Goal: Task Accomplishment & Management: Manage account settings

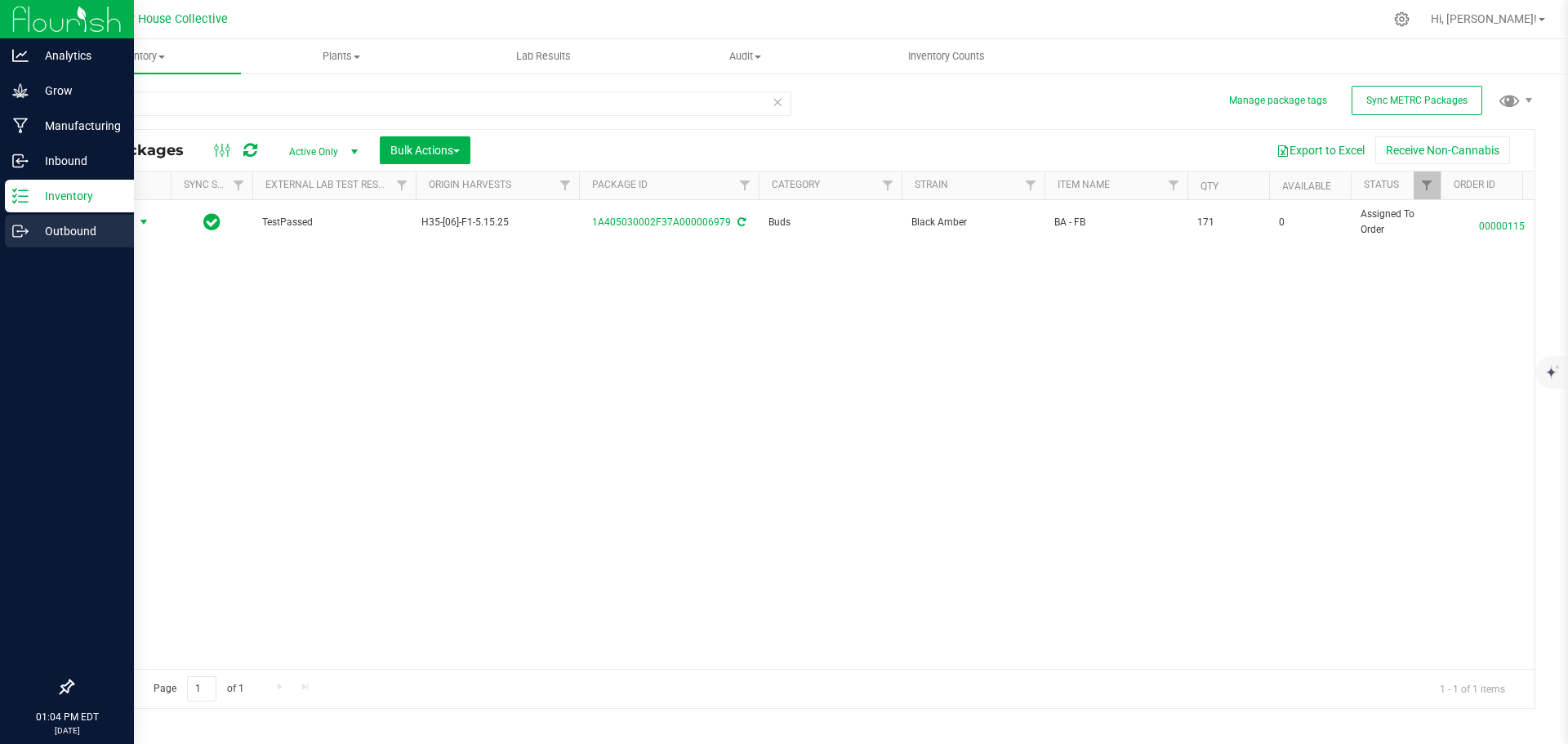
click at [35, 218] on div "Outbound" at bounding box center [69, 231] width 129 height 32
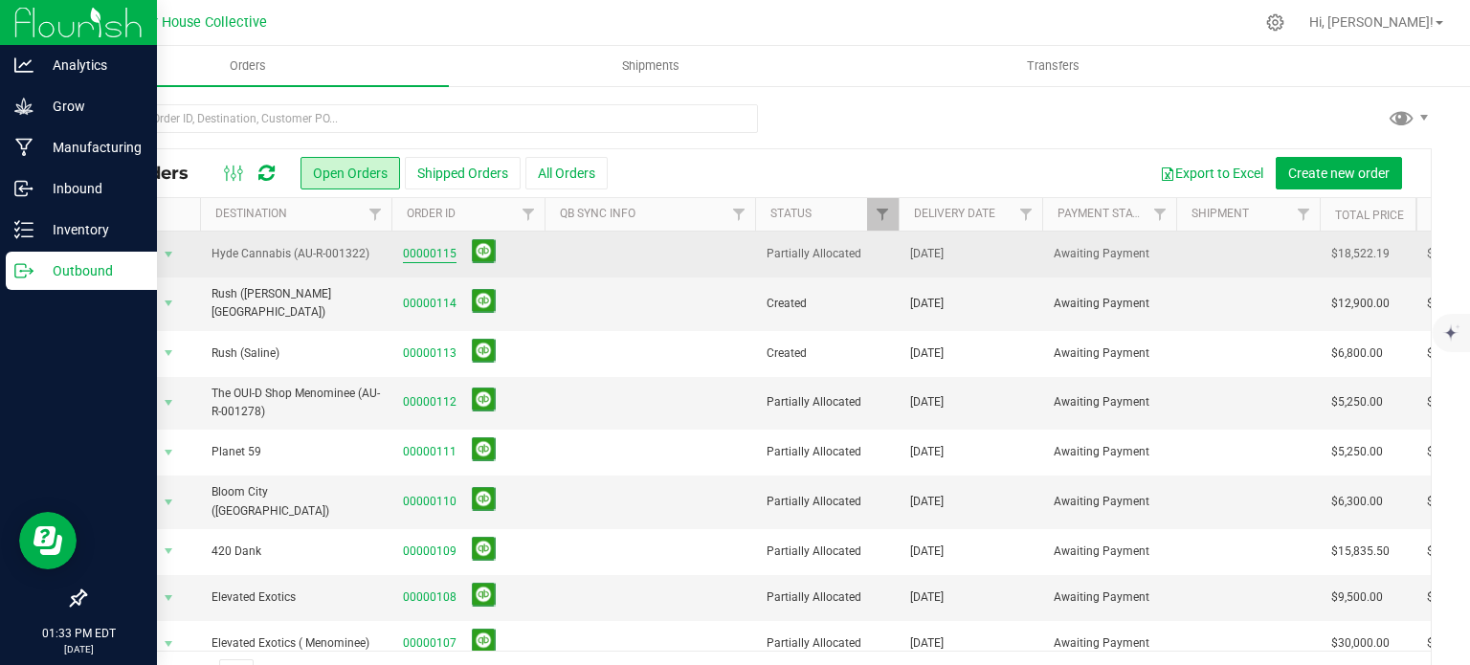
click at [419, 256] on link "00000115" at bounding box center [430, 254] width 54 height 18
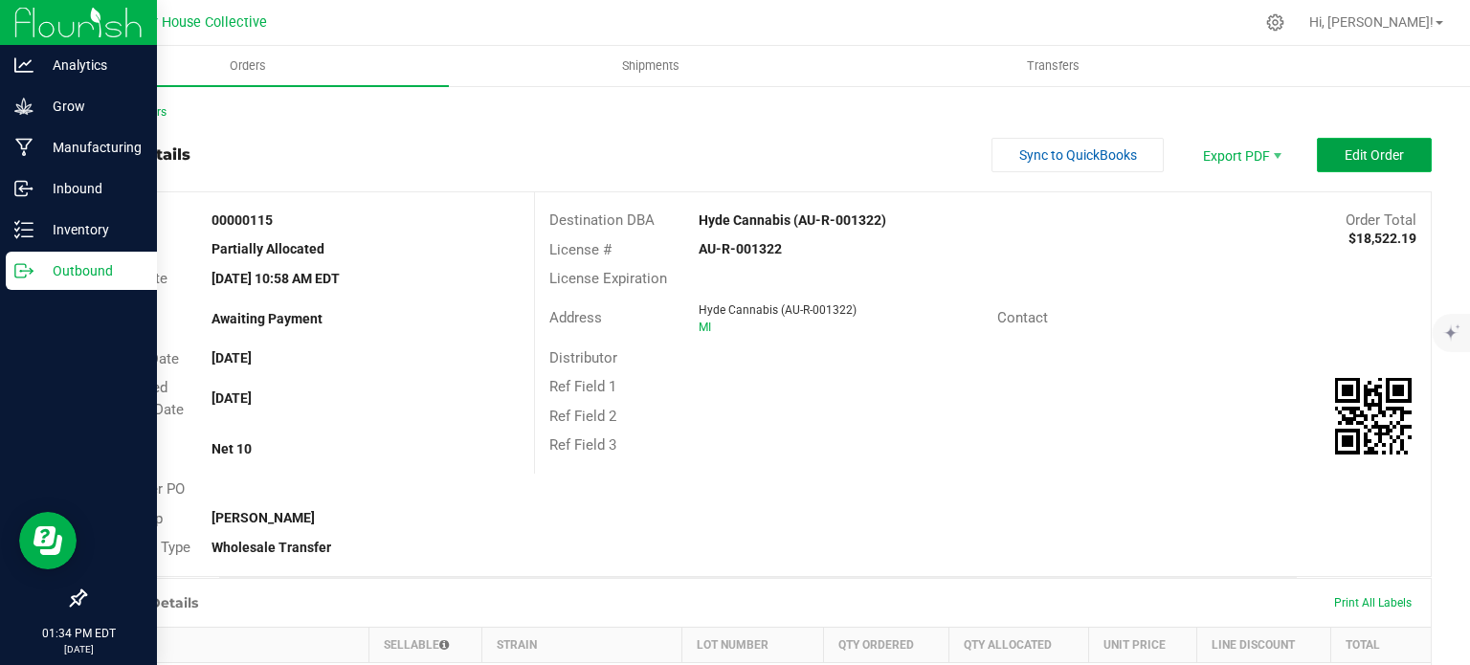
click at [1413, 157] on button "Edit Order" at bounding box center [1374, 155] width 115 height 34
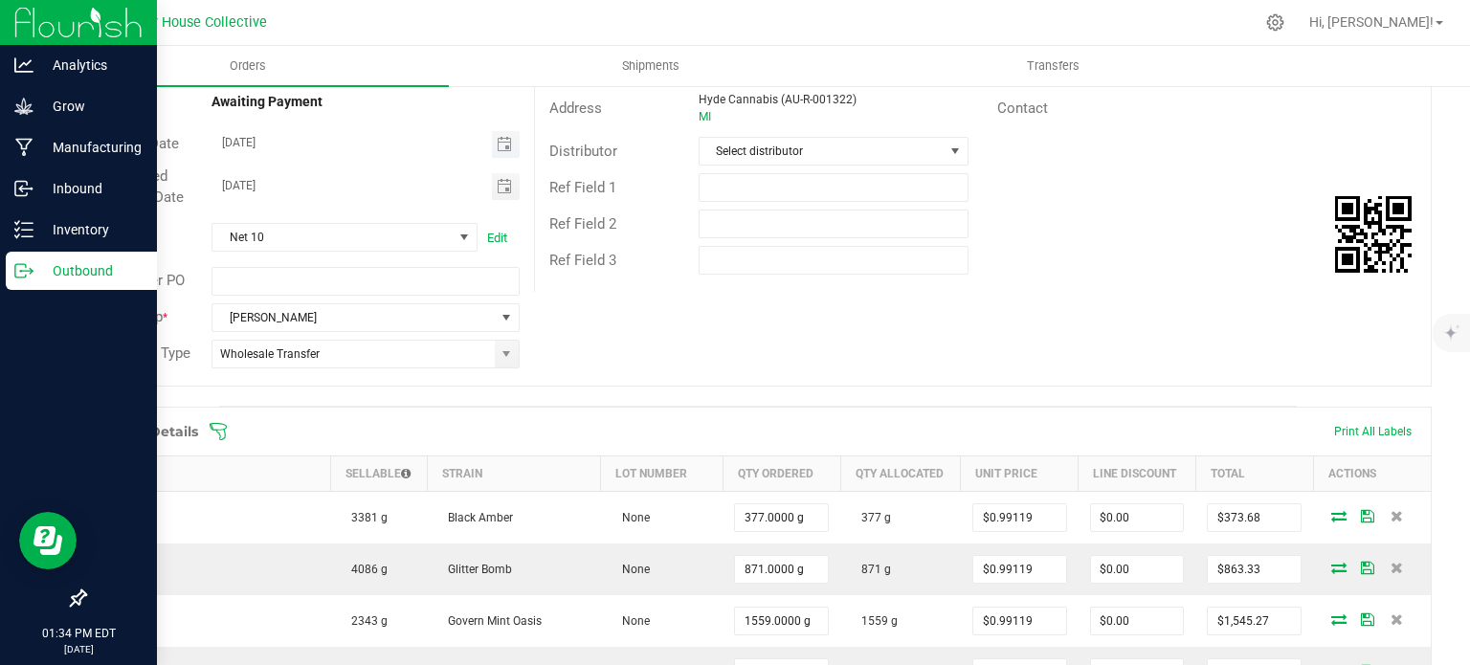
scroll to position [263, 0]
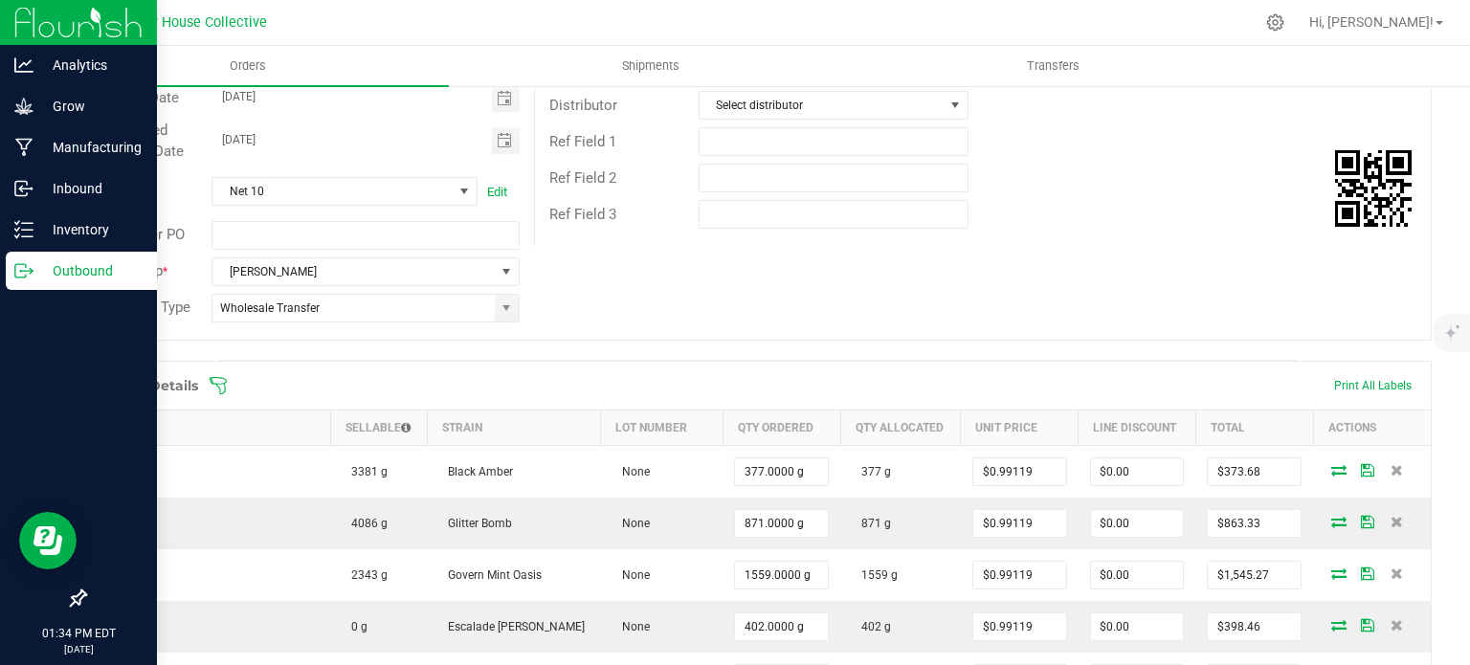
click at [223, 378] on icon at bounding box center [218, 385] width 19 height 19
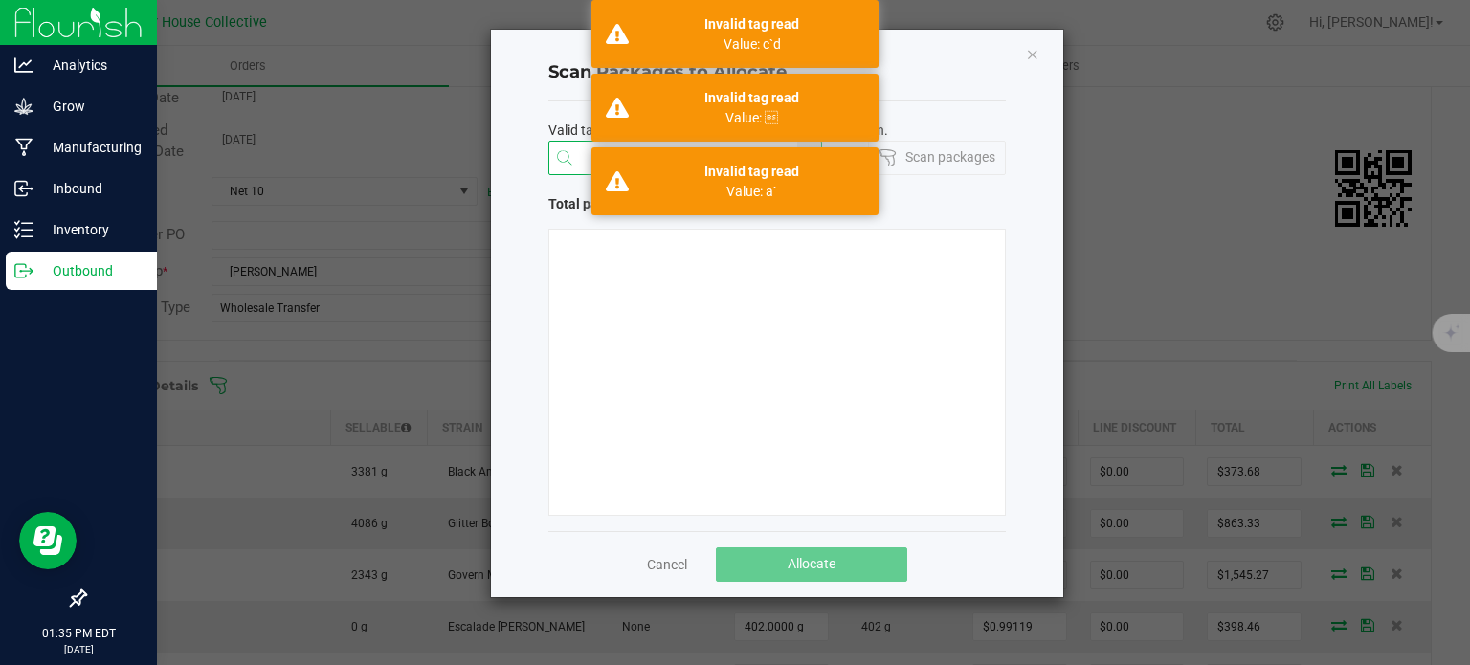
click at [586, 154] on input "NO DATA FOUND" at bounding box center [673, 159] width 249 height 34
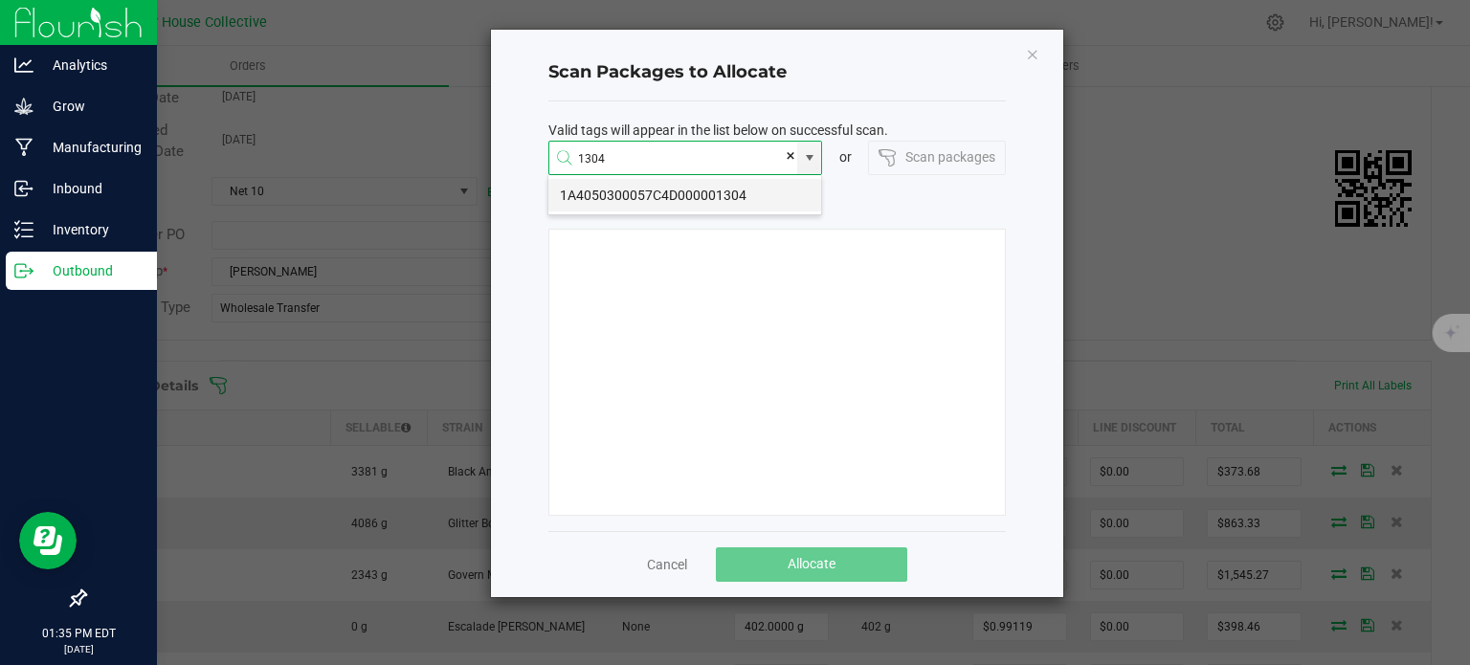
click at [691, 206] on li "1A4050300057C4D000001304" at bounding box center [684, 195] width 273 height 33
type input "1A4050300057C4D000001304"
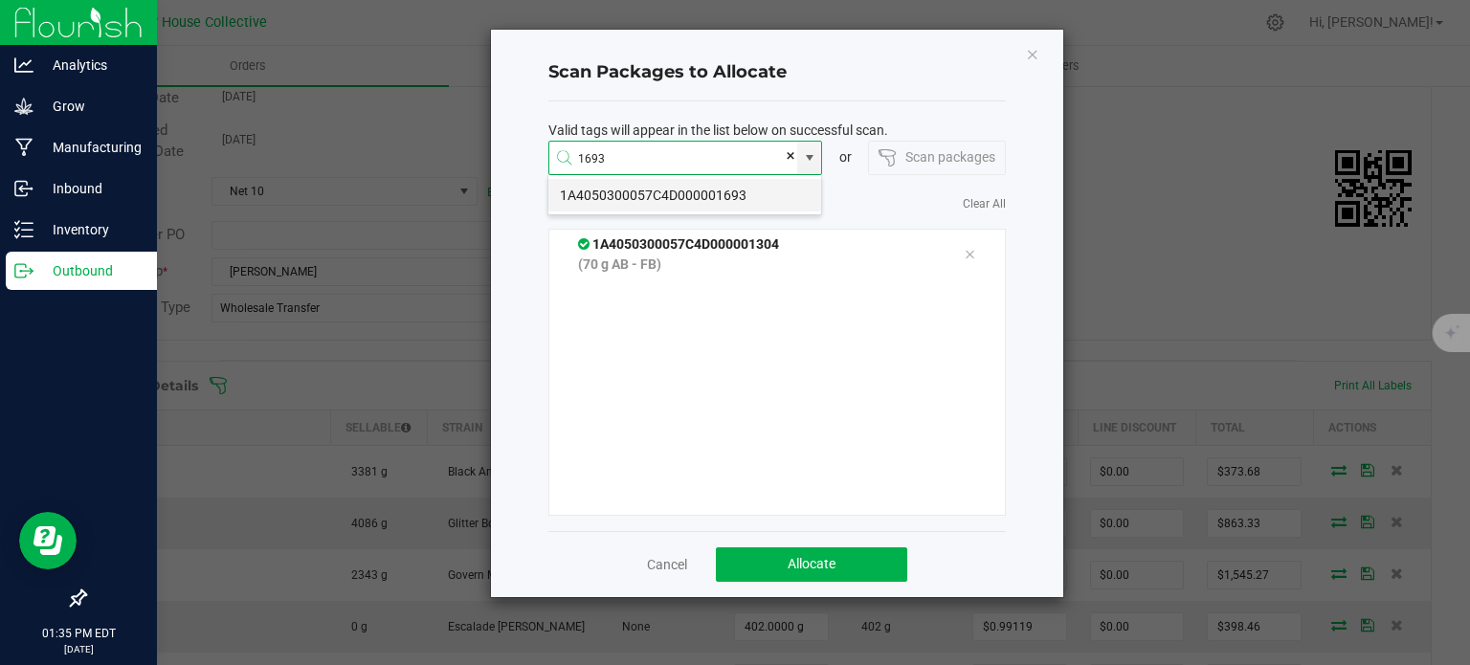
click at [691, 202] on li "1A4050300057C4D000001693" at bounding box center [684, 195] width 273 height 33
type input "1A4050300057C4D000001693"
click at [691, 202] on li "1A4050300057C4D000001764" at bounding box center [684, 195] width 273 height 33
type input "1A4050300057C4D000001764"
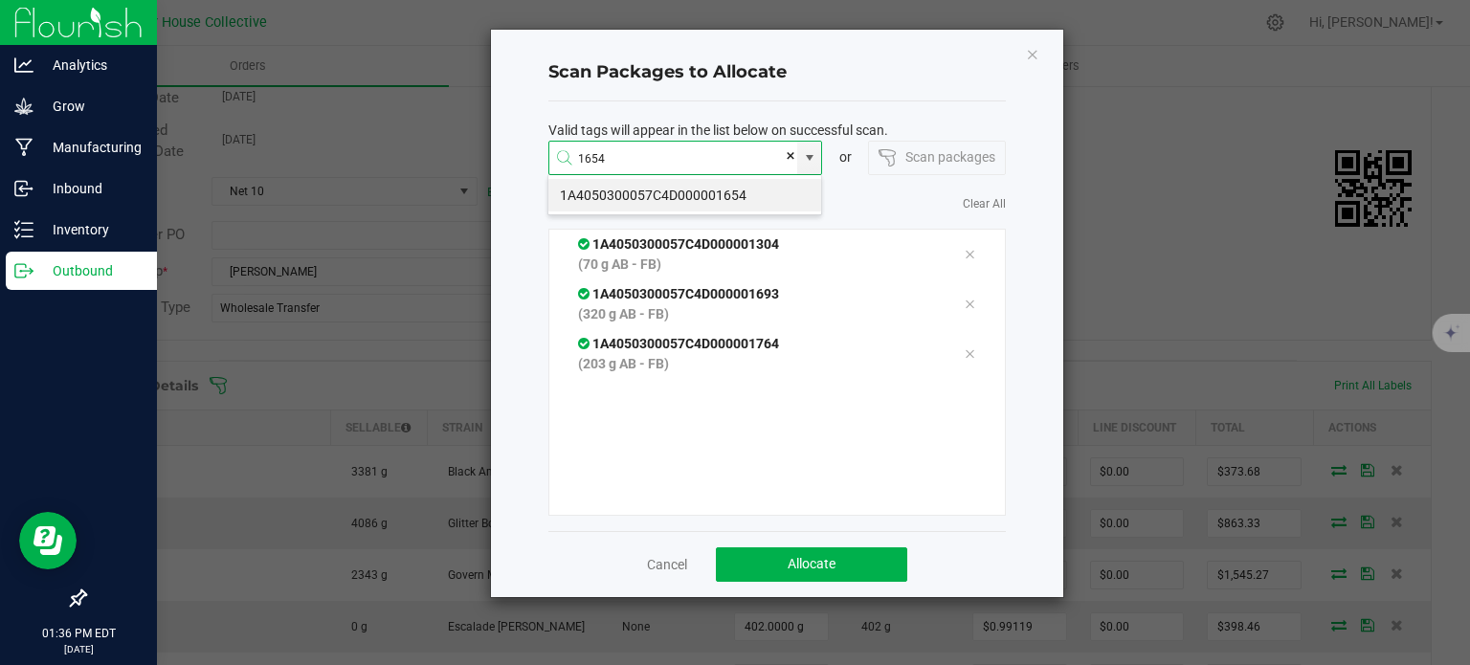
click at [691, 202] on li "1A4050300057C4D000001654" at bounding box center [684, 195] width 273 height 33
type input "1A4050300057C4D000001654"
click at [691, 202] on li "1A4050300057C4D000001360" at bounding box center [684, 195] width 273 height 33
type input "1A4050300057C4D000001360"
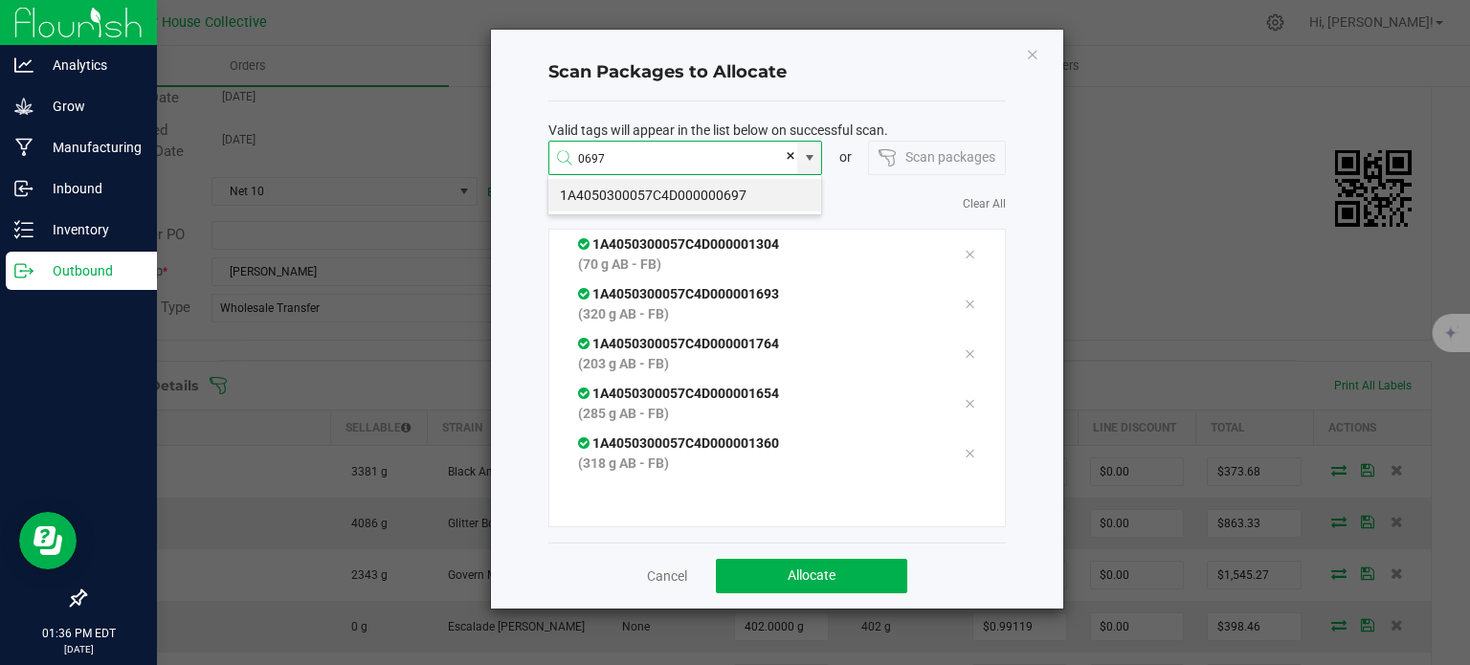
click at [691, 202] on li "1A4050300057C4D000000697" at bounding box center [684, 195] width 273 height 33
type input "1A4050300057C4D000000697"
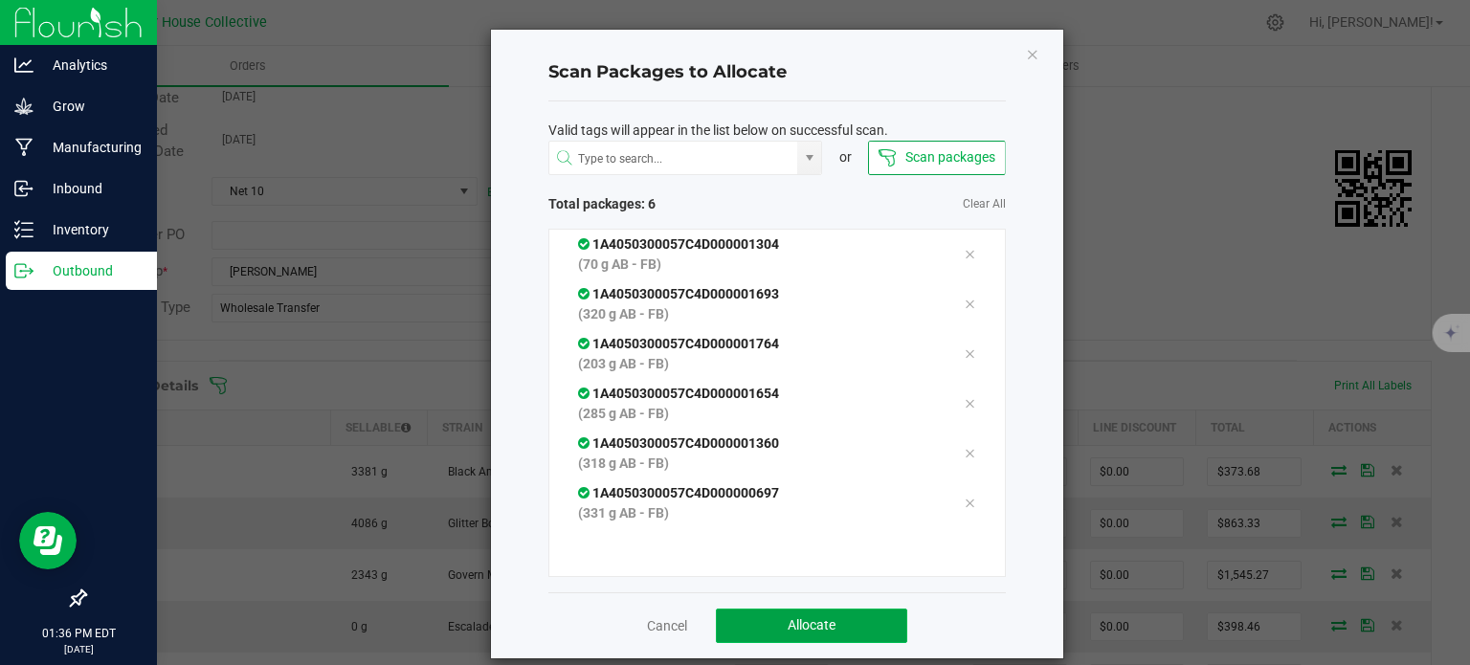
click at [796, 631] on span "Allocate" at bounding box center [812, 624] width 48 height 15
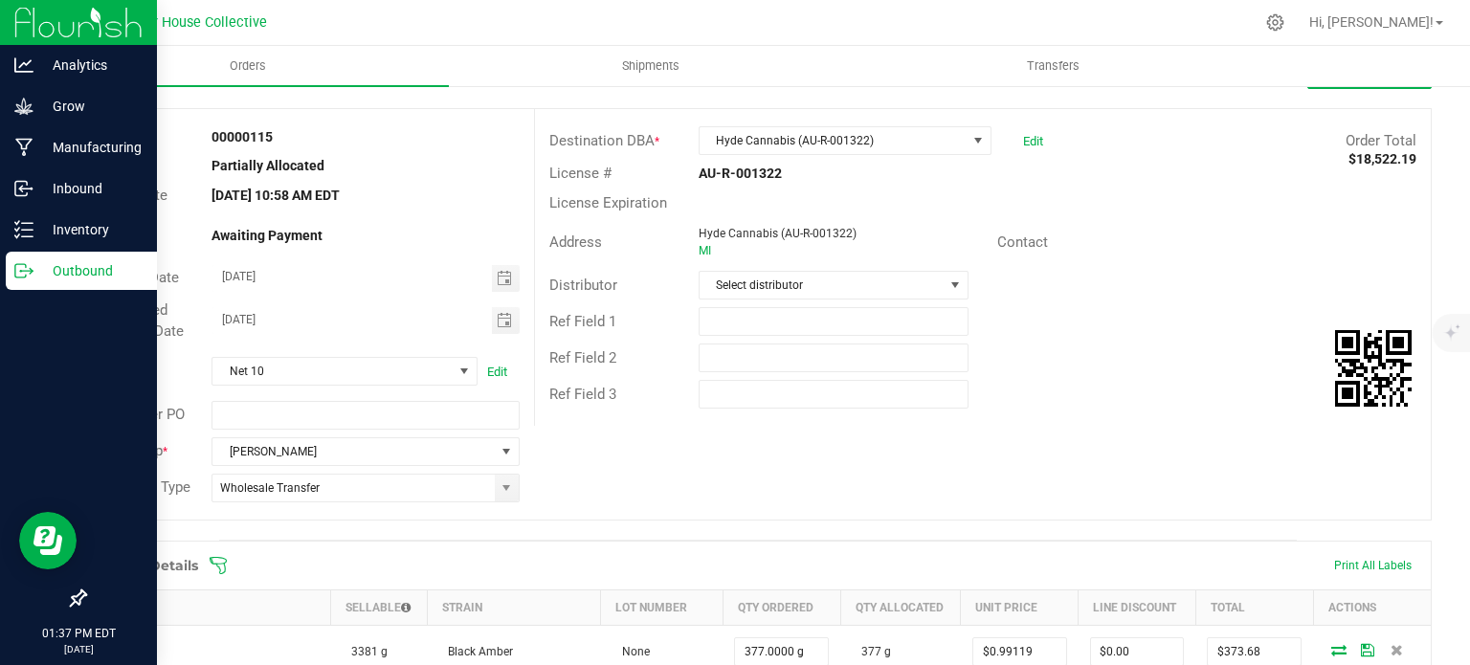
scroll to position [0, 0]
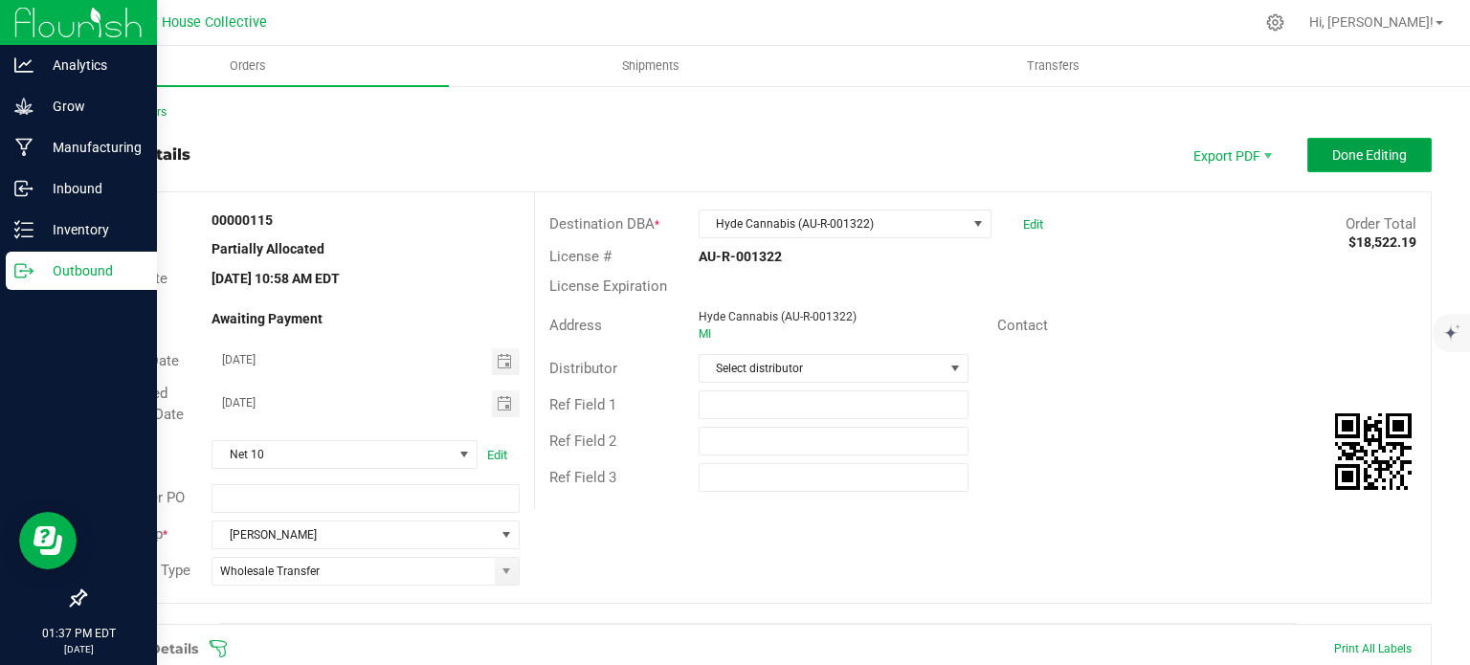
click at [1334, 164] on button "Done Editing" at bounding box center [1369, 155] width 124 height 34
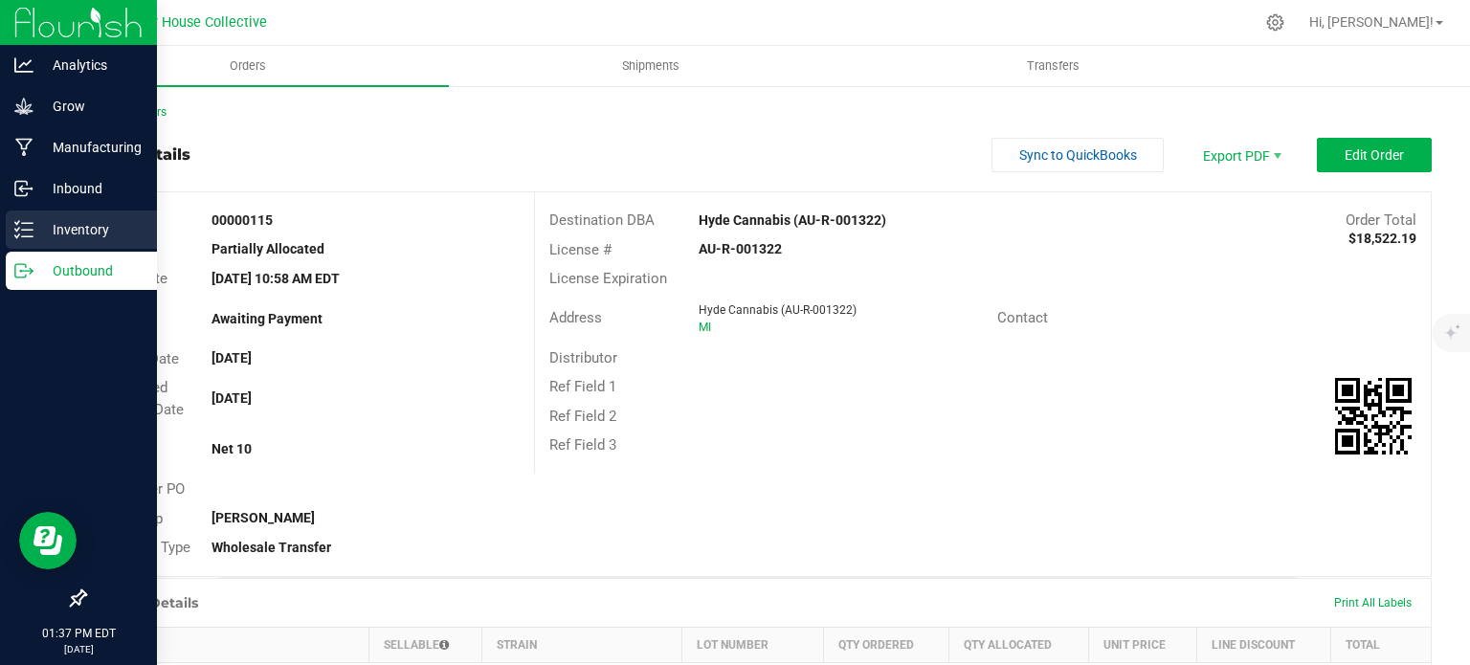
click at [37, 233] on p "Inventory" at bounding box center [90, 229] width 115 height 23
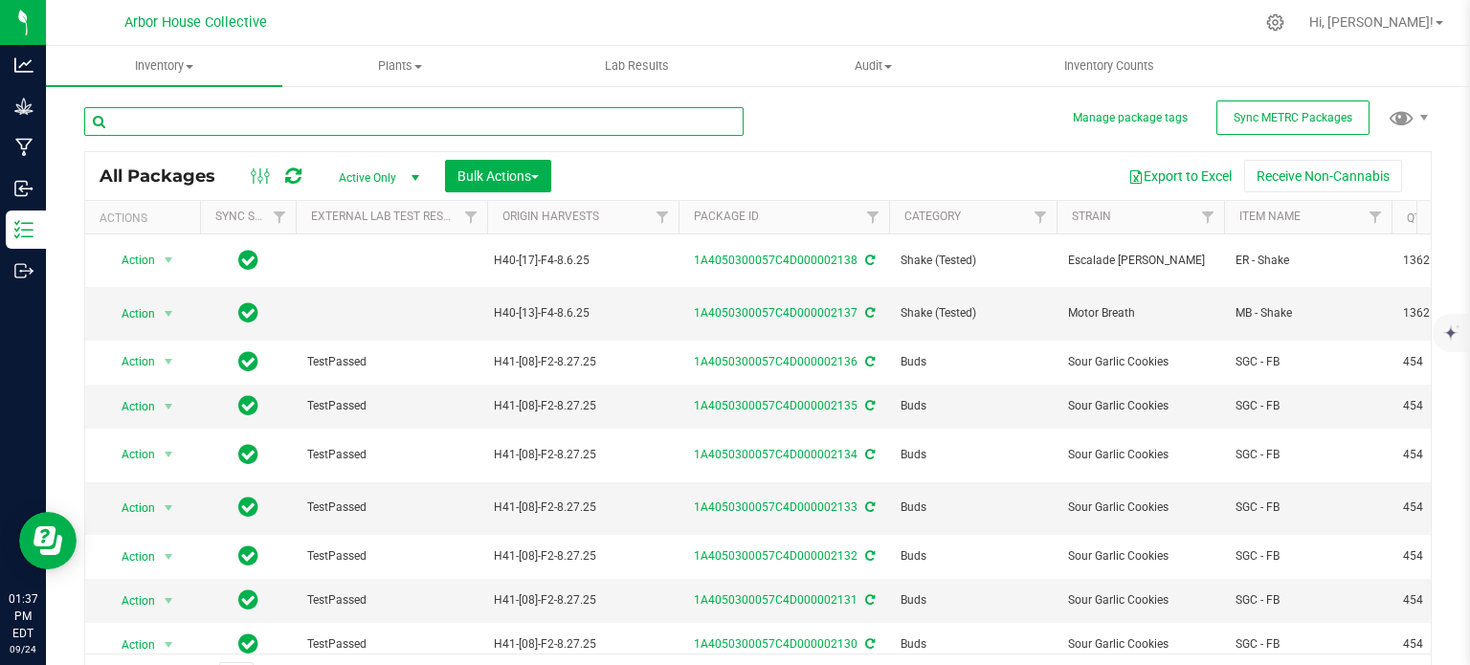
click at [296, 123] on input "text" at bounding box center [413, 121] width 659 height 29
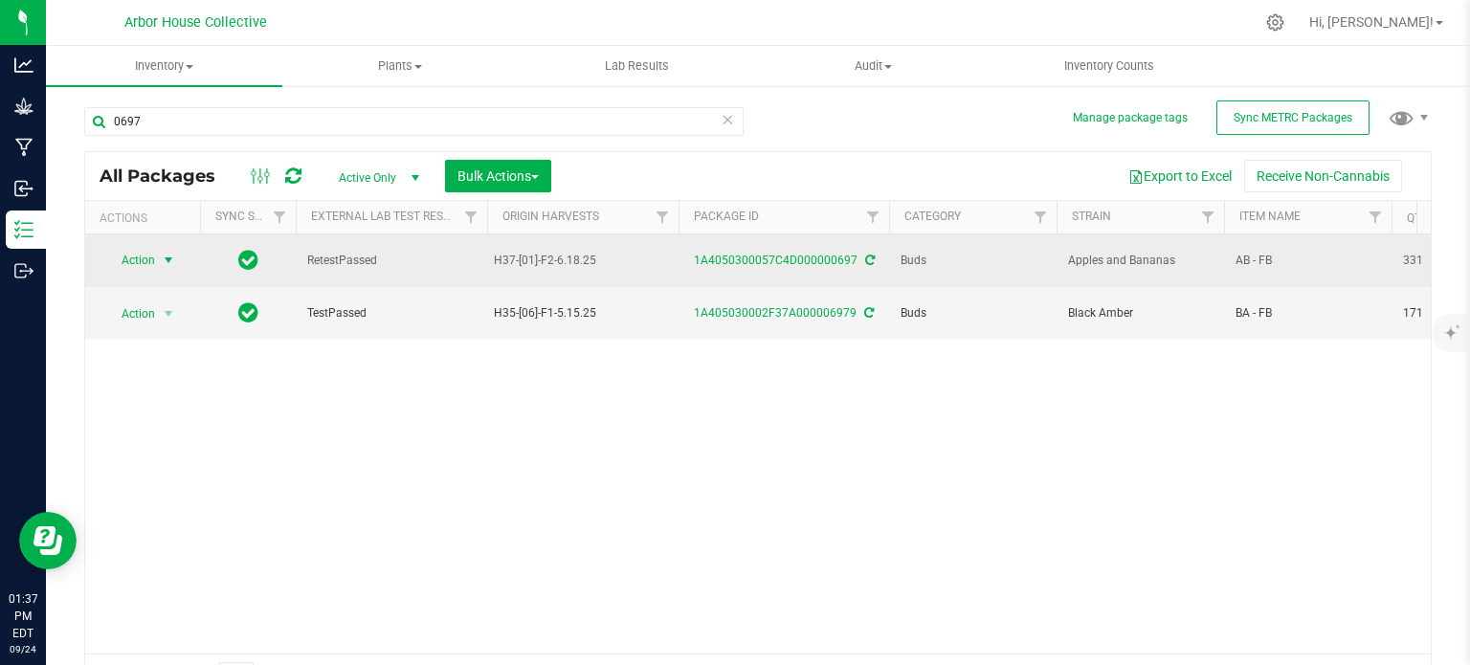
click at [166, 260] on span "select" at bounding box center [168, 260] width 15 height 15
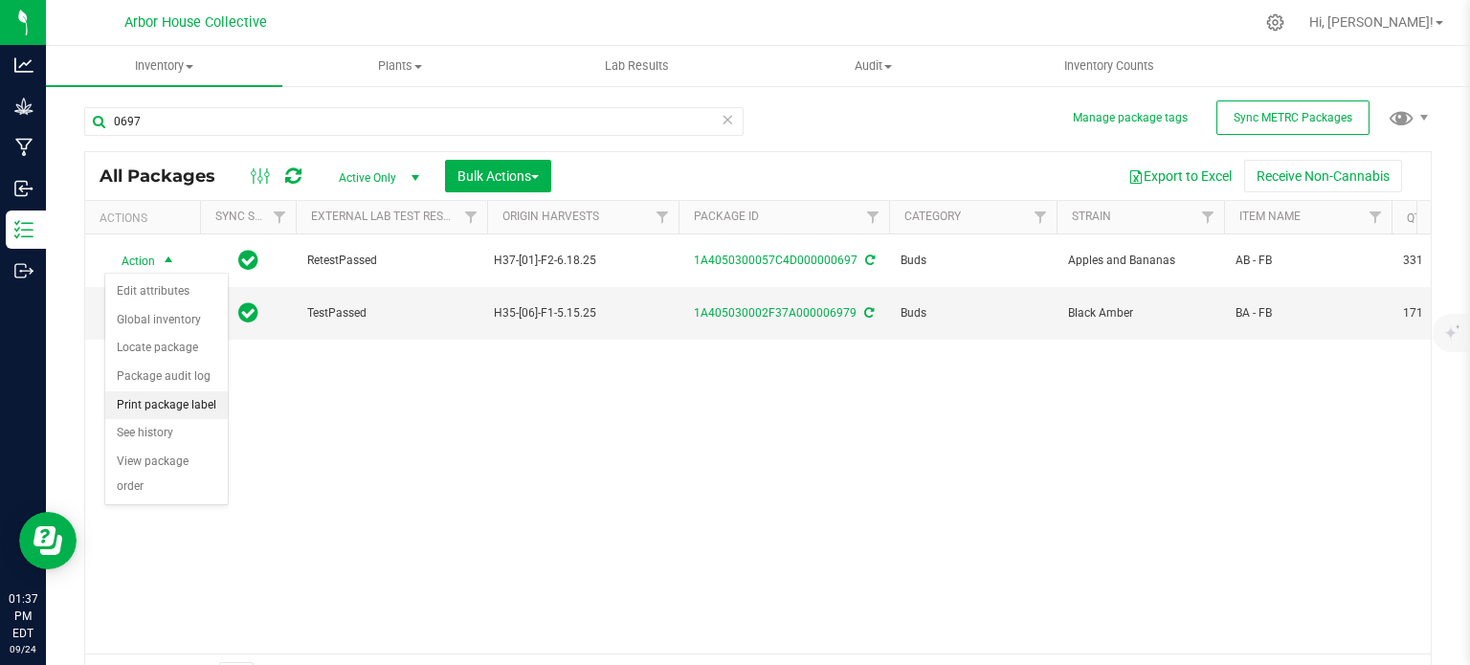
click at [155, 402] on li "Print package label" at bounding box center [166, 405] width 123 height 29
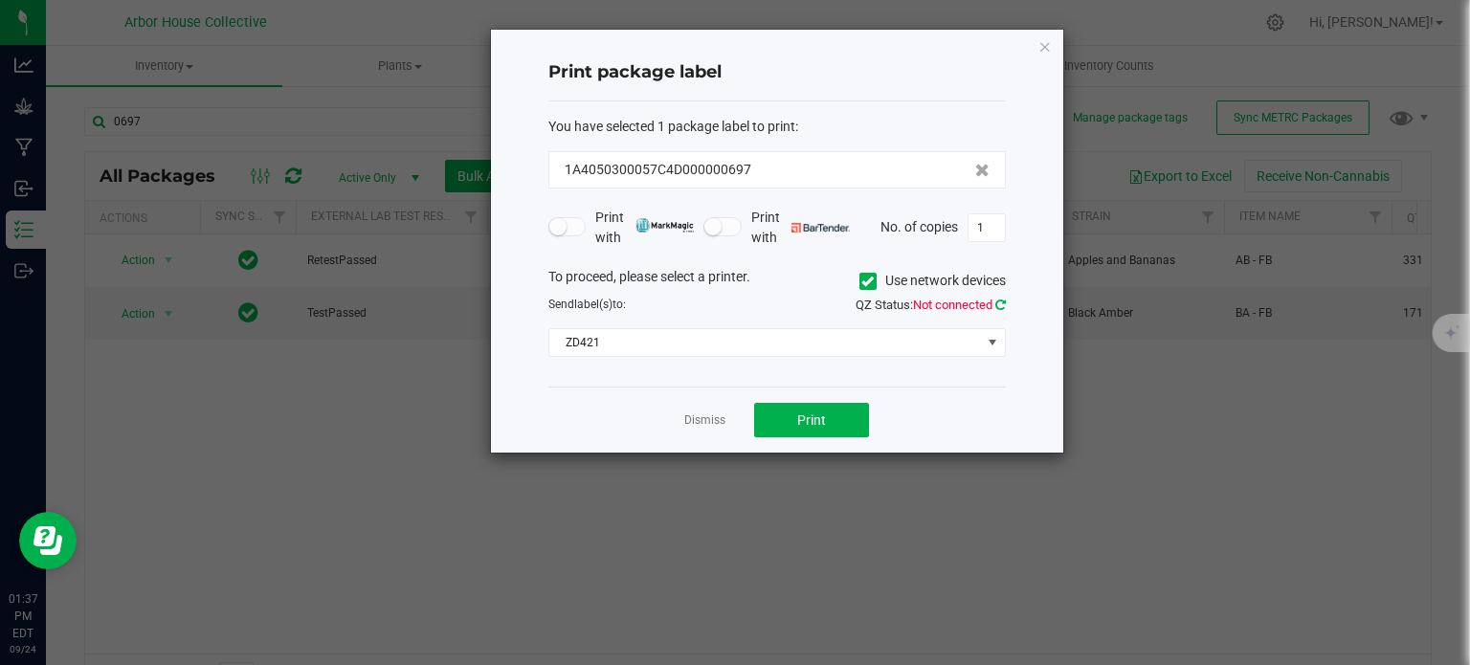
click at [1003, 299] on icon at bounding box center [1000, 305] width 11 height 12
click at [824, 421] on span "Print" at bounding box center [811, 419] width 29 height 15
click at [713, 411] on app-cancel-button "Dismiss" at bounding box center [704, 421] width 41 height 20
click at [701, 416] on link "Dismiss" at bounding box center [704, 420] width 41 height 16
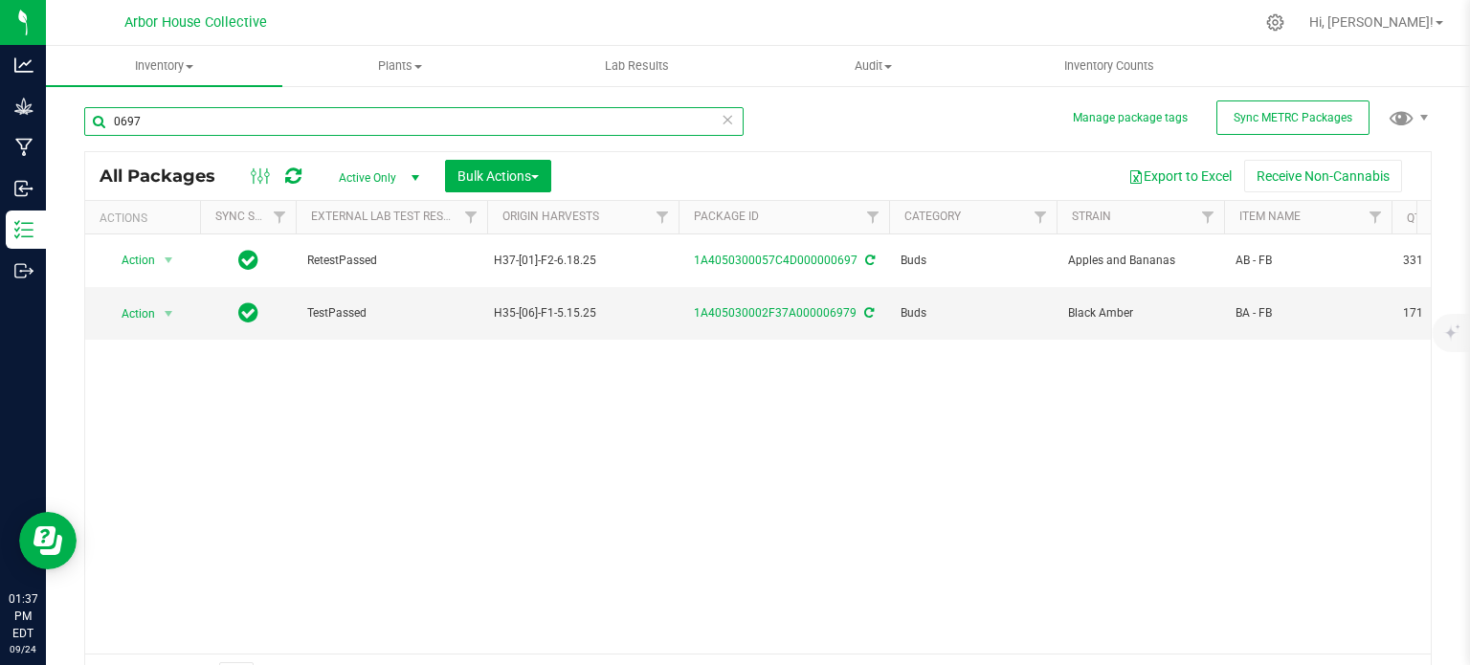
click at [234, 116] on input "0697" at bounding box center [413, 121] width 659 height 29
type input "0"
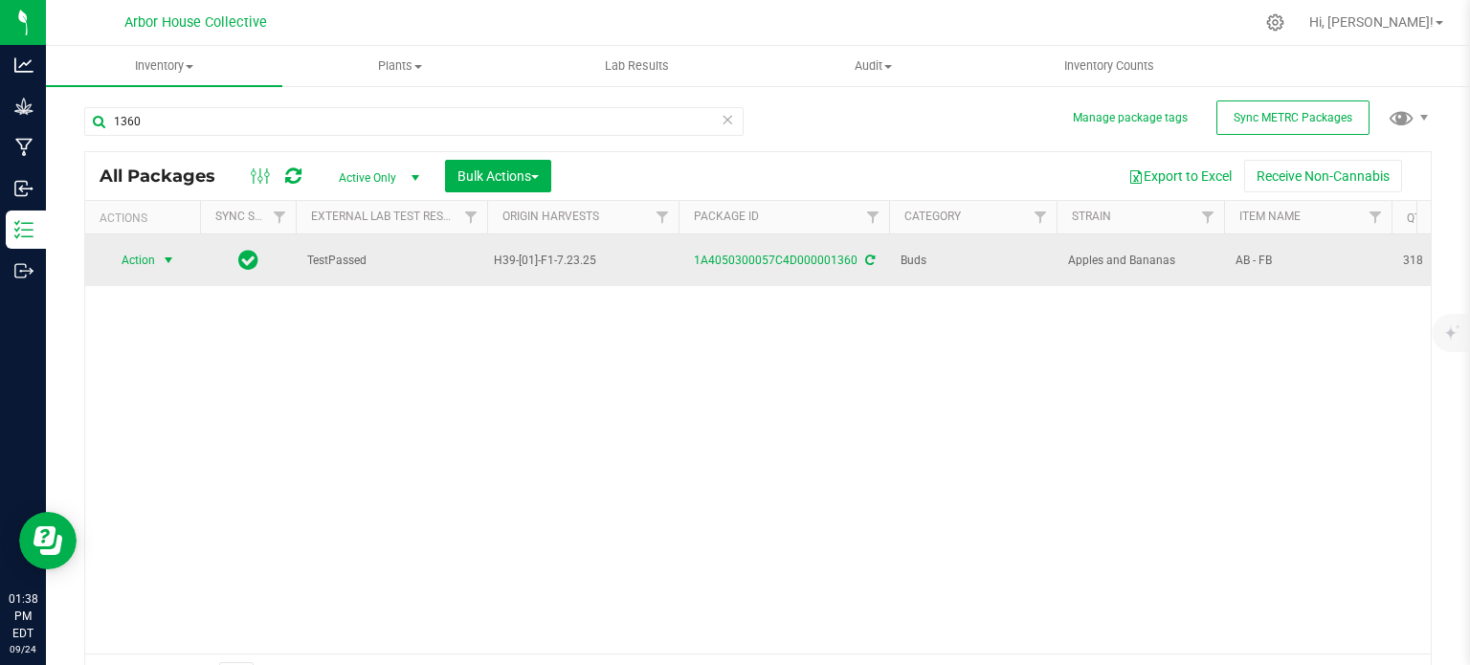
click at [169, 253] on span "select" at bounding box center [168, 260] width 15 height 15
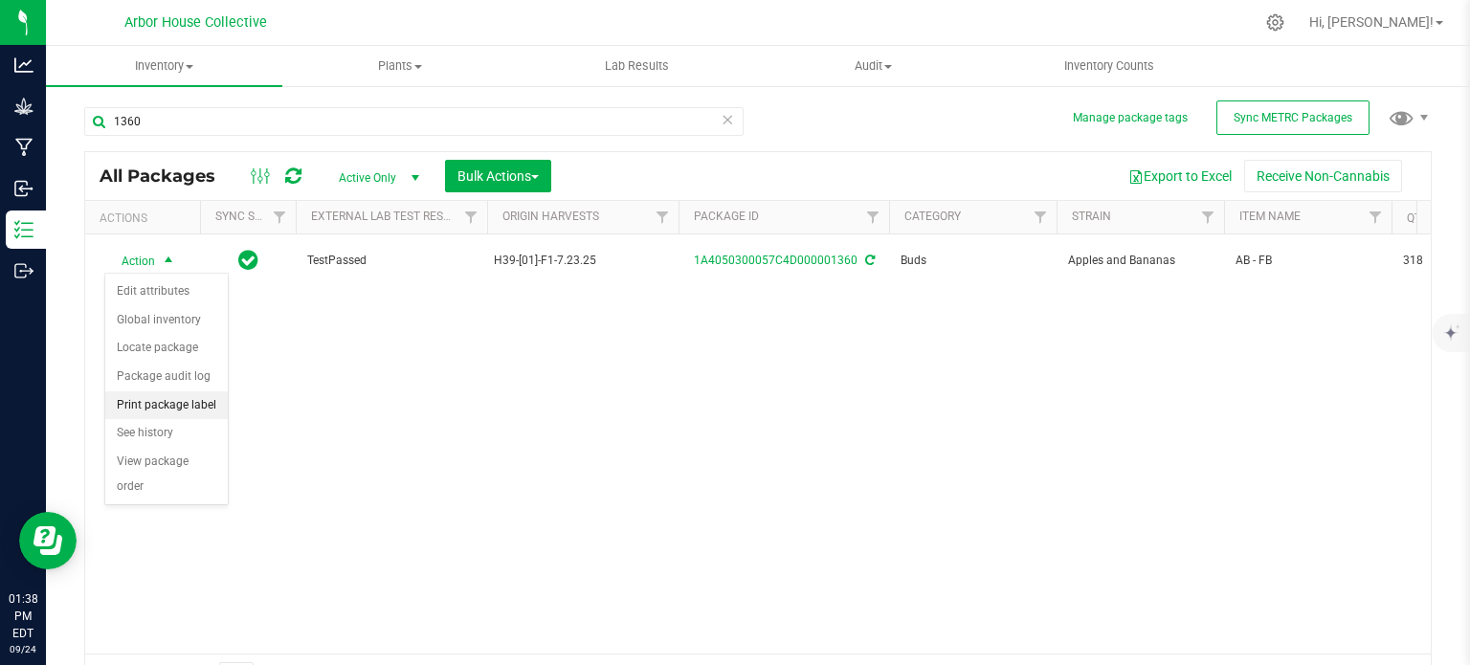
click at [180, 401] on li "Print package label" at bounding box center [166, 405] width 123 height 29
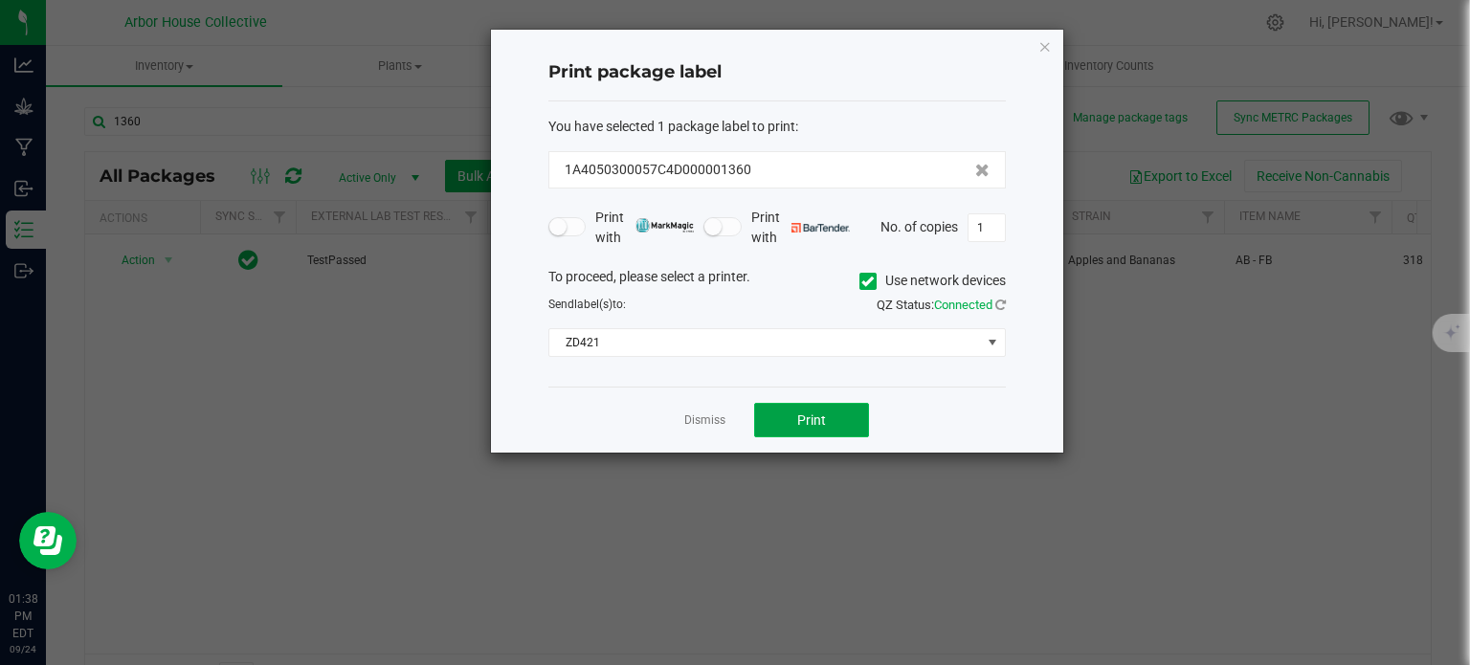
click at [808, 422] on span "Print" at bounding box center [811, 419] width 29 height 15
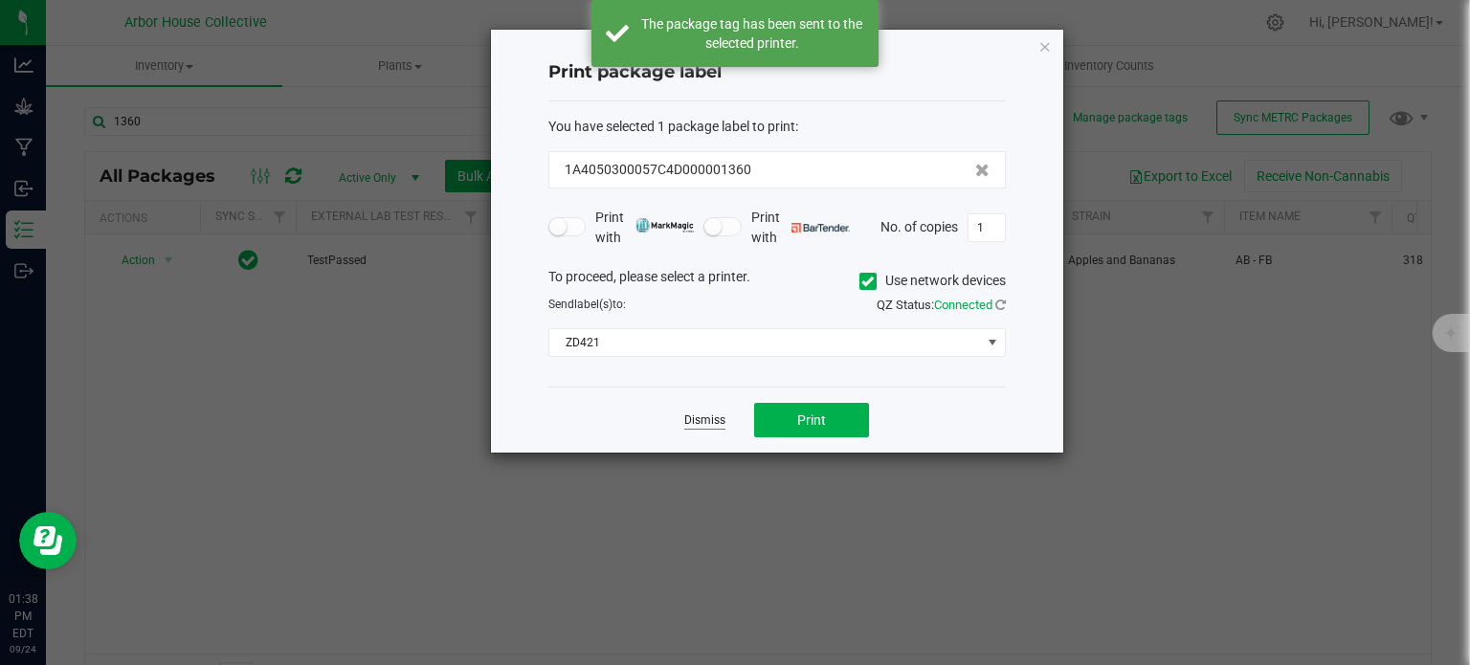
click at [716, 420] on link "Dismiss" at bounding box center [704, 420] width 41 height 16
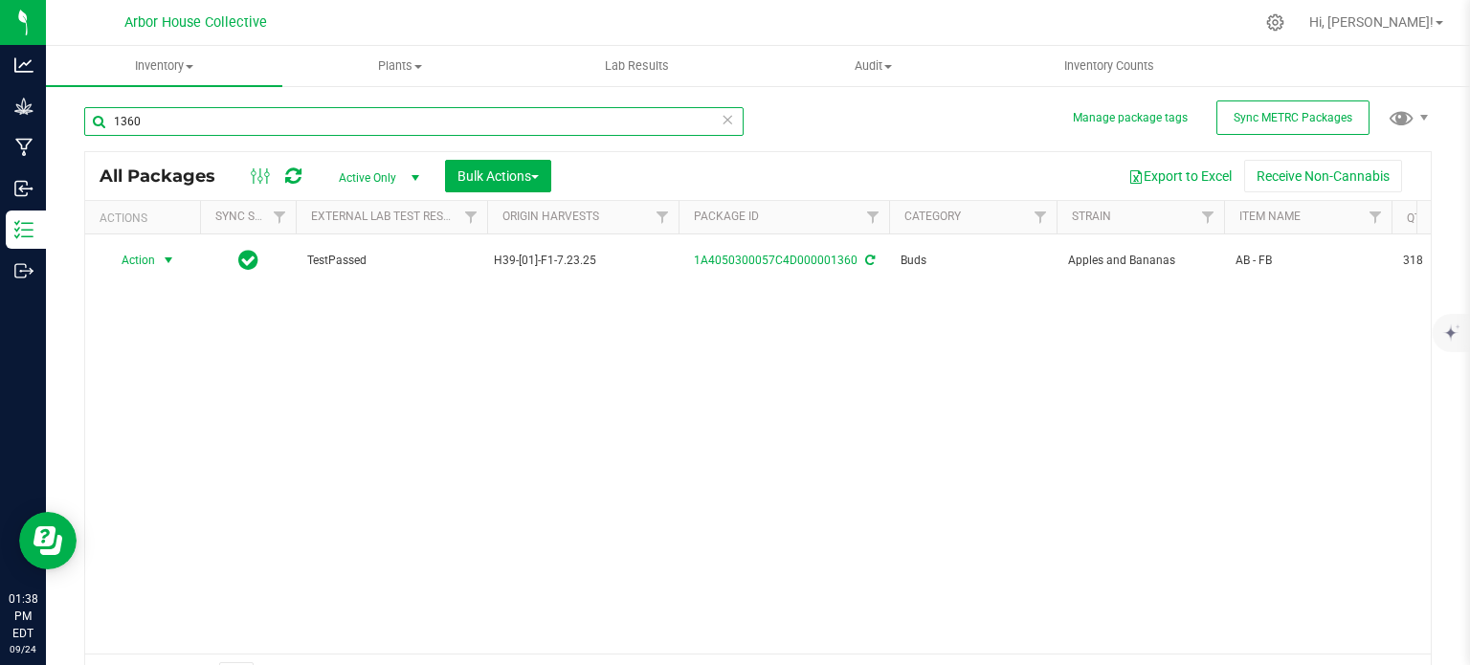
click at [150, 125] on input "1360" at bounding box center [413, 121] width 659 height 29
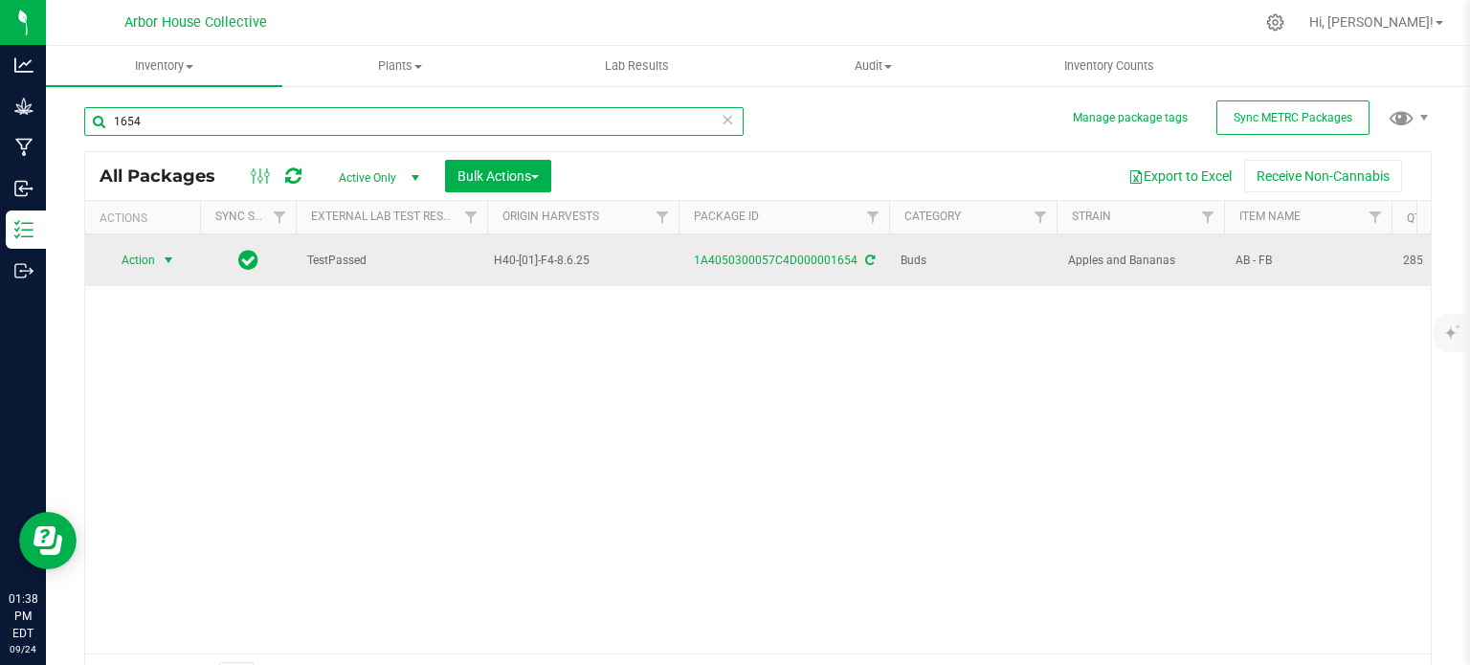
type input "1654"
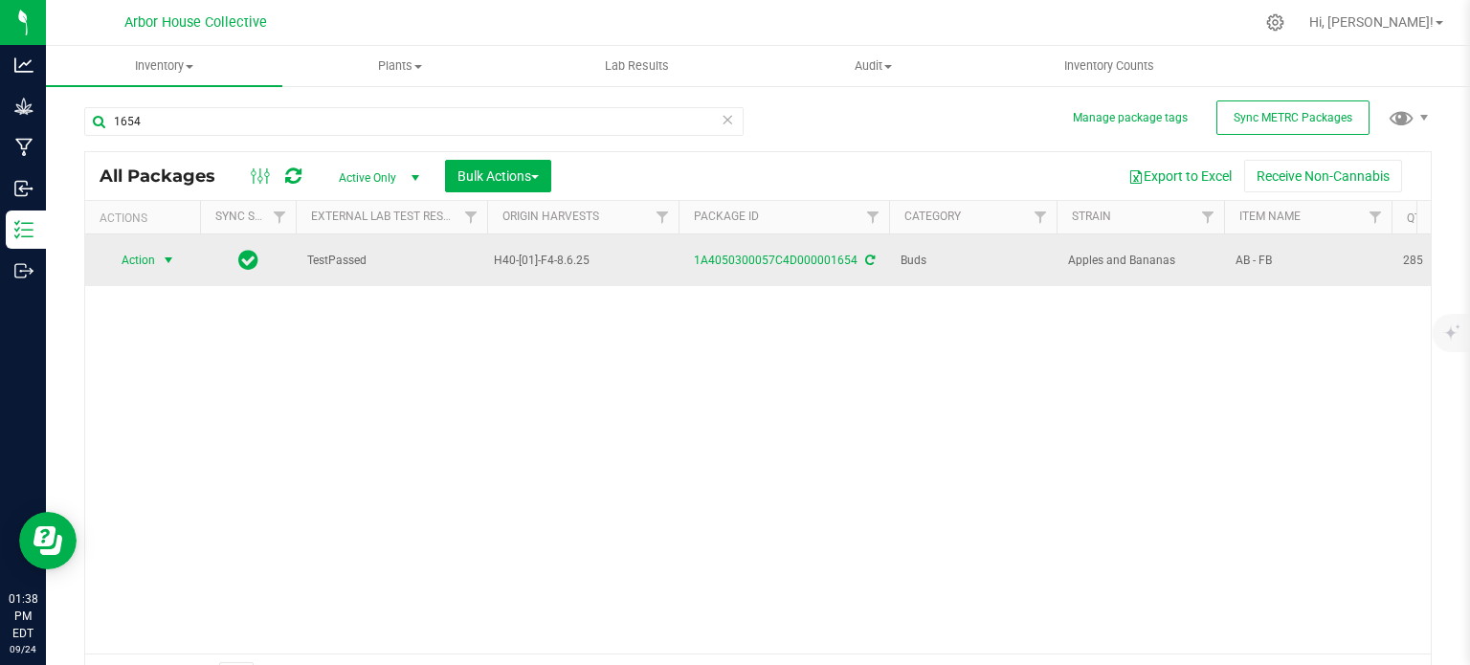
click at [170, 259] on span "select" at bounding box center [168, 260] width 15 height 15
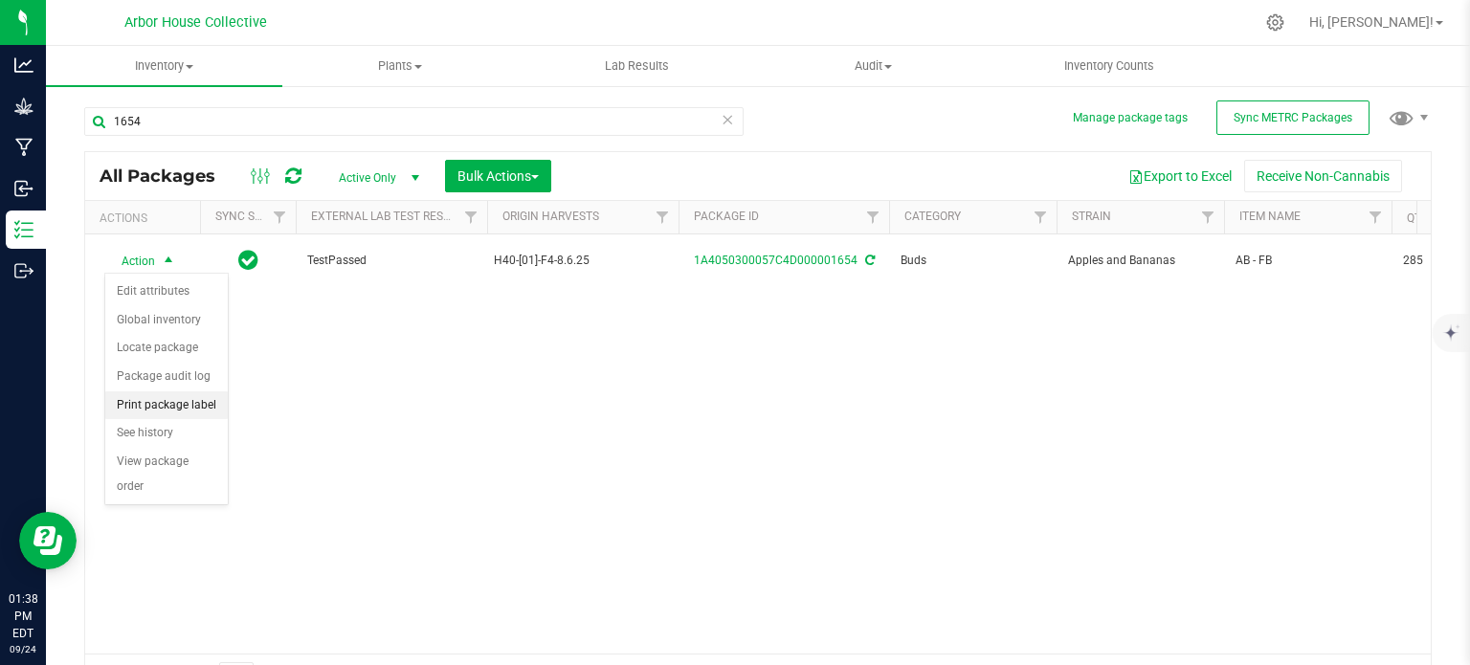
click at [163, 403] on li "Print package label" at bounding box center [166, 405] width 123 height 29
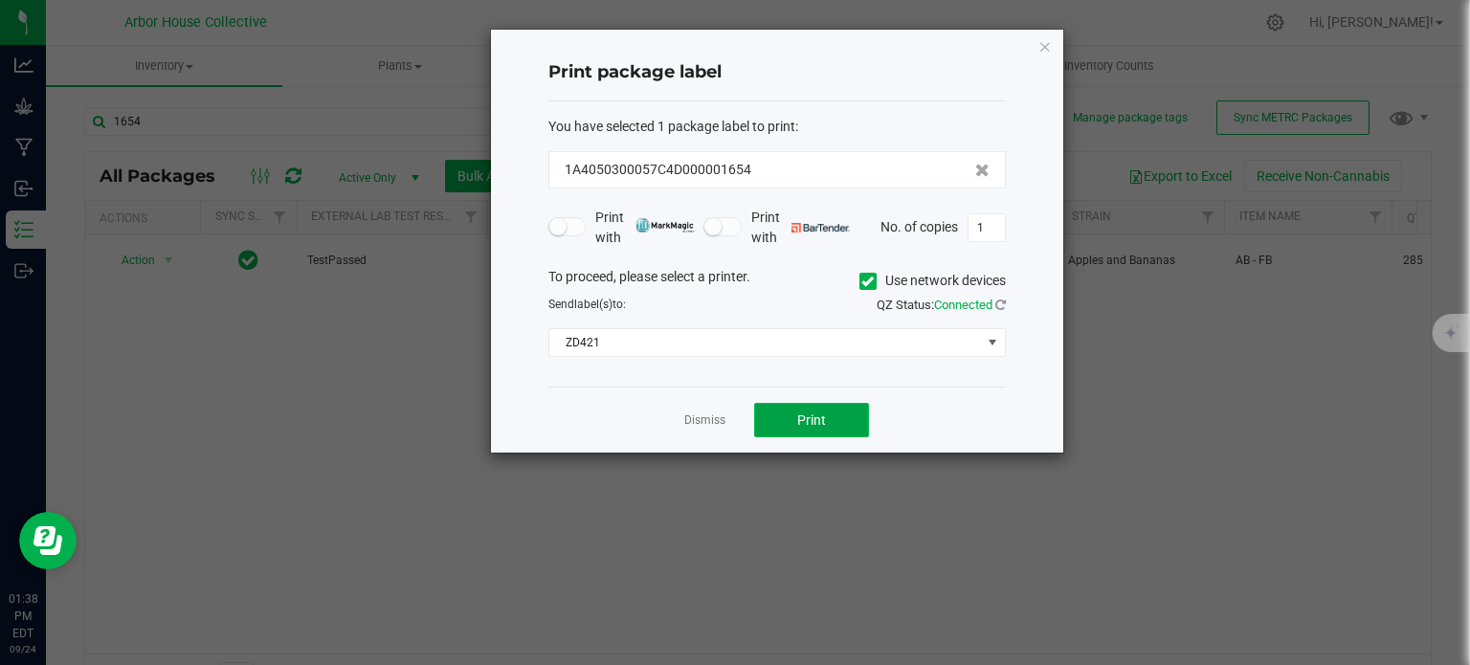
click at [801, 417] on span "Print" at bounding box center [811, 419] width 29 height 15
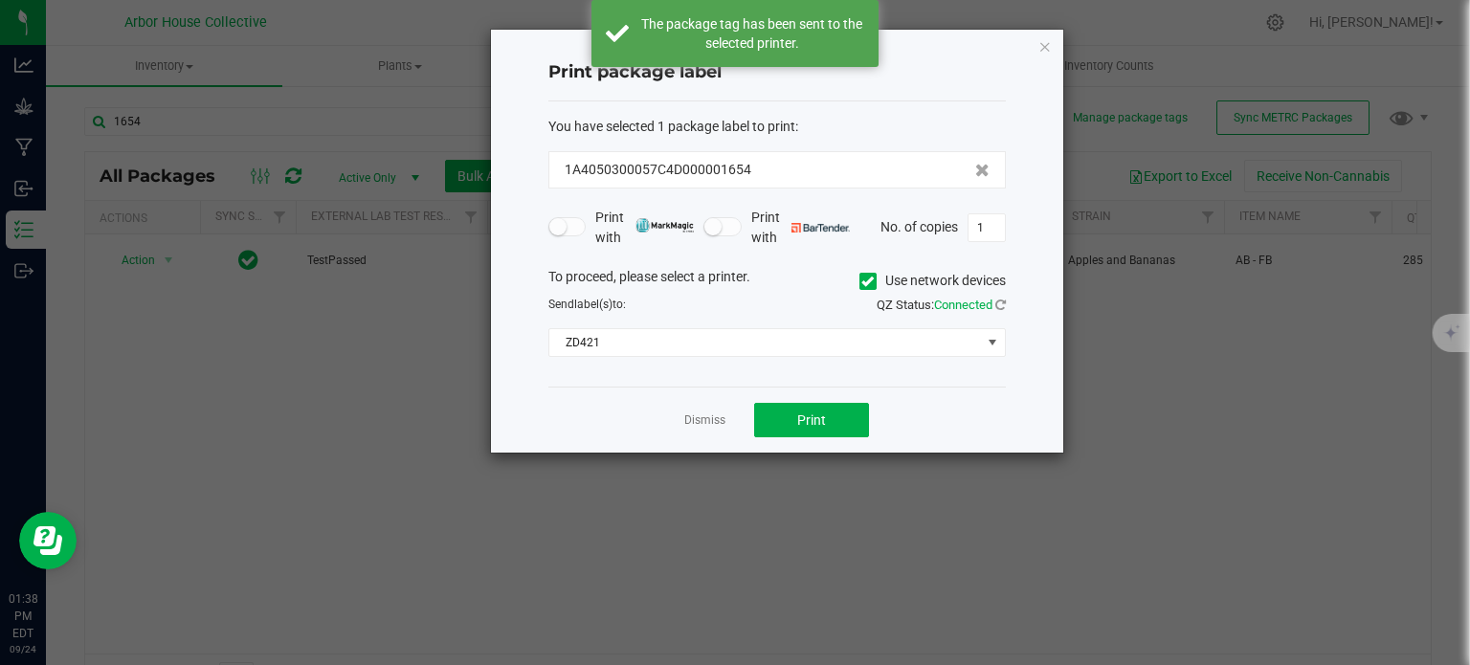
click at [715, 416] on link "Dismiss" at bounding box center [704, 420] width 41 height 16
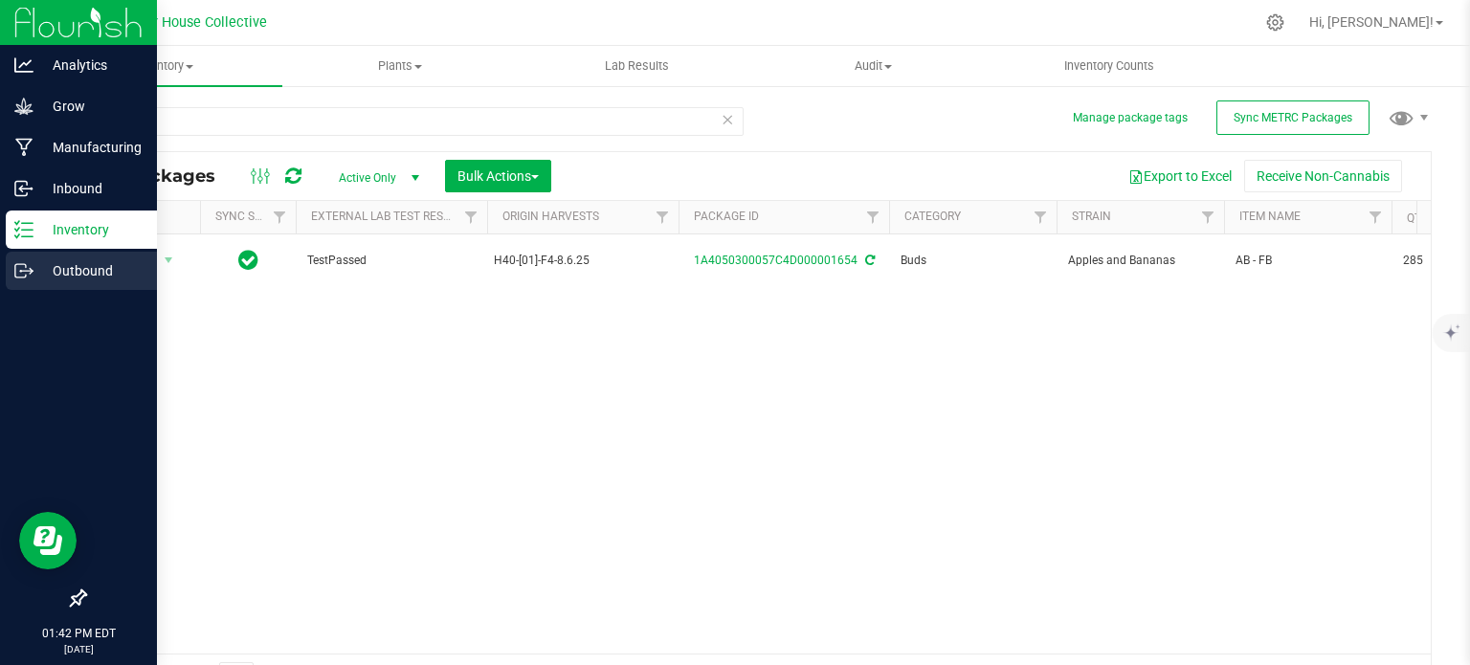
click at [30, 268] on icon at bounding box center [31, 269] width 3 height 3
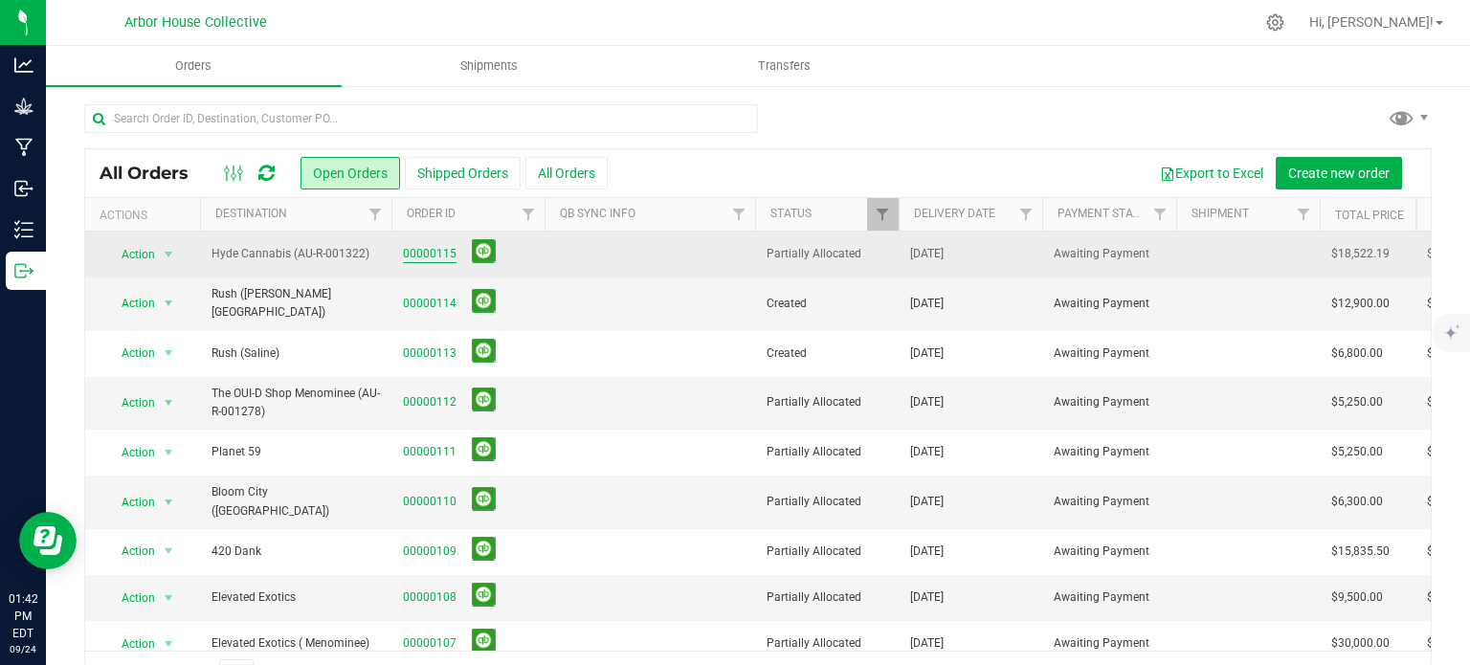
click at [421, 251] on link "00000115" at bounding box center [430, 254] width 54 height 18
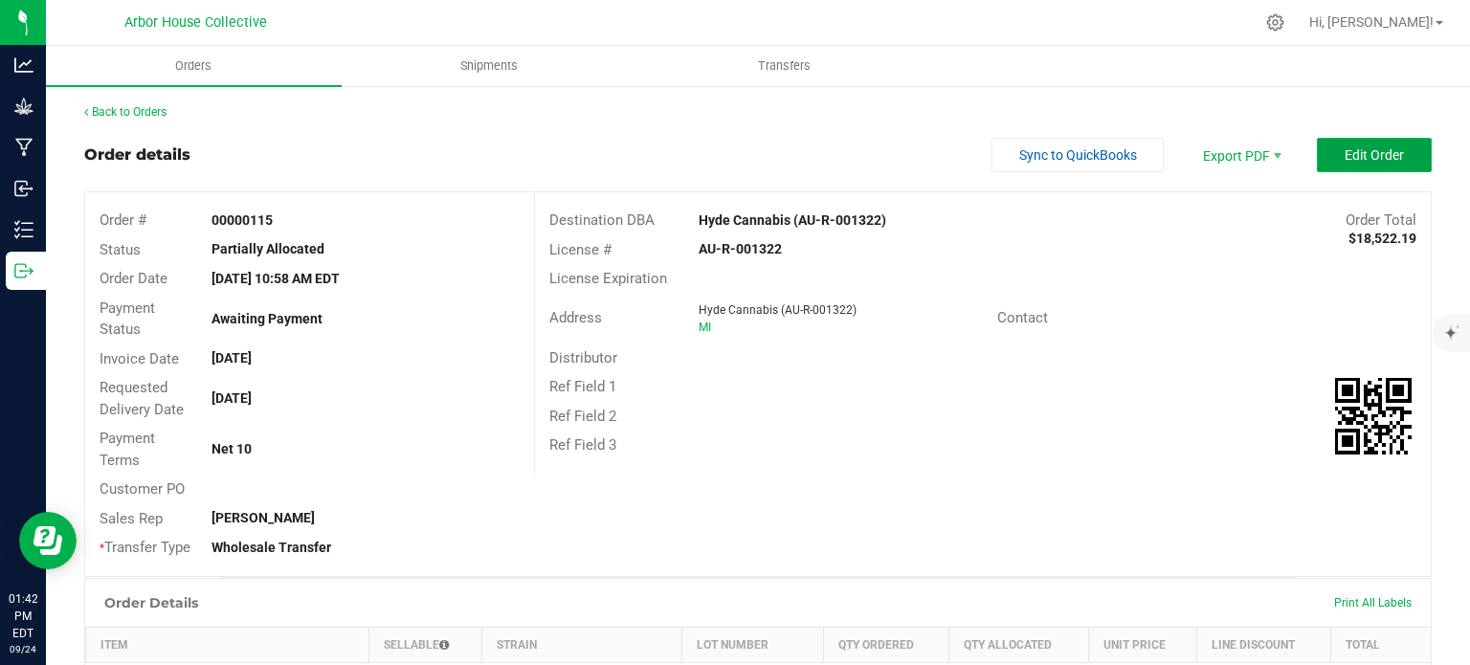
click at [1387, 144] on button "Edit Order" at bounding box center [1374, 155] width 115 height 34
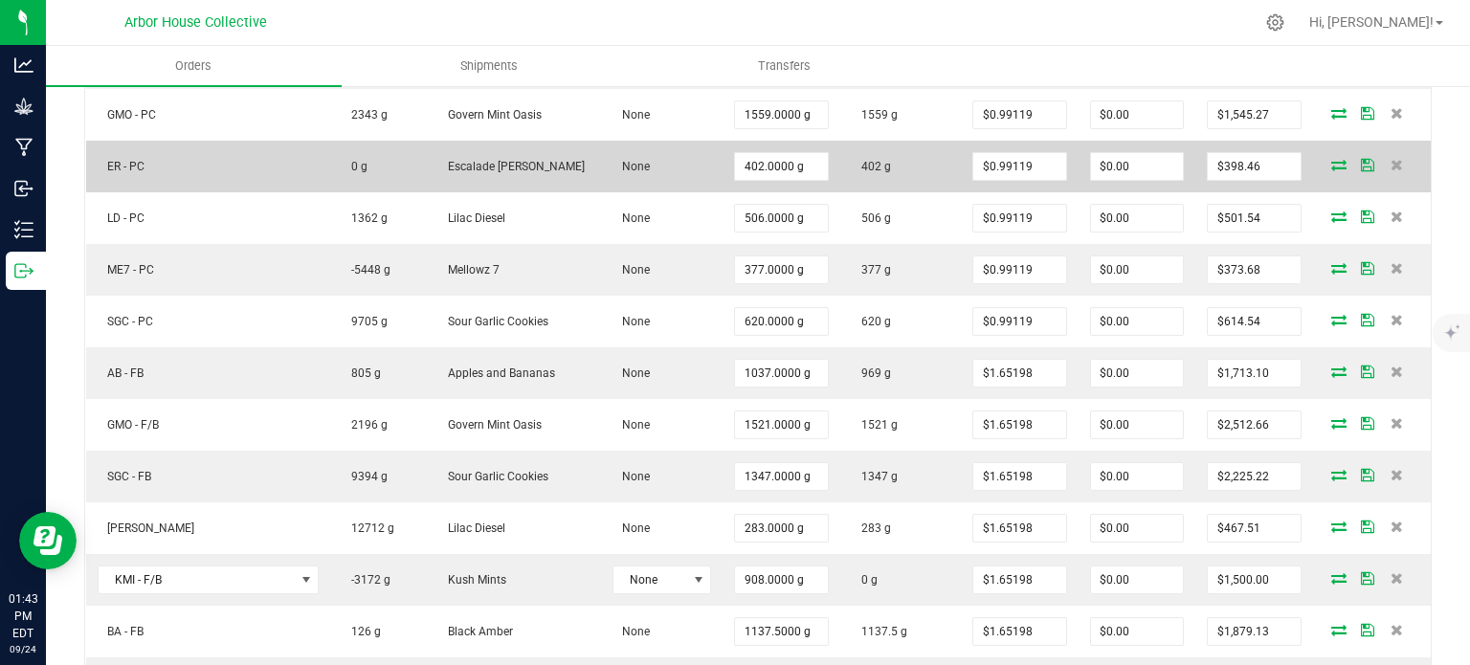
scroll to position [731, 0]
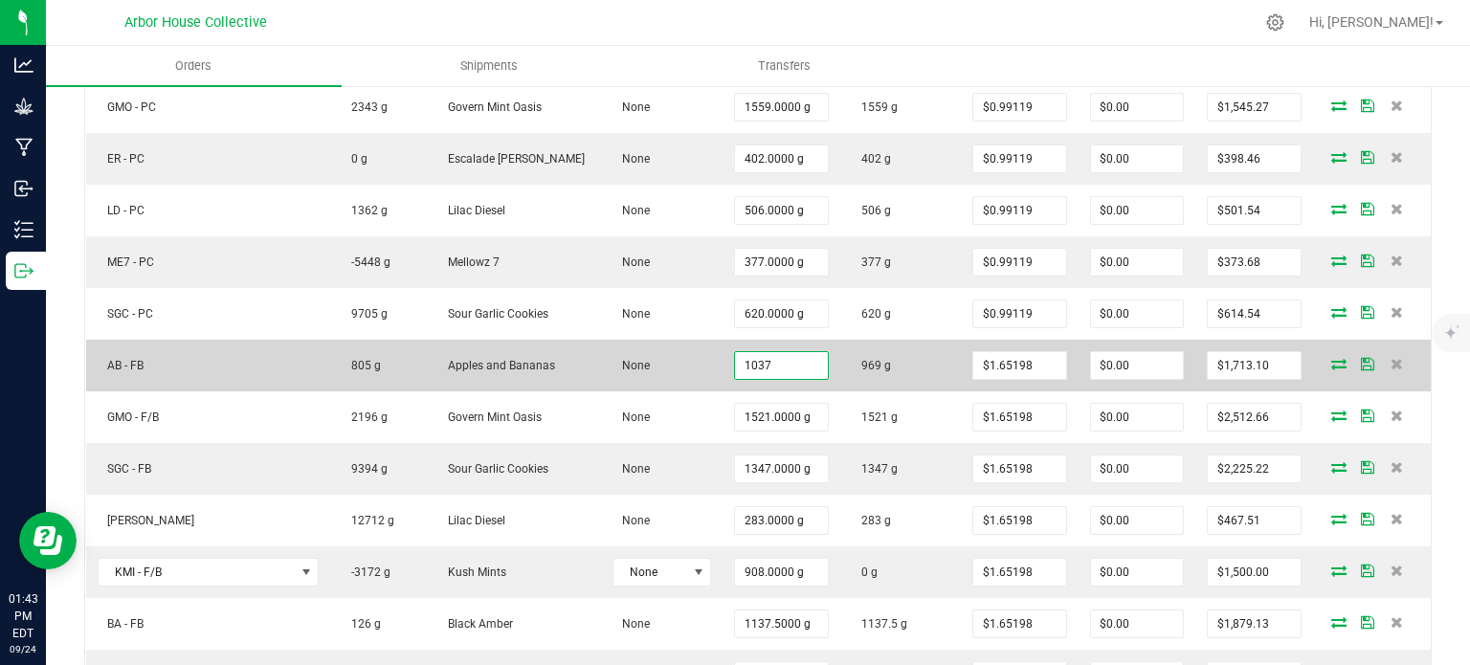
click at [743, 363] on input "1037" at bounding box center [781, 365] width 93 height 27
click at [735, 366] on input "947" at bounding box center [781, 365] width 93 height 27
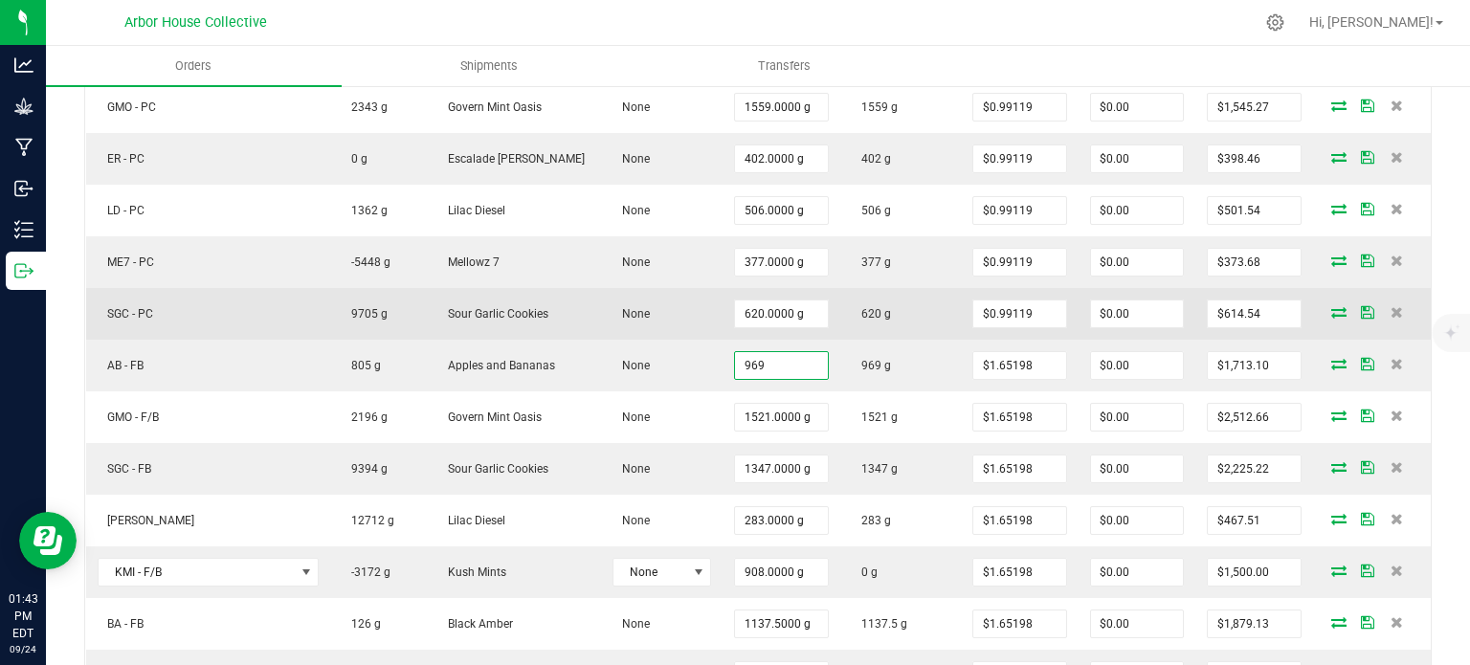
type input "969.0000 g"
type input "$1,600.77"
click at [852, 307] on span "620 g" at bounding box center [871, 313] width 39 height 13
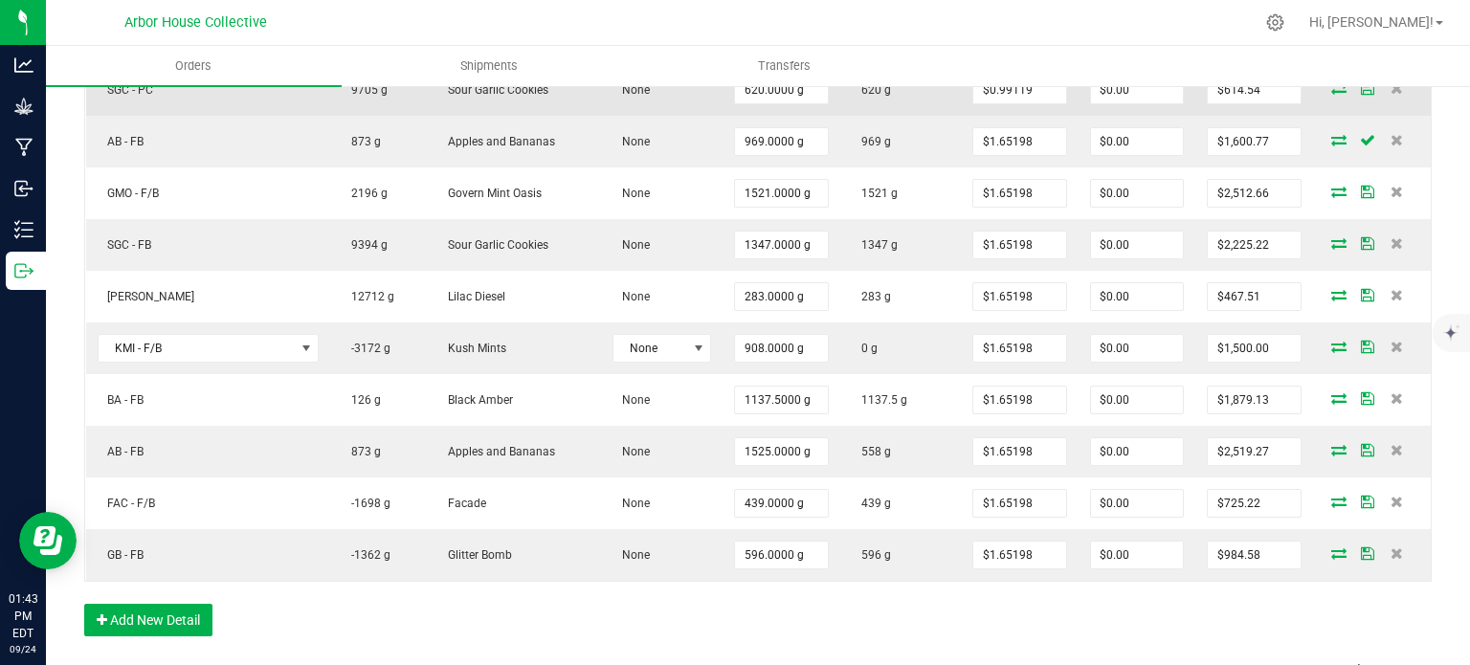
scroll to position [961, 0]
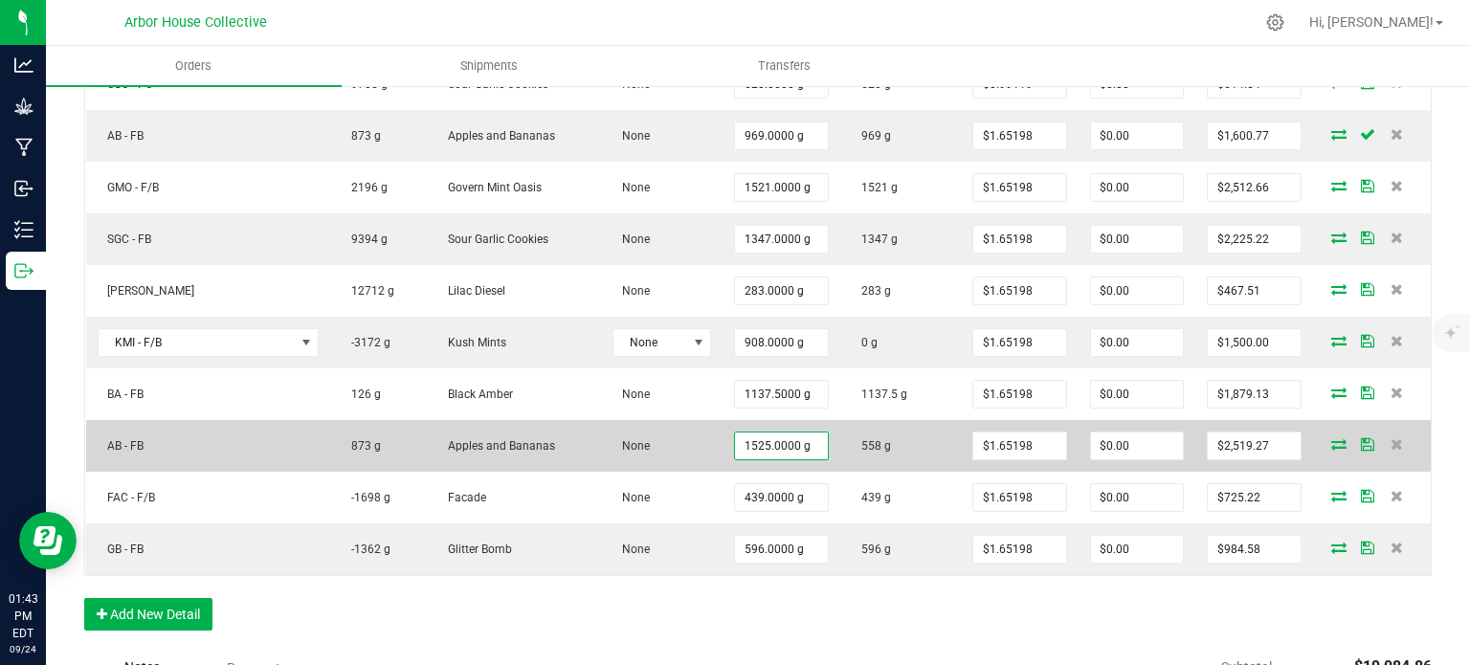
click at [755, 438] on input "1525.0000 g" at bounding box center [781, 446] width 93 height 27
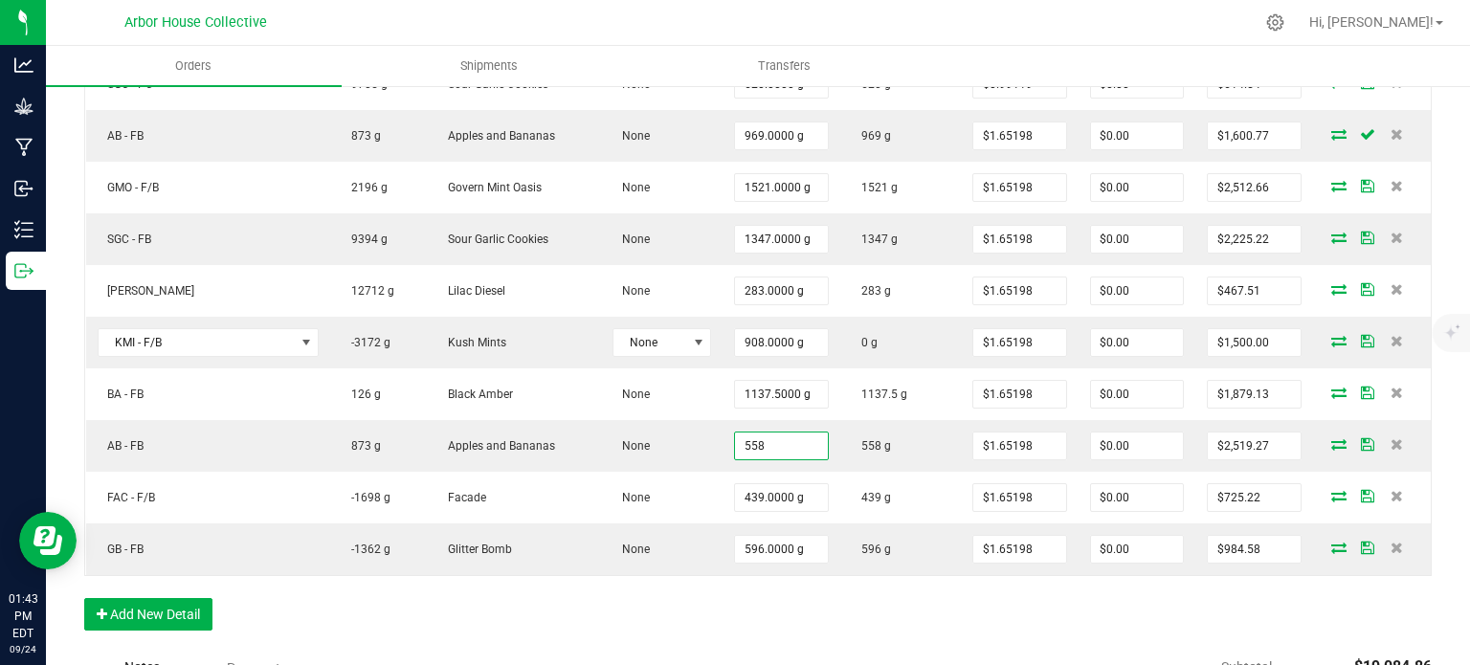
type input "558.0000 g"
type input "$921.80"
click at [861, 650] on div "Notes Payments" at bounding box center [533, 668] width 899 height 36
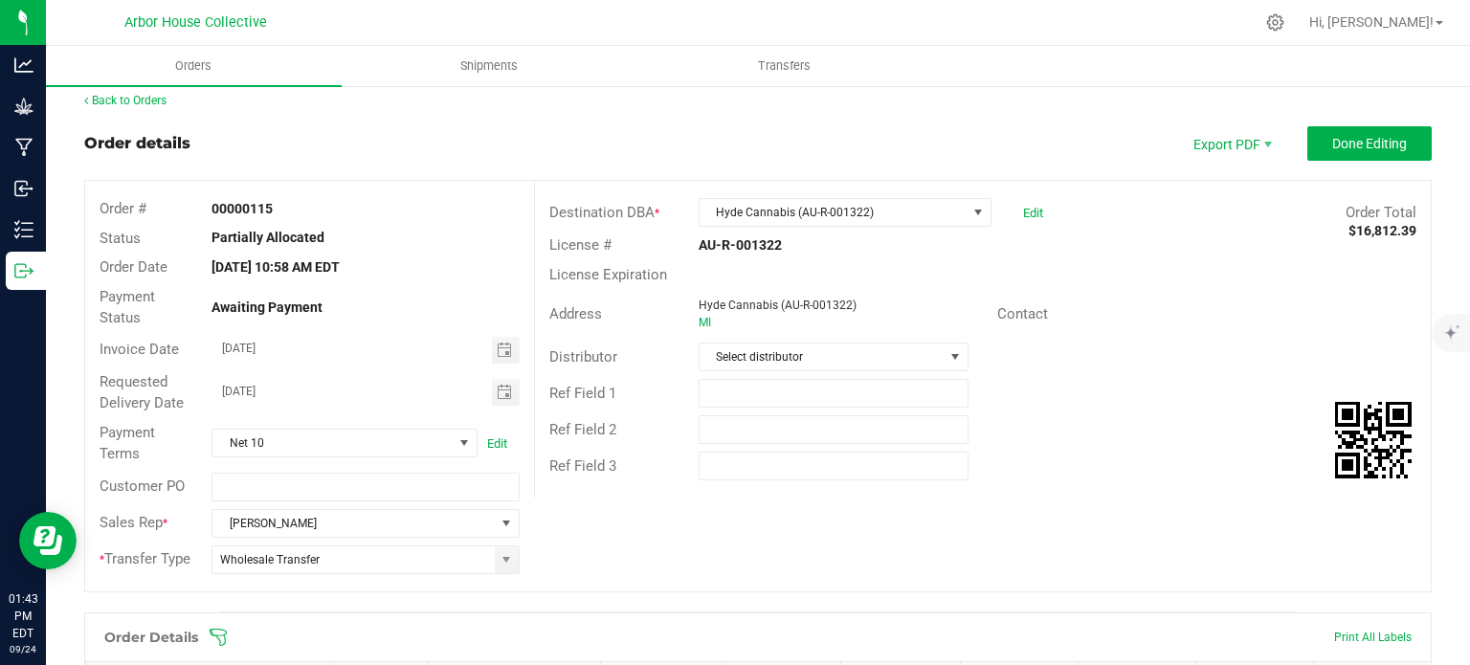
scroll to position [0, 0]
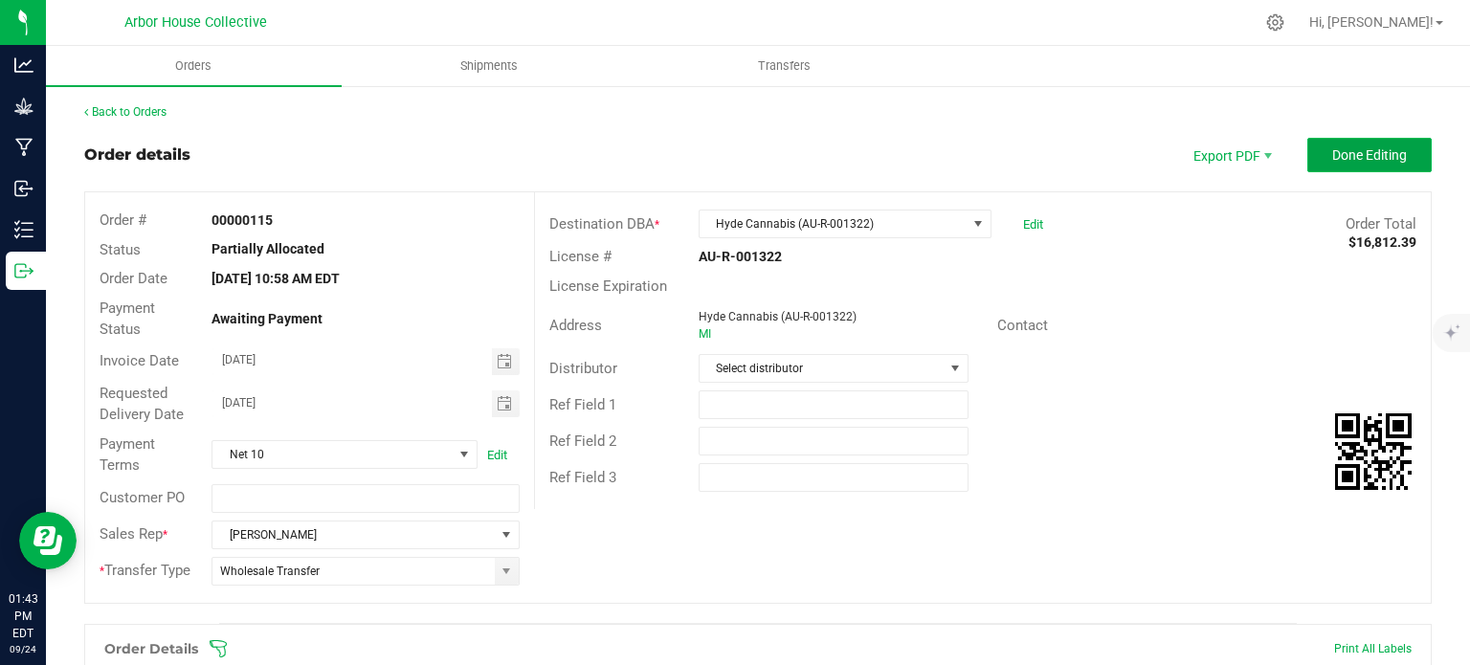
click at [1363, 164] on button "Done Editing" at bounding box center [1369, 155] width 124 height 34
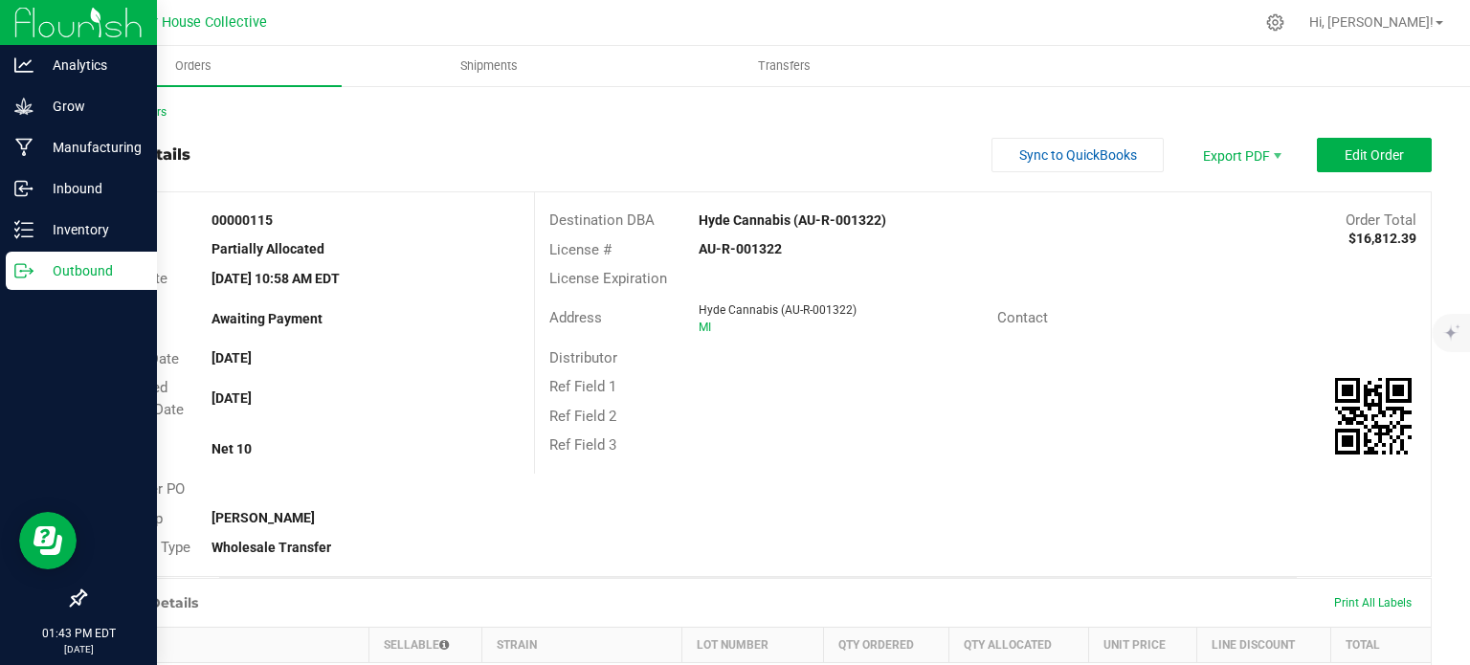
click at [27, 271] on line at bounding box center [27, 271] width 11 height 0
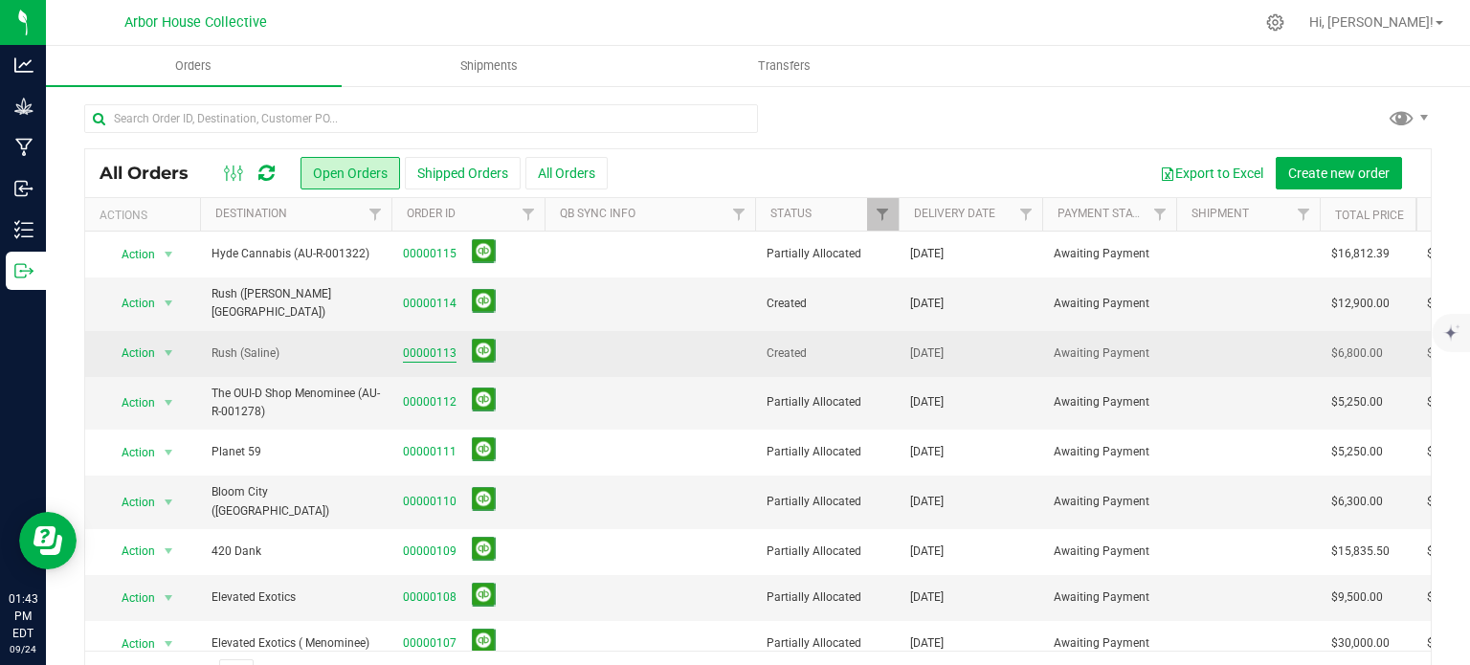
click at [424, 345] on link "00000113" at bounding box center [430, 354] width 54 height 18
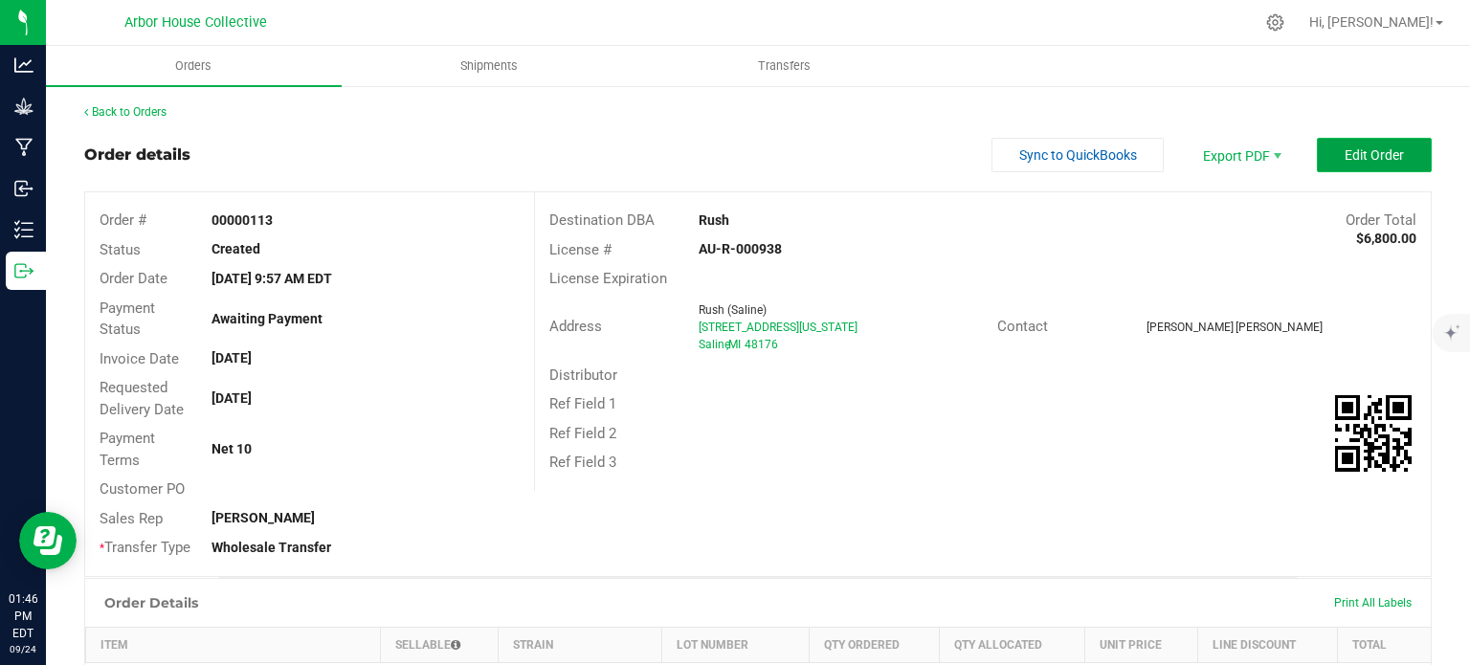
click at [1379, 162] on span "Edit Order" at bounding box center [1374, 154] width 59 height 15
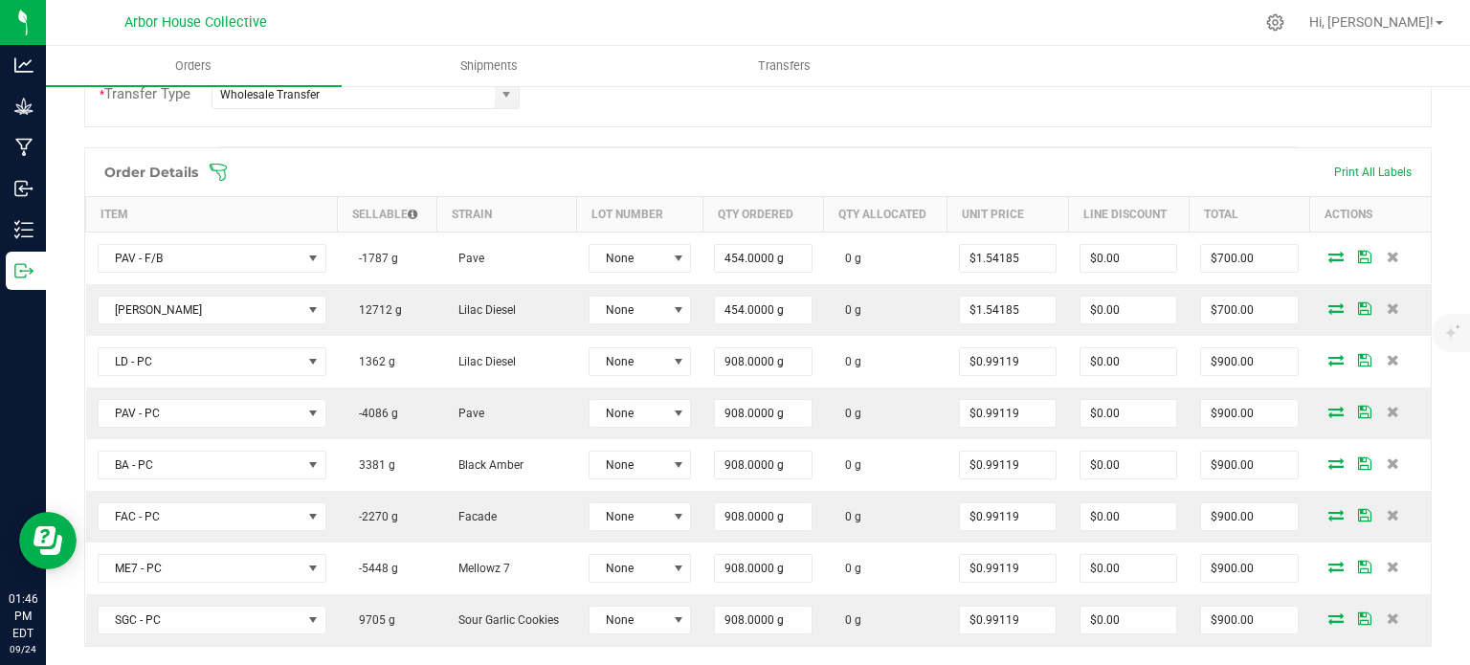
scroll to position [475, 0]
click at [222, 171] on icon at bounding box center [218, 174] width 19 height 19
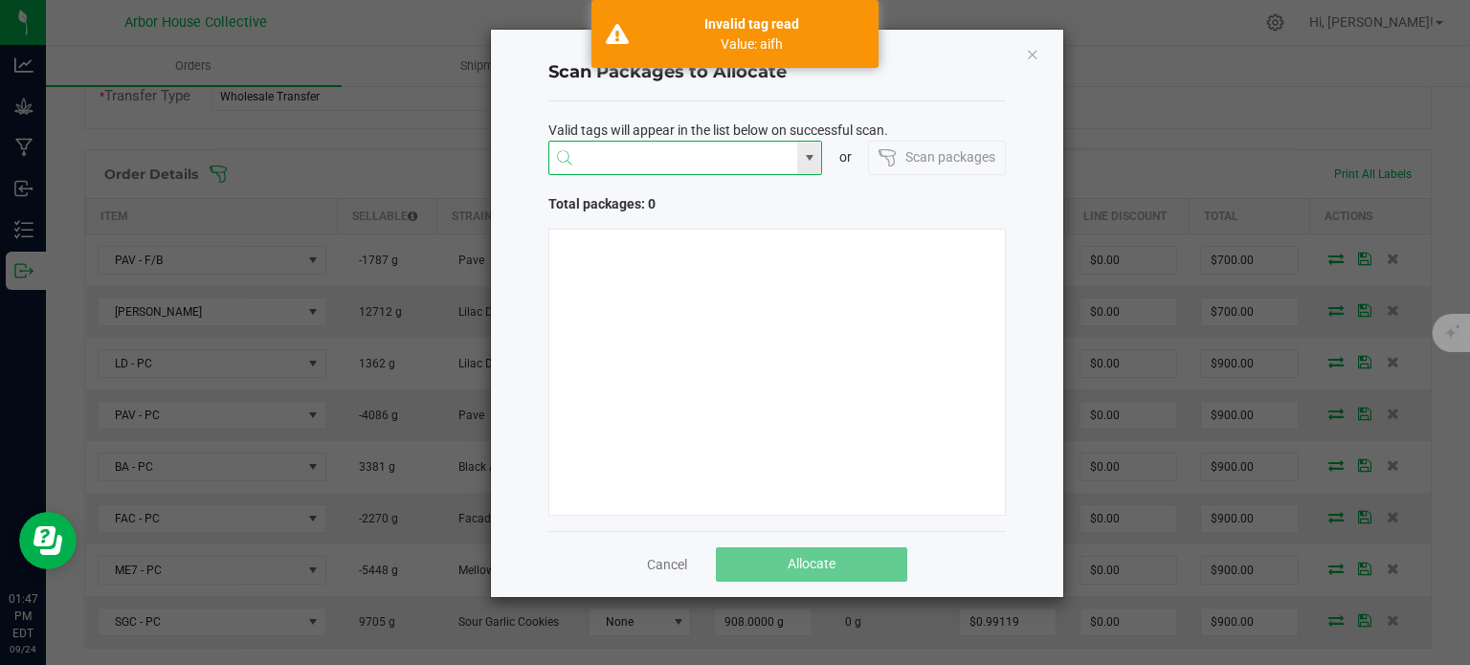
click at [578, 156] on input "NO DATA FOUND" at bounding box center [673, 159] width 249 height 34
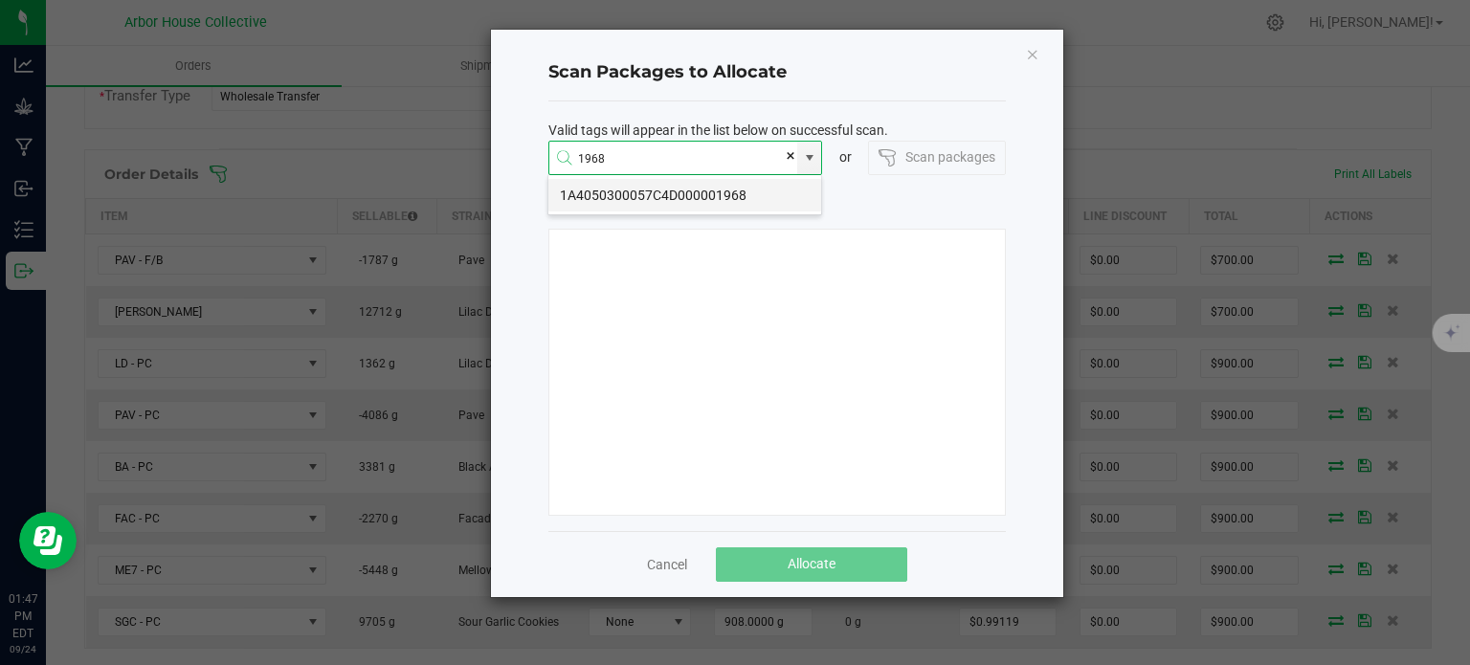
click at [668, 194] on li "1A4050300057C4D000001968" at bounding box center [684, 195] width 273 height 33
type input "1A4050300057C4D000001968"
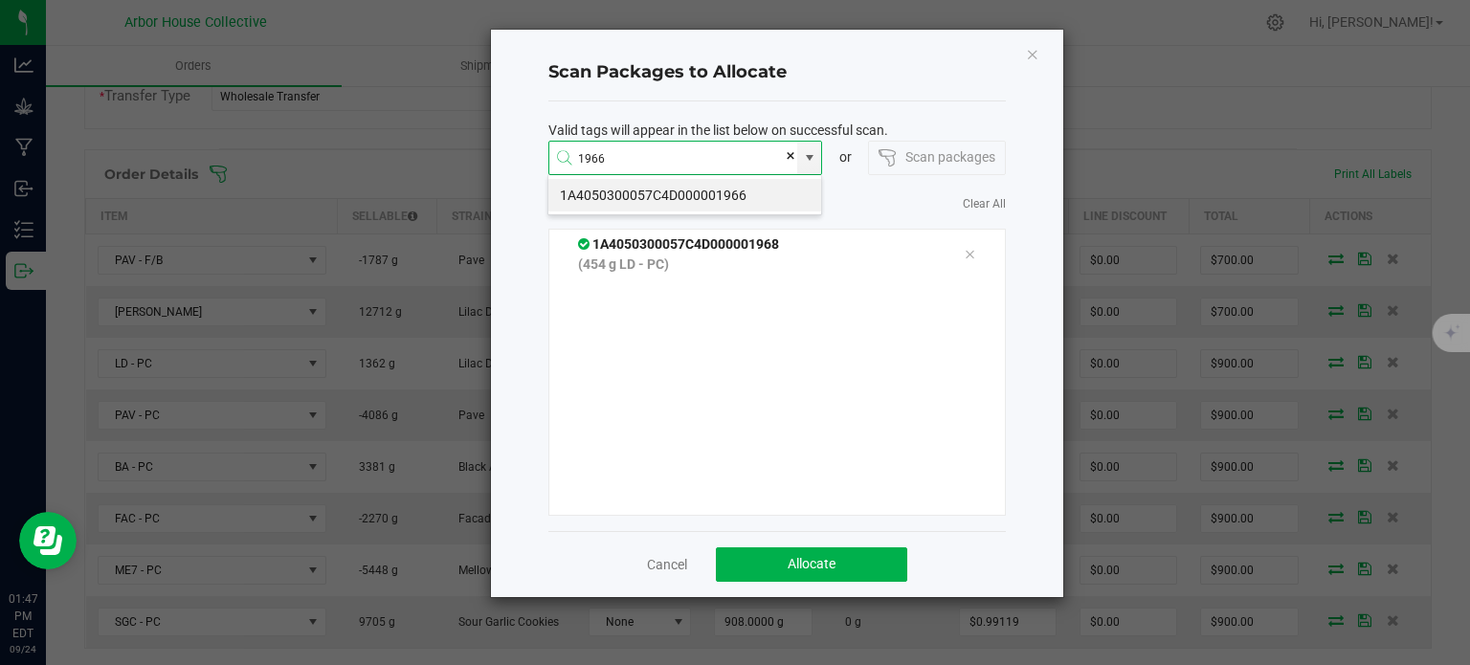
click at [668, 194] on li "1A4050300057C4D000001966" at bounding box center [684, 195] width 273 height 33
type input "1A4050300057C4D000001966"
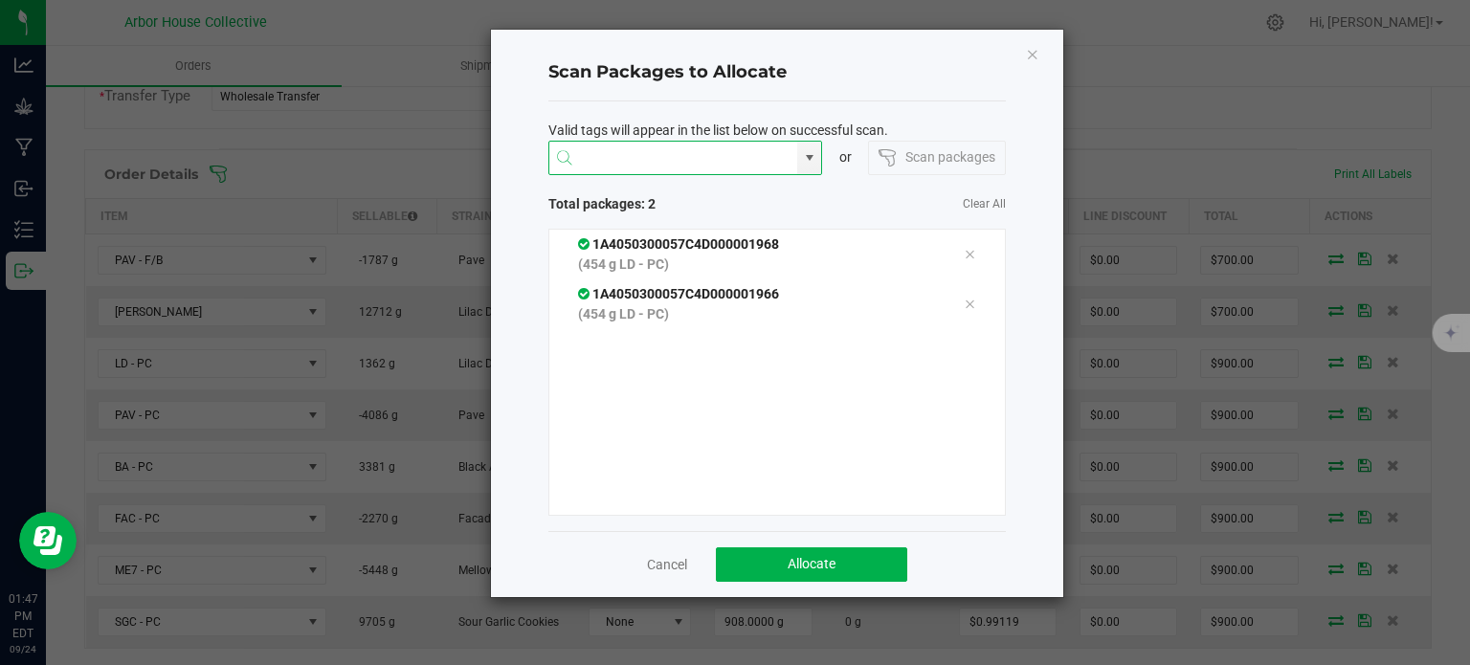
type input "1"
click at [668, 194] on li "1A4050300057C4D000002032" at bounding box center [684, 195] width 273 height 33
type input "1A4050300057C4D000002032"
click at [781, 560] on button "Allocate" at bounding box center [811, 564] width 191 height 34
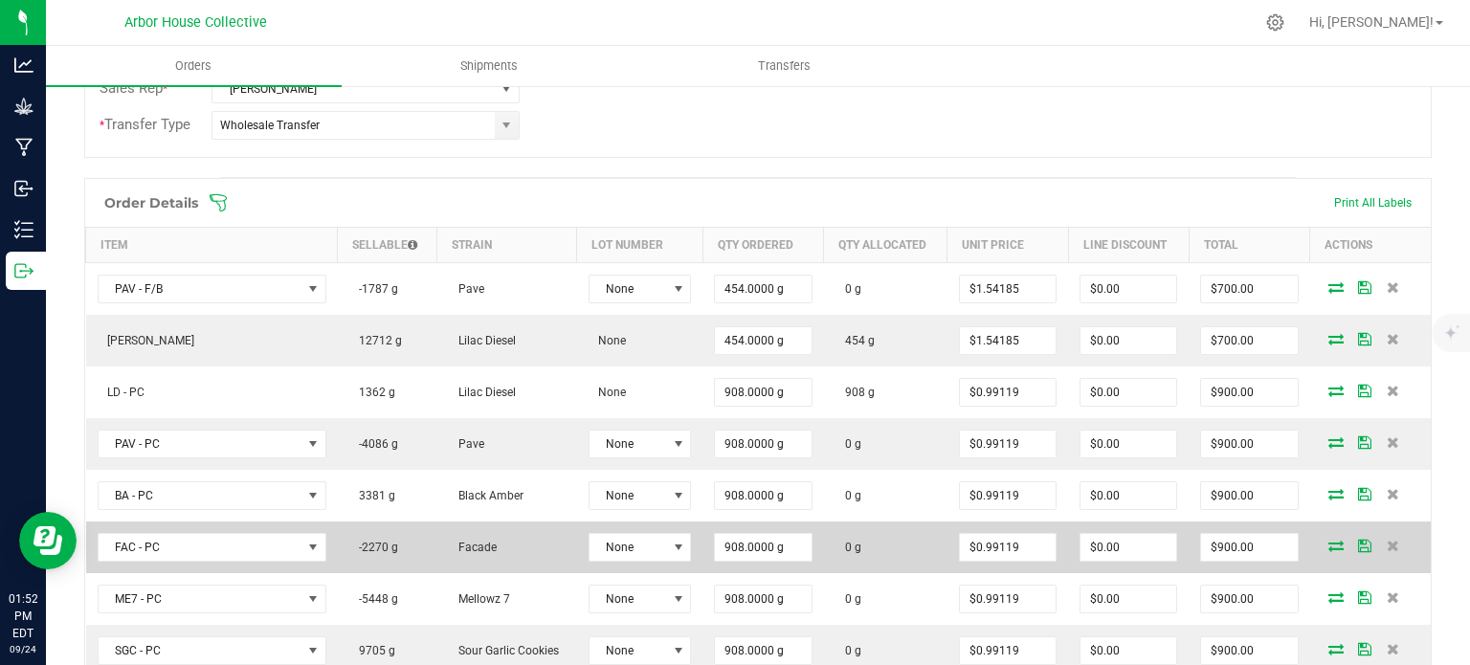
scroll to position [444, 0]
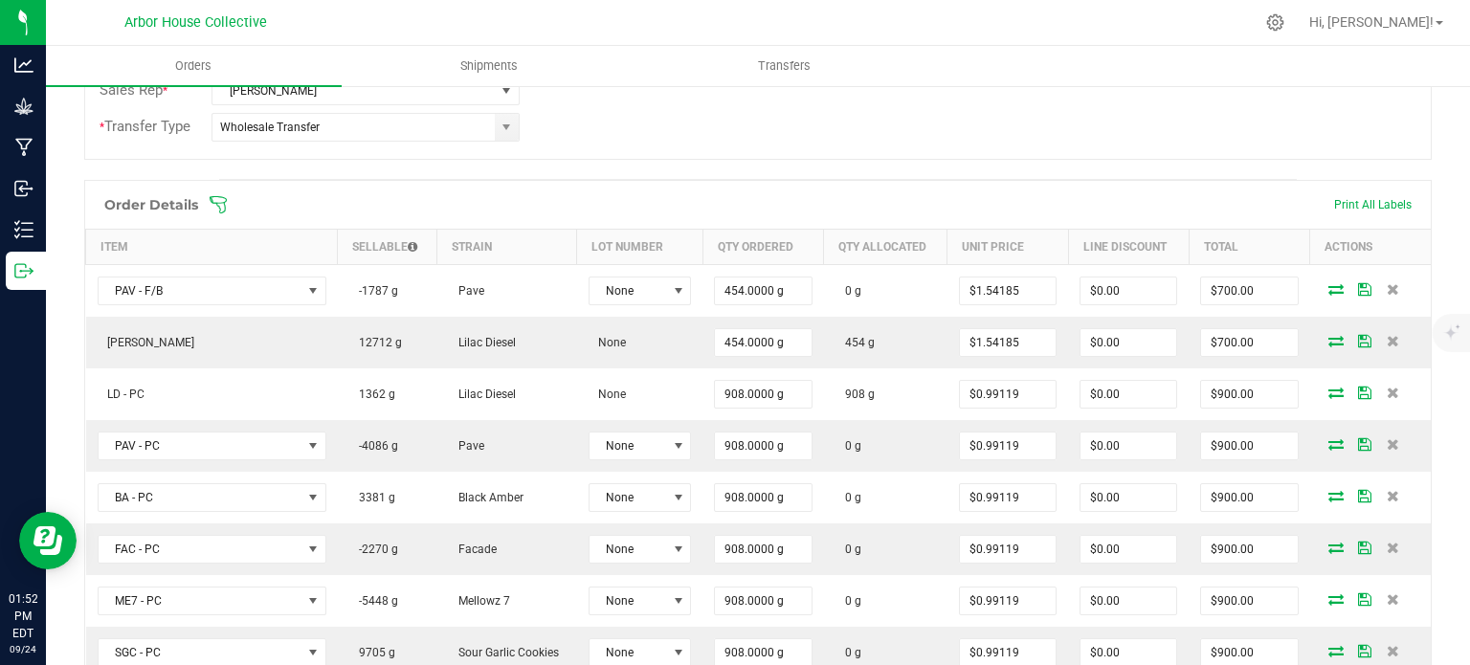
click at [218, 197] on icon at bounding box center [218, 204] width 19 height 19
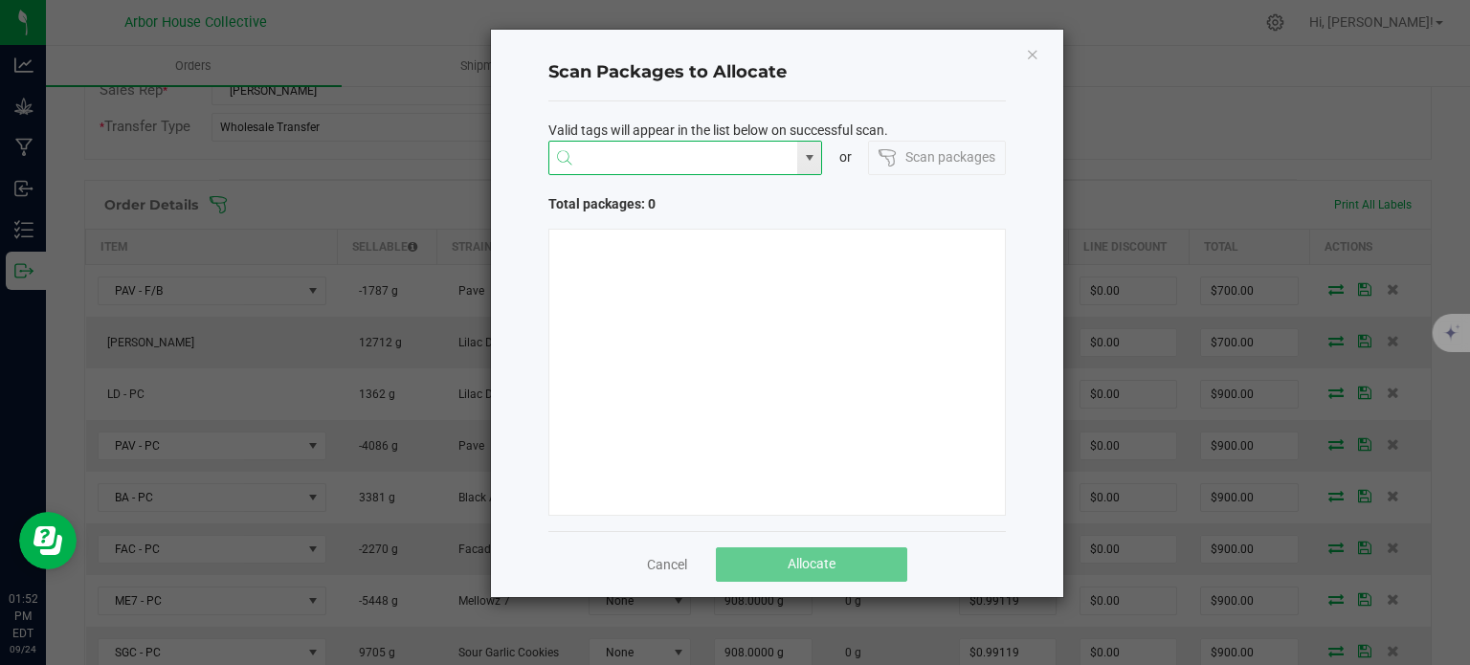
click at [601, 160] on input "NO DATA FOUND" at bounding box center [673, 159] width 249 height 34
click at [624, 190] on li "1A4050300057C4D000001839" at bounding box center [684, 195] width 273 height 33
type input "1A4050300057C4D000001839"
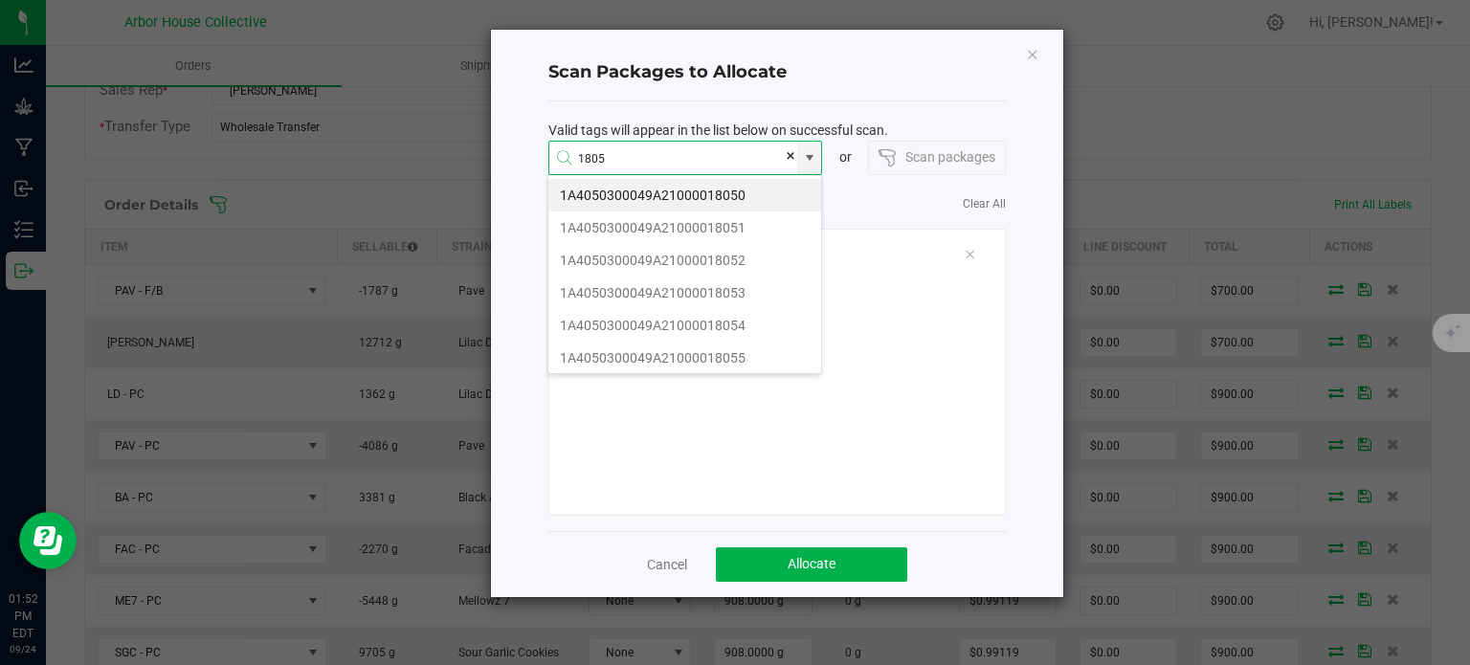
click at [624, 190] on li "1A4050300049A21000018050" at bounding box center [684, 195] width 273 height 33
type input "1A4050300049A21000018050"
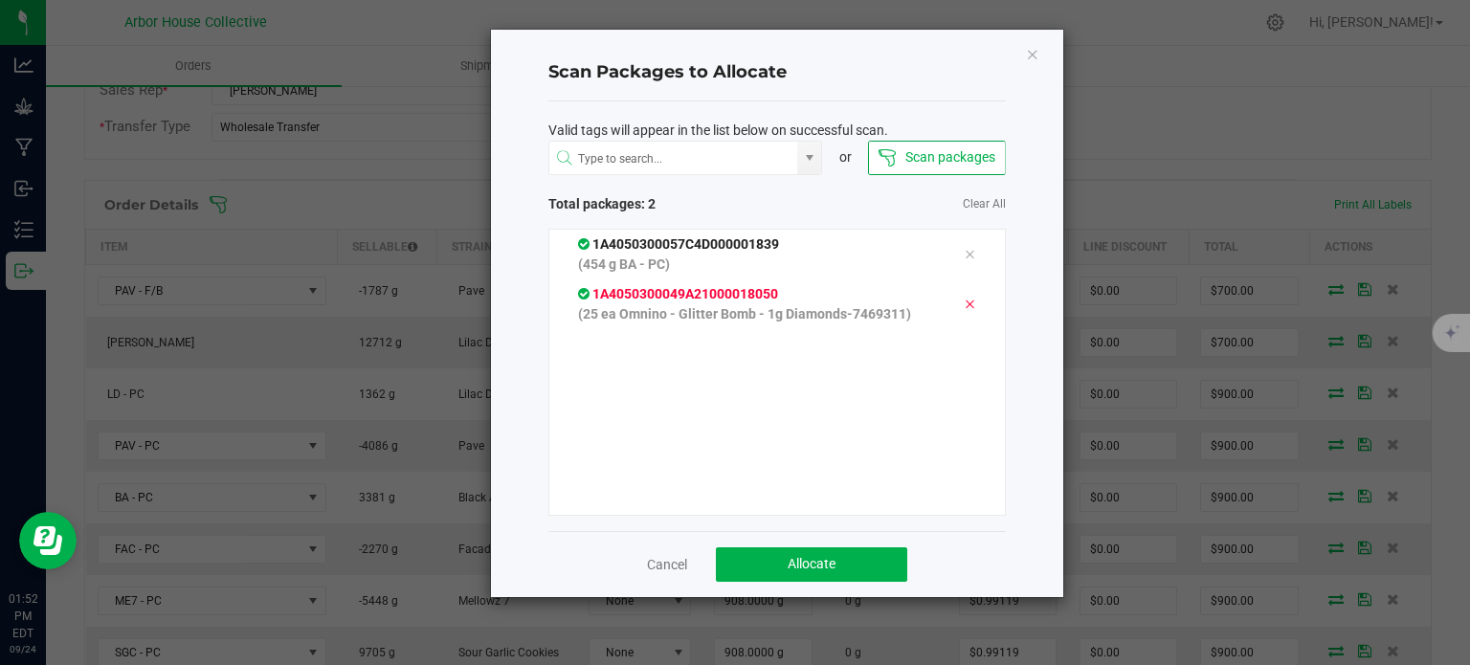
click at [964, 304] on icon at bounding box center [969, 304] width 11 height 15
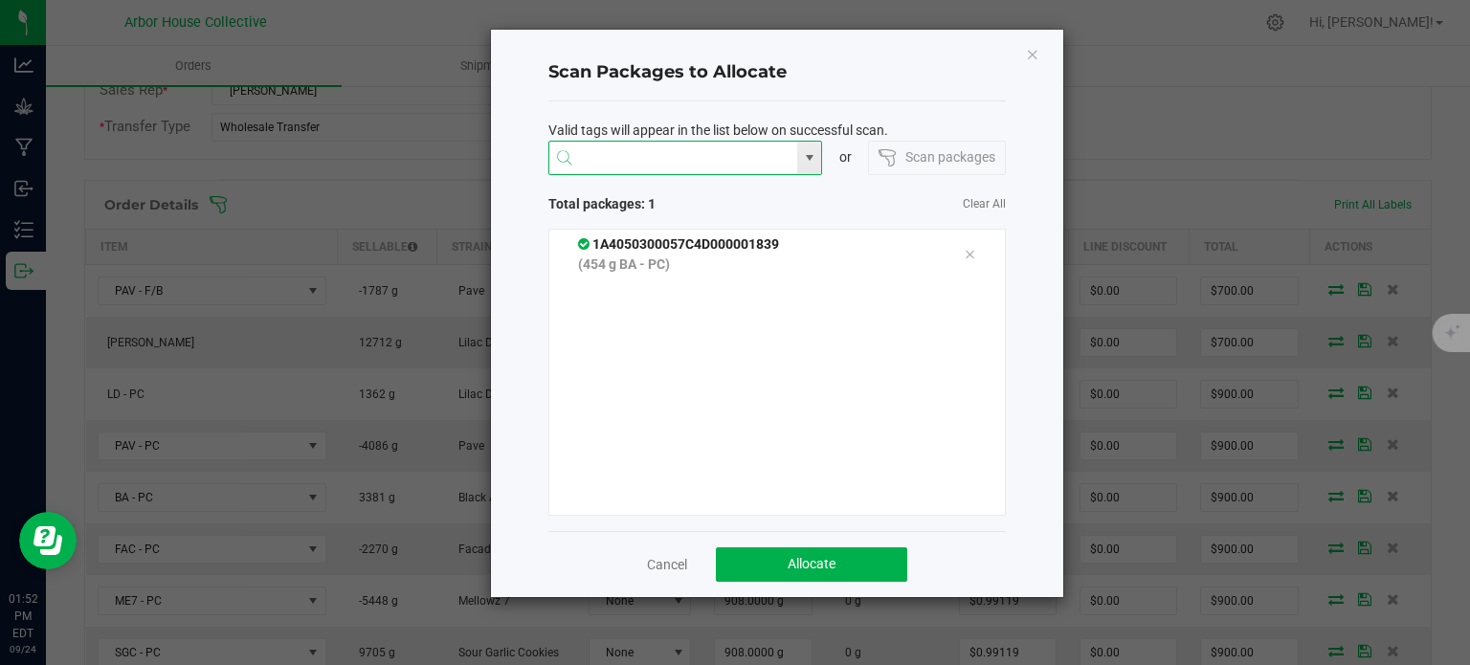
click at [704, 164] on input at bounding box center [673, 159] width 249 height 34
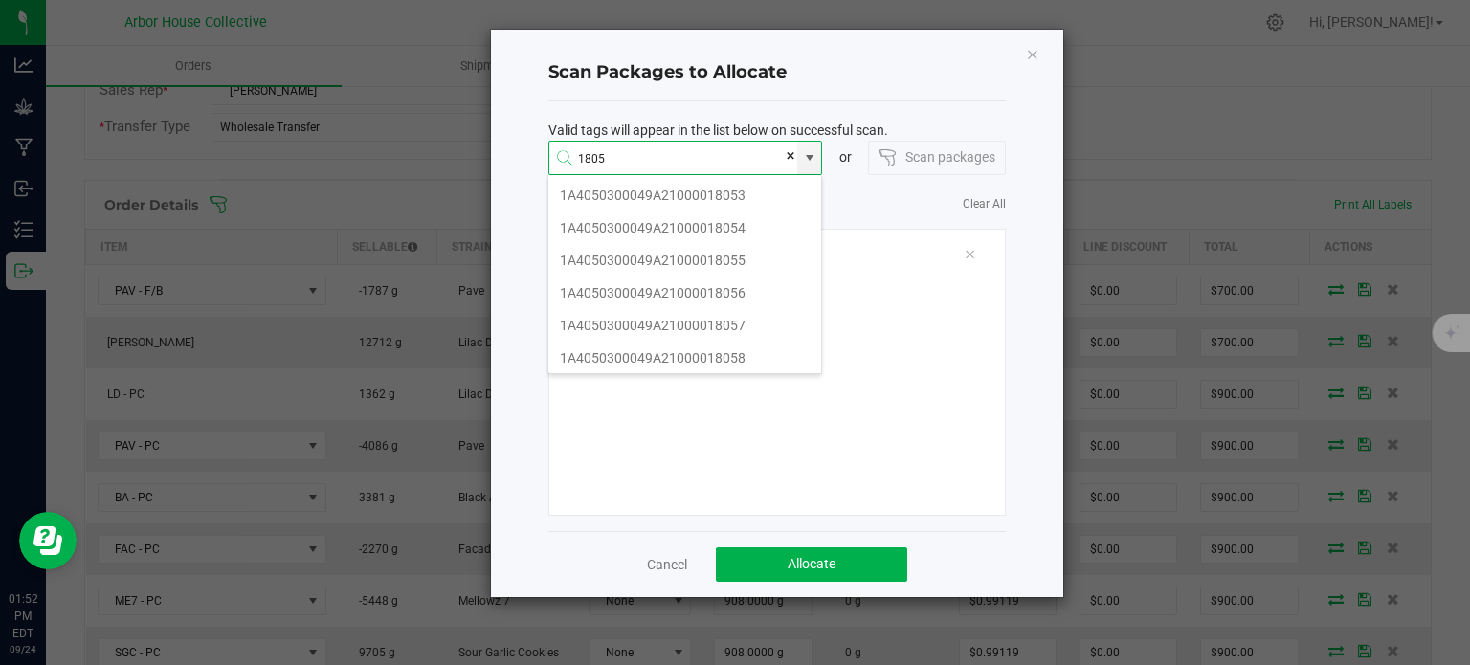
scroll to position [162, 0]
click at [707, 350] on li "1A4050300057C4D000001805" at bounding box center [684, 359] width 273 height 33
type input "1A4050300057C4D000001805"
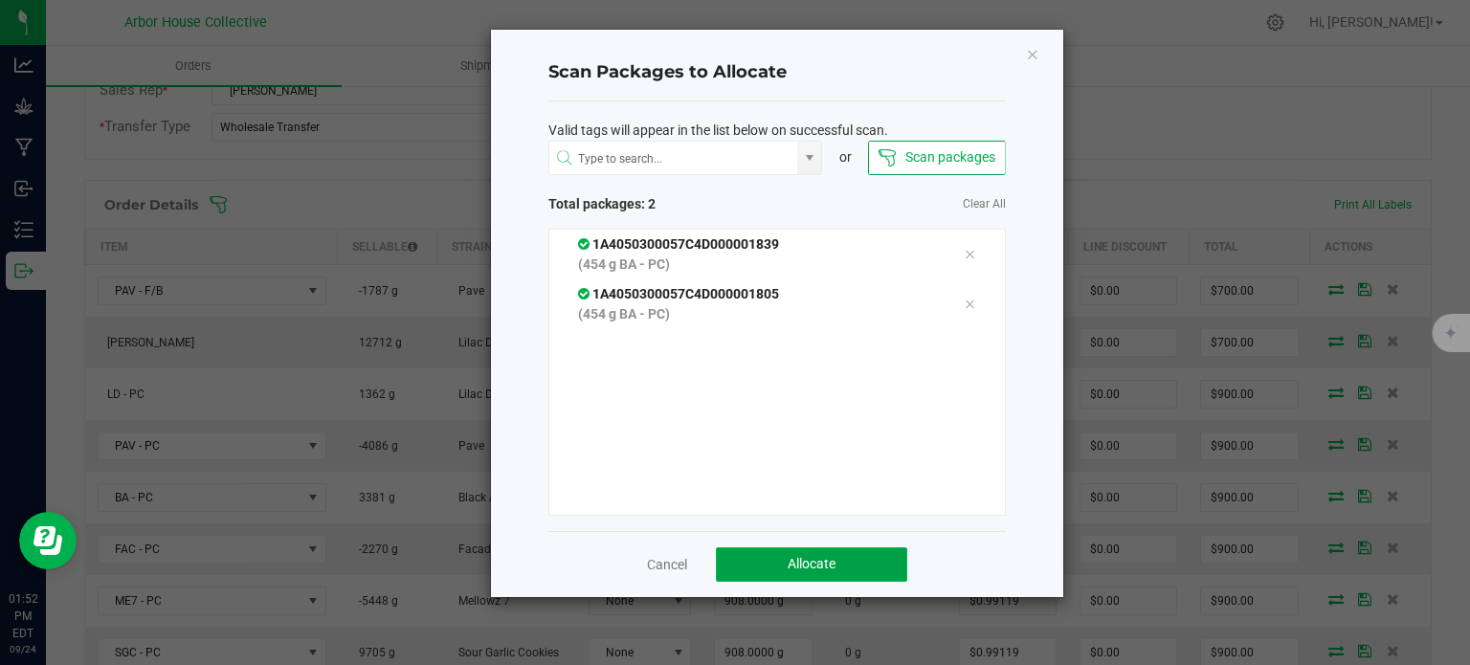
click at [821, 571] on button "Allocate" at bounding box center [811, 564] width 191 height 34
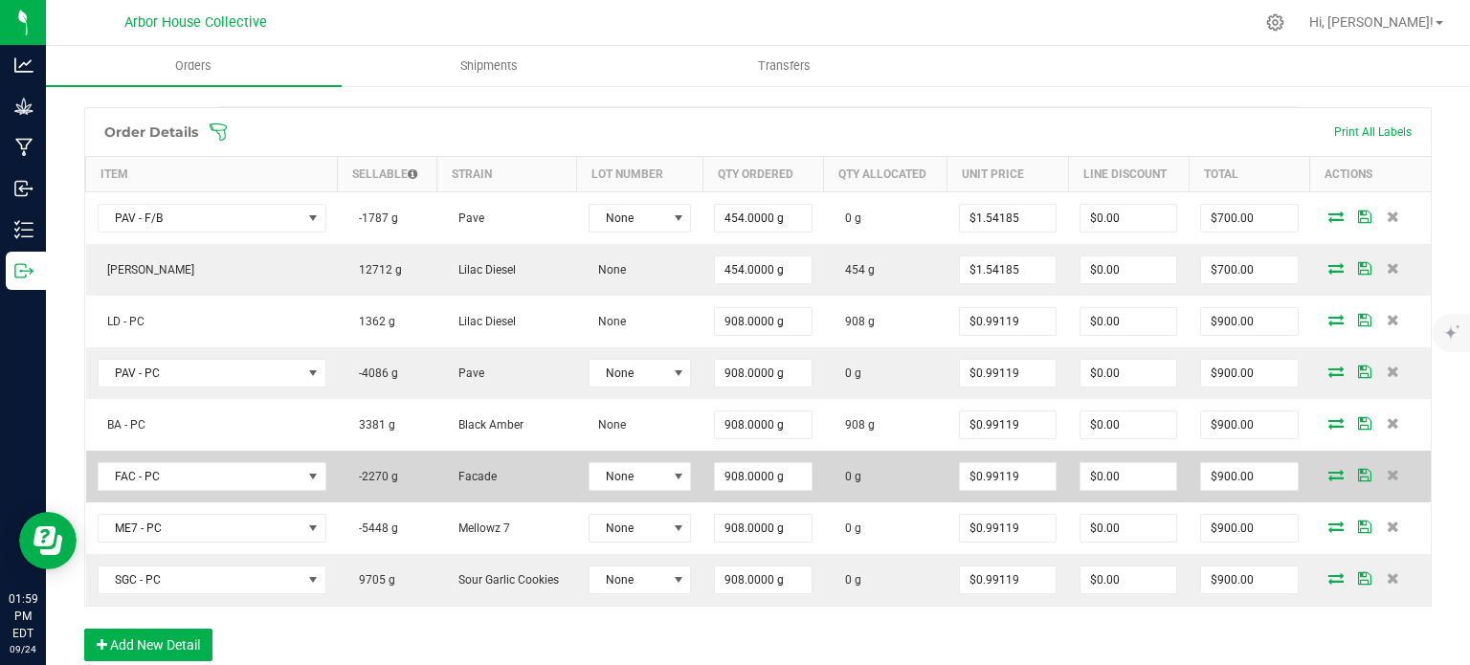
scroll to position [505, 0]
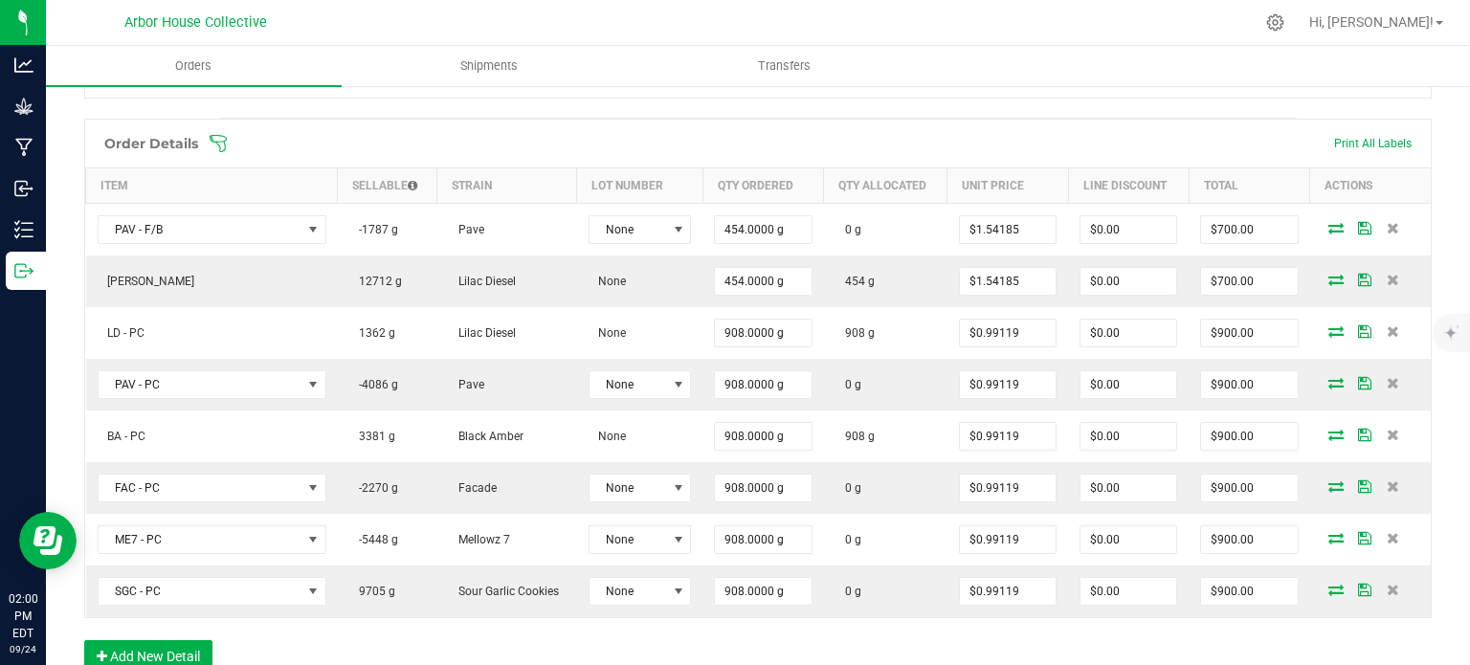
click at [216, 145] on icon at bounding box center [218, 143] width 19 height 19
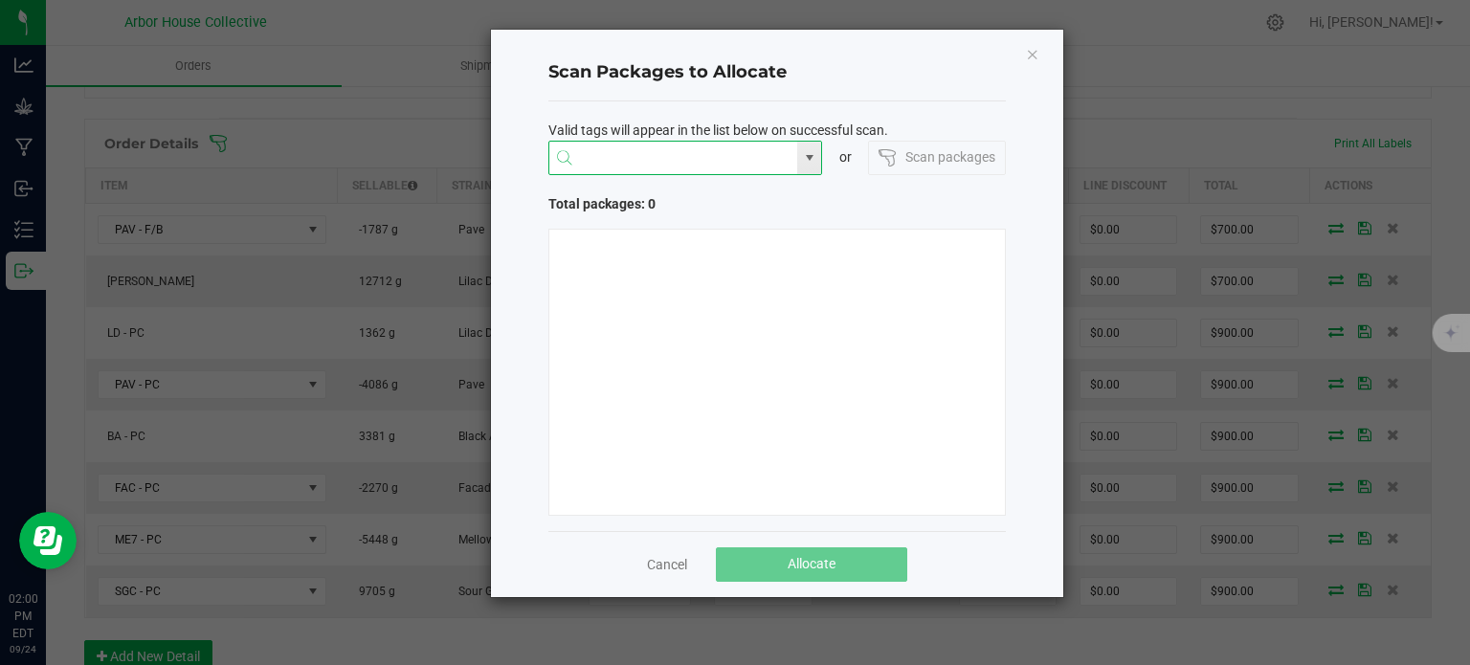
click at [646, 156] on input "NO DATA FOUND" at bounding box center [673, 159] width 249 height 34
click at [658, 193] on li "1A4050300057C4D000002120" at bounding box center [684, 195] width 273 height 33
type input "1A4050300057C4D000002120"
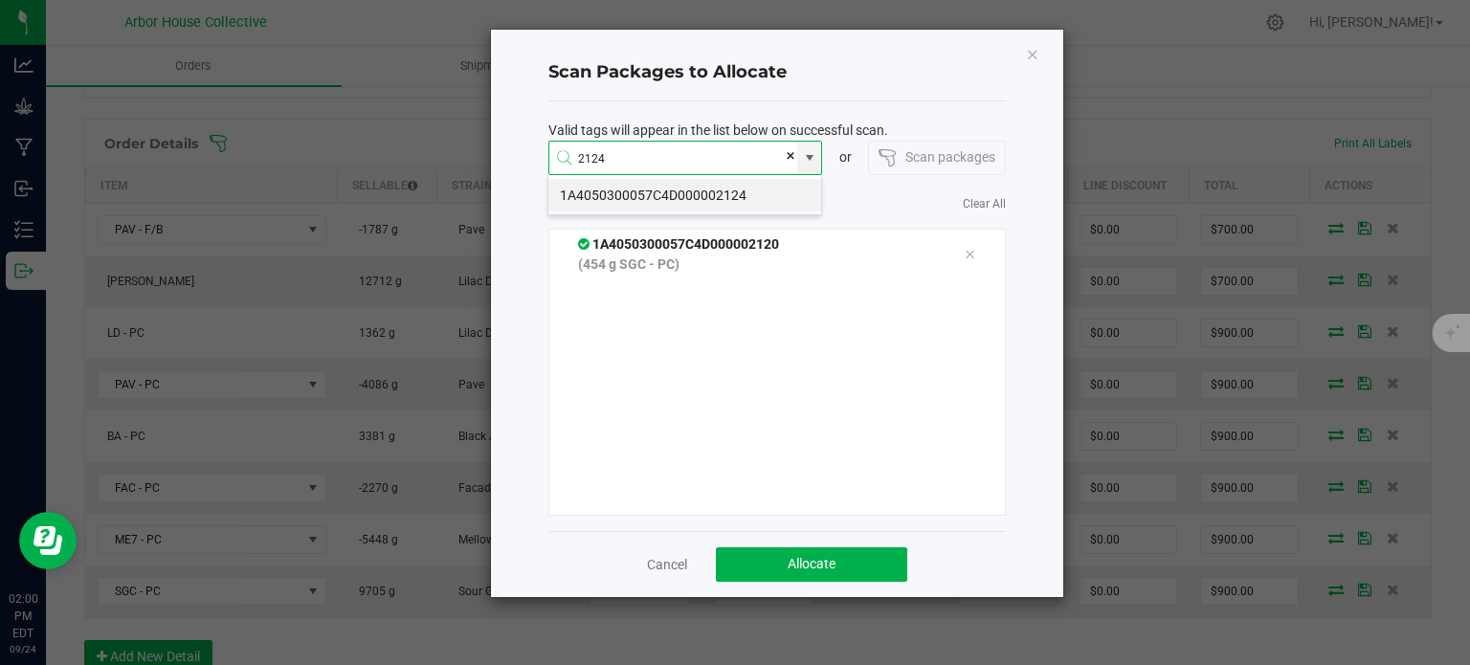
click at [658, 193] on li "1A4050300057C4D000002124" at bounding box center [684, 195] width 273 height 33
type input "1A4050300057C4D000002124"
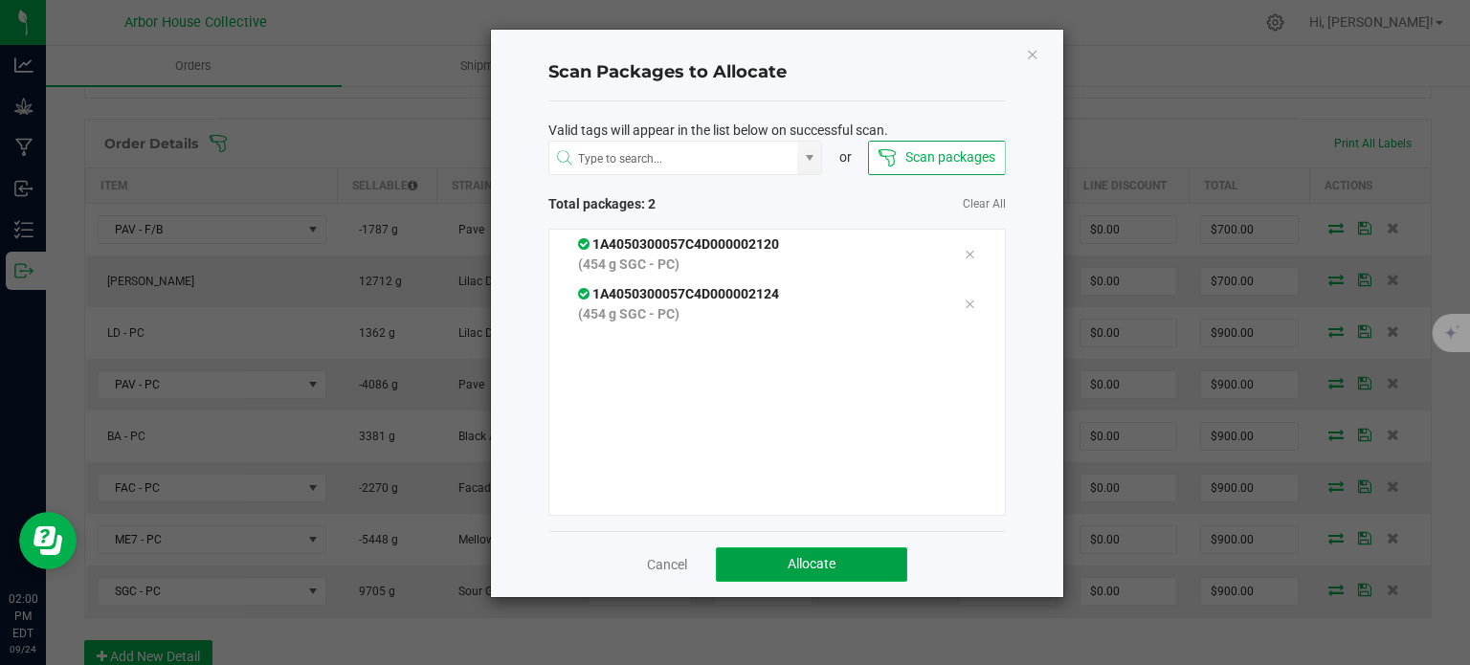
click at [823, 565] on span "Allocate" at bounding box center [812, 563] width 48 height 15
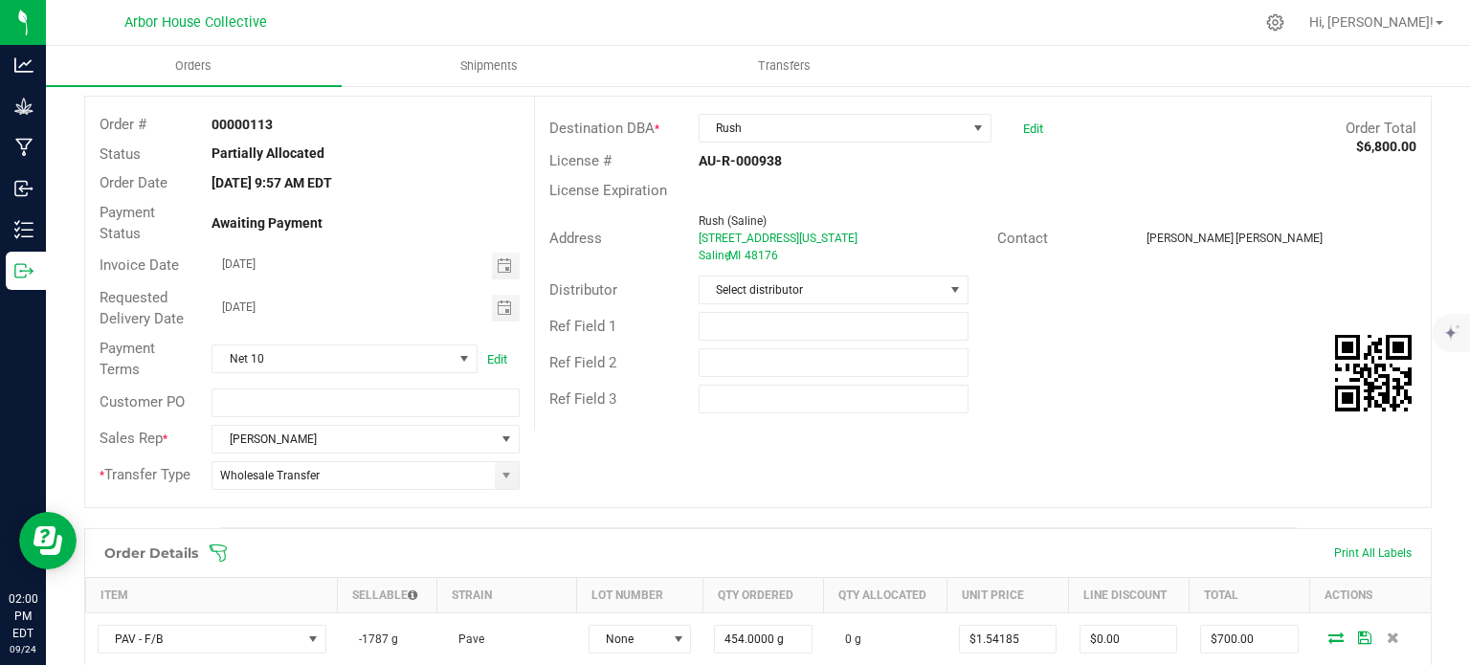
scroll to position [0, 0]
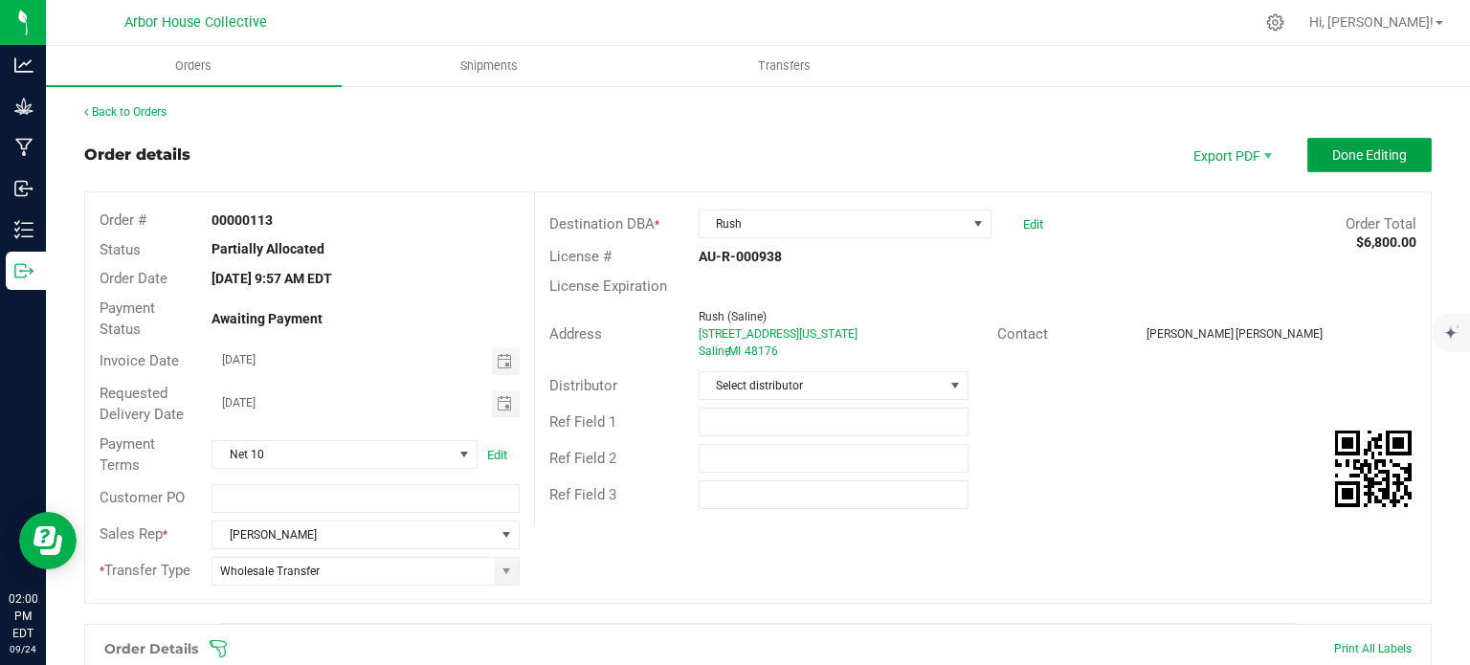
drag, startPoint x: 1357, startPoint y: 142, endPoint x: 1374, endPoint y: 145, distance: 17.6
click at [1374, 145] on button "Done Editing" at bounding box center [1369, 155] width 124 height 34
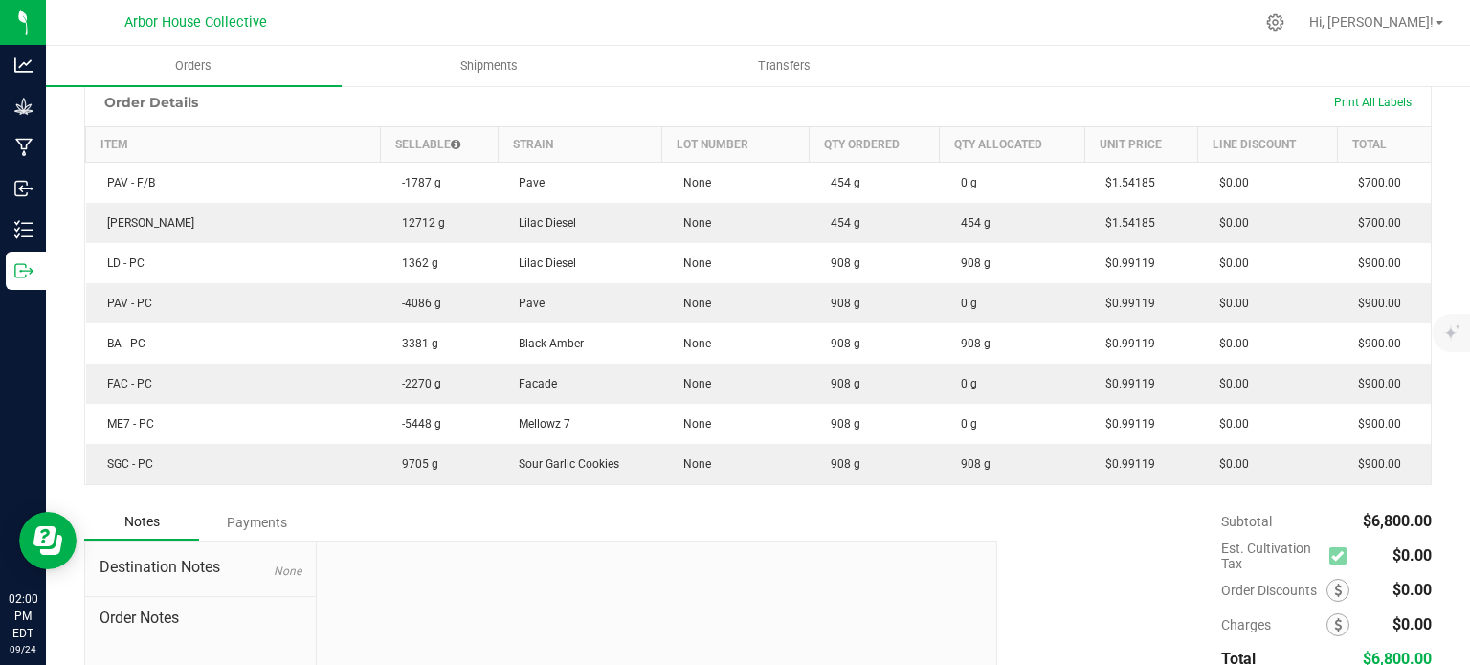
scroll to position [512, 0]
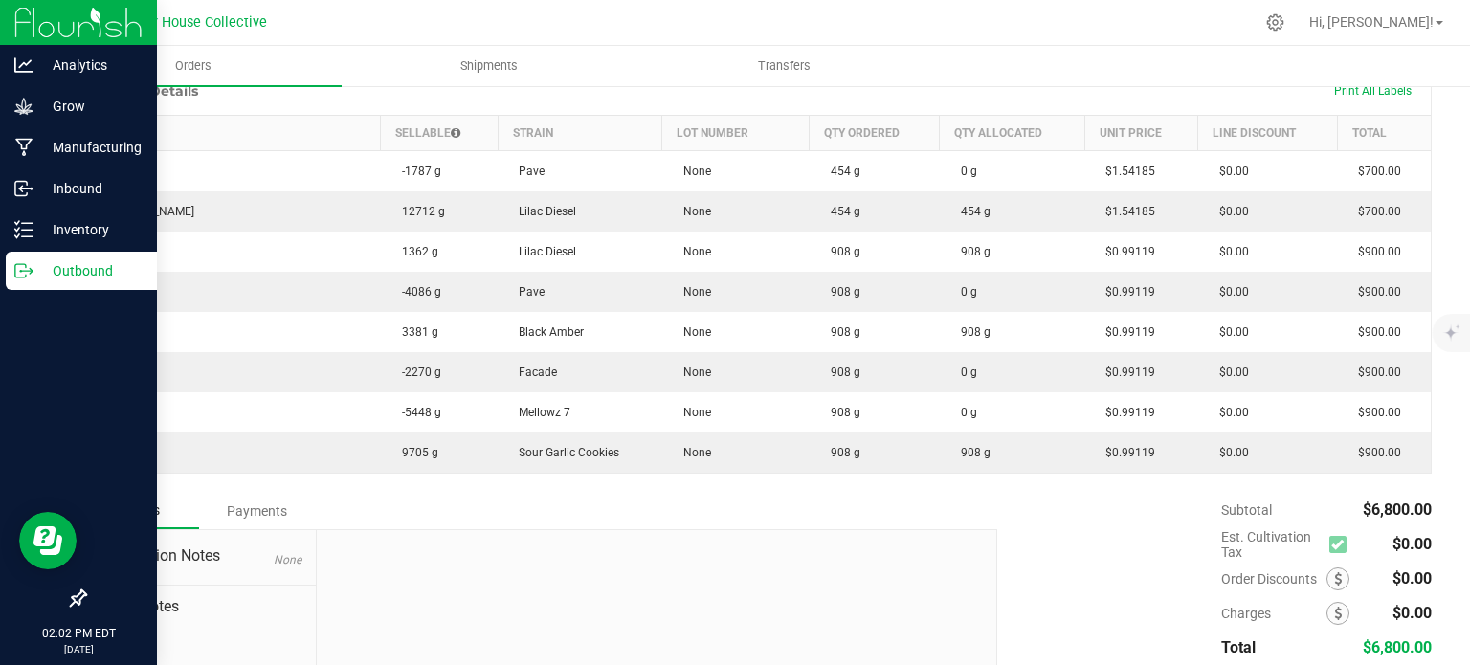
click at [19, 272] on icon at bounding box center [23, 270] width 19 height 19
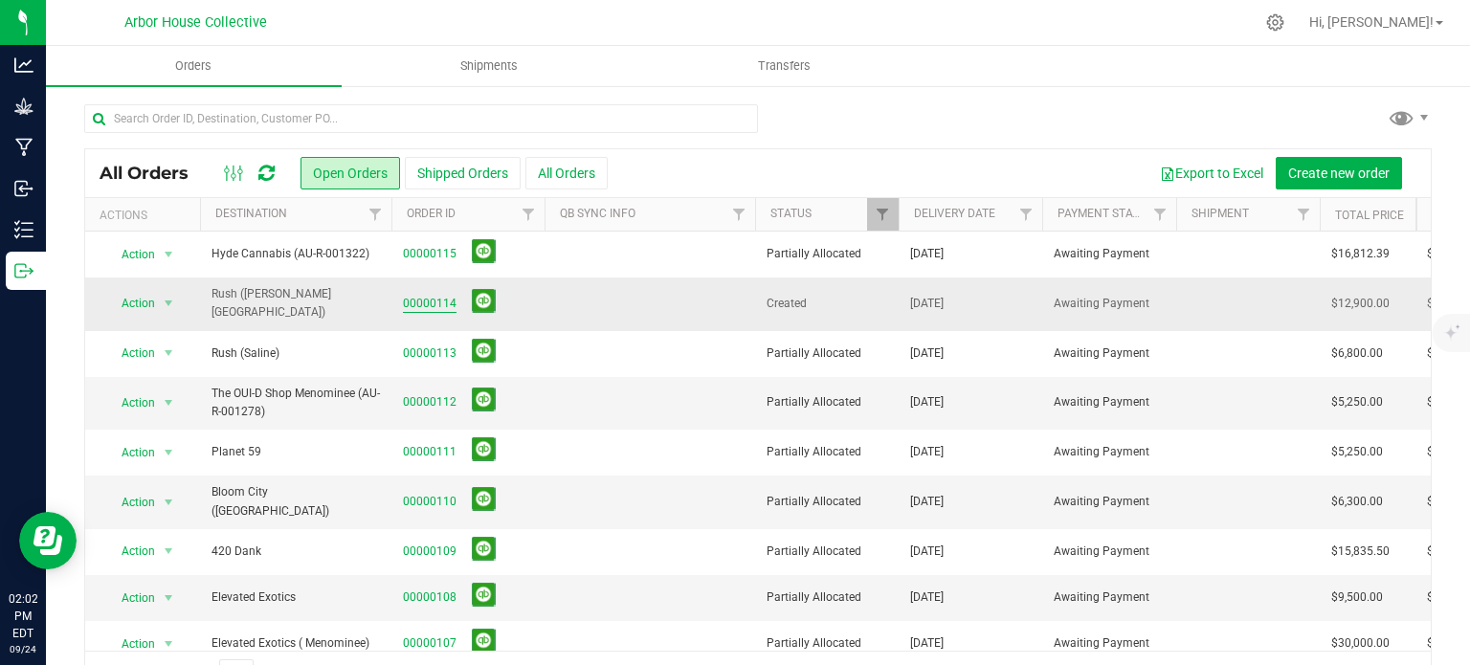
click at [414, 305] on link "00000114" at bounding box center [430, 304] width 54 height 18
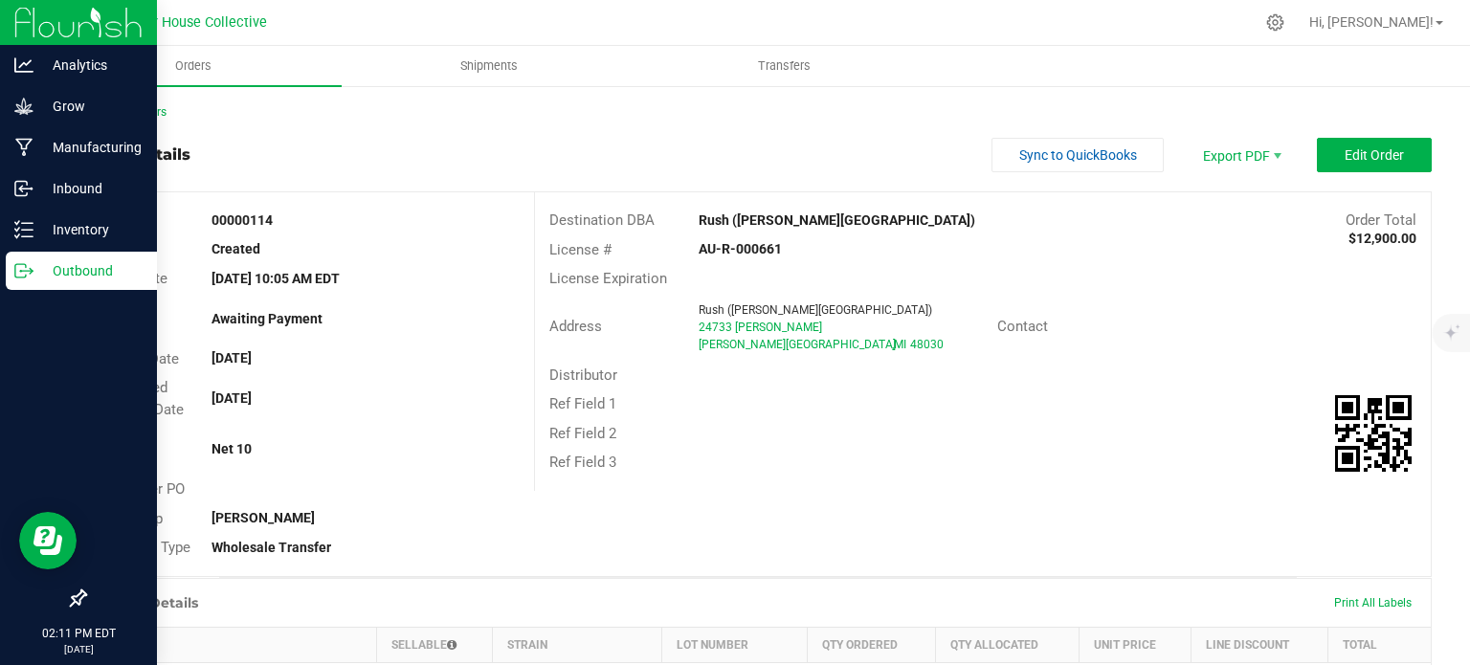
click at [34, 263] on p "Outbound" at bounding box center [90, 270] width 115 height 23
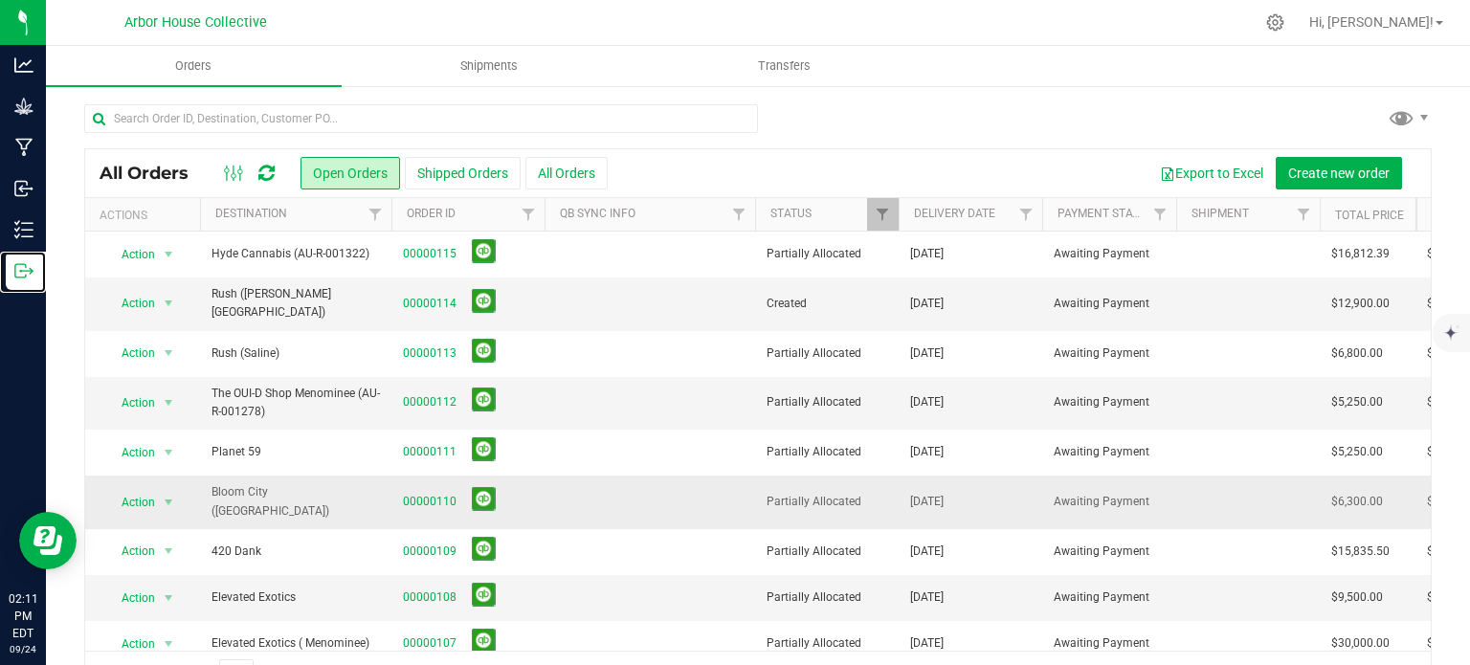
scroll to position [11, 0]
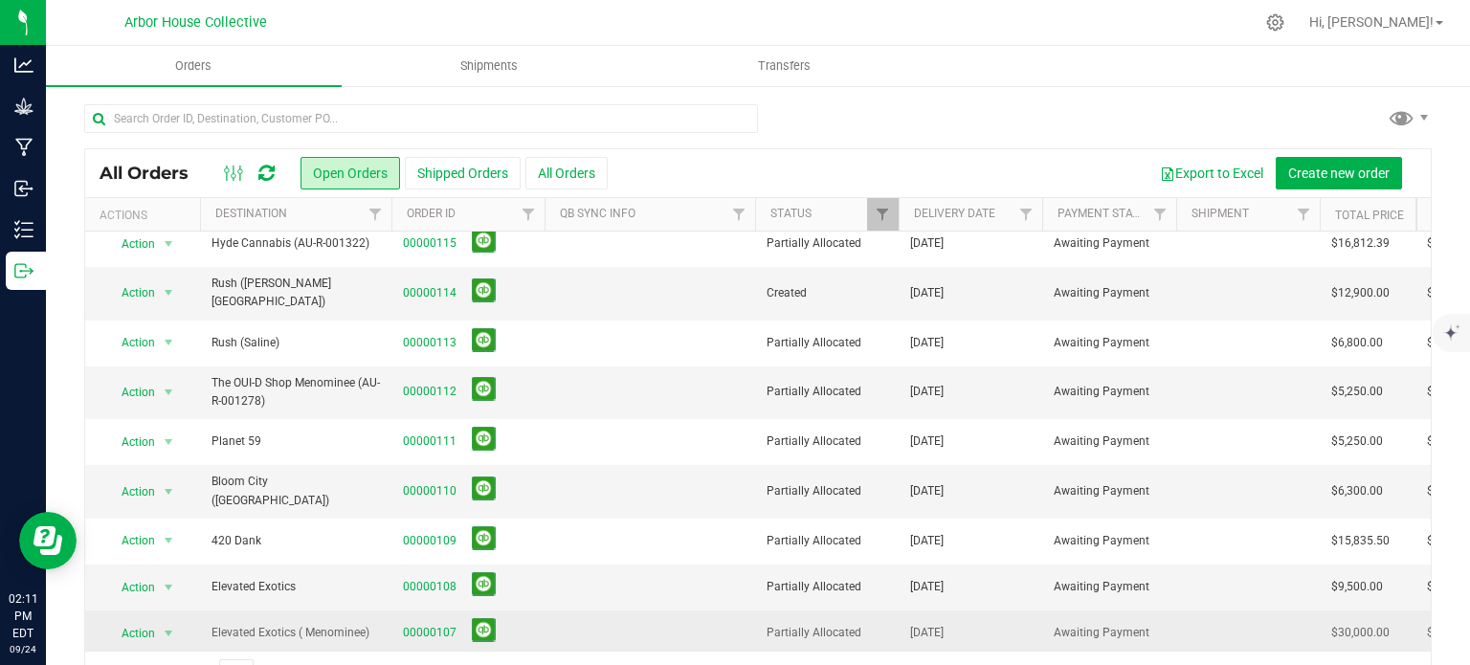
click at [374, 624] on span "Elevated Exotics ( Menominee)" at bounding box center [296, 633] width 168 height 18
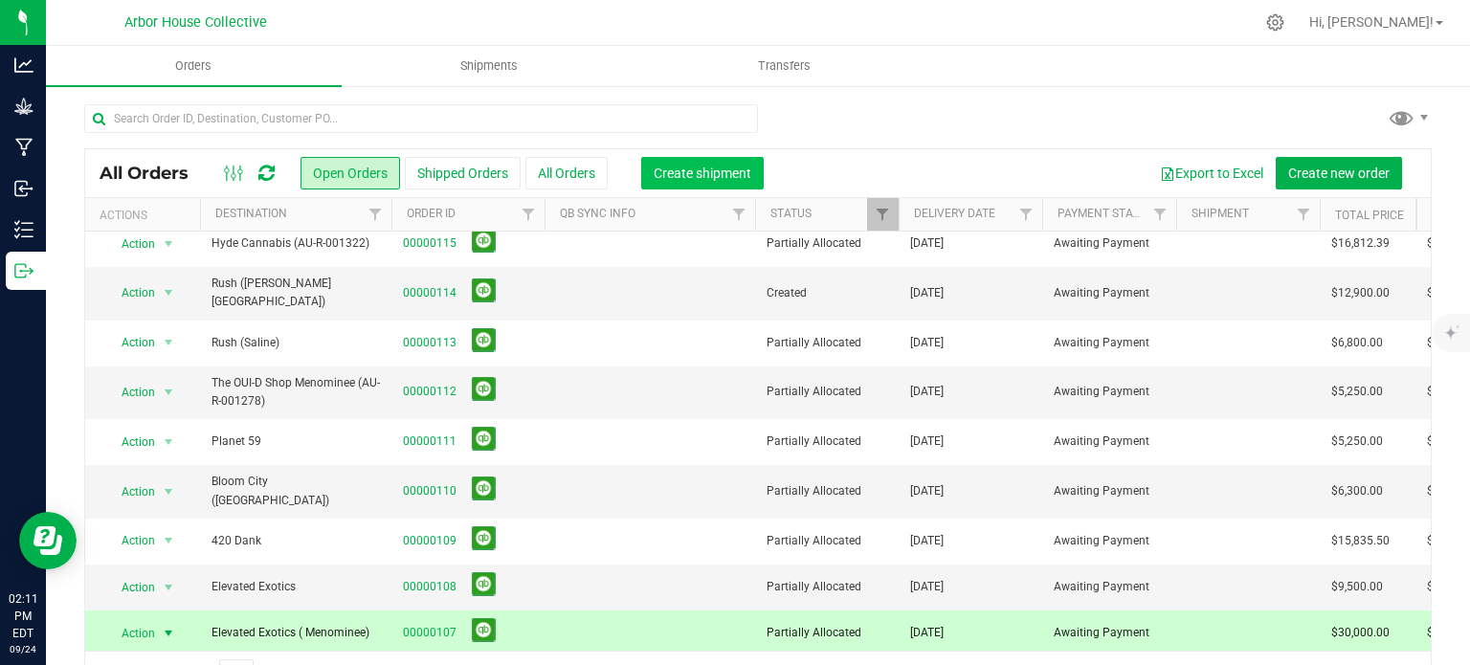
click at [718, 172] on span "Create shipment" at bounding box center [703, 173] width 98 height 15
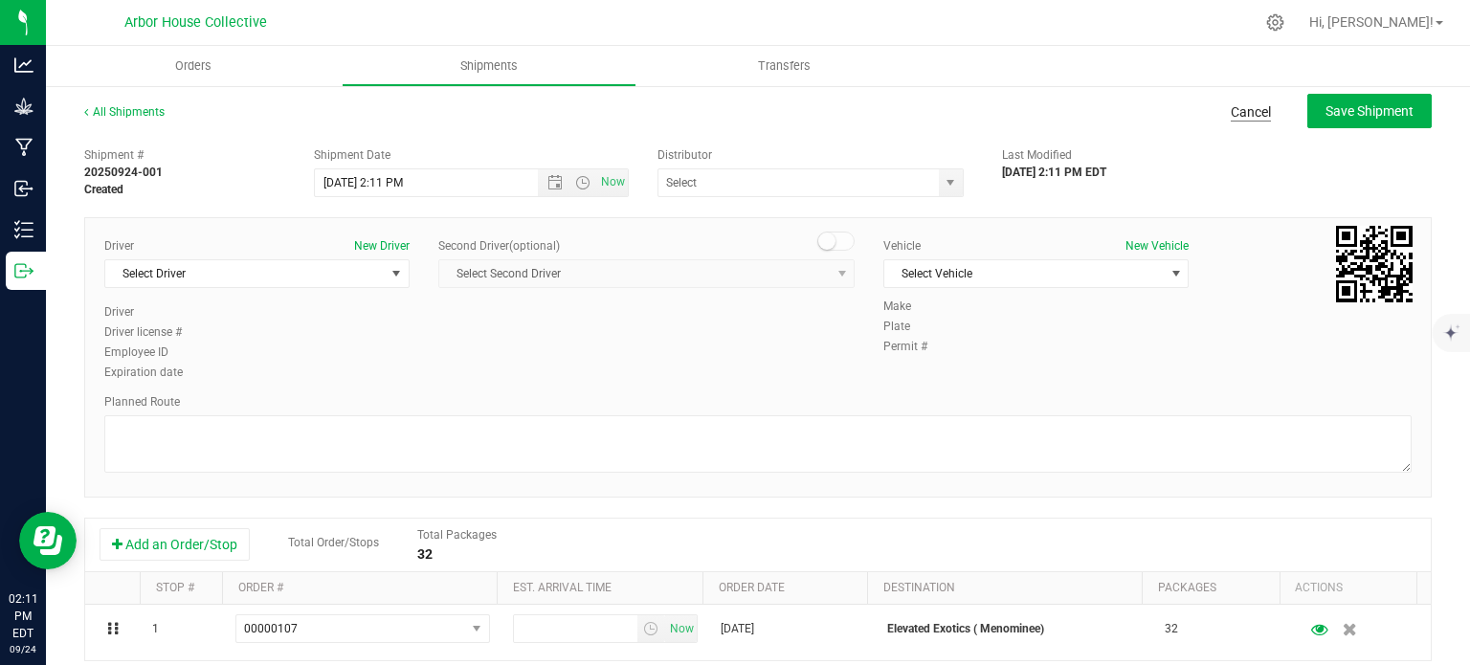
click at [1231, 111] on link "Cancel" at bounding box center [1251, 111] width 40 height 19
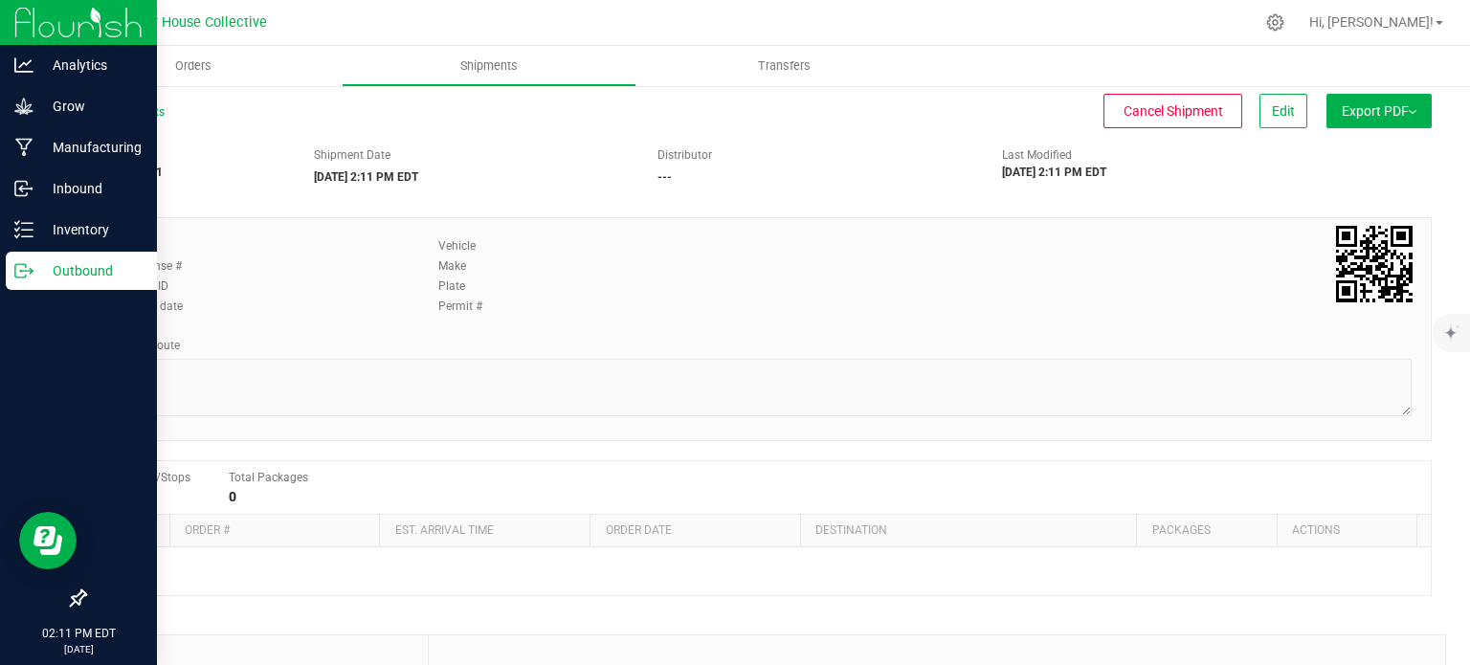
click at [34, 267] on p "Outbound" at bounding box center [90, 270] width 115 height 23
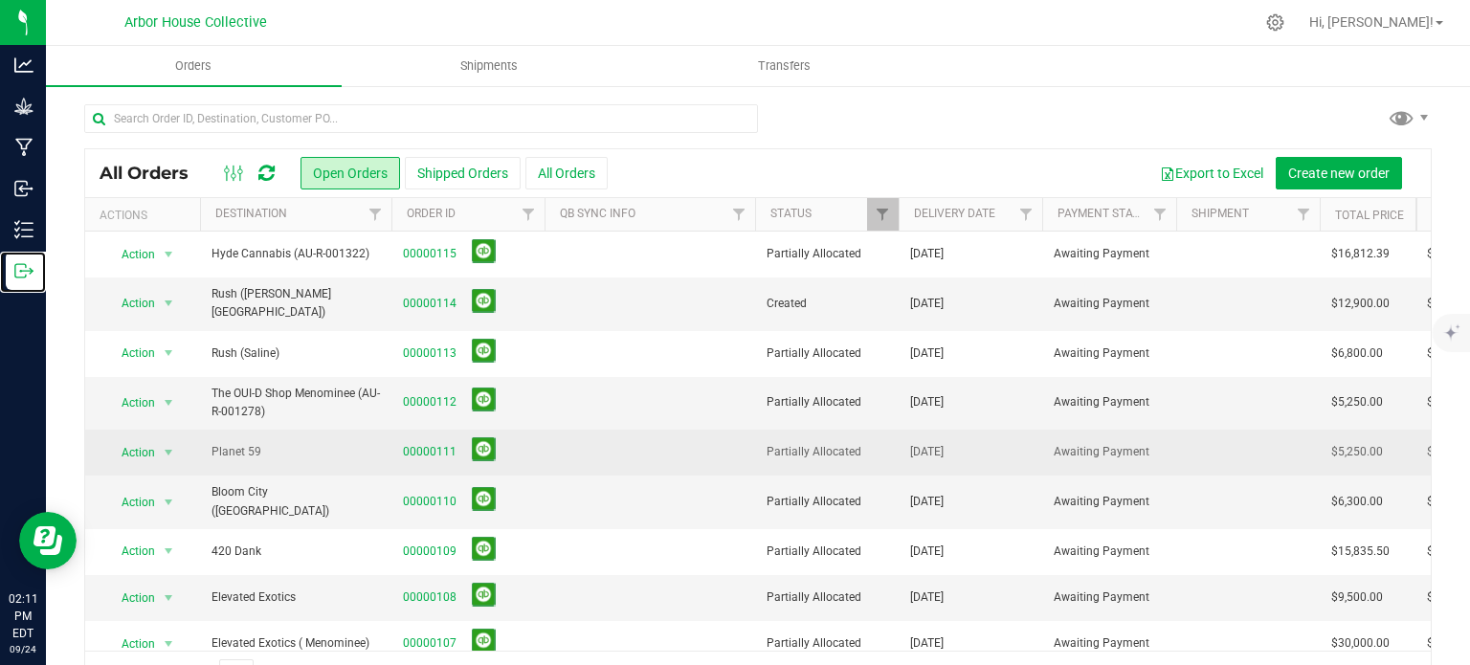
scroll to position [11, 0]
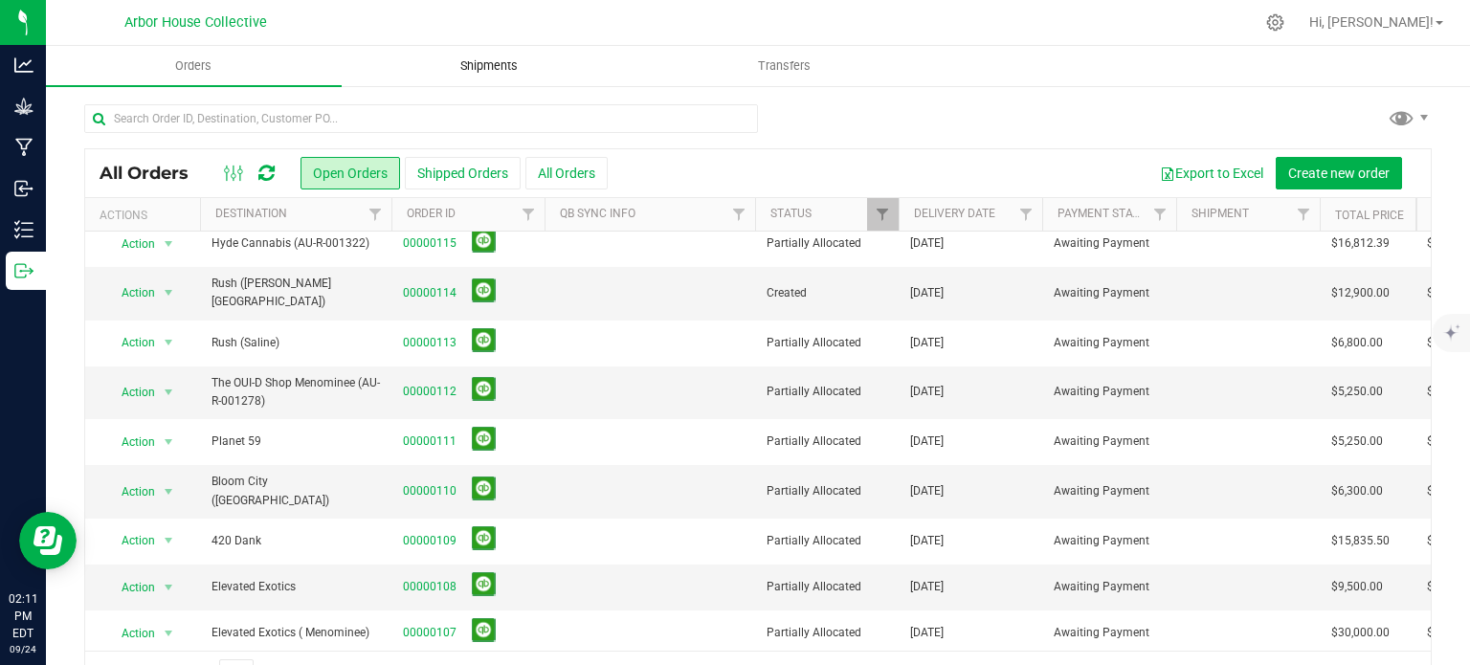
click at [520, 63] on span "Shipments" at bounding box center [489, 65] width 109 height 17
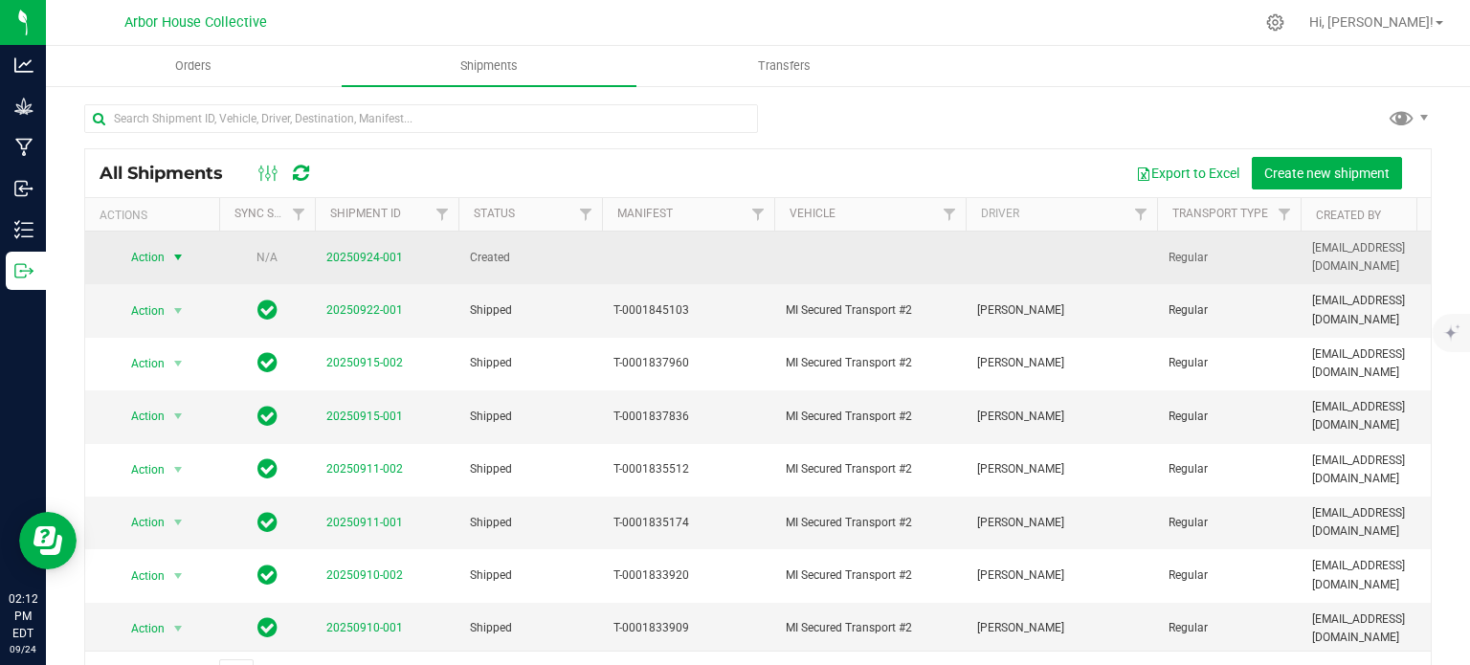
click at [184, 254] on span "select" at bounding box center [177, 257] width 15 height 15
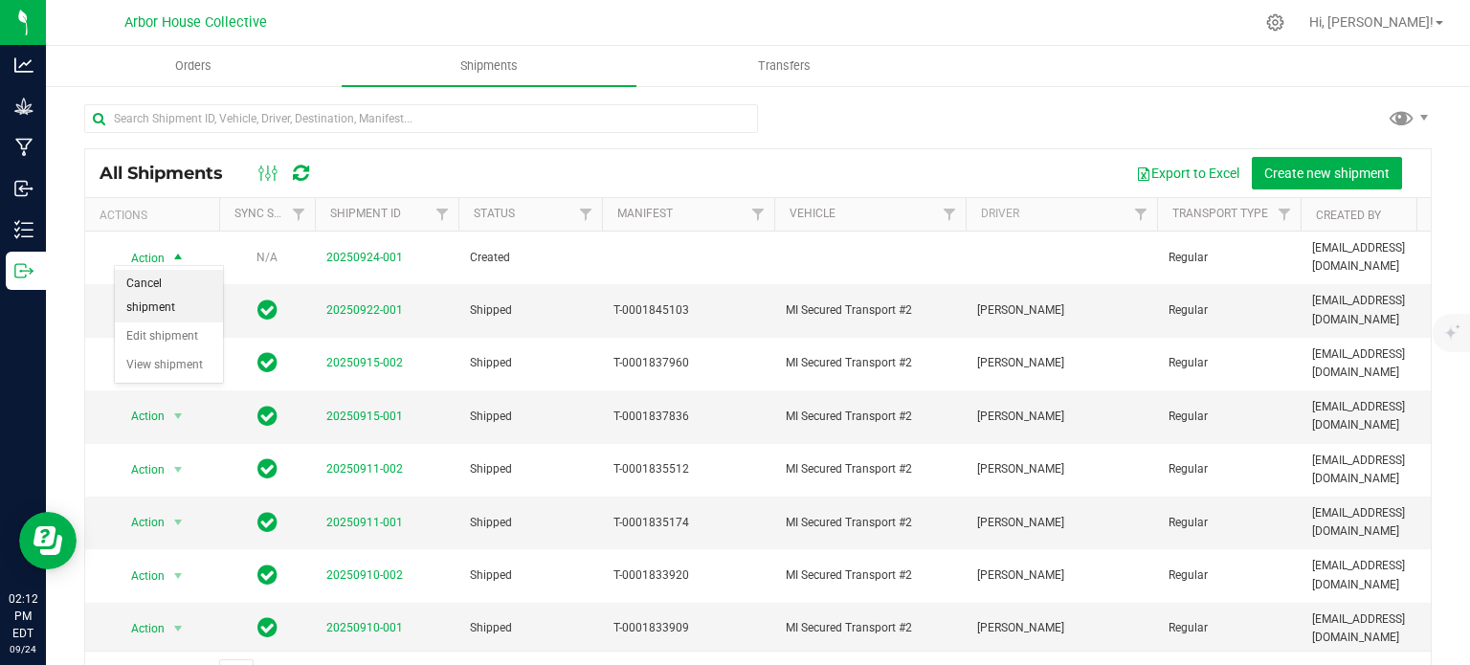
click at [179, 283] on li "Cancel shipment" at bounding box center [169, 296] width 108 height 53
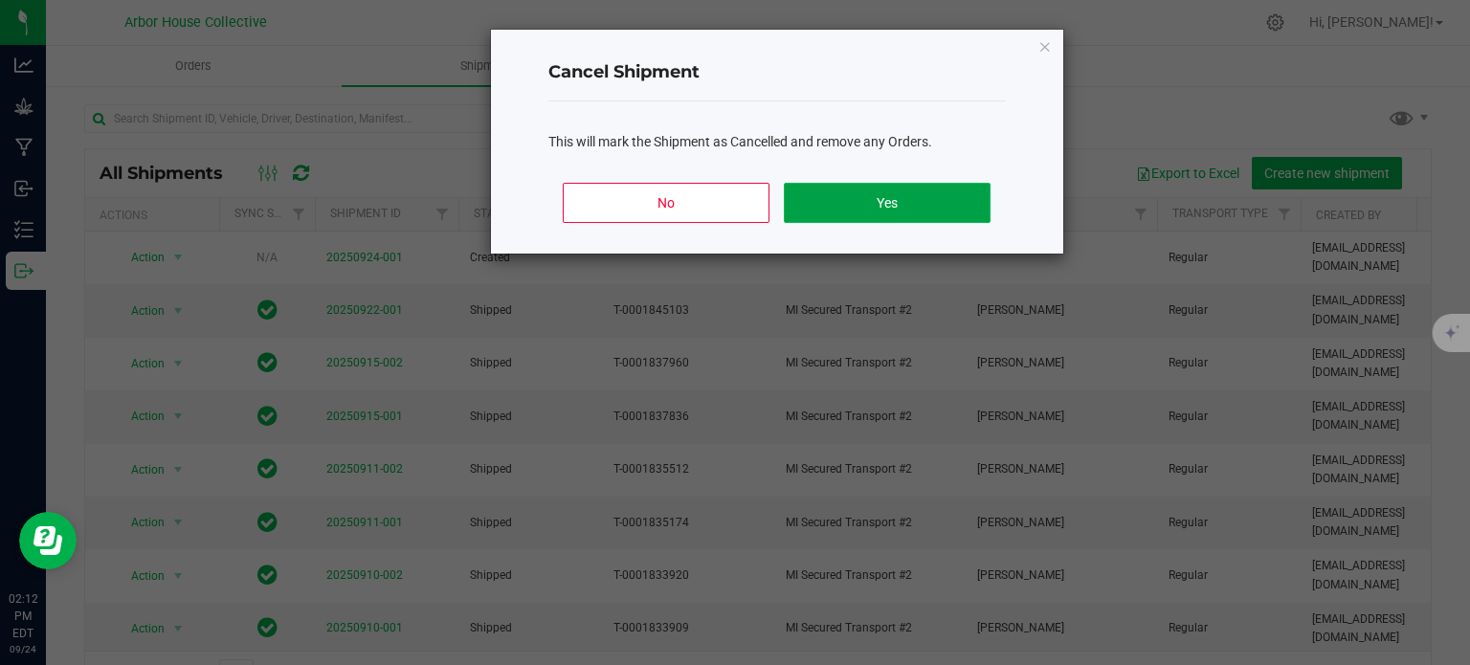
click at [946, 211] on button "Yes" at bounding box center [887, 203] width 206 height 40
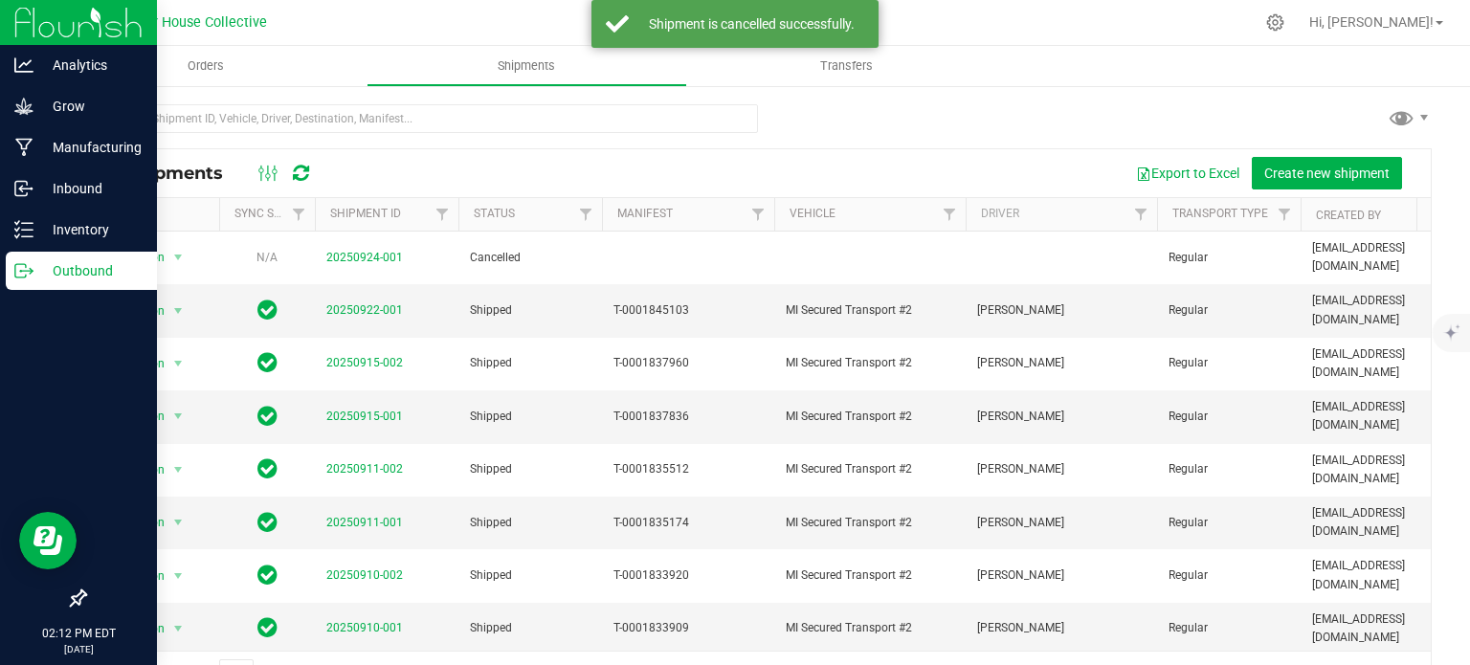
click at [50, 275] on p "Outbound" at bounding box center [90, 270] width 115 height 23
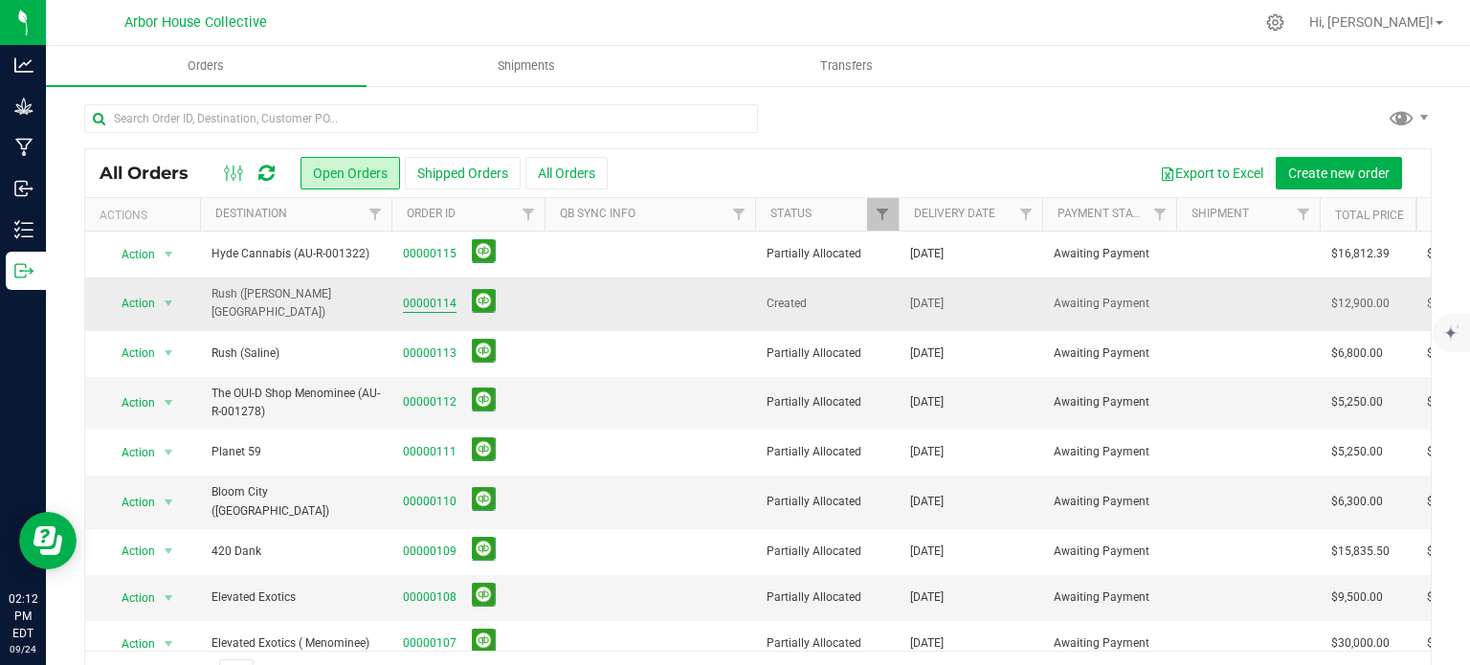
click at [405, 295] on link "00000114" at bounding box center [430, 304] width 54 height 18
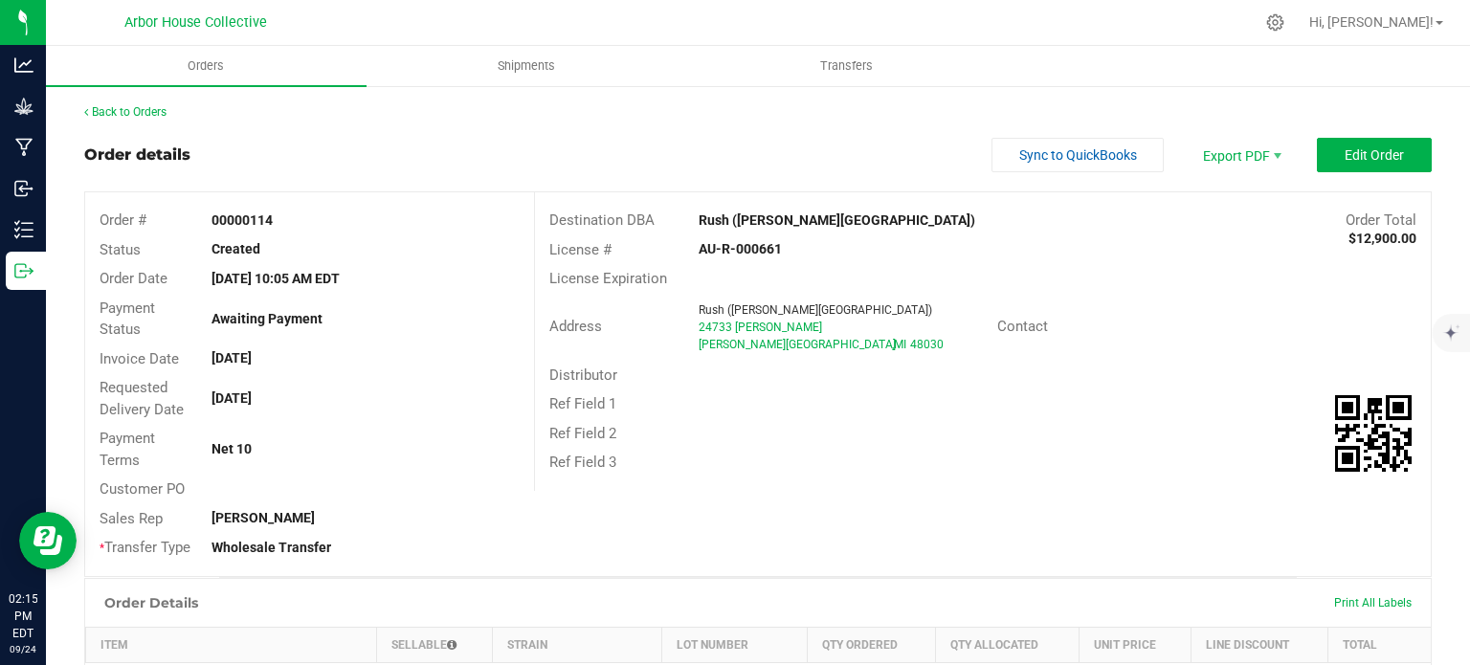
scroll to position [2, 0]
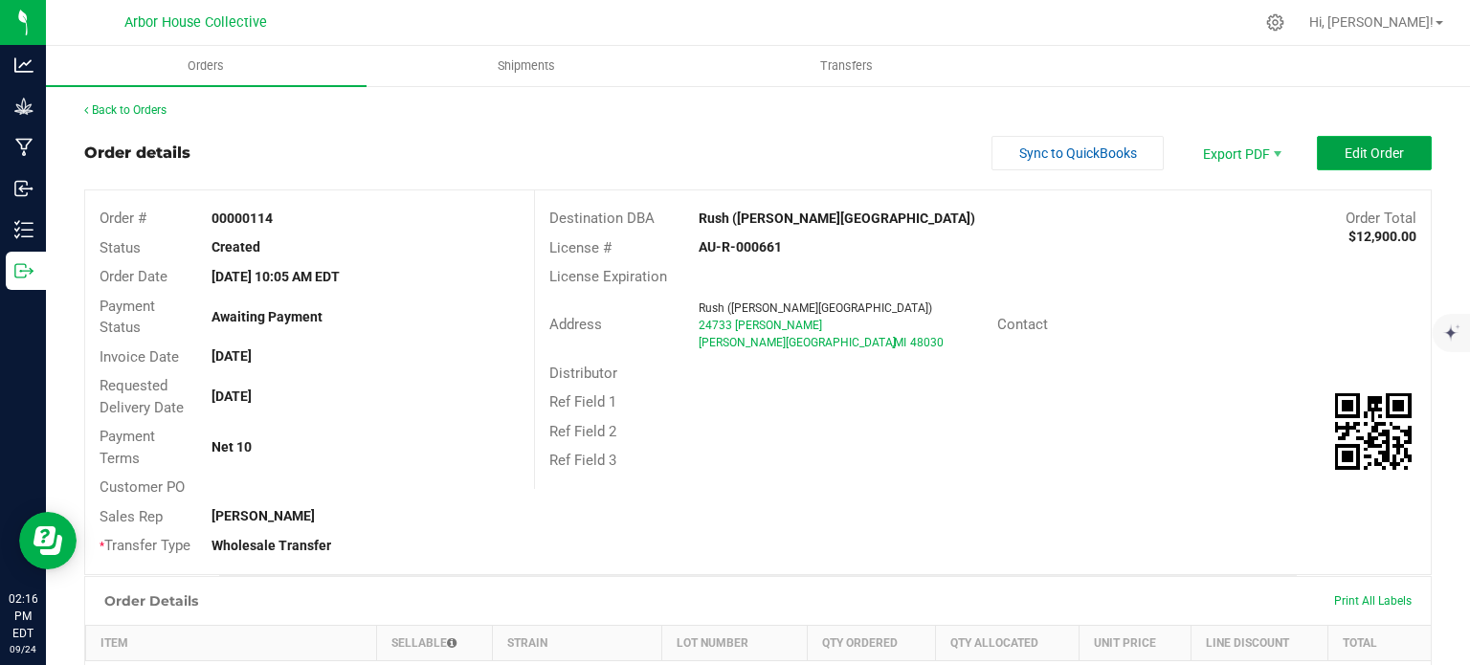
click at [1345, 149] on span "Edit Order" at bounding box center [1374, 152] width 59 height 15
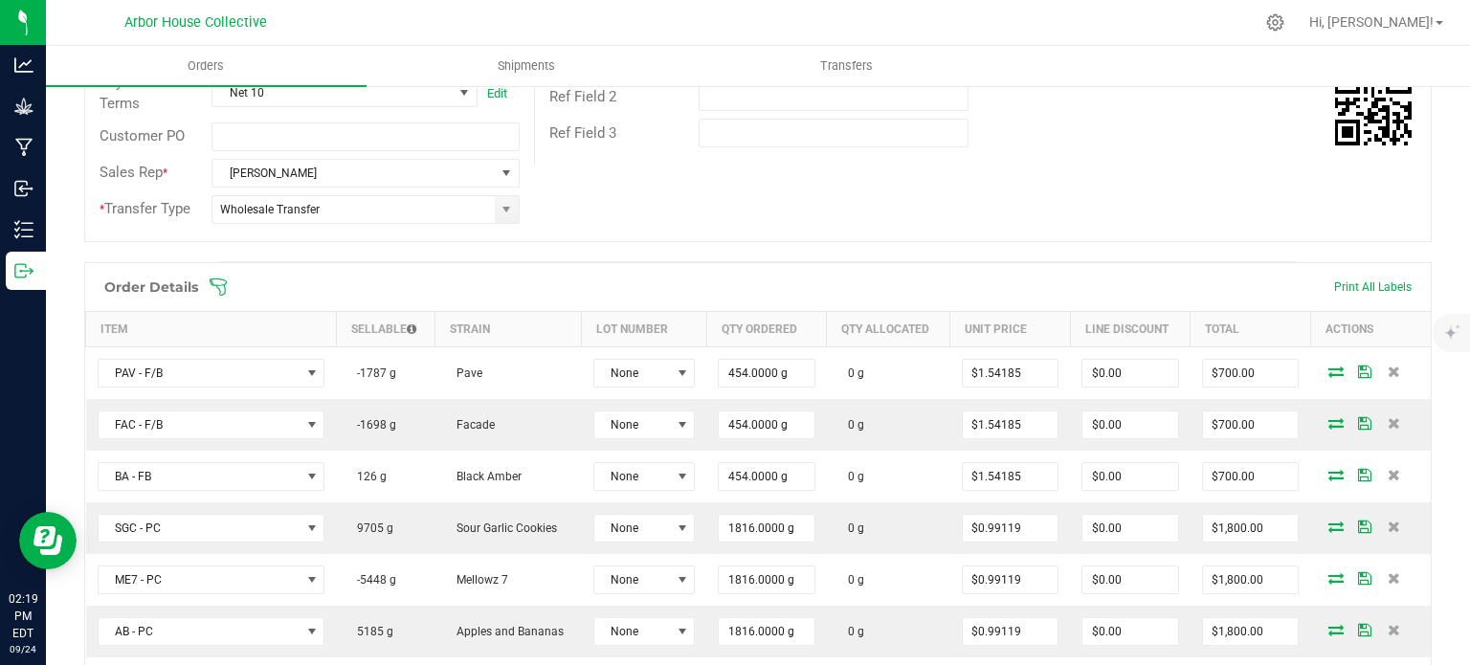
scroll to position [360, 0]
click at [219, 279] on icon at bounding box center [218, 288] width 19 height 19
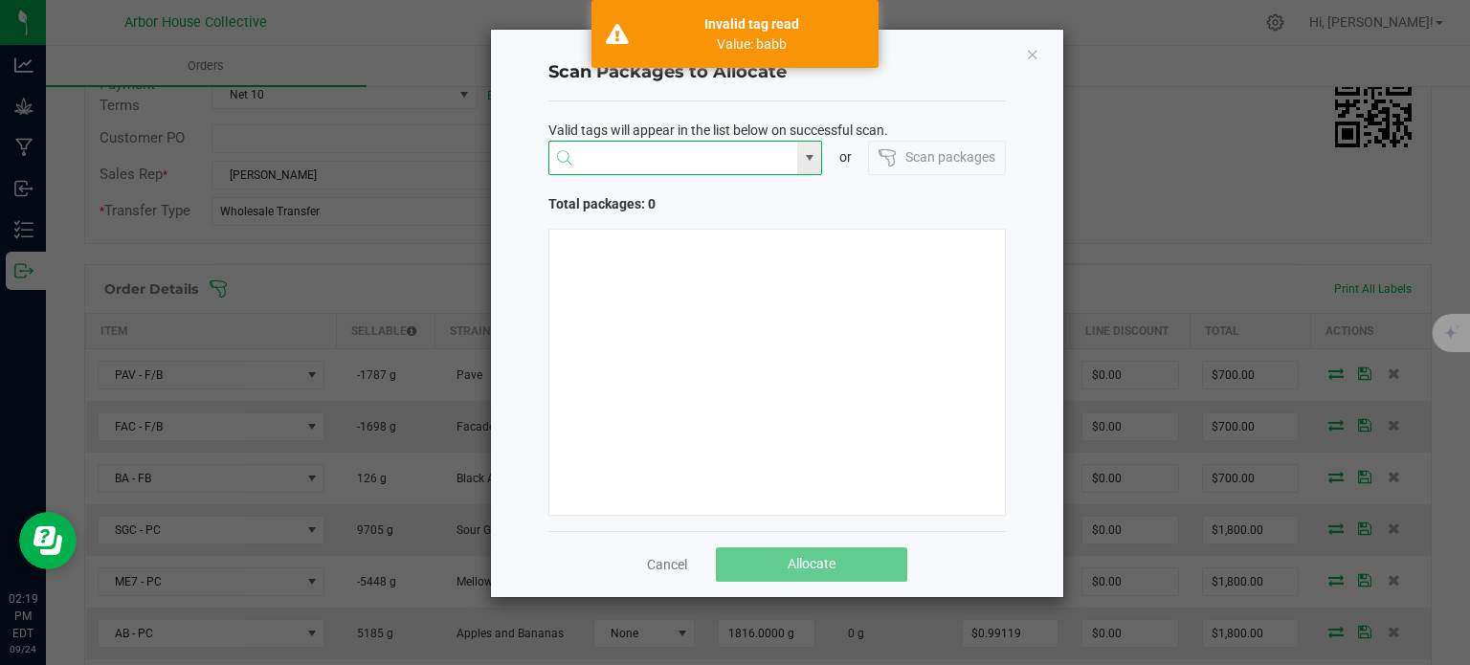
click at [601, 148] on input "NO DATA FOUND" at bounding box center [673, 159] width 249 height 34
click at [633, 193] on li "1A4050300057C4D000002122" at bounding box center [684, 195] width 273 height 33
type input "1A4050300057C4D000002122"
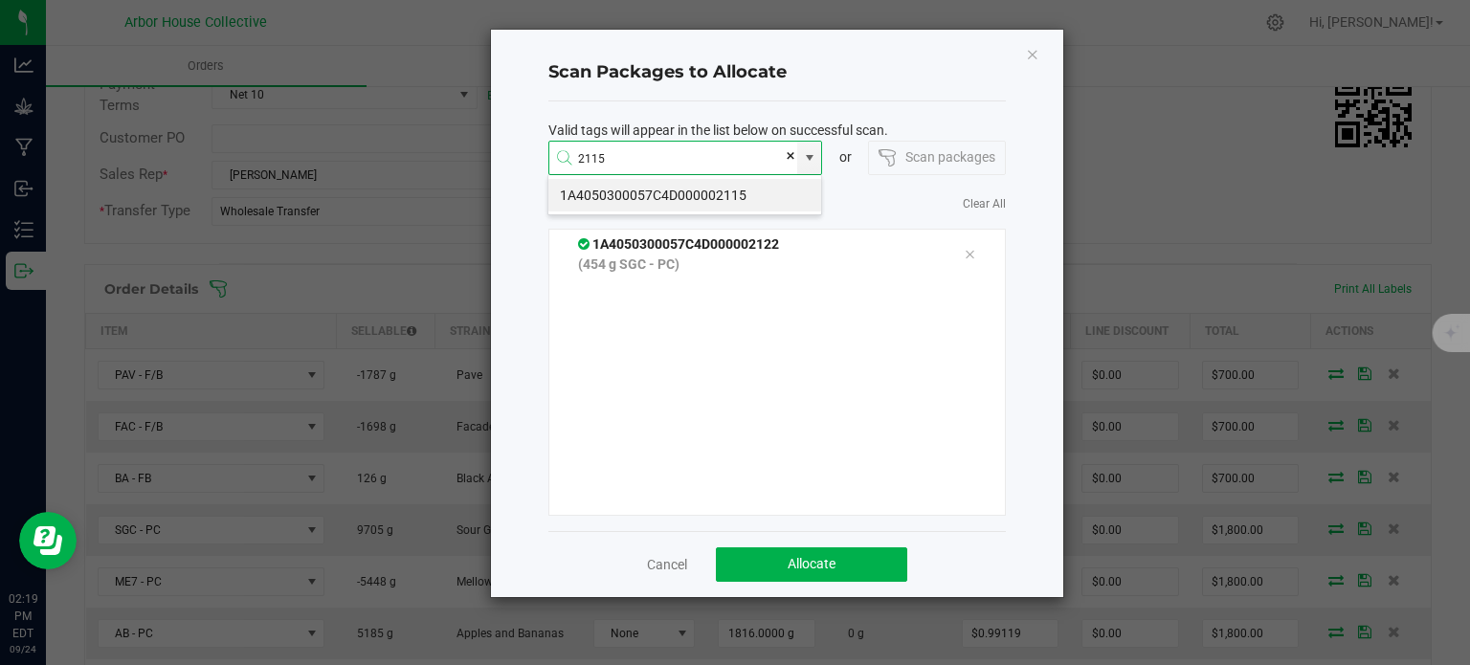
click at [633, 193] on li "1A4050300057C4D000002115" at bounding box center [684, 195] width 273 height 33
type input "1A4050300057C4D000002115"
click at [633, 193] on li "1A4050300057C4D000002121" at bounding box center [684, 195] width 273 height 33
type input "1A4050300057C4D000002121"
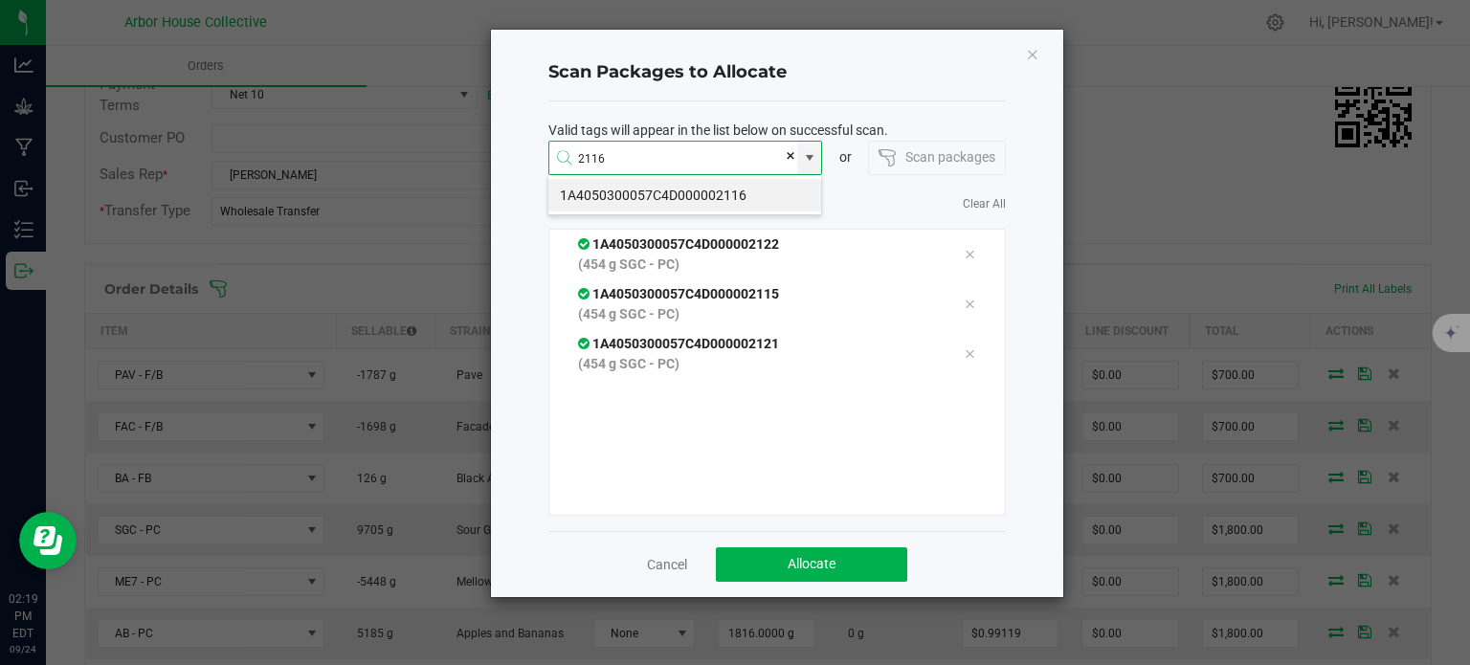
click at [633, 193] on li "1A4050300057C4D000002116" at bounding box center [684, 195] width 273 height 33
type input "1A4050300057C4D000002116"
click at [633, 193] on li "1A4050300057C4D000001847" at bounding box center [684, 195] width 273 height 33
type input "1A4050300057C4D000001847"
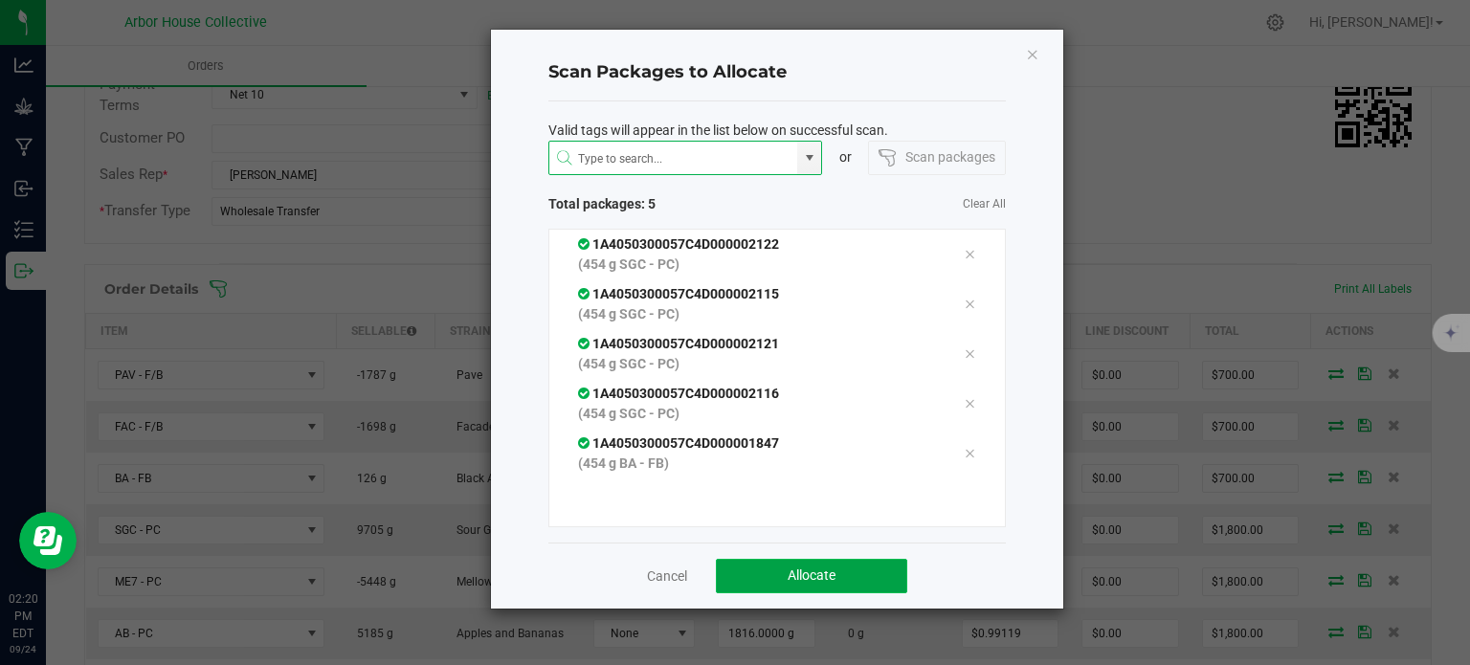
click at [826, 564] on button "Allocate" at bounding box center [811, 576] width 191 height 34
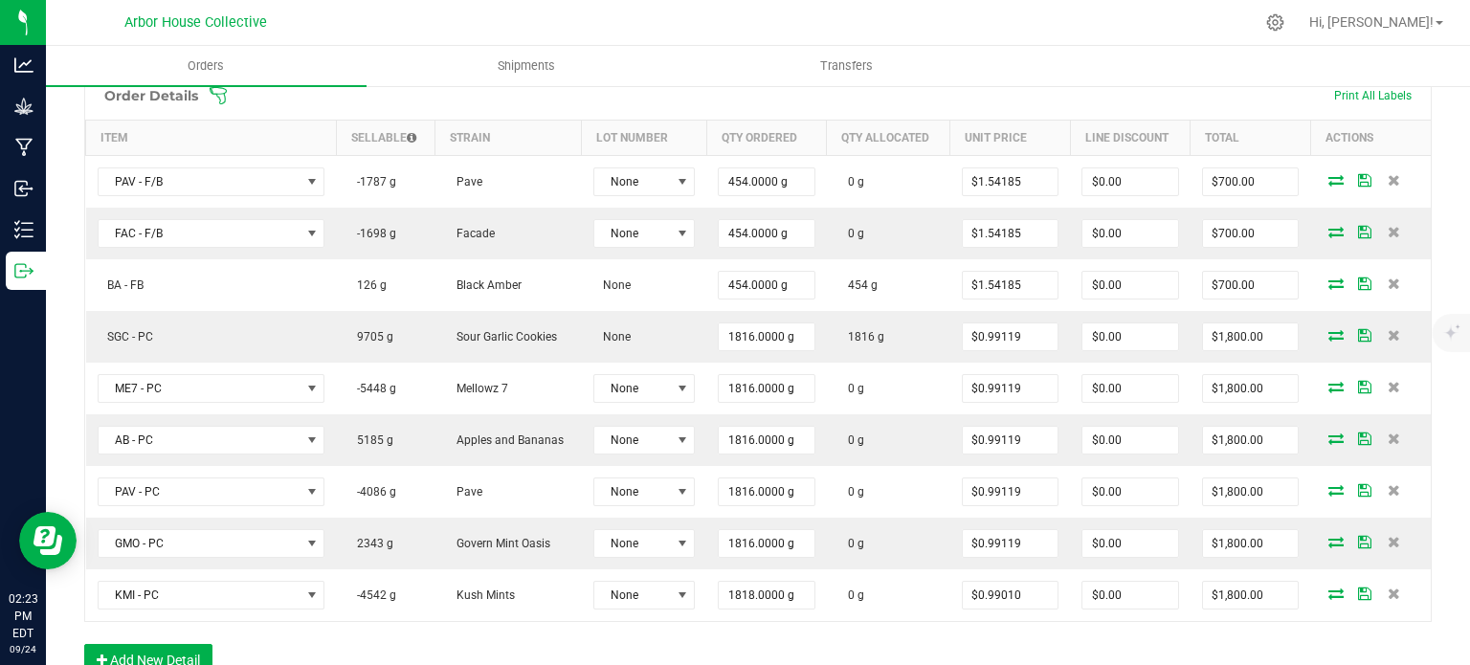
scroll to position [555, 0]
click at [228, 89] on span at bounding box center [883, 93] width 1348 height 19
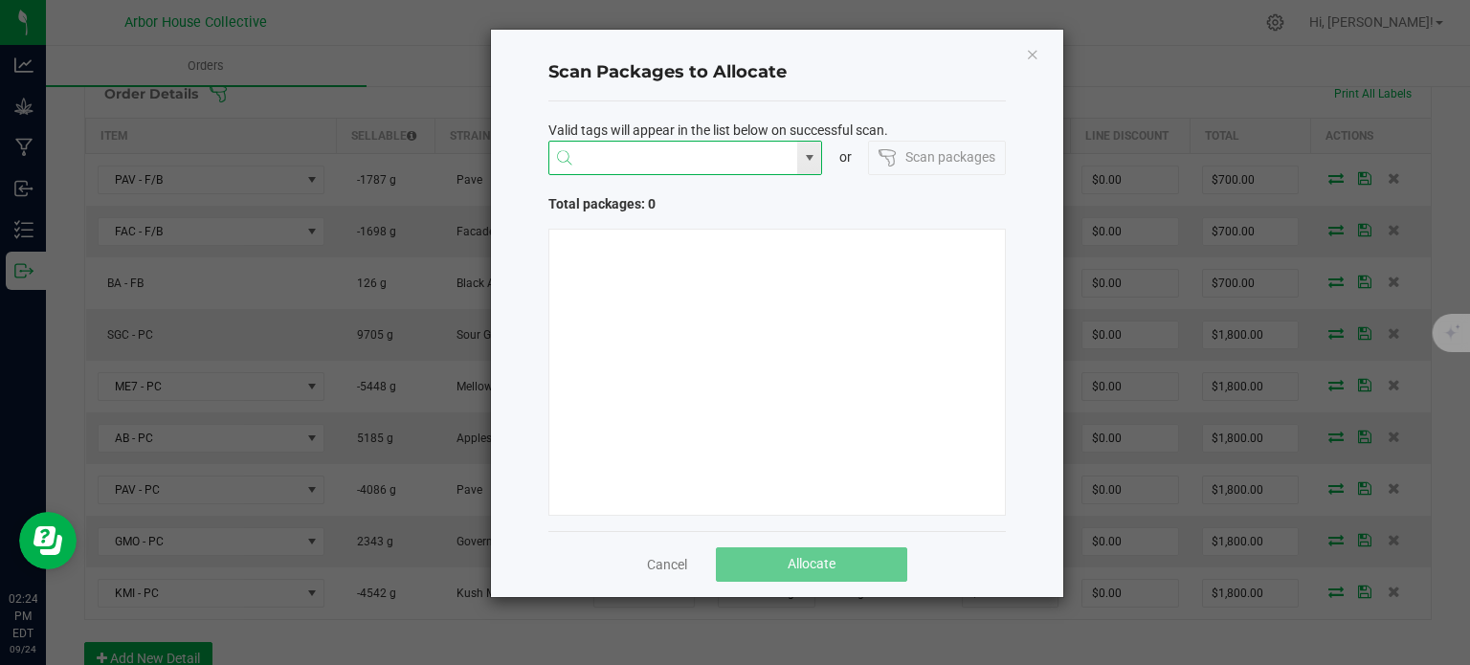
click at [618, 163] on input "NO DATA FOUND" at bounding box center [673, 159] width 249 height 34
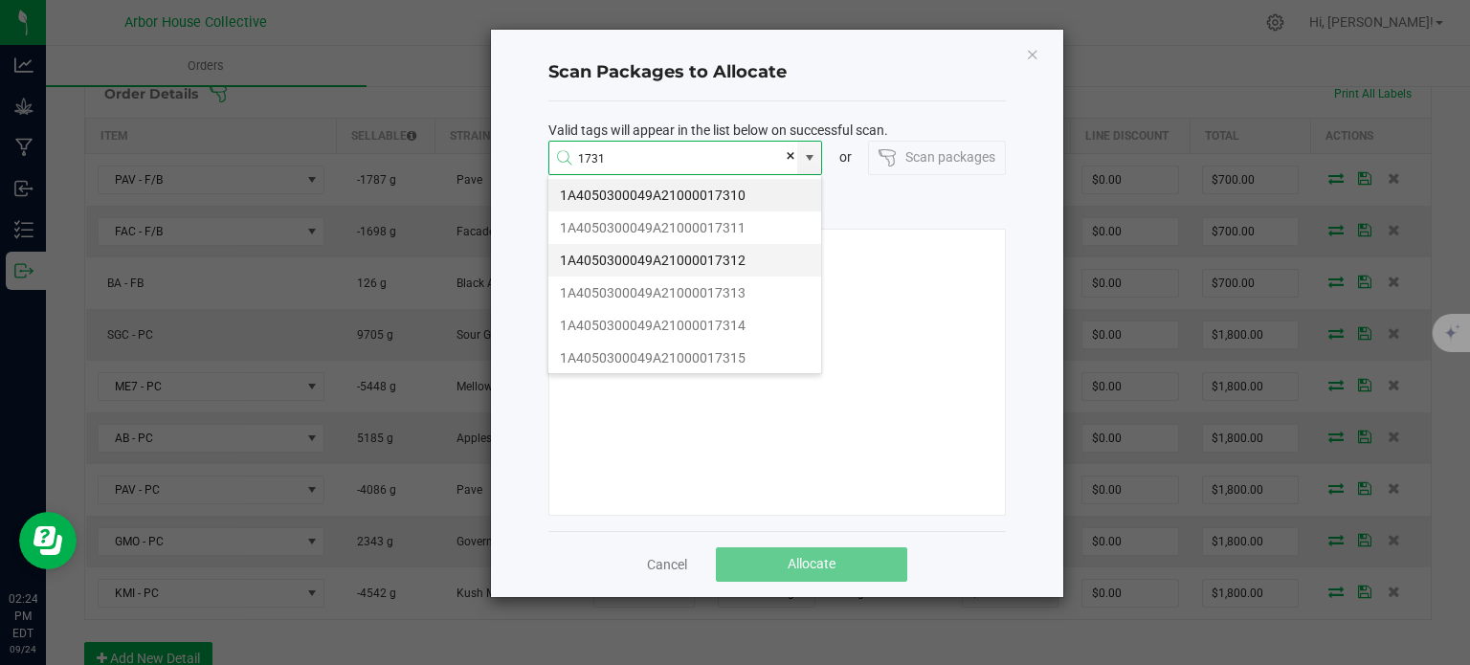
scroll to position [162, 0]
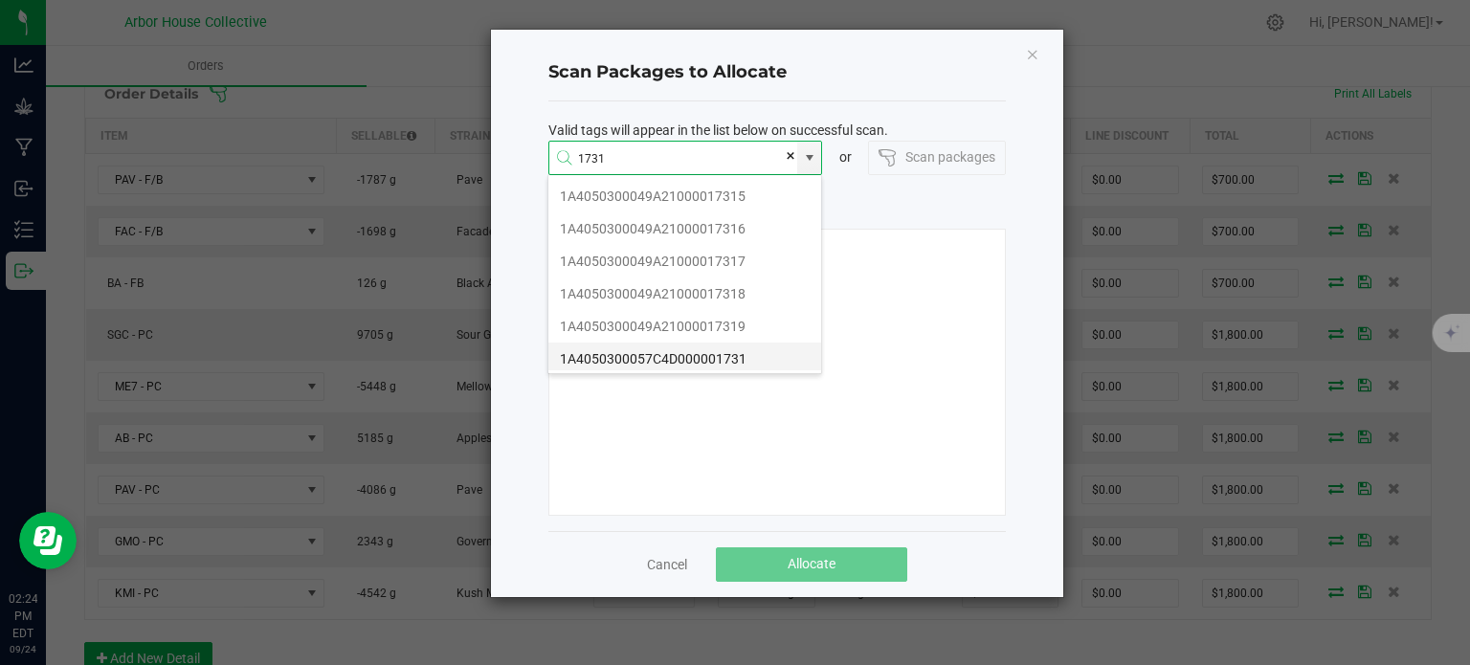
click at [721, 343] on li "1A4050300057C4D000001731" at bounding box center [684, 359] width 273 height 33
type input "1A4050300057C4D000001731"
click at [731, 351] on li "1A4050300057C4D000001728" at bounding box center [684, 359] width 273 height 33
type input "1A4050300057C4D000001728"
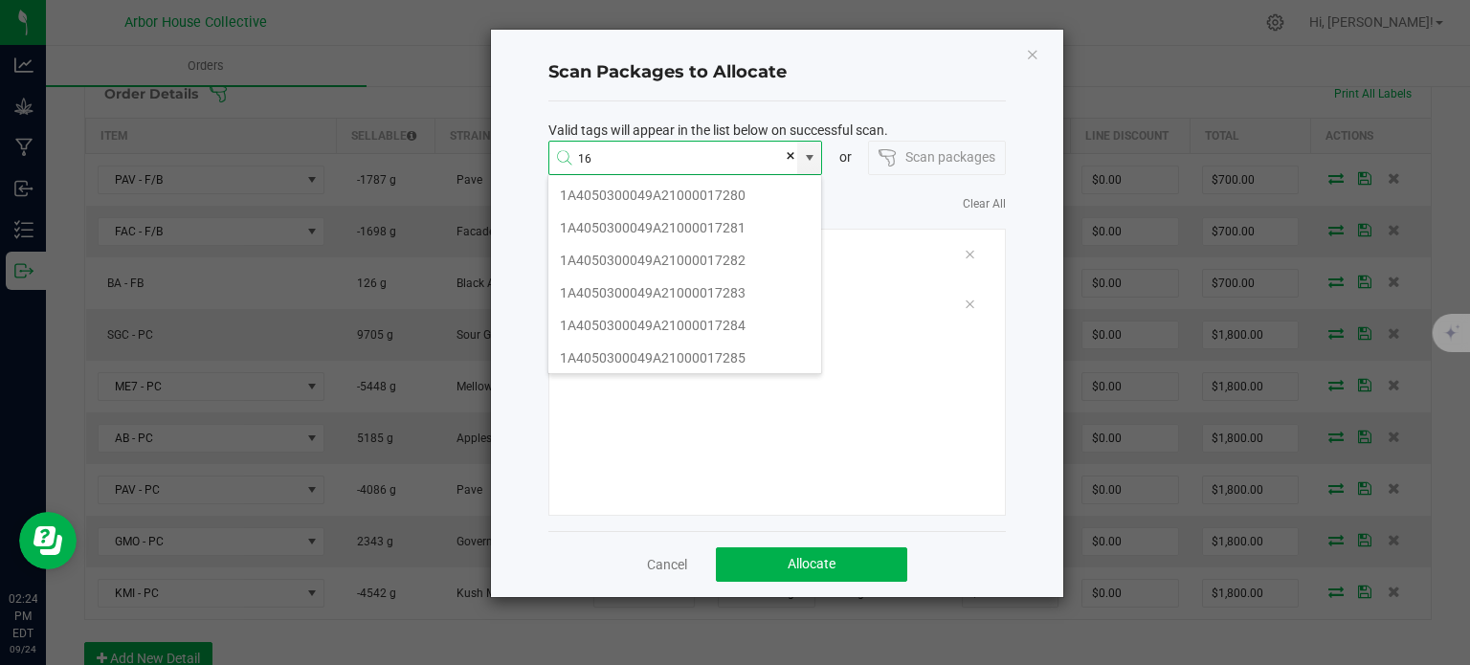
scroll to position [34, 275]
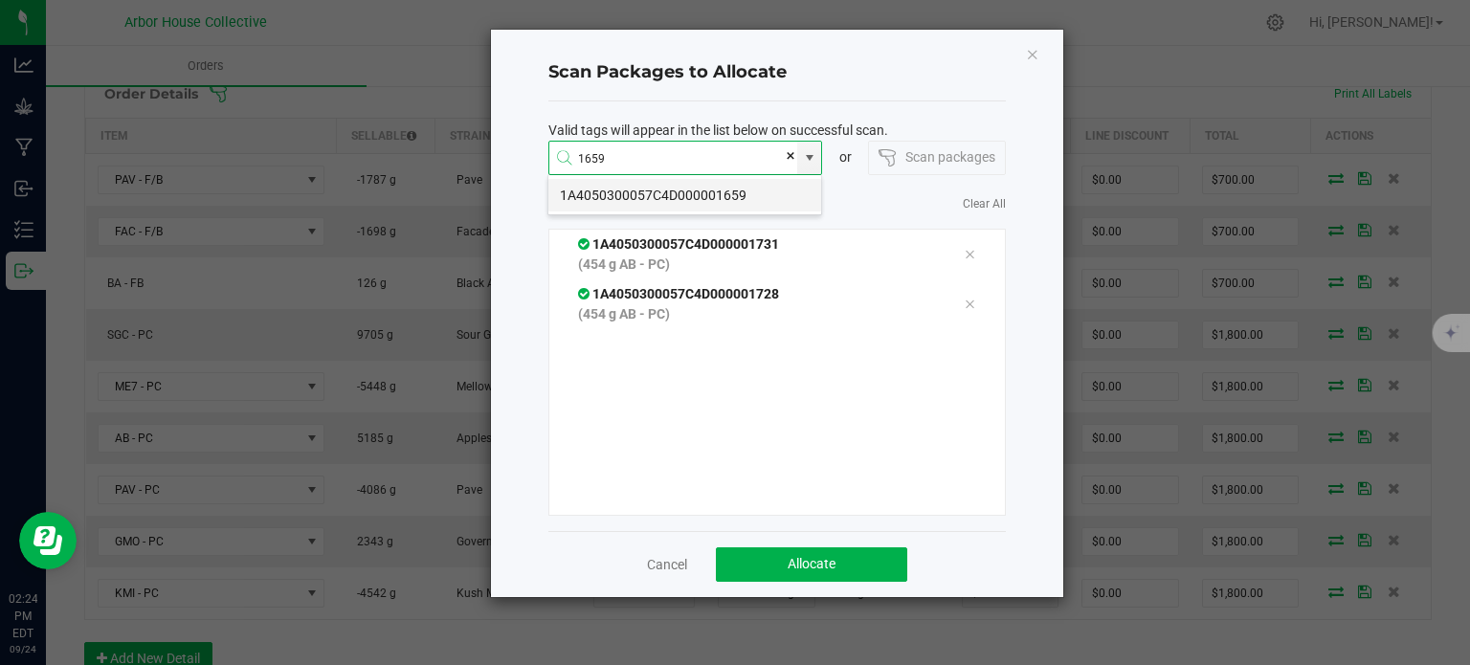
click at [746, 183] on li "1A4050300057C4D000001659" at bounding box center [684, 195] width 273 height 33
type input "1A4050300057C4D000001659"
click at [765, 194] on li "1A4050300057C4D000001726" at bounding box center [684, 195] width 273 height 33
type input "1A4050300057C4D000001726"
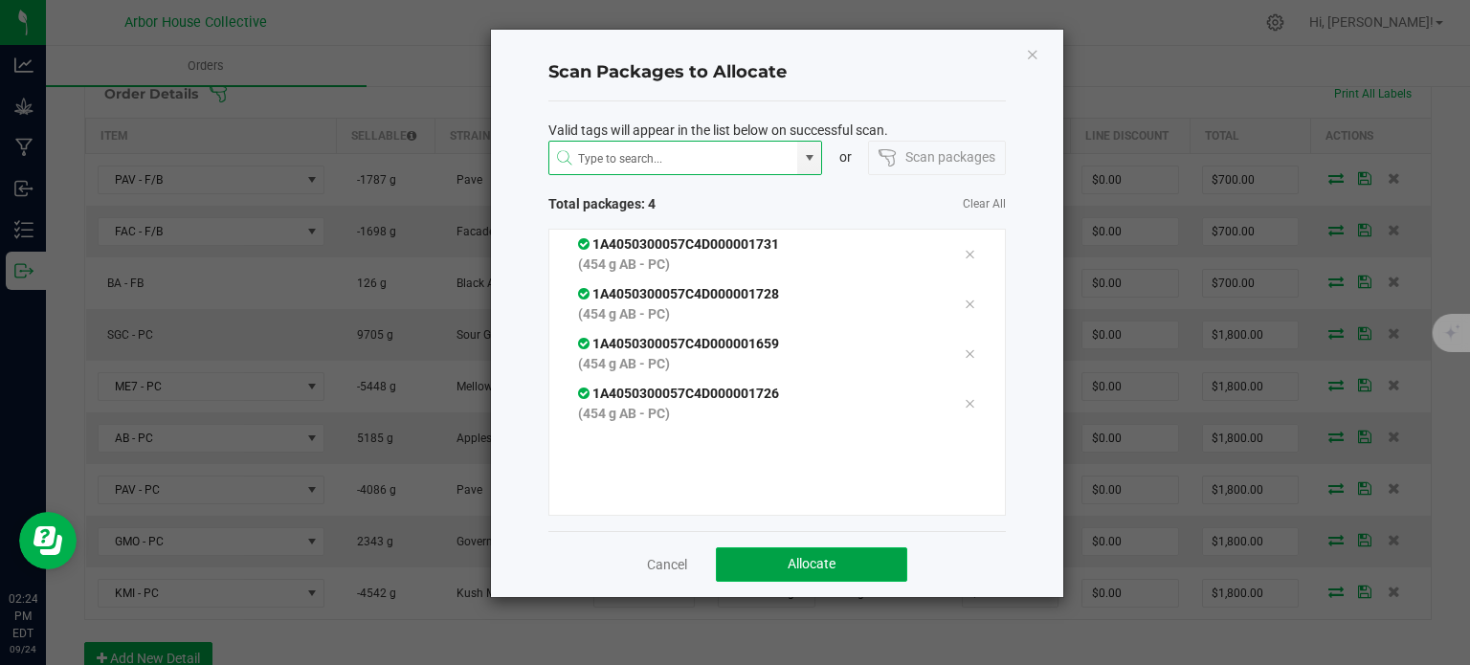
click at [827, 559] on span "Allocate" at bounding box center [812, 563] width 48 height 15
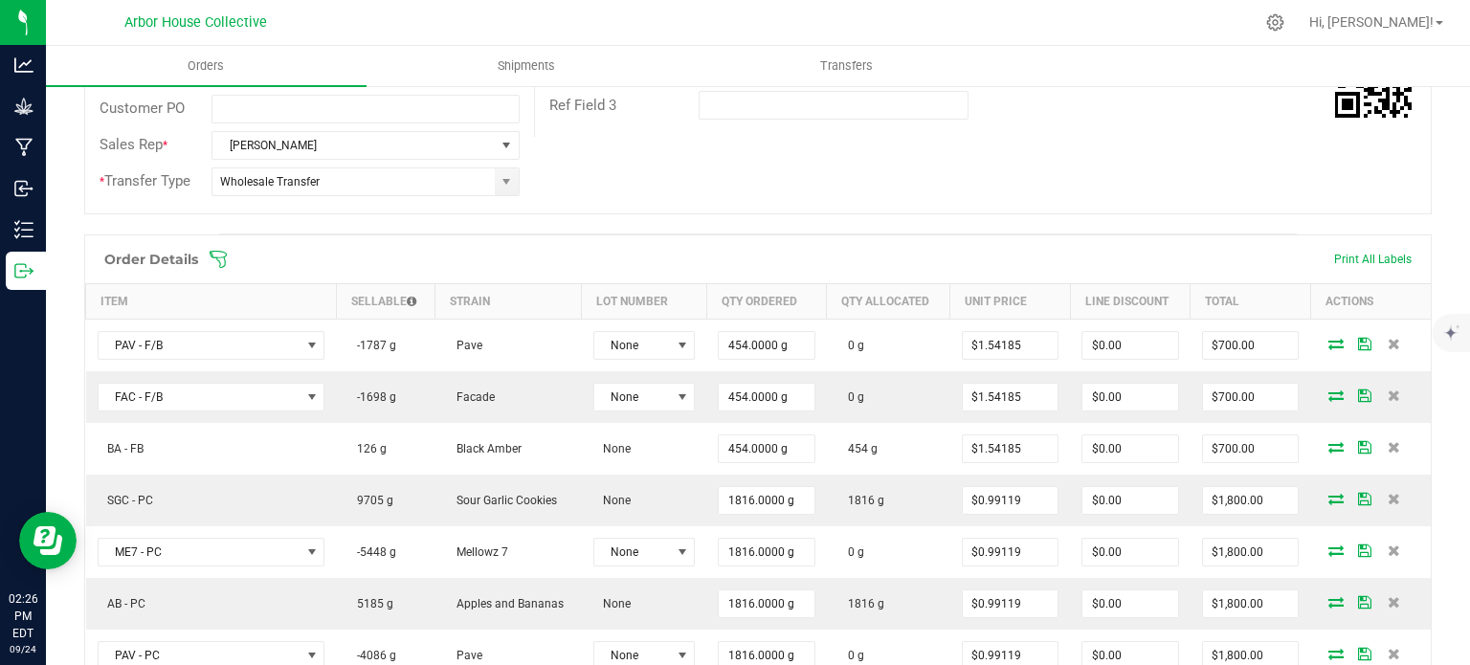
scroll to position [379, 0]
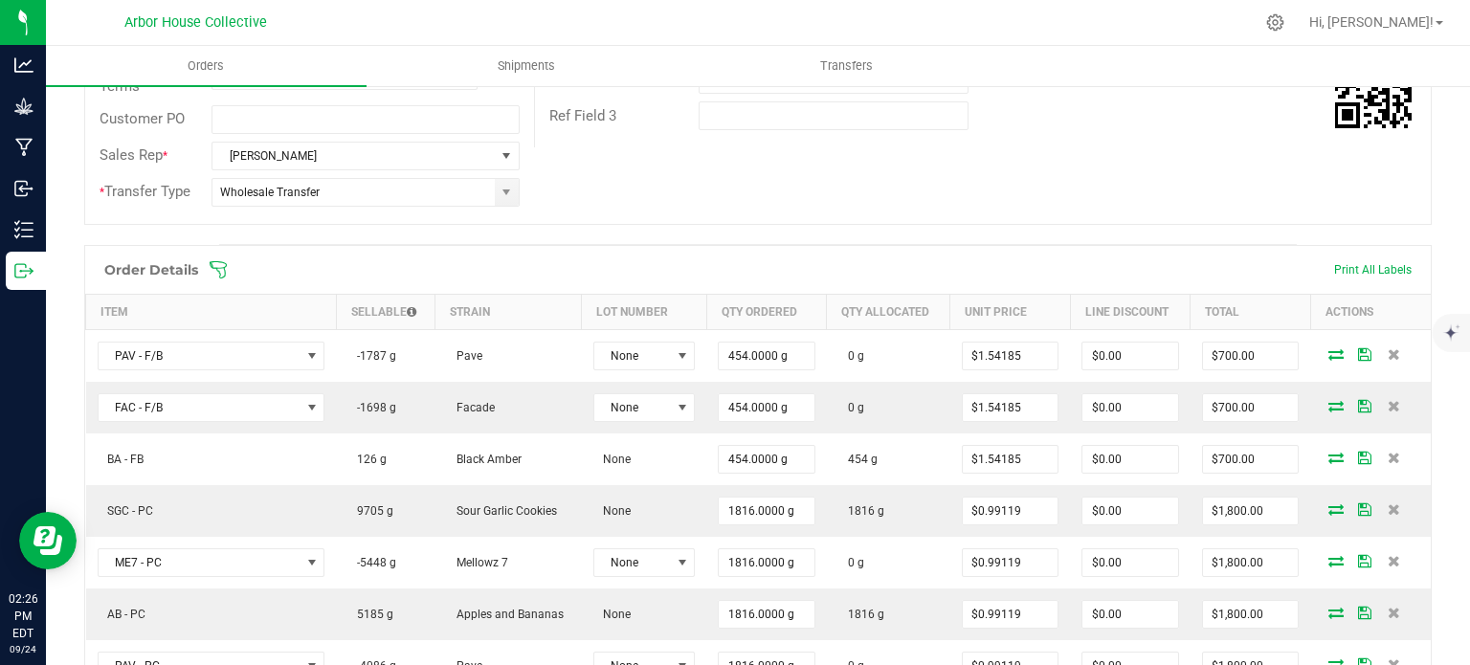
click at [226, 263] on icon at bounding box center [218, 269] width 17 height 17
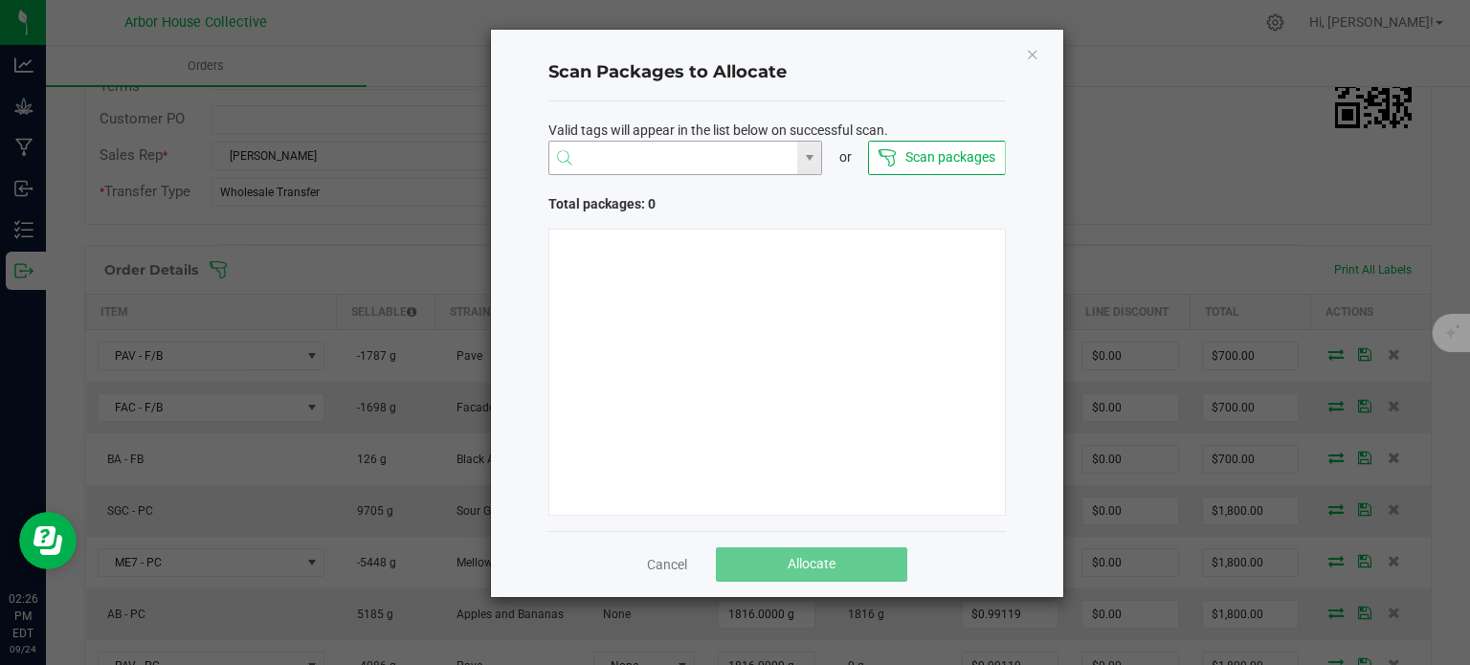
click at [613, 156] on input "NO DATA FOUND" at bounding box center [673, 159] width 249 height 34
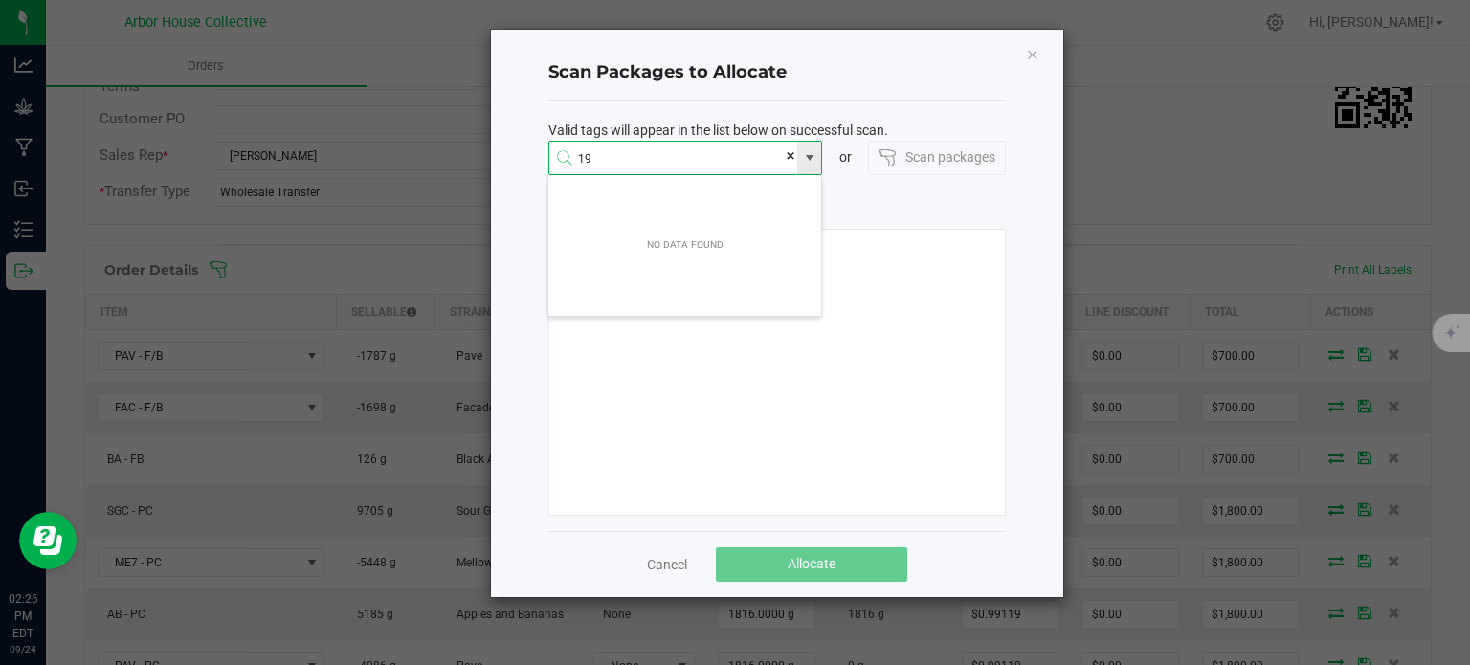
scroll to position [34, 275]
click at [686, 208] on li "1A4050300057C4D000001912" at bounding box center [684, 195] width 273 height 33
type input "1A4050300057C4D000001912"
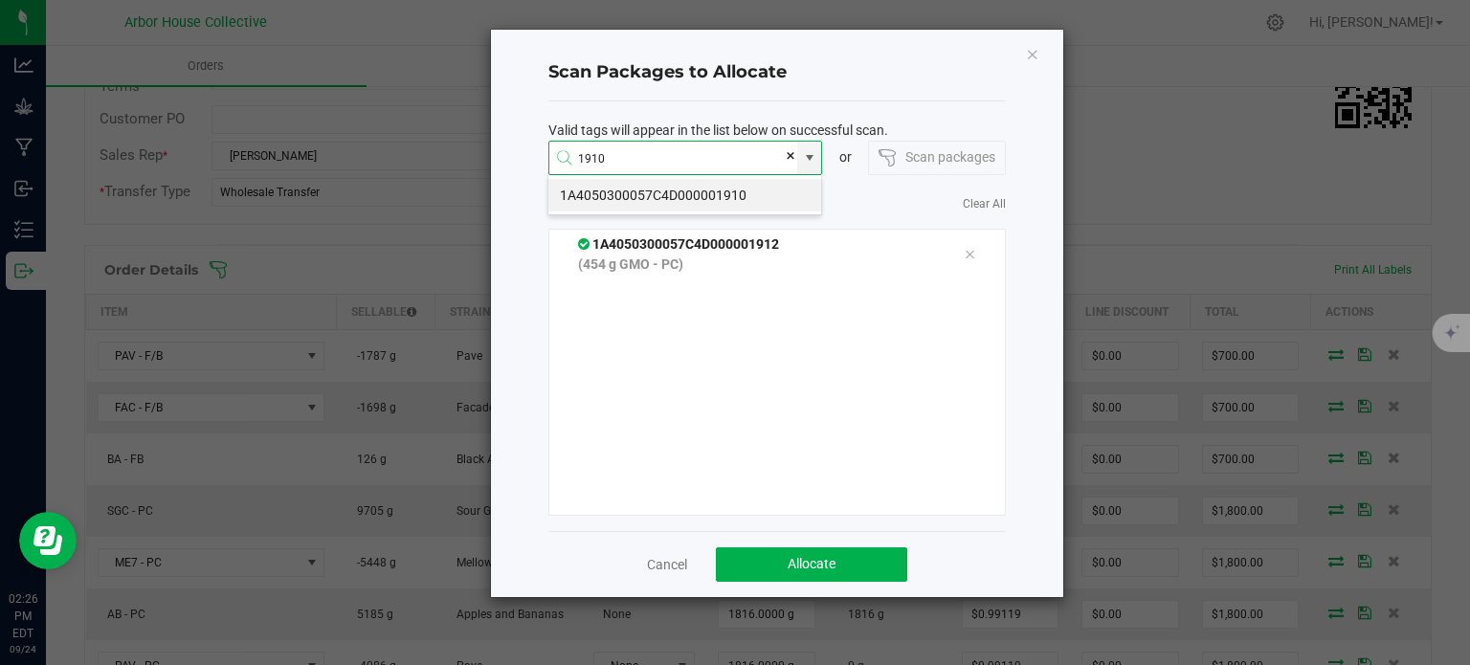
click at [686, 208] on li "1A4050300057C4D000001910" at bounding box center [684, 195] width 273 height 33
type input "1A4050300057C4D000001910"
click at [686, 208] on li "1A4050300057C4D000001913" at bounding box center [684, 195] width 273 height 33
type input "1A4050300057C4D000001913"
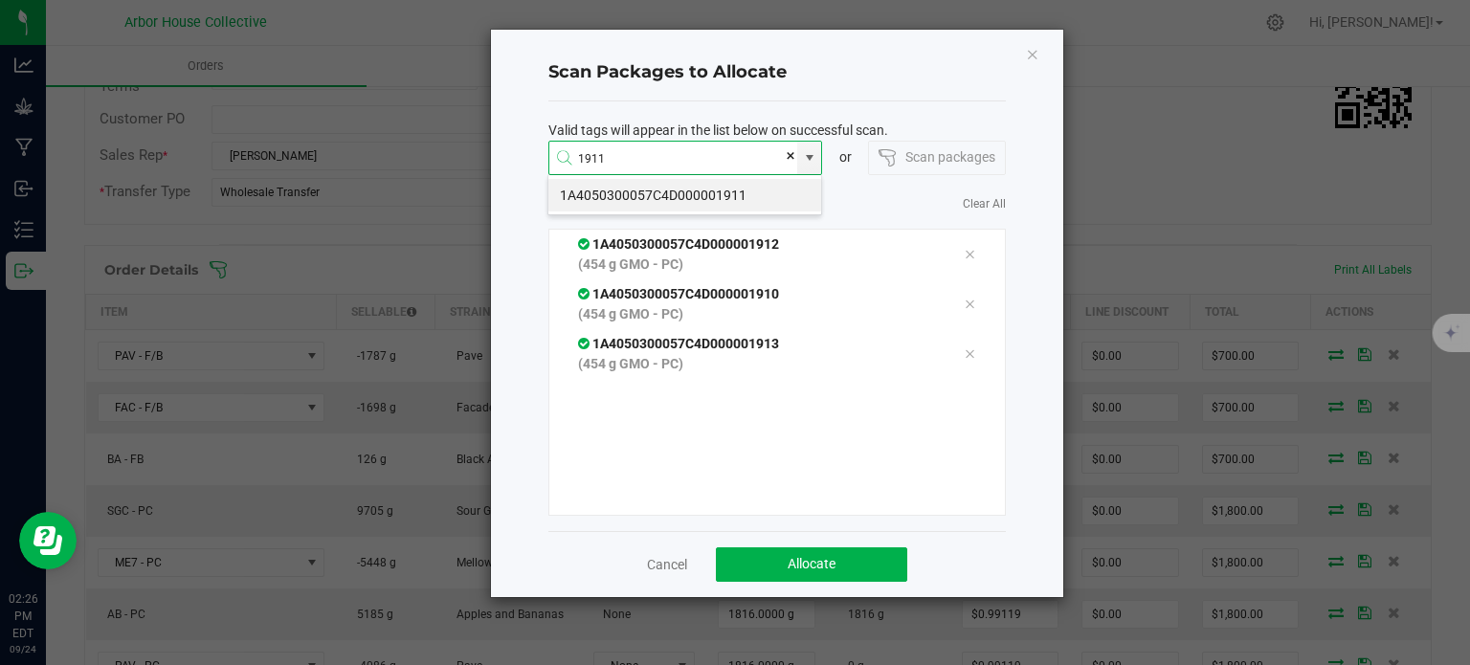
click at [686, 208] on li "1A4050300057C4D000001911" at bounding box center [684, 195] width 273 height 33
type input "1A4050300057C4D000001911"
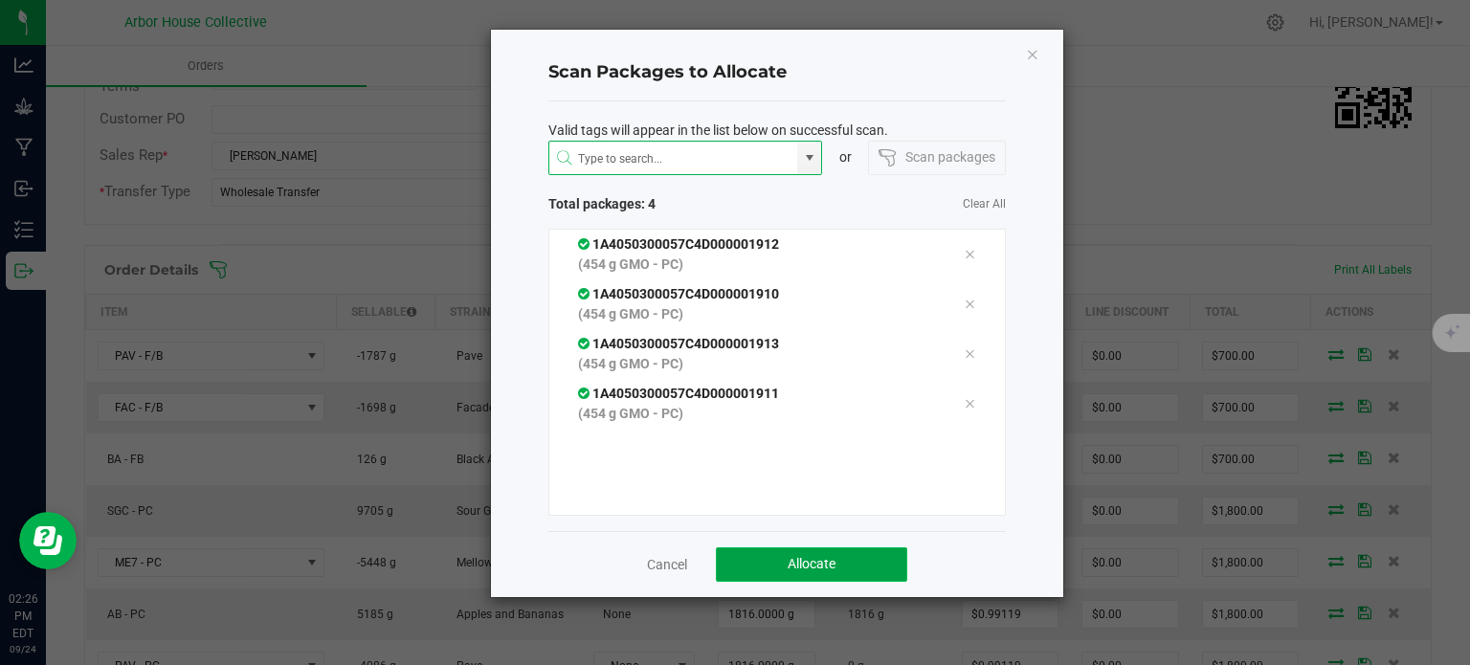
click at [779, 571] on button "Allocate" at bounding box center [811, 564] width 191 height 34
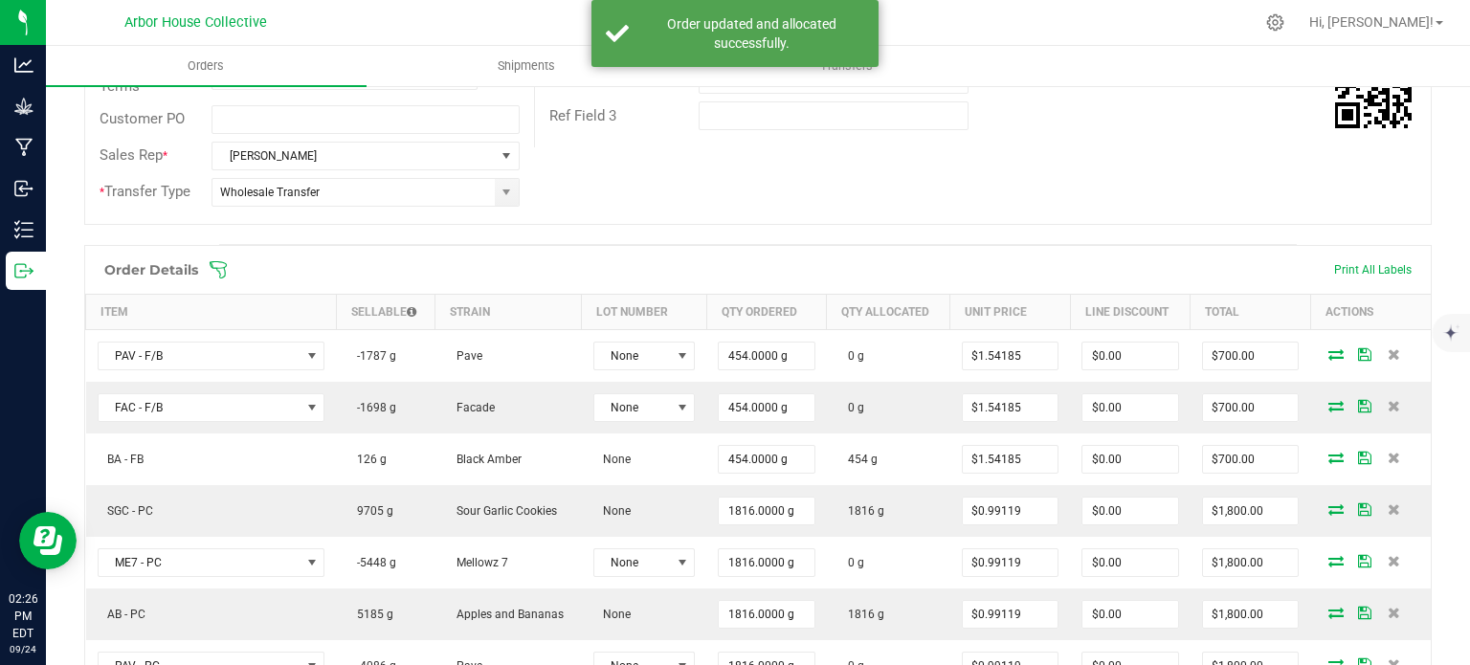
scroll to position [0, 0]
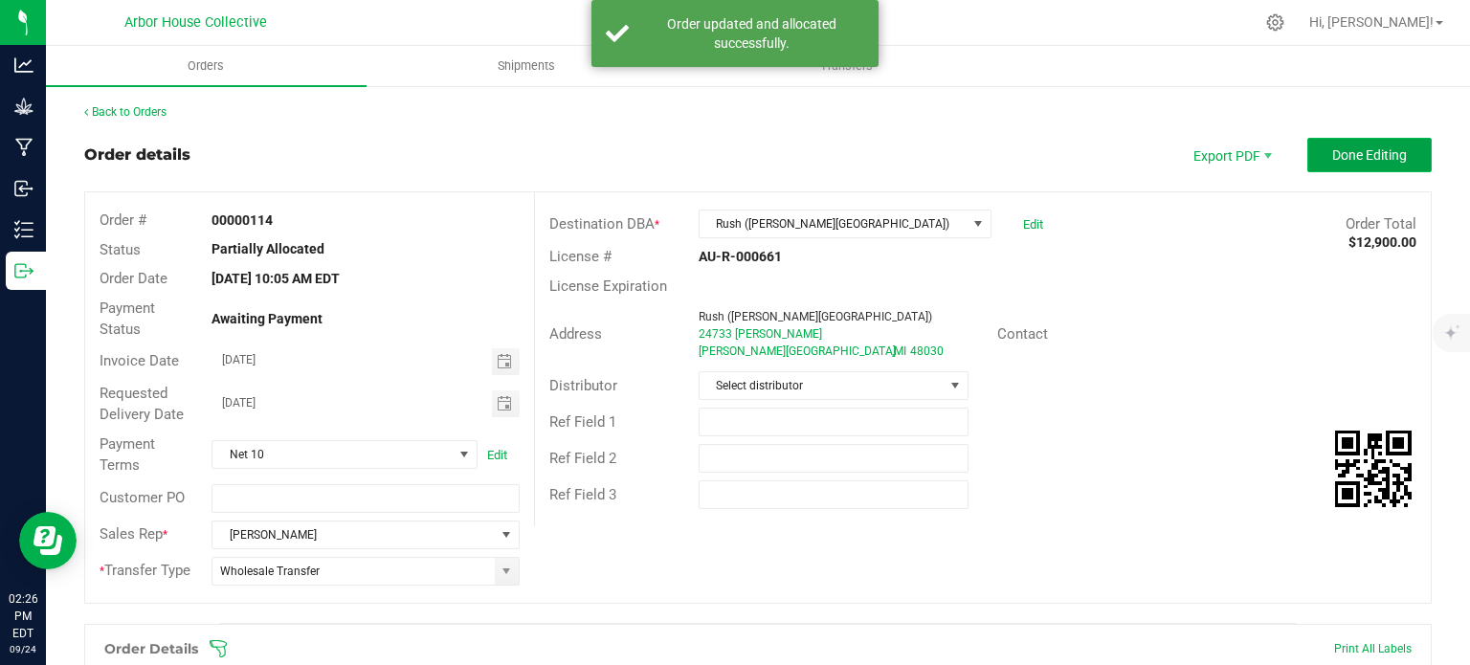
click at [1349, 164] on button "Done Editing" at bounding box center [1369, 155] width 124 height 34
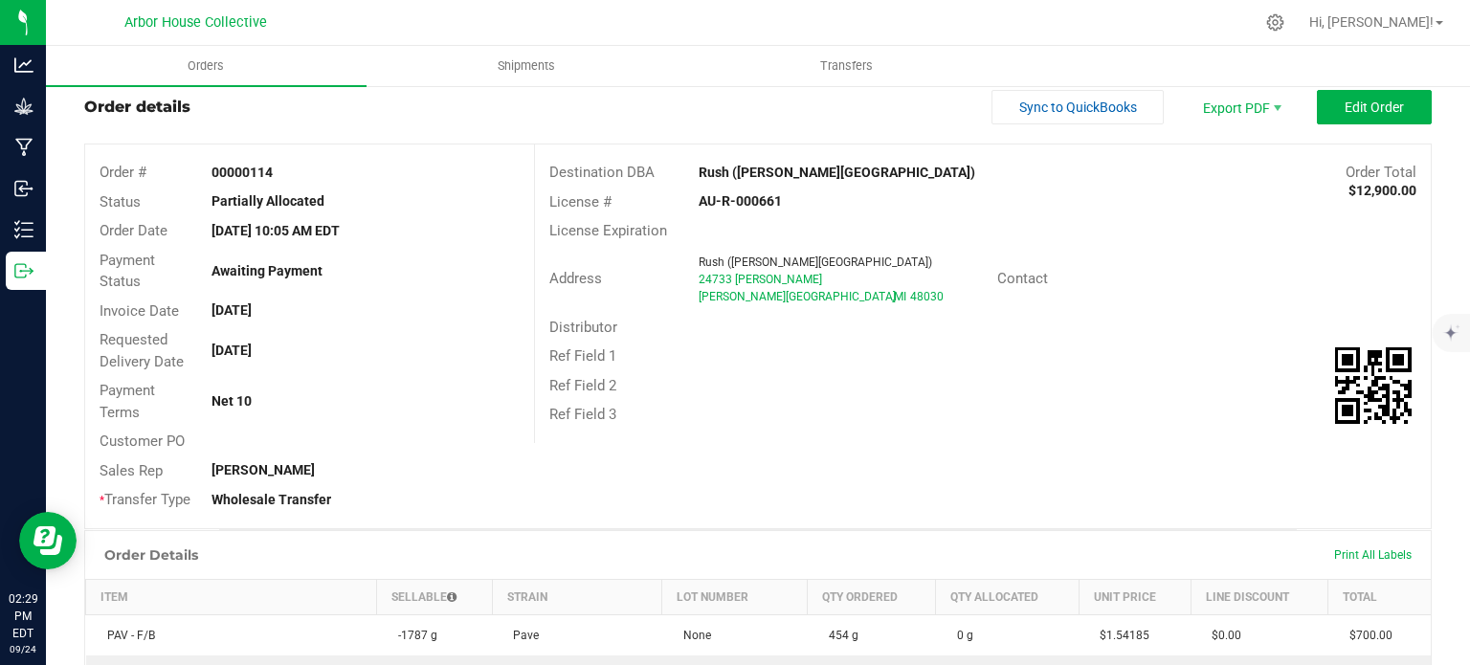
scroll to position [41, 0]
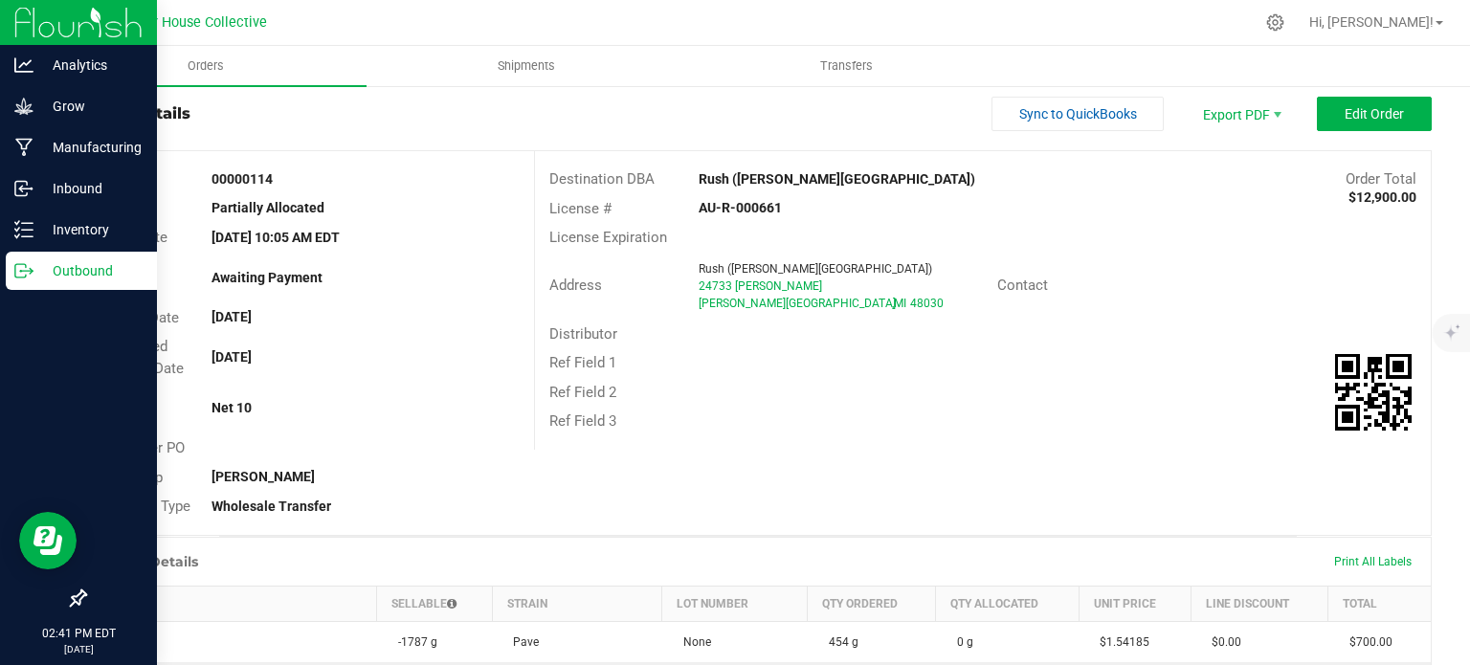
click at [88, 263] on p "Outbound" at bounding box center [90, 270] width 115 height 23
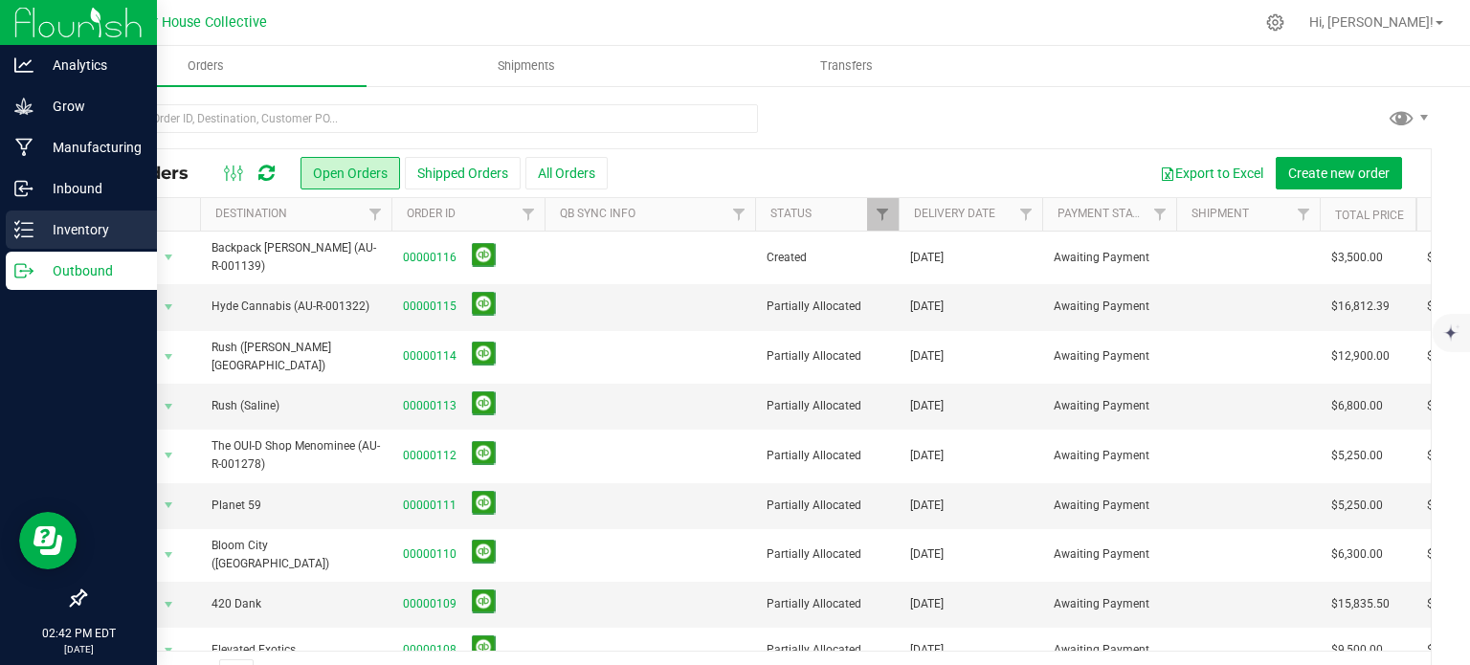
click at [50, 226] on p "Inventory" at bounding box center [90, 229] width 115 height 23
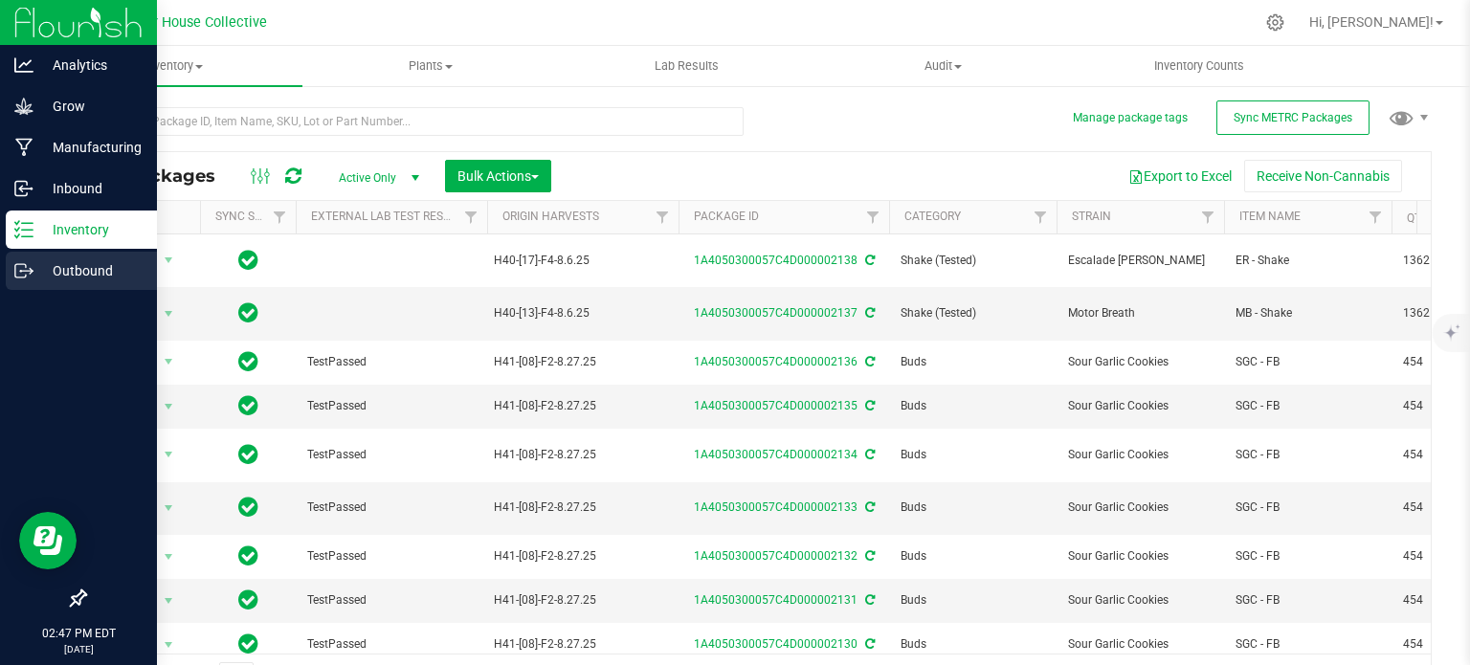
click at [23, 268] on icon at bounding box center [23, 270] width 19 height 19
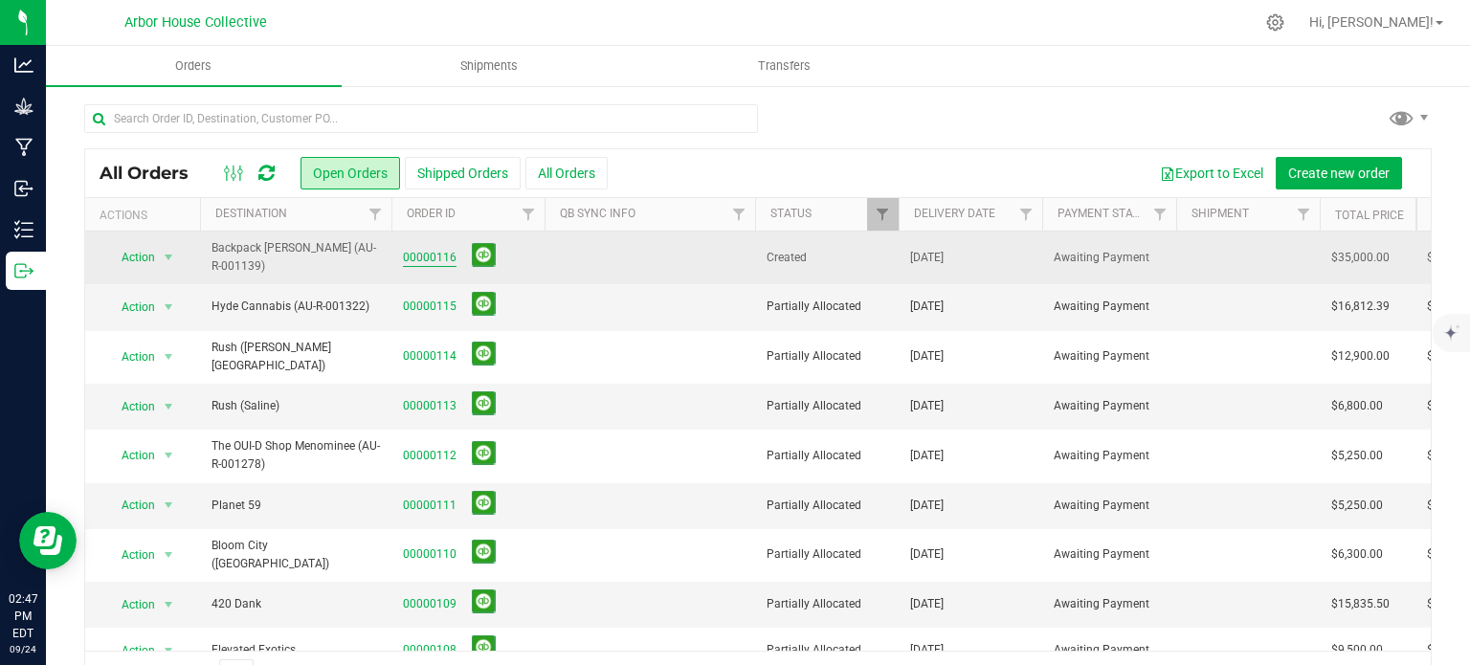
click at [434, 256] on link "00000116" at bounding box center [430, 258] width 54 height 18
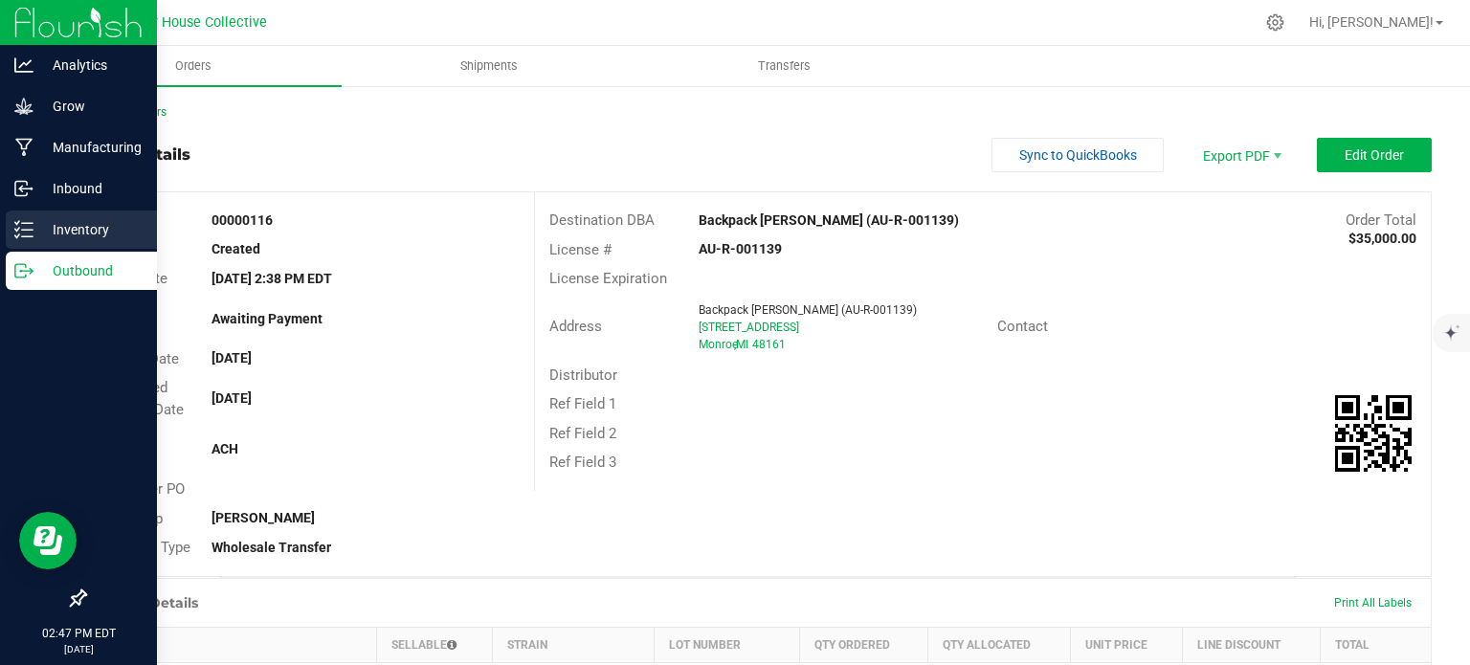
click at [19, 232] on icon at bounding box center [23, 229] width 19 height 19
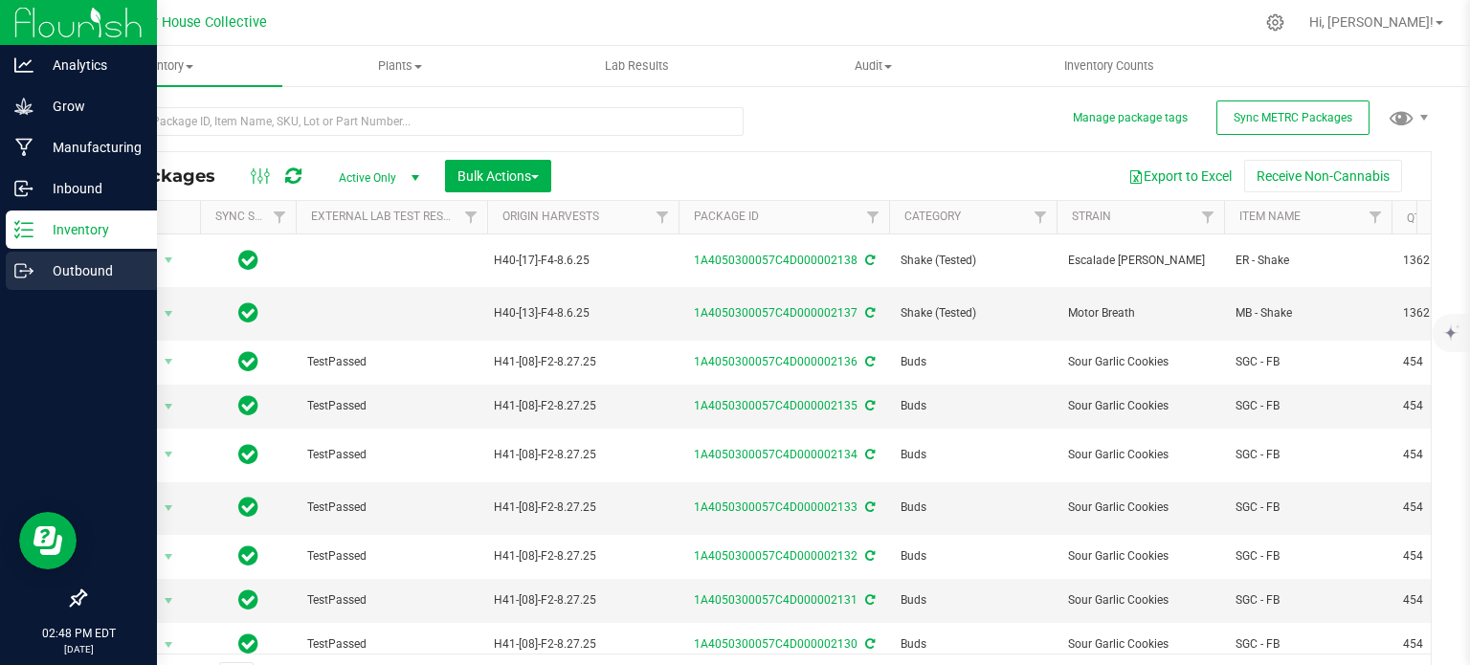
click at [30, 268] on icon at bounding box center [31, 269] width 3 height 3
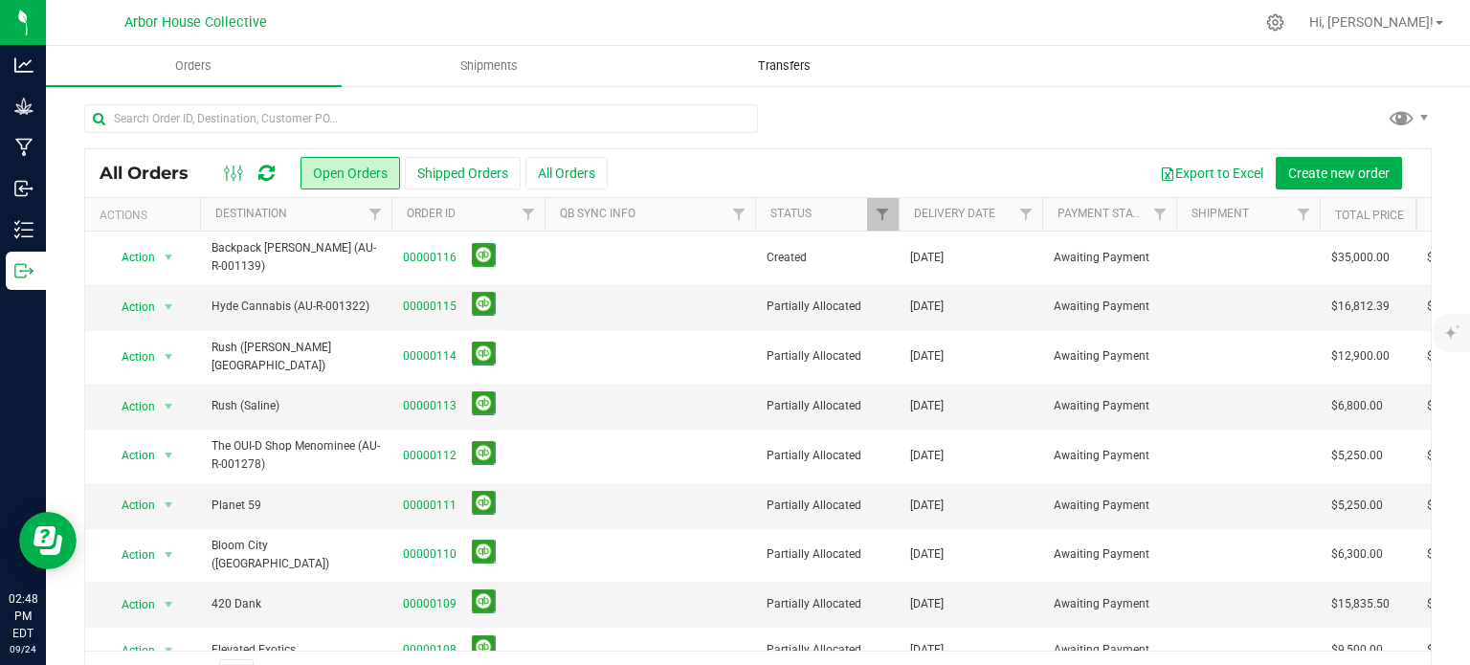
click at [778, 57] on span "Transfers" at bounding box center [784, 65] width 104 height 17
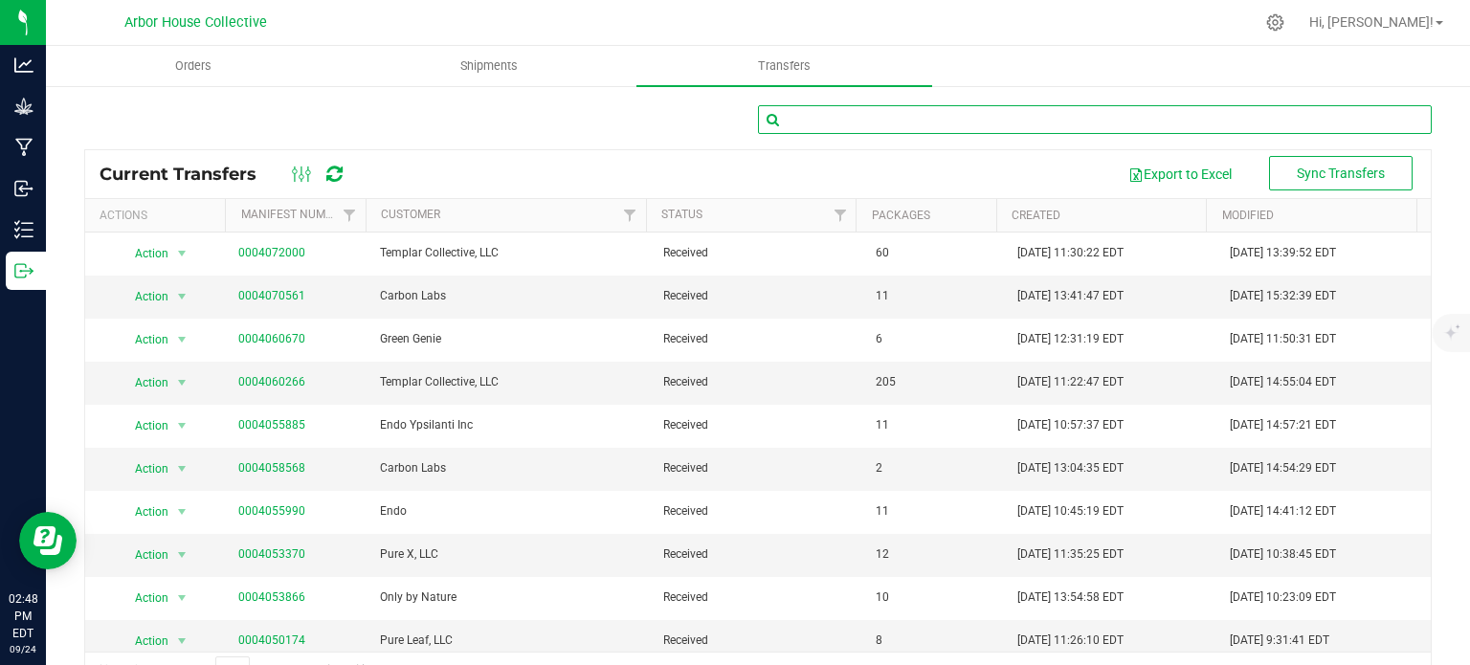
click at [846, 114] on input "text" at bounding box center [1095, 119] width 674 height 29
type input "backpack"
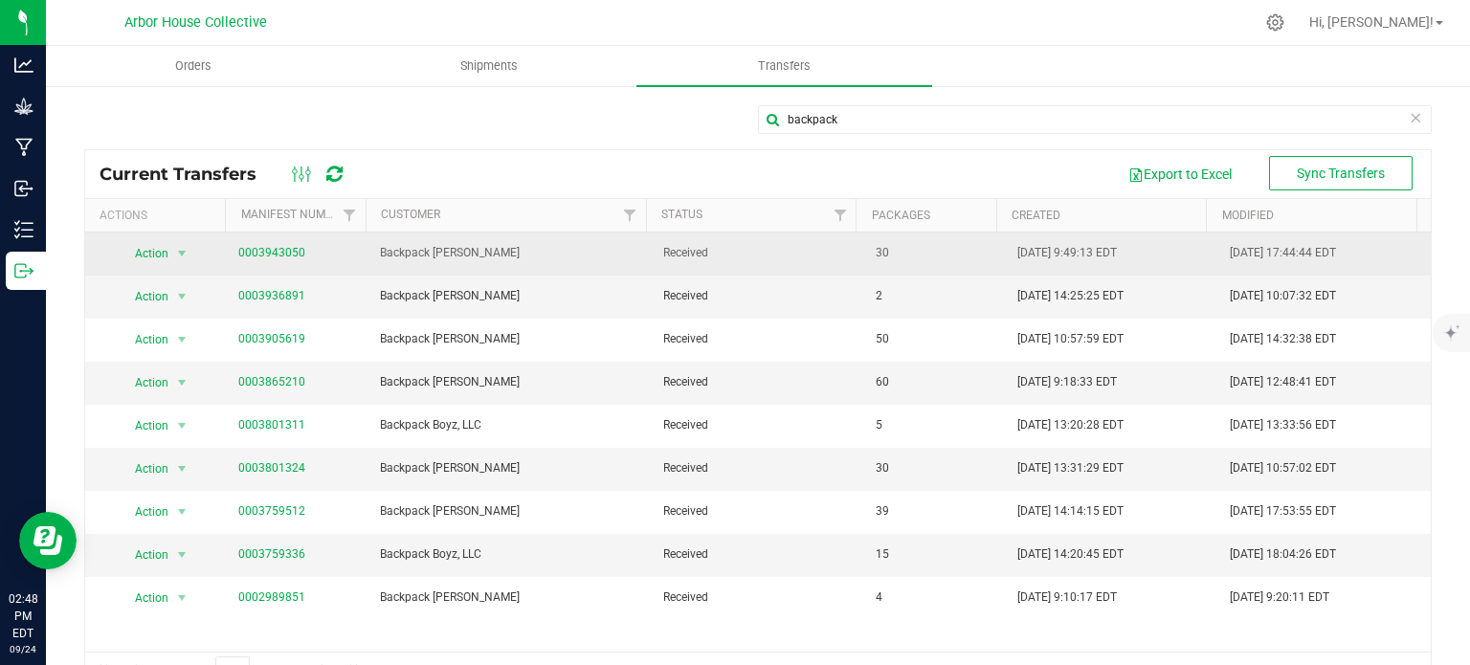
click at [274, 249] on link "0003943050" at bounding box center [271, 252] width 67 height 13
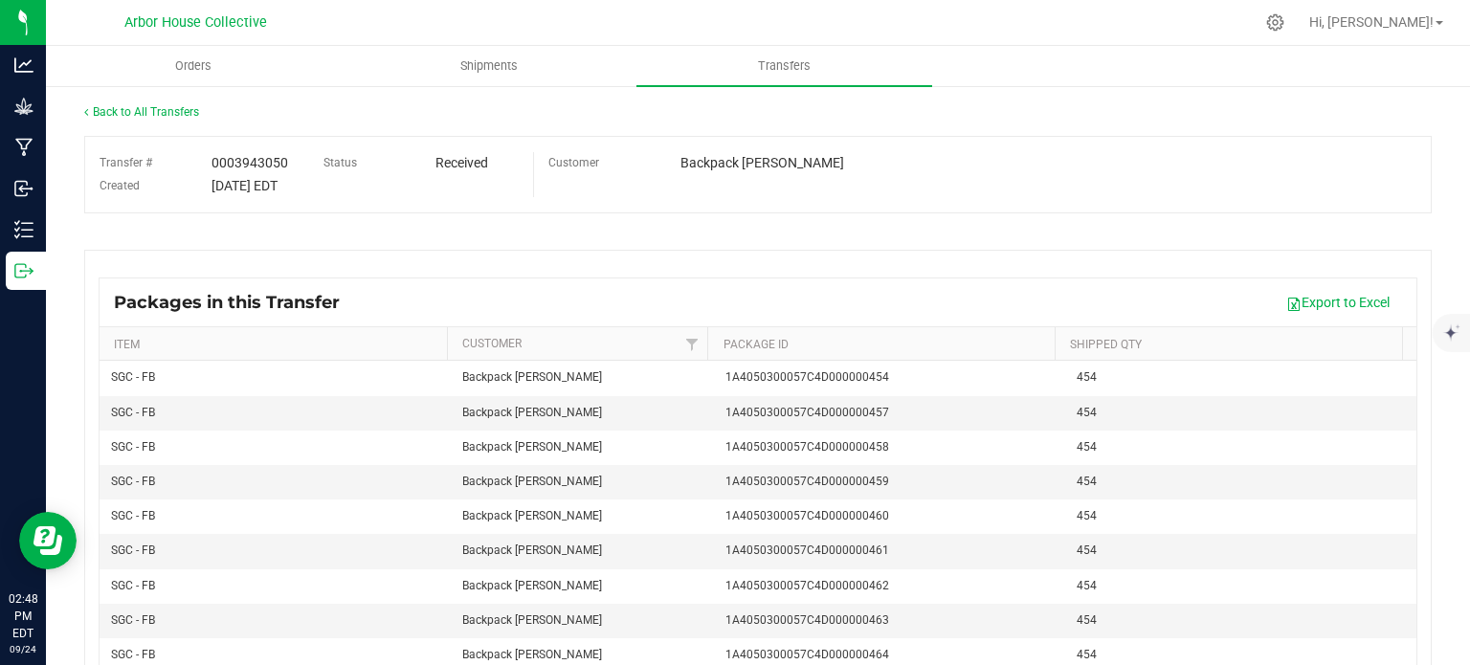
scroll to position [182, 0]
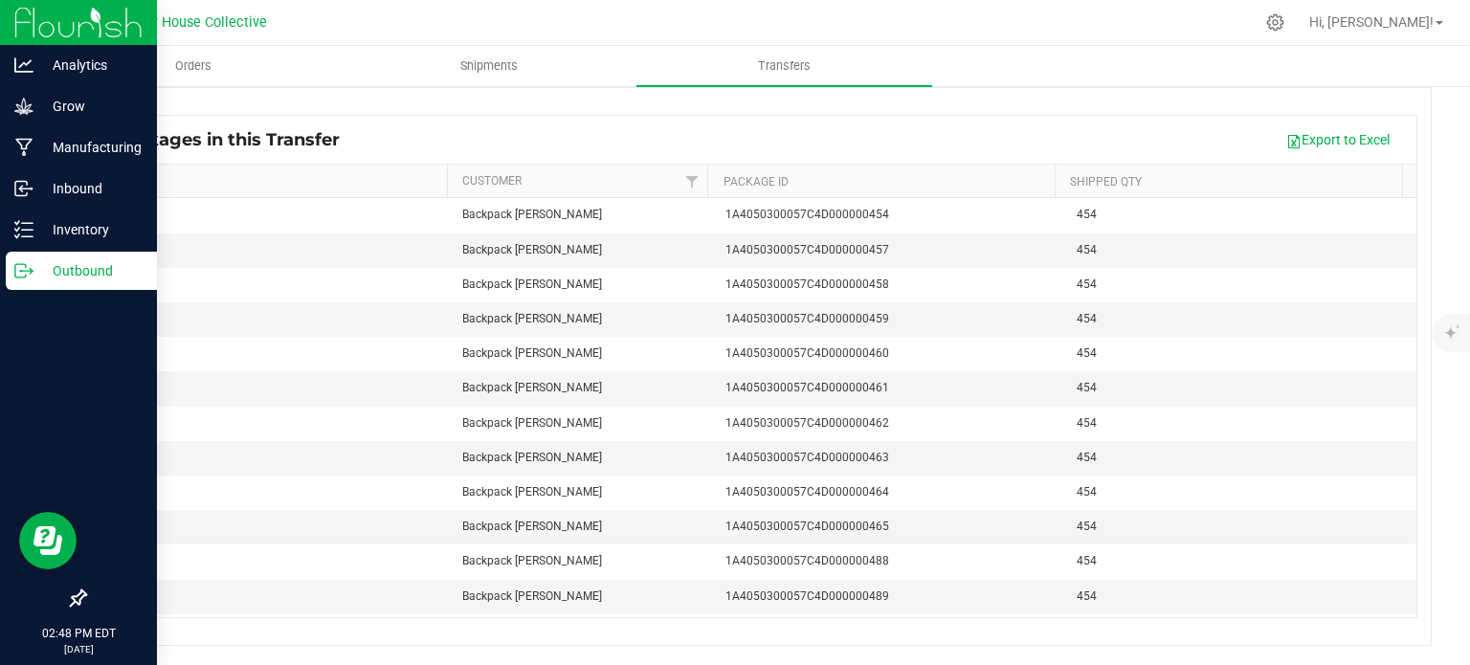
click at [50, 279] on p "Outbound" at bounding box center [90, 270] width 115 height 23
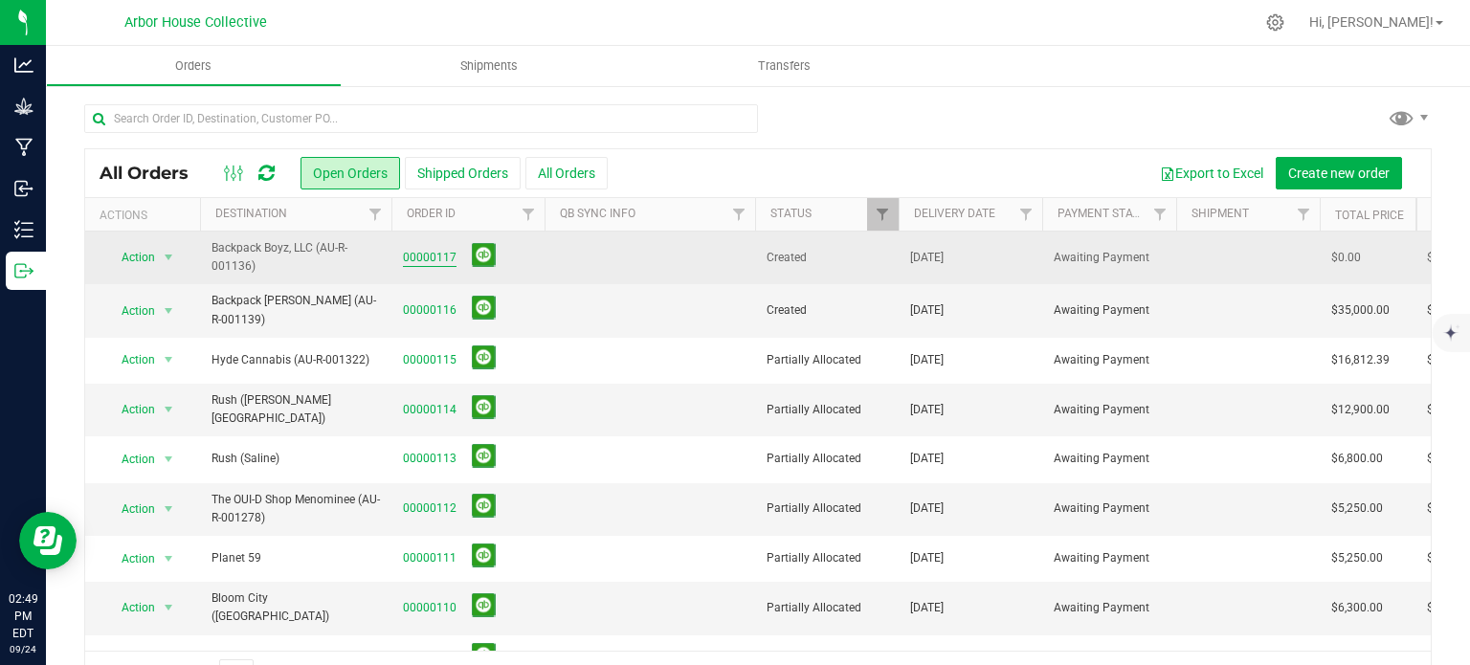
click at [414, 258] on link "00000117" at bounding box center [430, 258] width 54 height 18
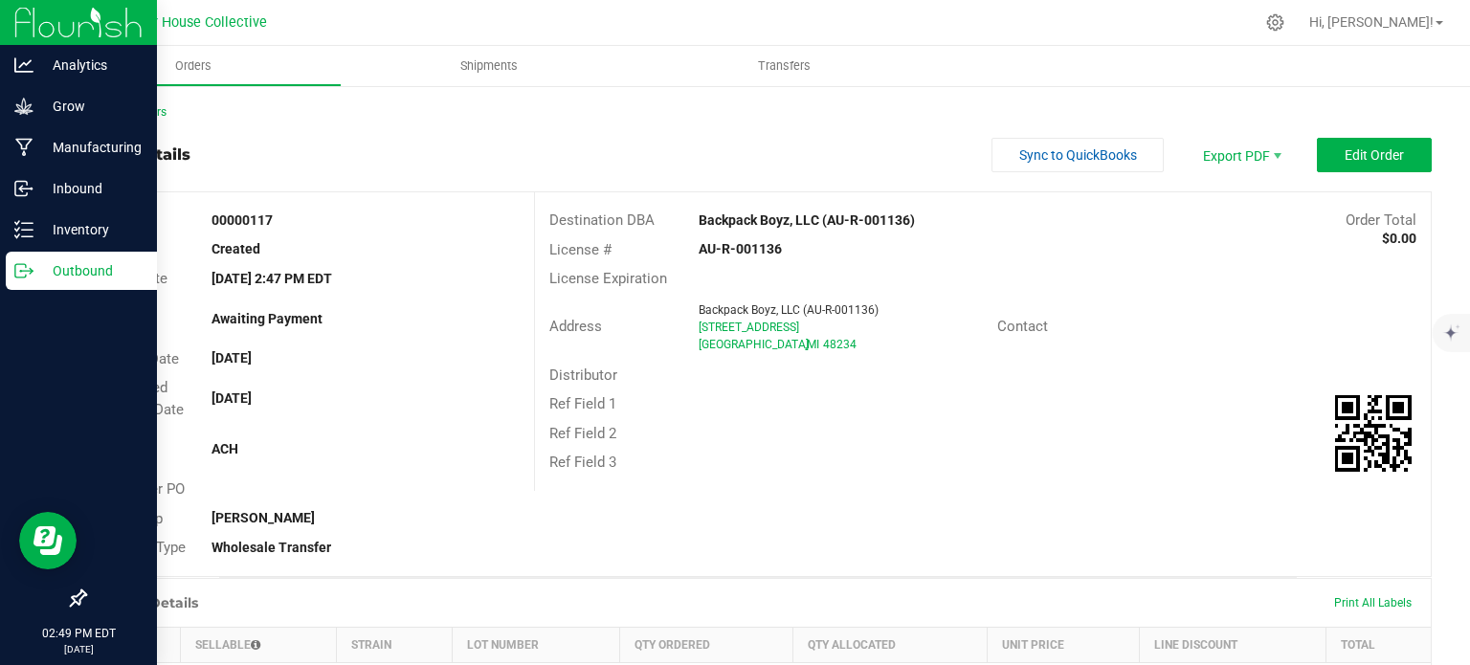
click at [62, 267] on p "Outbound" at bounding box center [90, 270] width 115 height 23
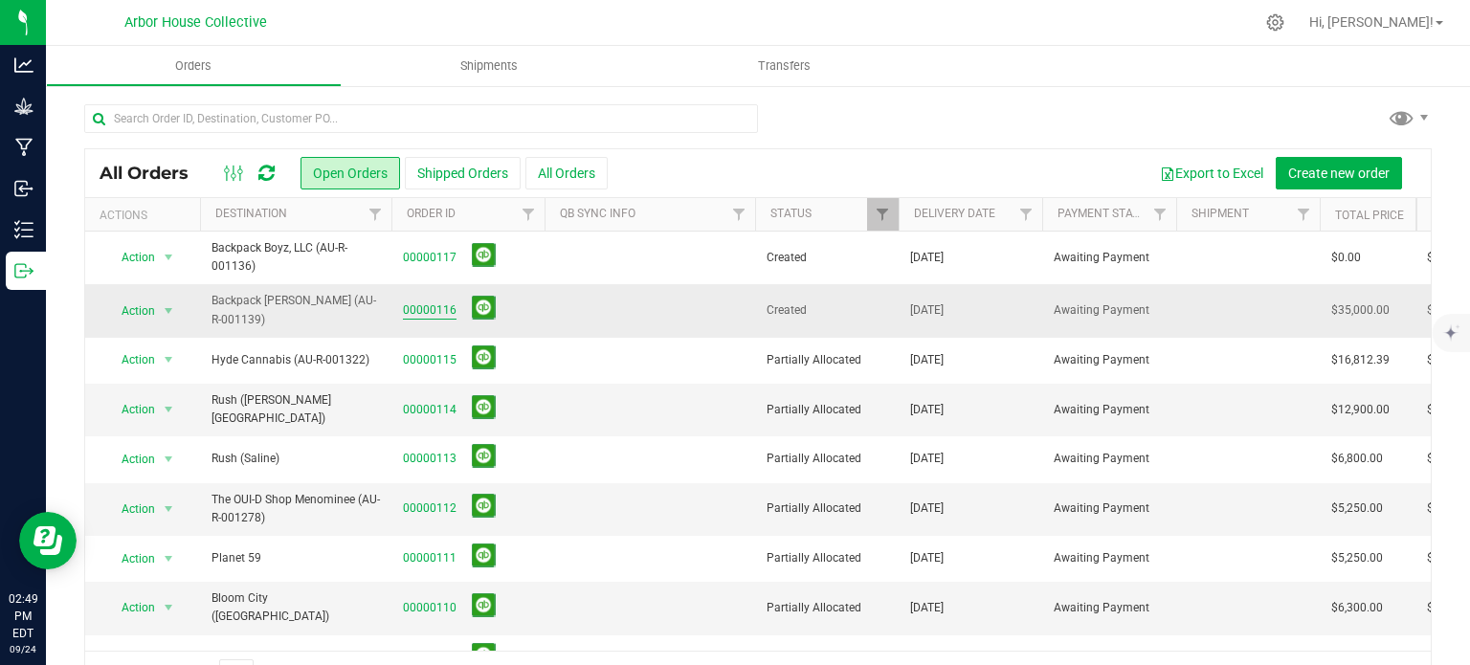
click at [435, 310] on link "00000116" at bounding box center [430, 310] width 54 height 18
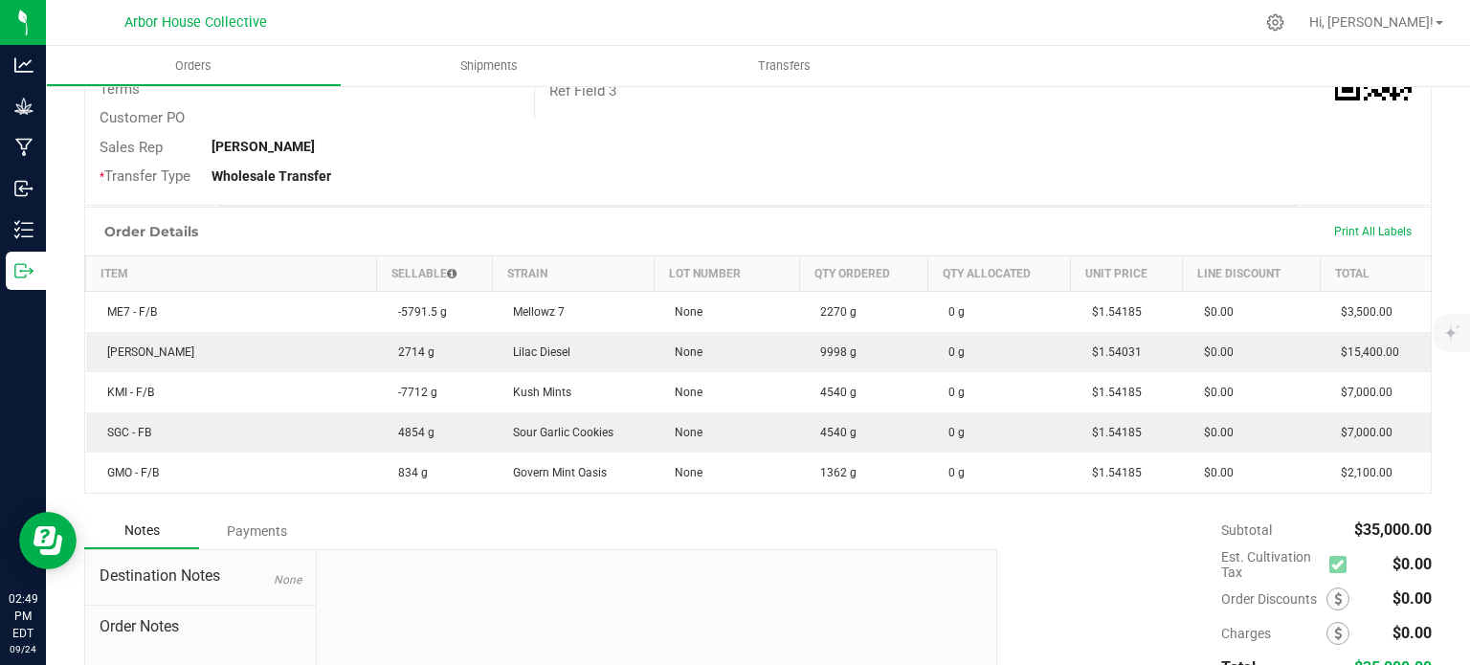
scroll to position [421, 0]
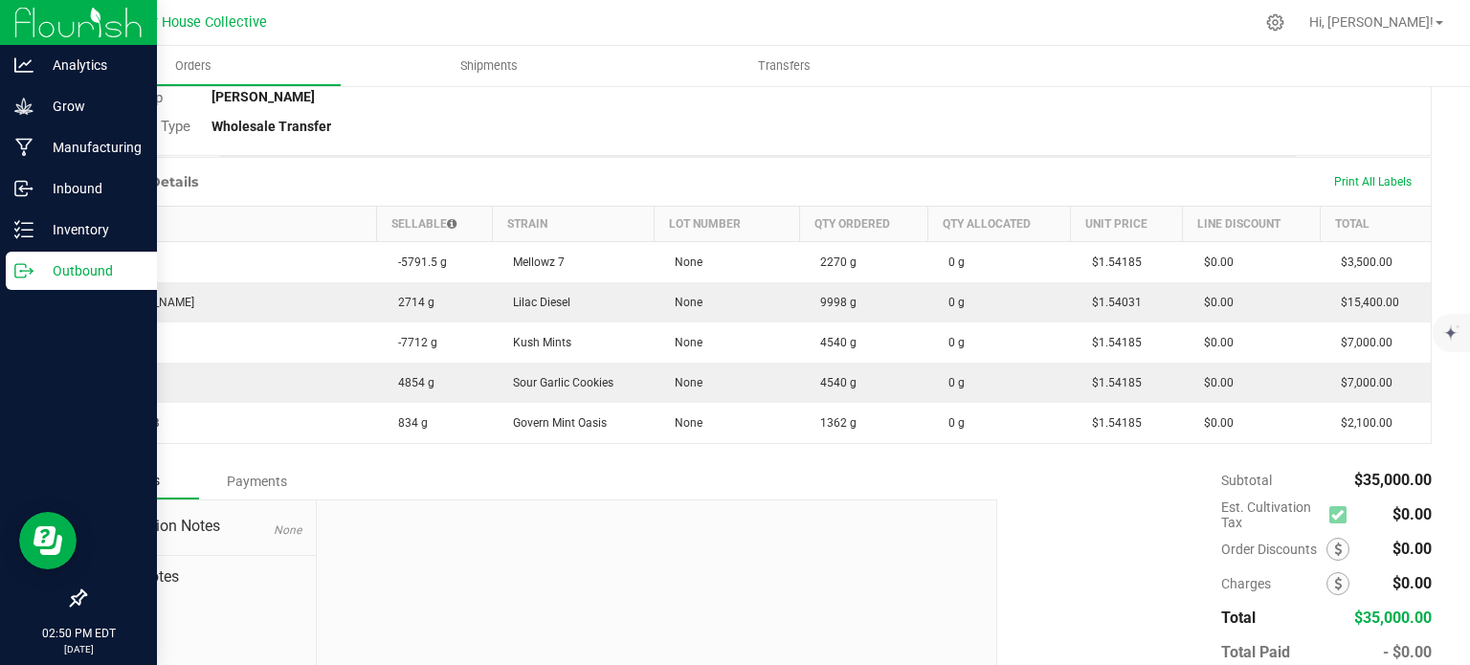
click at [20, 278] on icon at bounding box center [20, 270] width 11 height 13
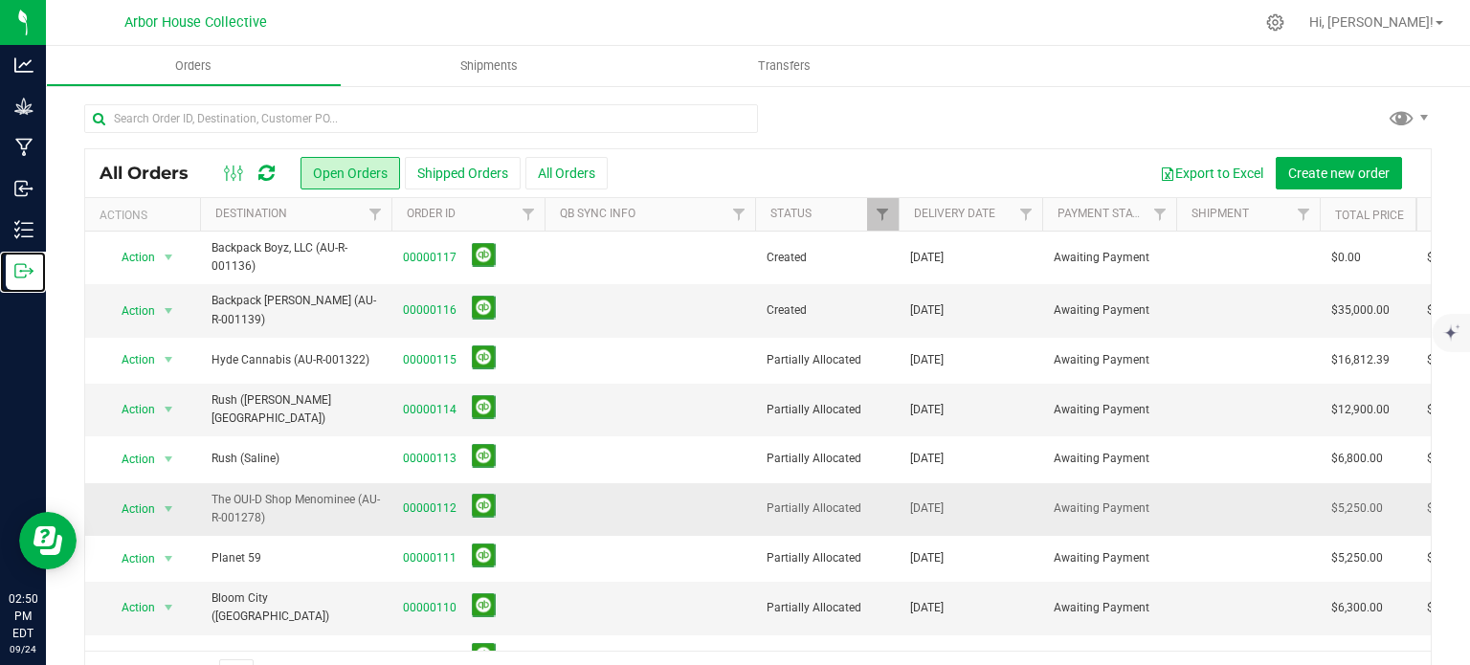
scroll to position [116, 0]
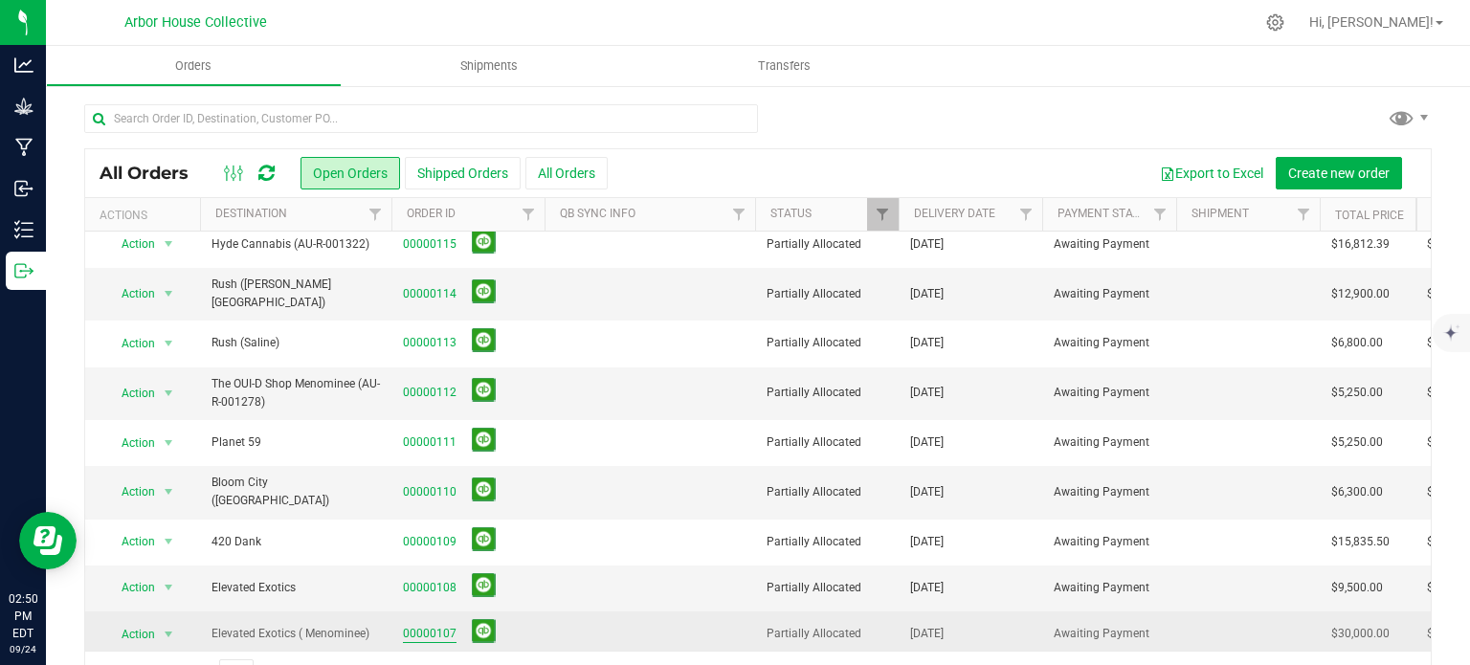
click at [433, 625] on link "00000107" at bounding box center [430, 634] width 54 height 18
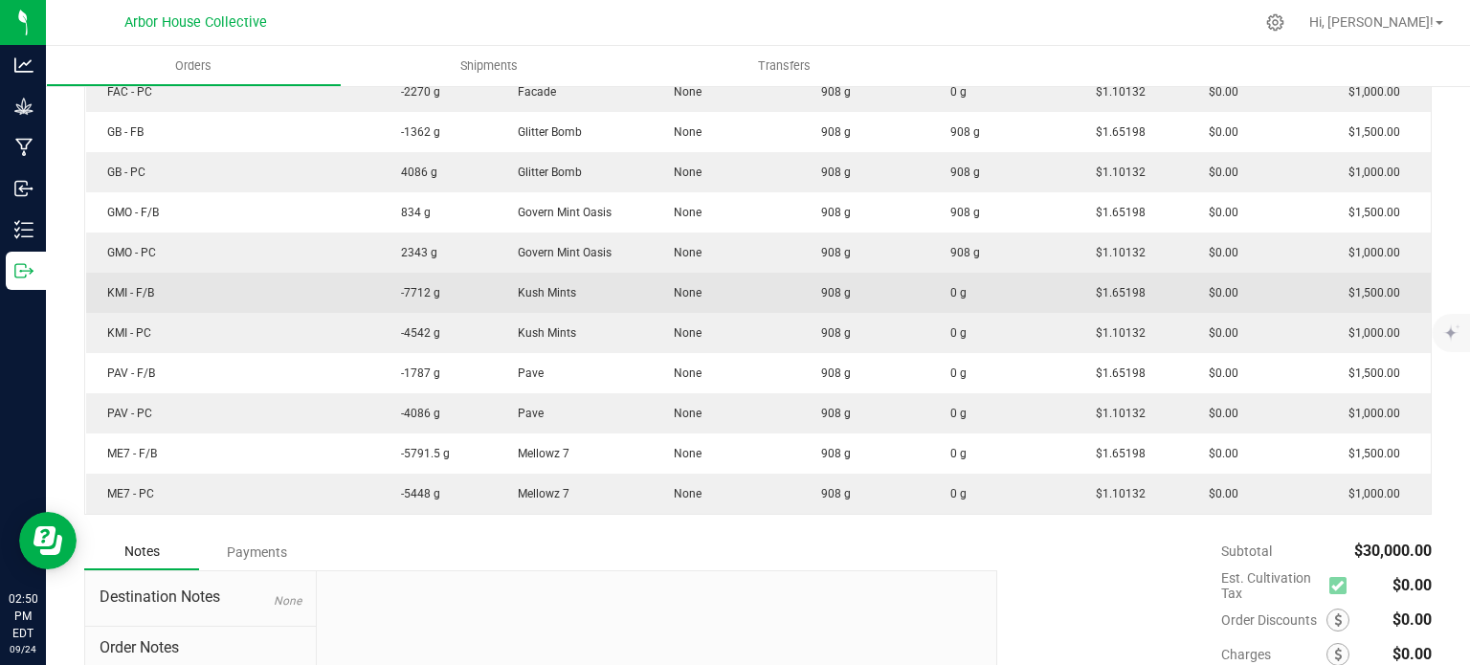
scroll to position [795, 0]
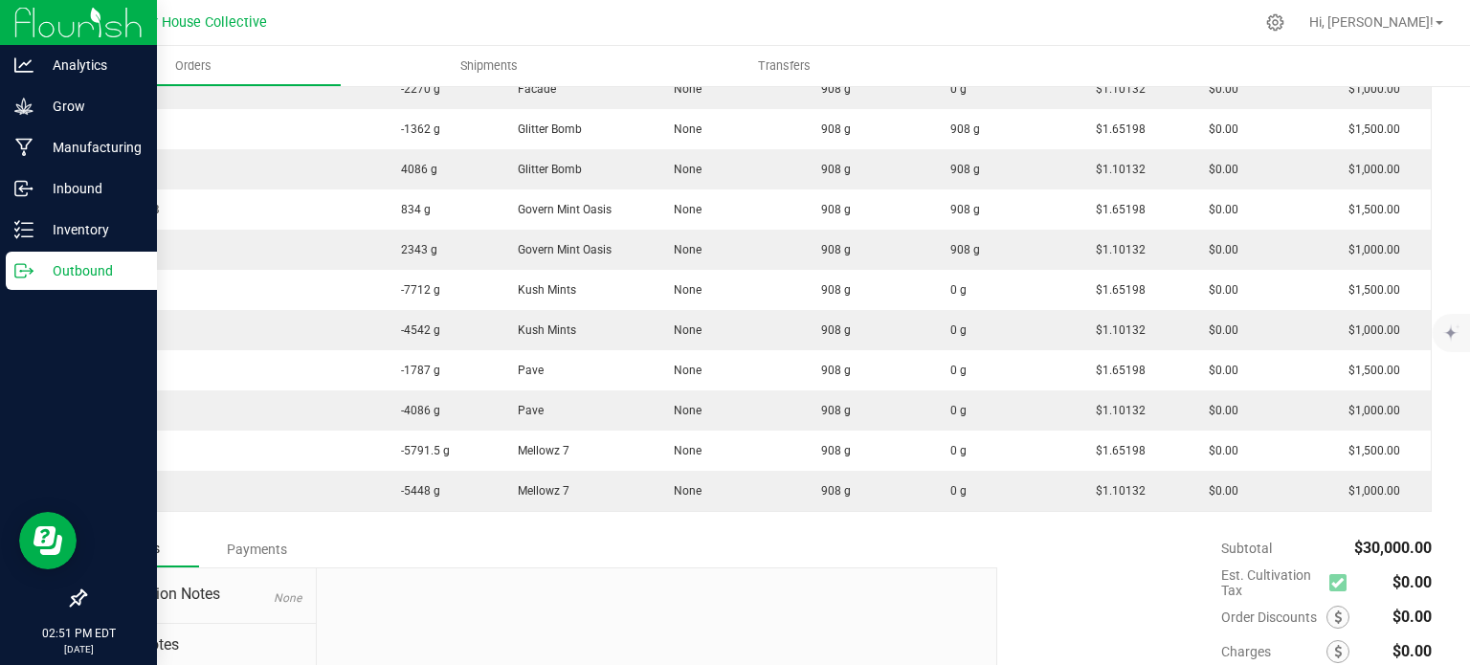
click at [23, 275] on icon at bounding box center [23, 270] width 19 height 19
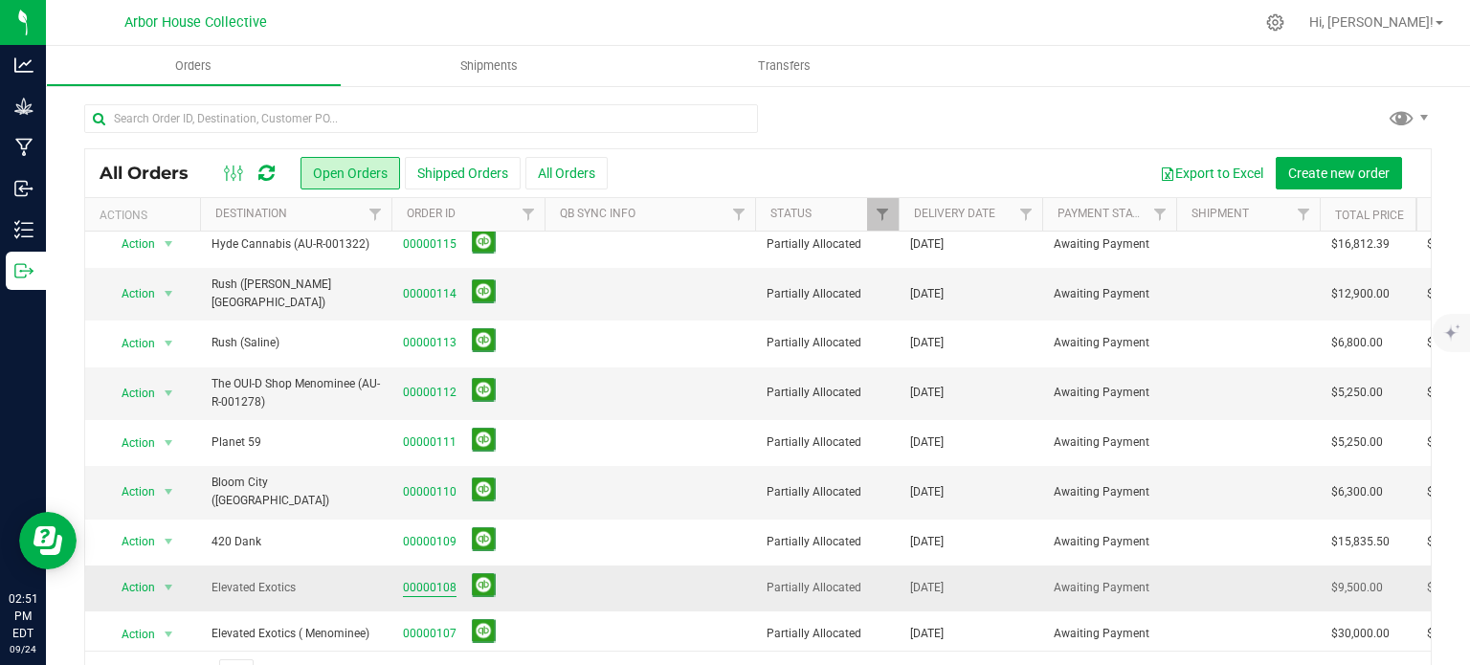
click at [429, 579] on link "00000108" at bounding box center [430, 588] width 54 height 18
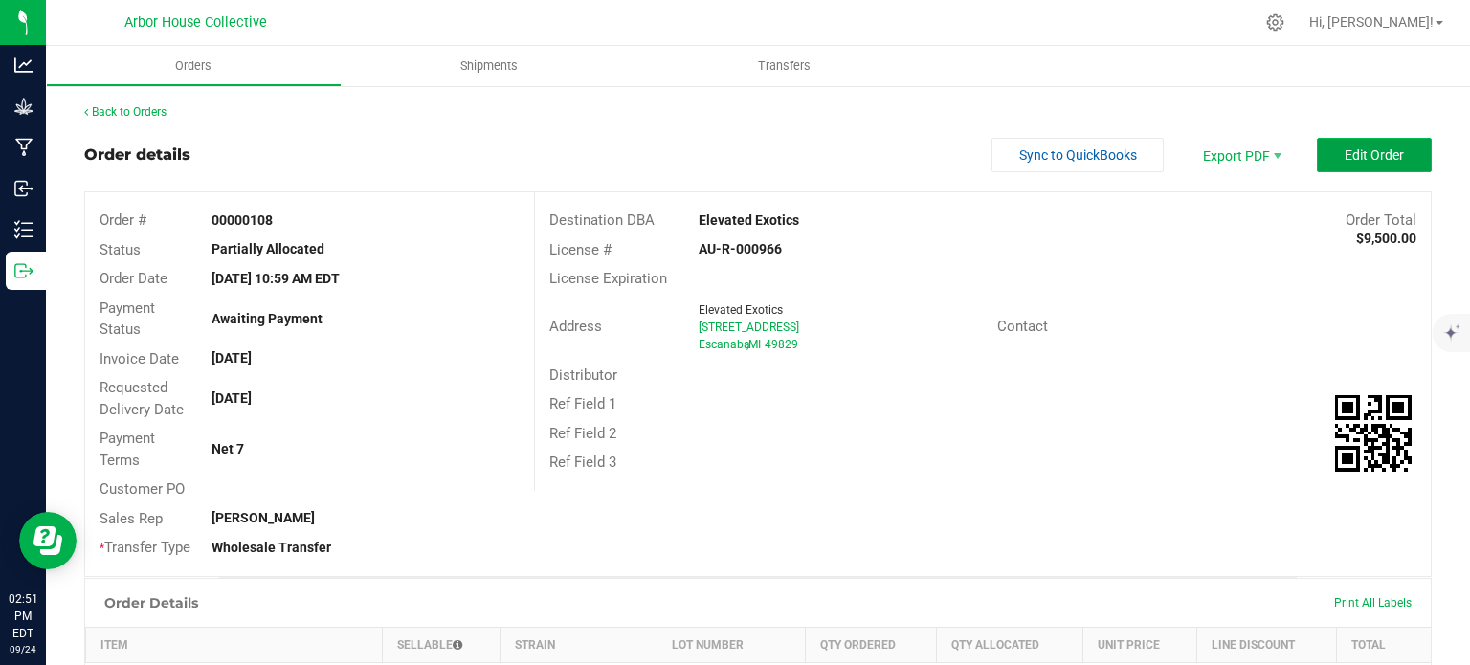
click at [1345, 160] on span "Edit Order" at bounding box center [1374, 154] width 59 height 15
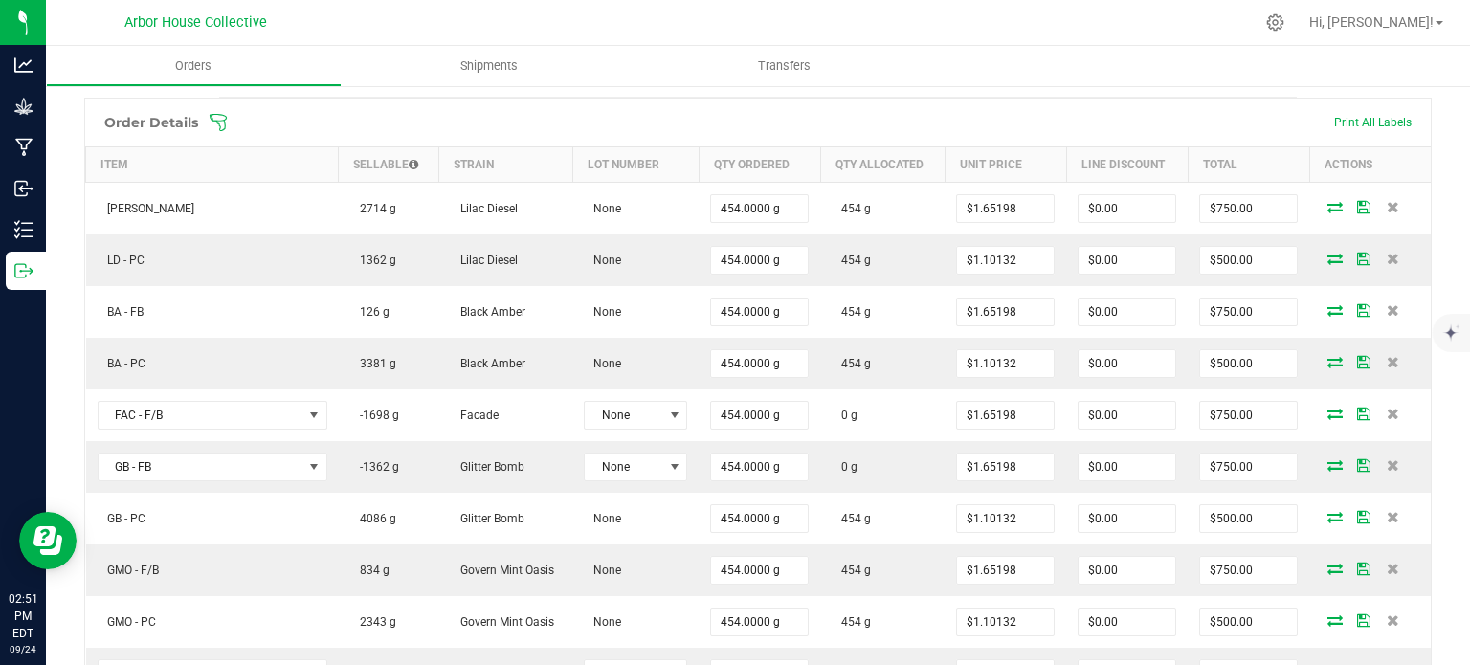
scroll to position [551, 0]
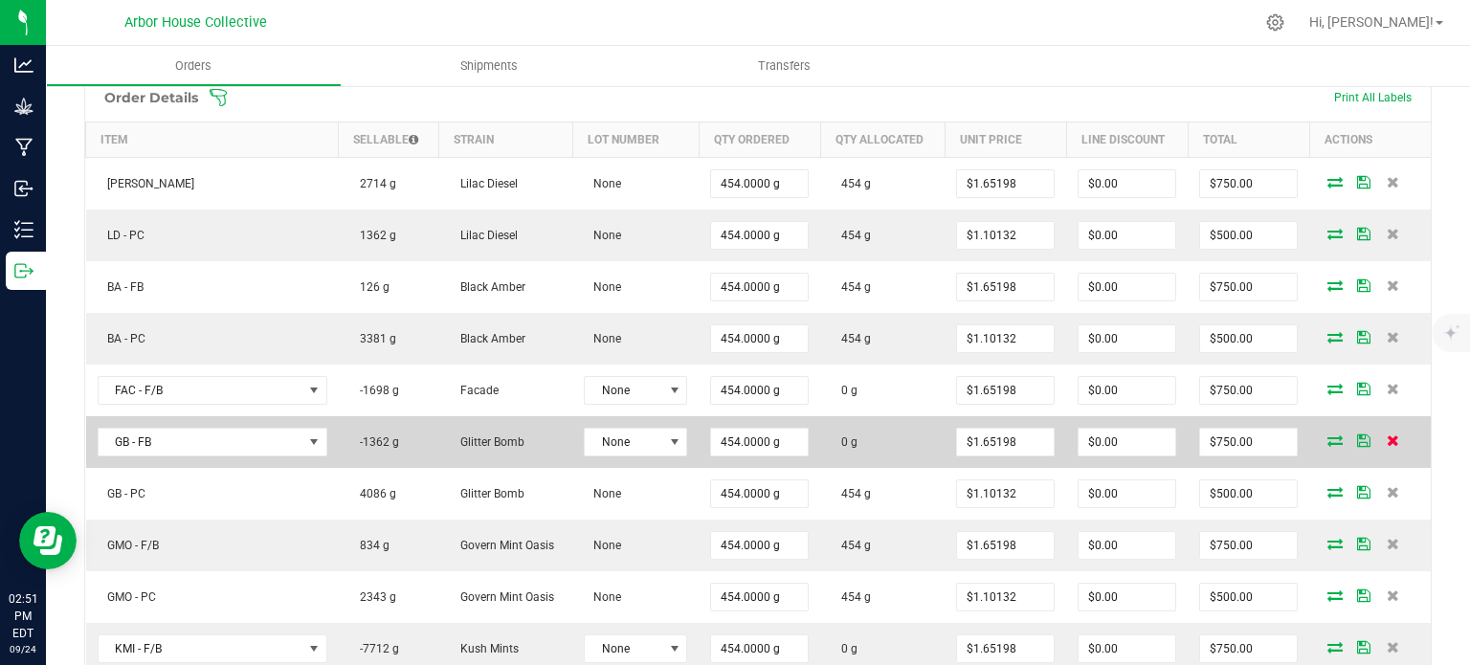
click at [1387, 435] on icon at bounding box center [1393, 440] width 12 height 11
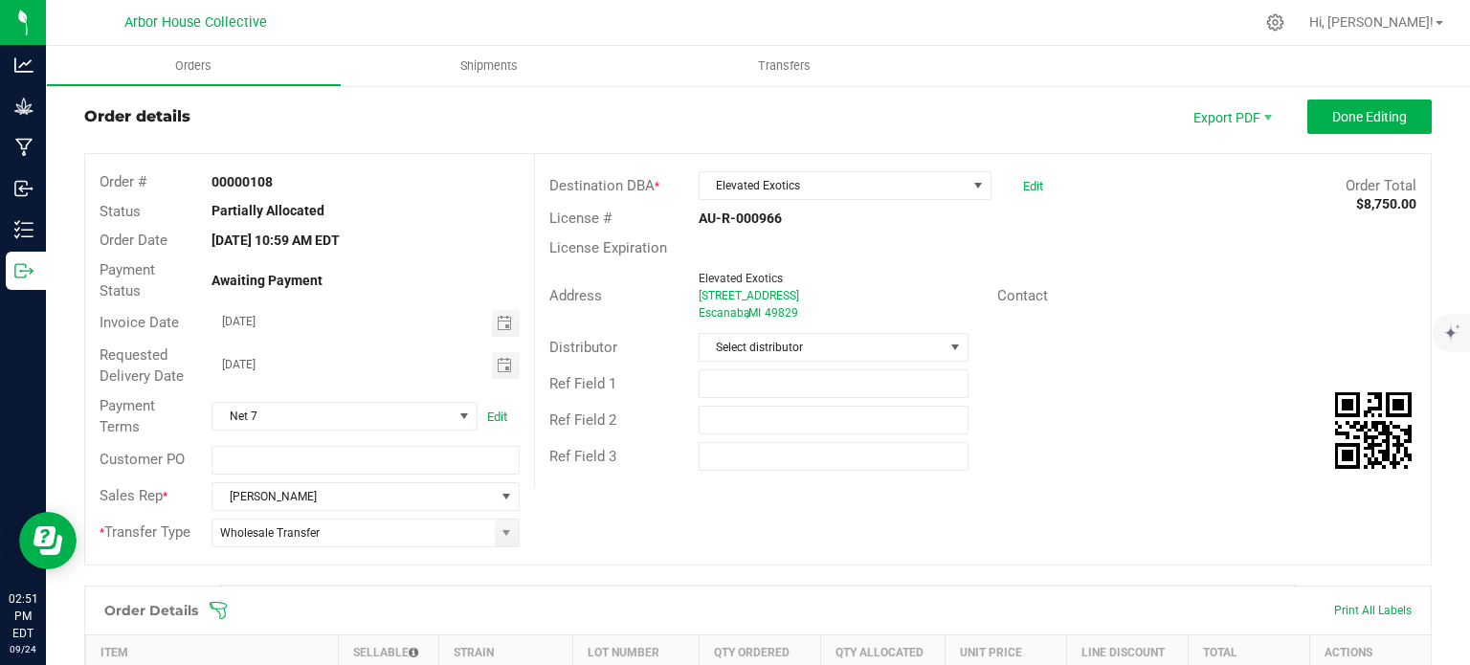
scroll to position [0, 0]
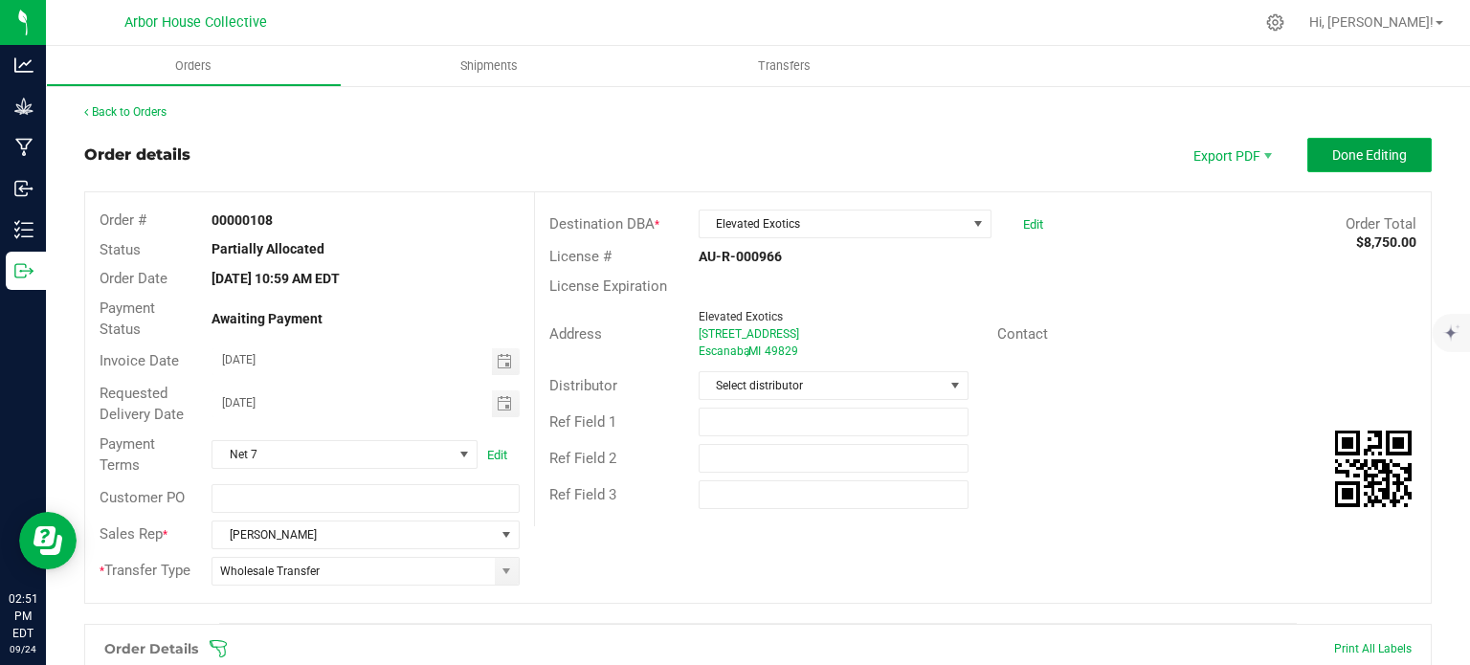
click at [1391, 161] on span "Done Editing" at bounding box center [1369, 154] width 75 height 15
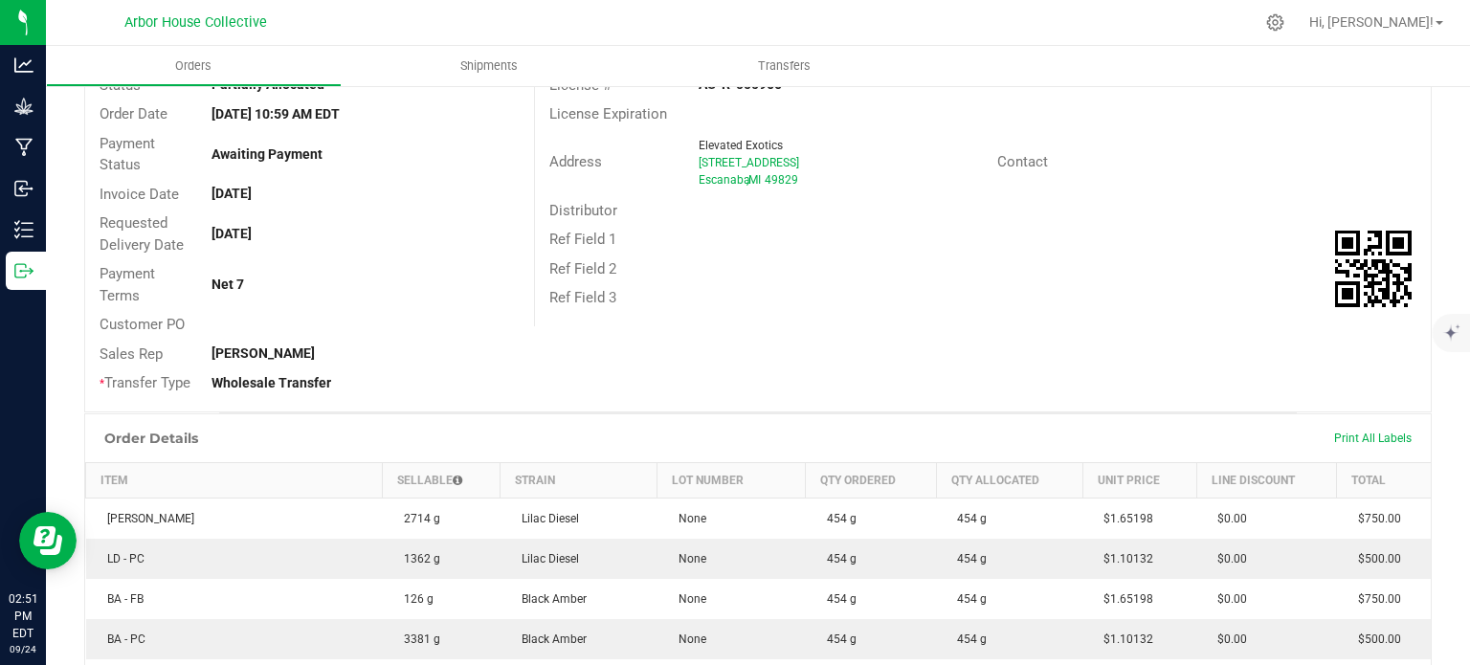
scroll to position [80, 0]
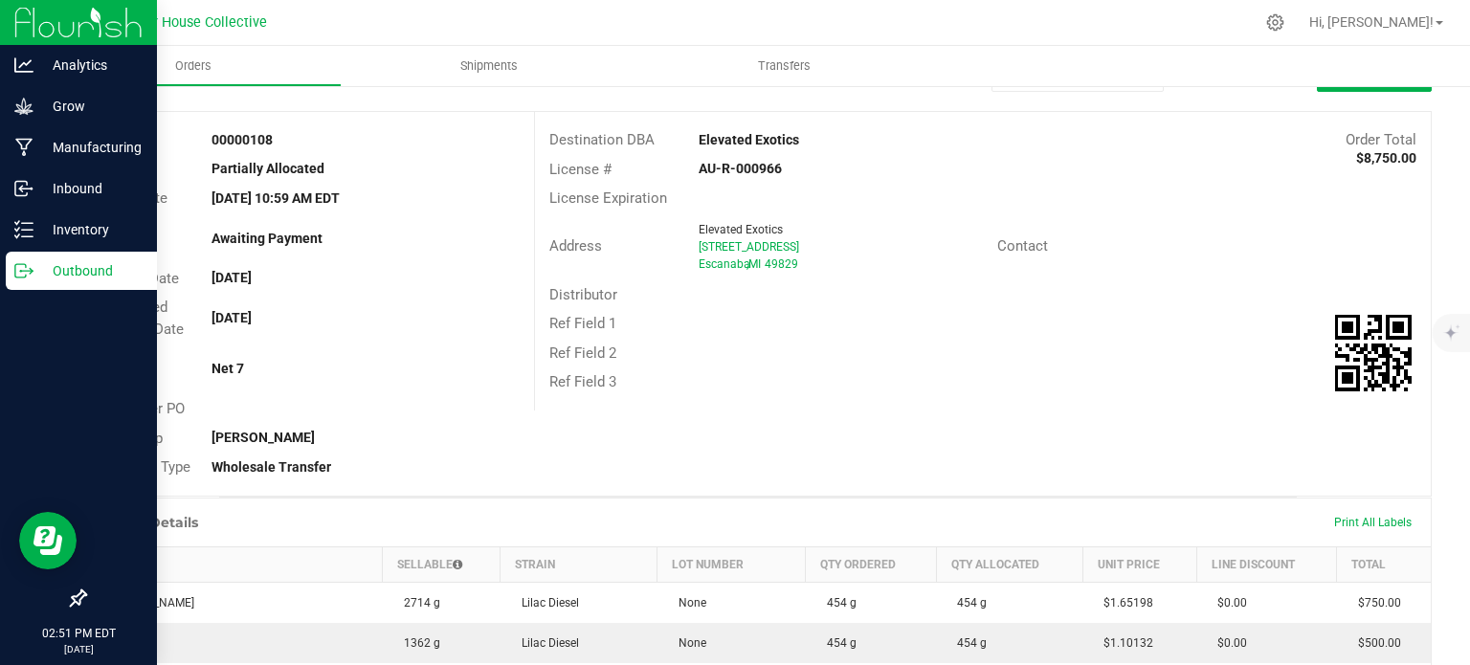
click at [38, 263] on p "Outbound" at bounding box center [90, 270] width 115 height 23
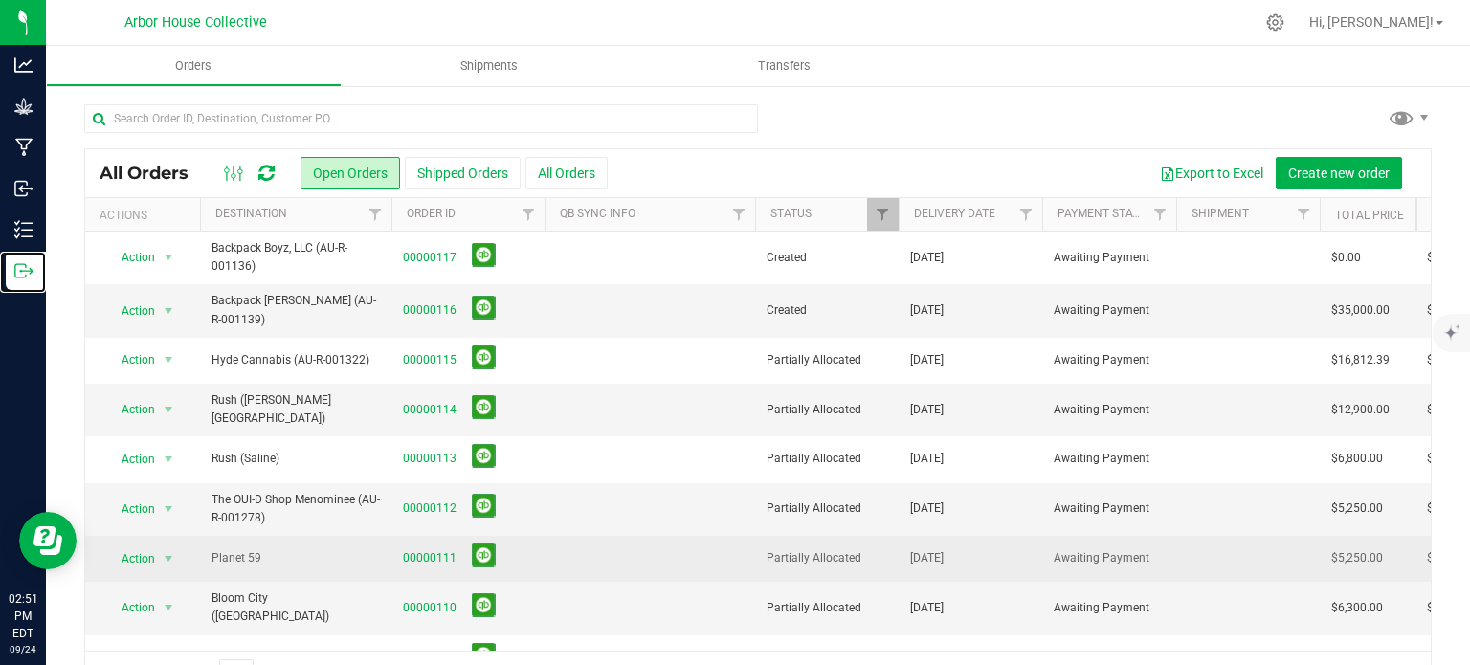
scroll to position [116, 0]
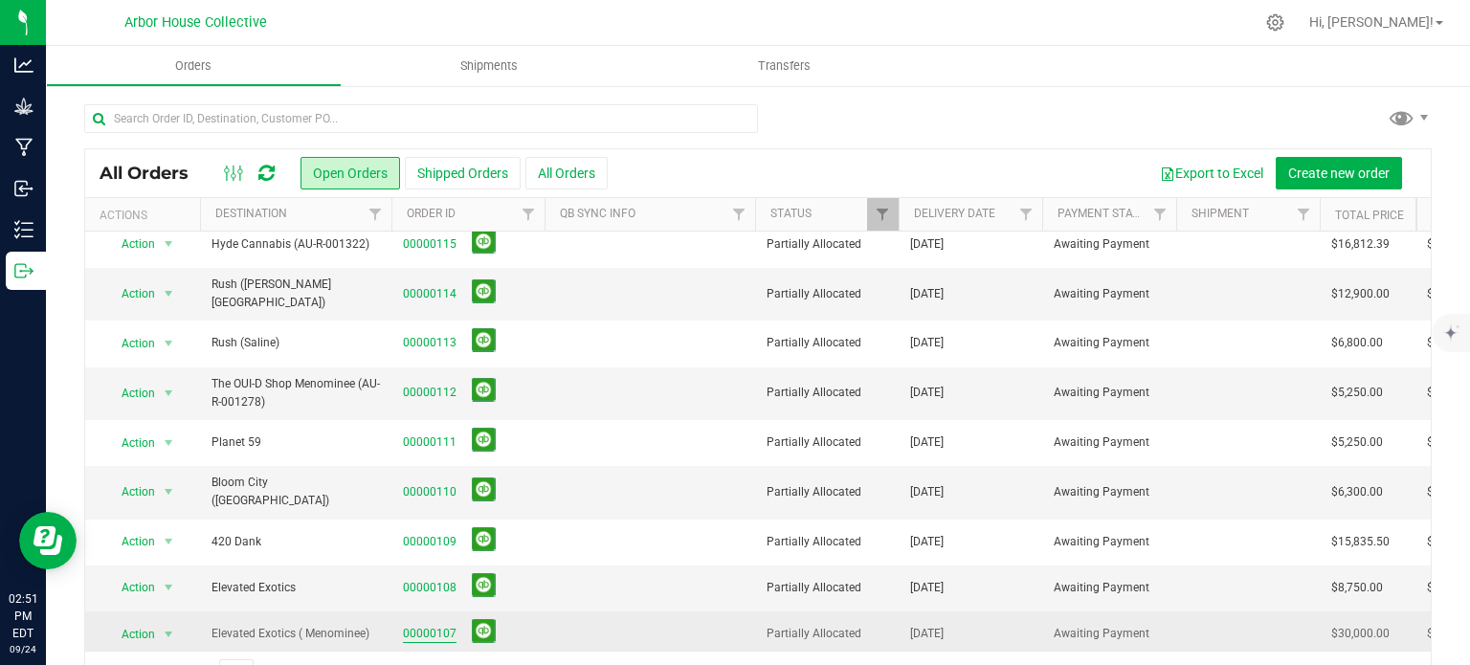
click at [440, 625] on link "00000107" at bounding box center [430, 634] width 54 height 18
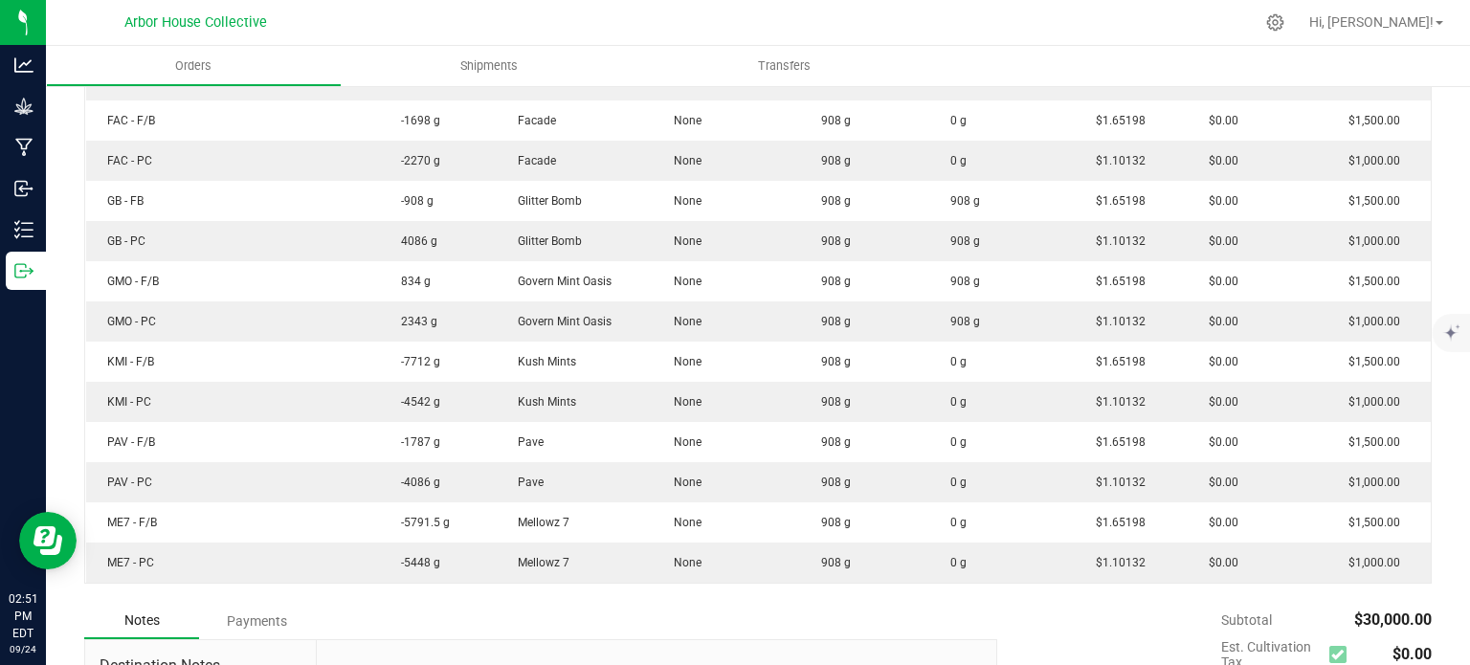
scroll to position [729, 0]
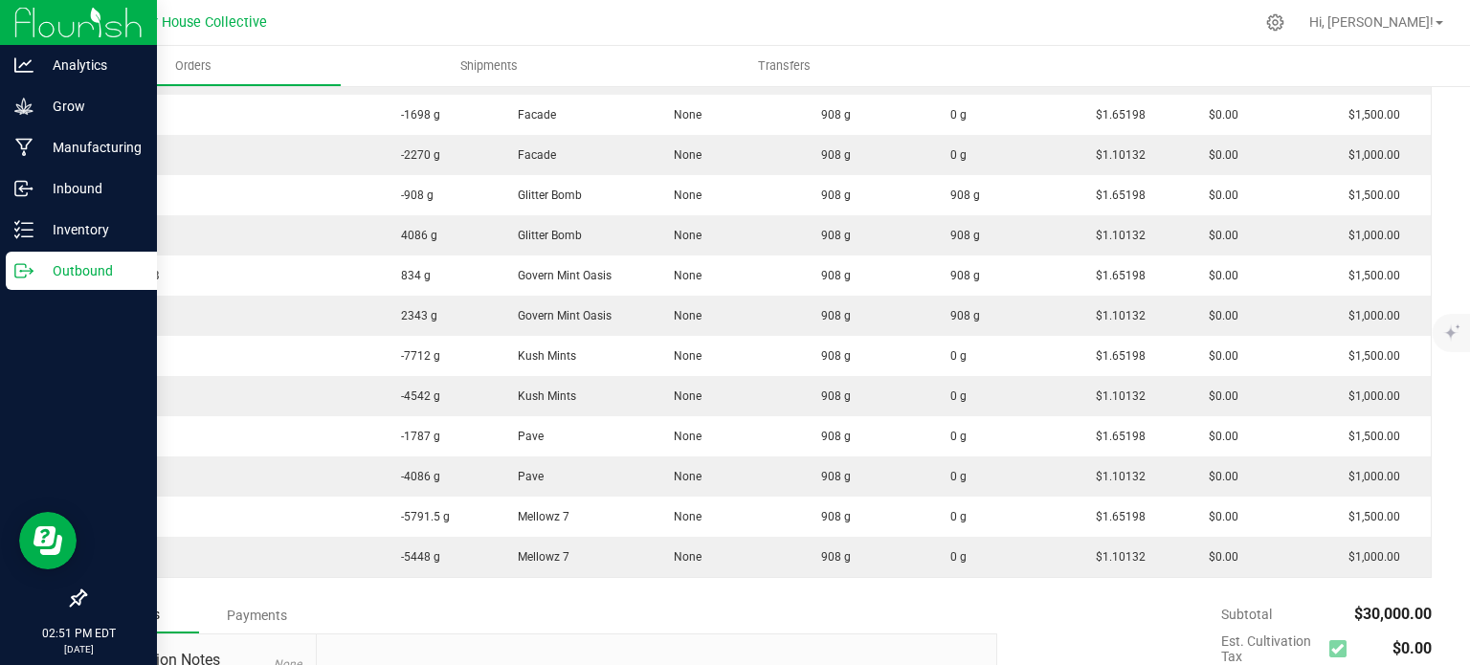
click at [23, 265] on icon at bounding box center [23, 270] width 19 height 19
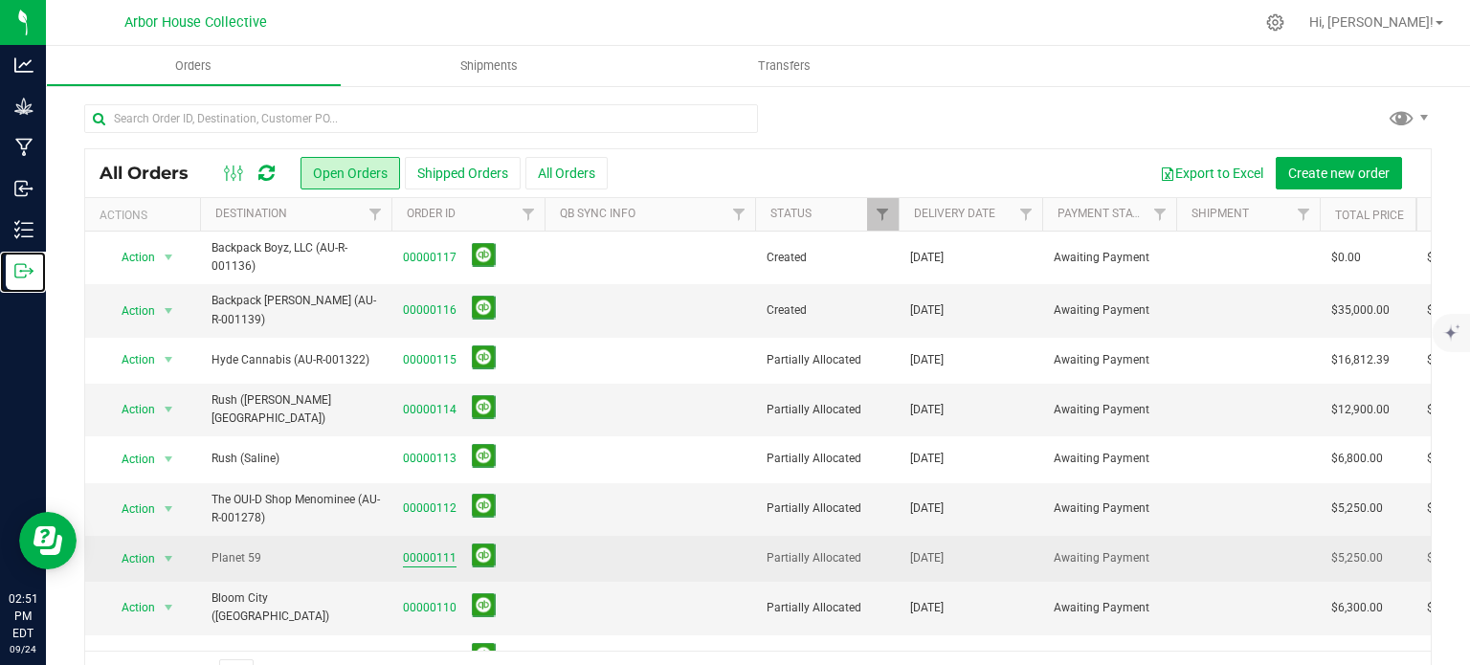
scroll to position [116, 0]
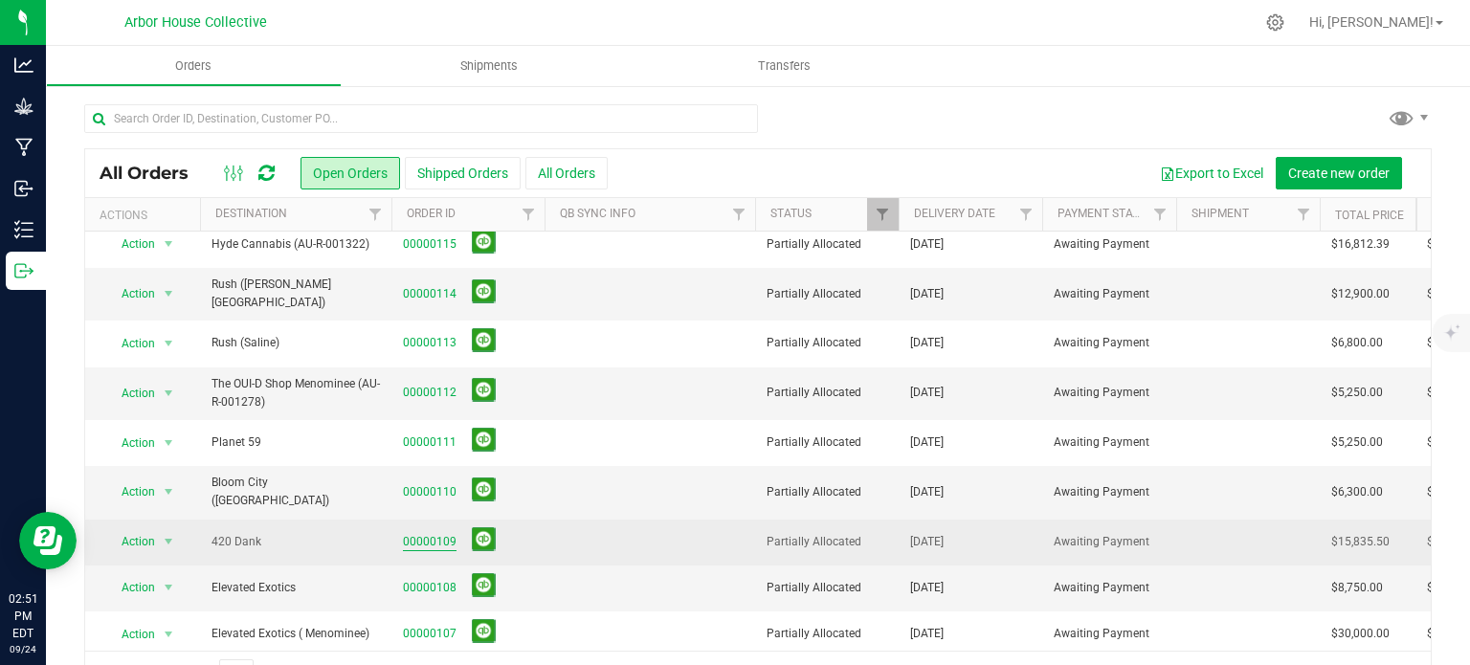
click at [426, 533] on link "00000109" at bounding box center [430, 542] width 54 height 18
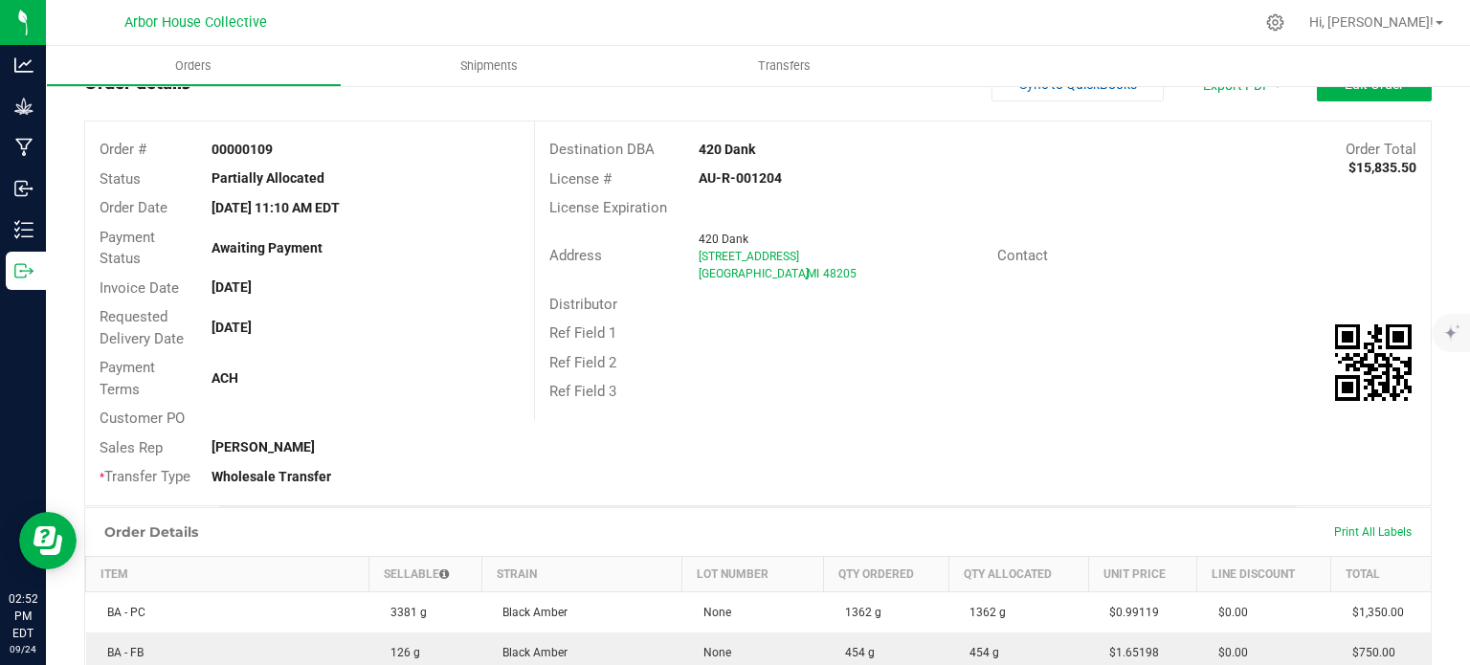
scroll to position [59, 0]
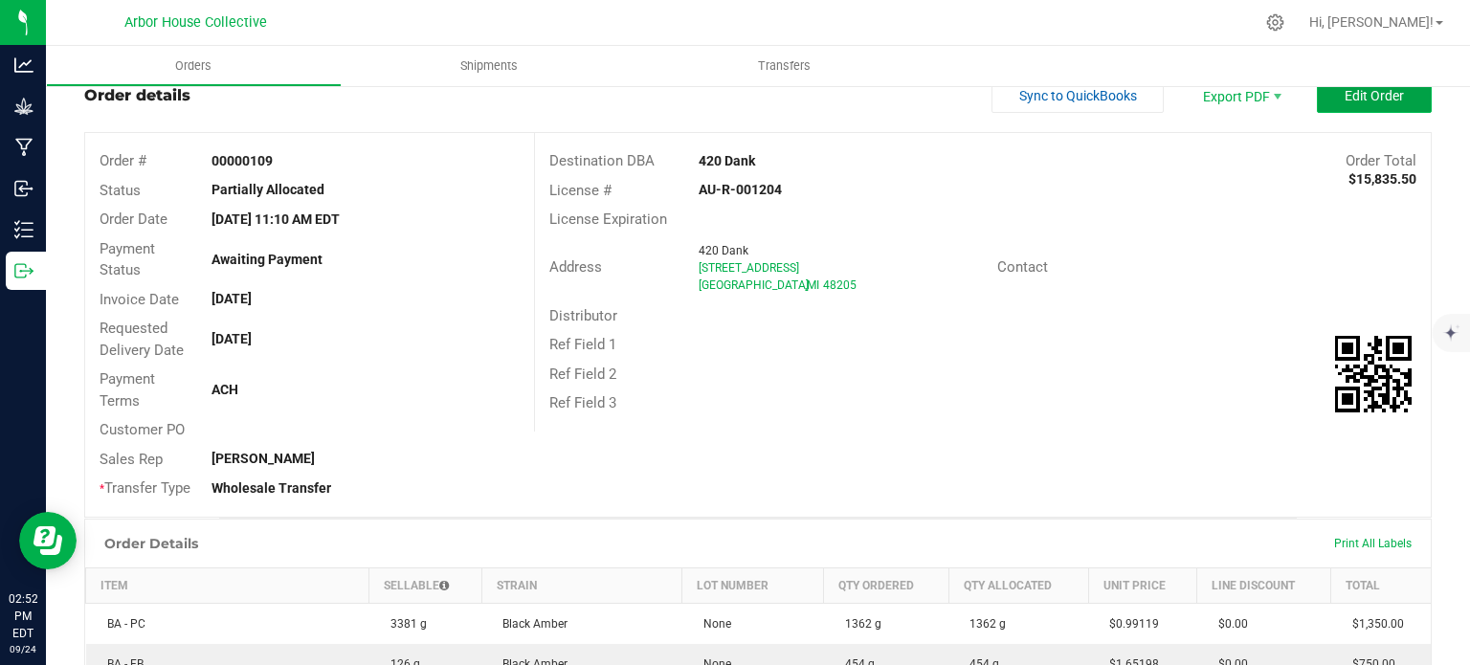
click at [1367, 94] on span "Edit Order" at bounding box center [1374, 95] width 59 height 15
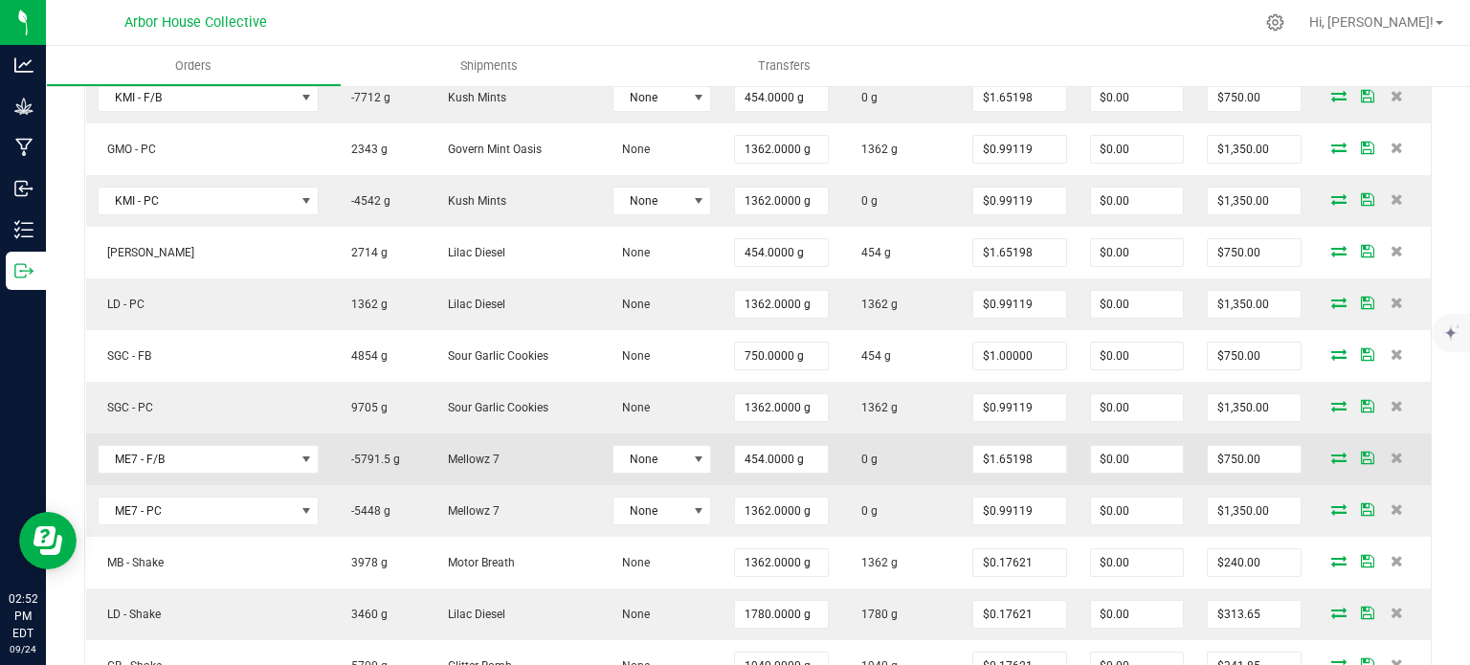
scroll to position [863, 0]
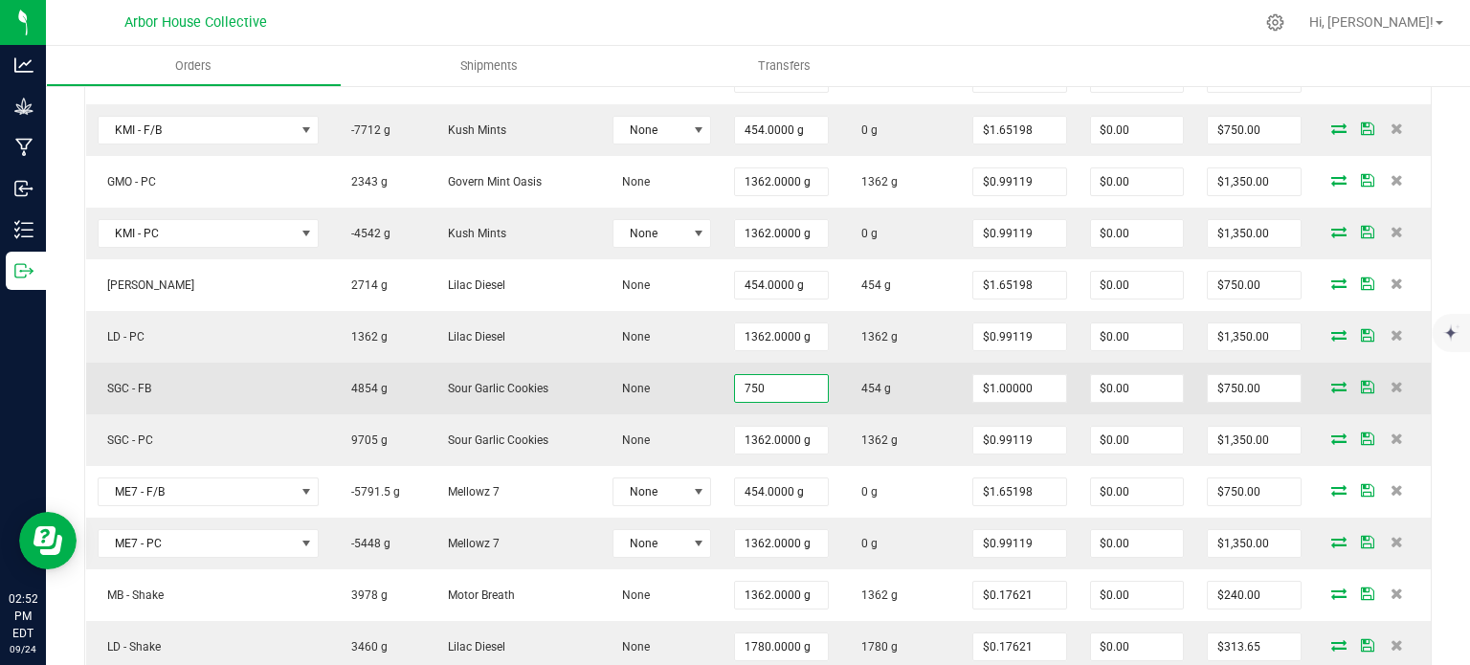
click at [737, 383] on input "750" at bounding box center [781, 388] width 93 height 27
type input "454.0000 g"
type input "$454.00"
click at [840, 363] on td "454 g" at bounding box center [900, 389] width 121 height 52
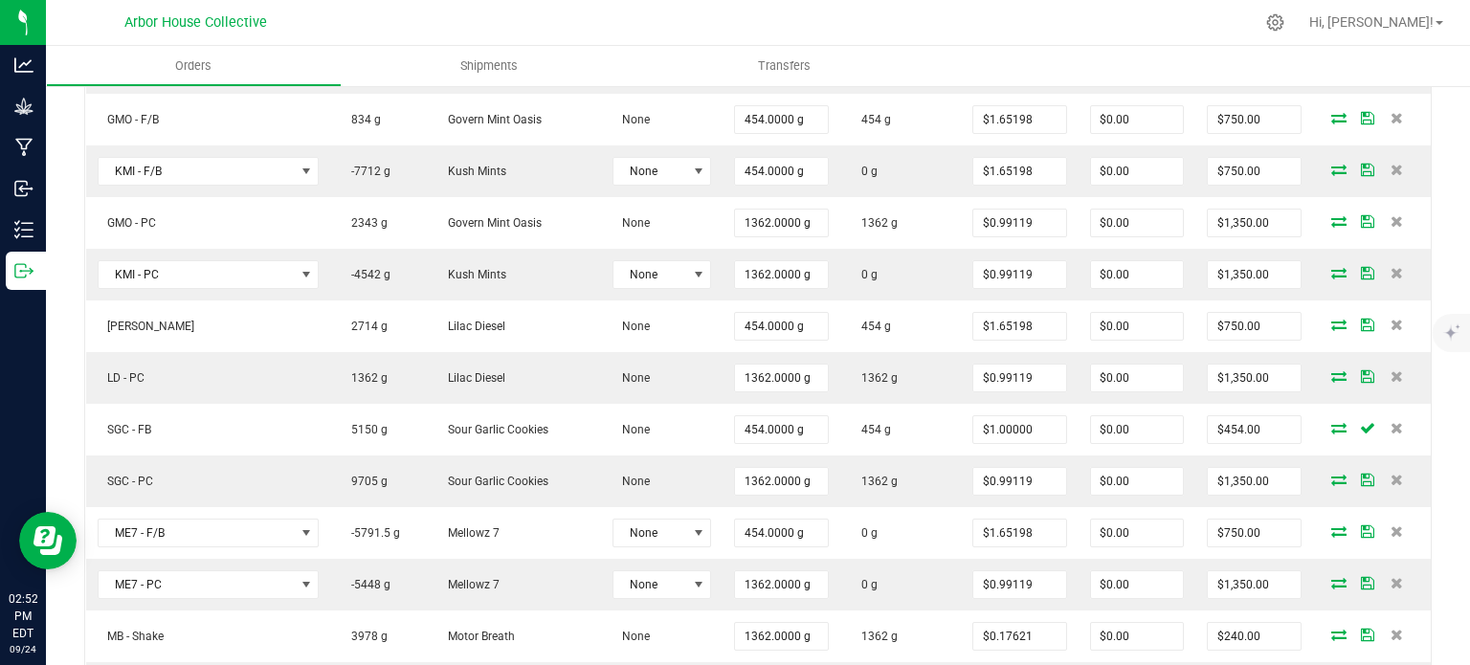
scroll to position [827, 0]
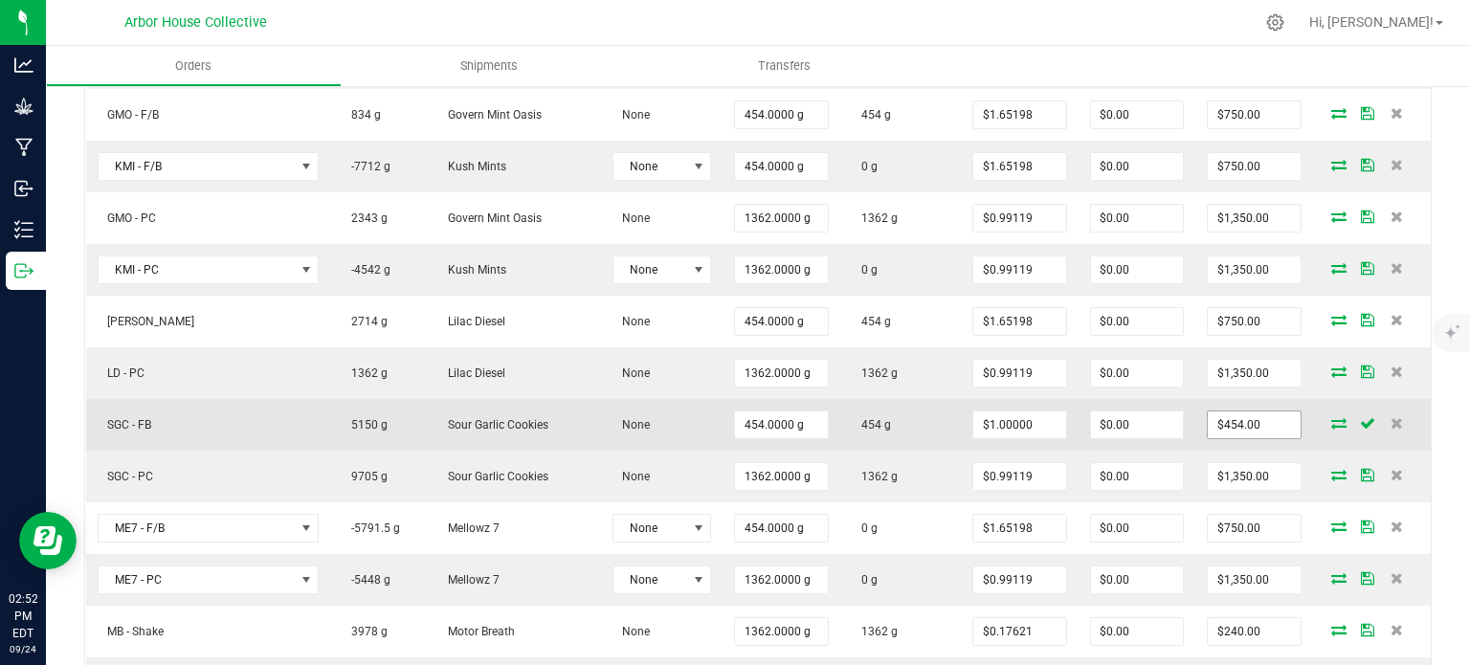
click at [1233, 413] on input "$454.00" at bounding box center [1254, 425] width 93 height 27
type input "750.00"
type input "$1.65198"
type input "$750.00"
click at [844, 400] on td "454 g" at bounding box center [900, 425] width 121 height 52
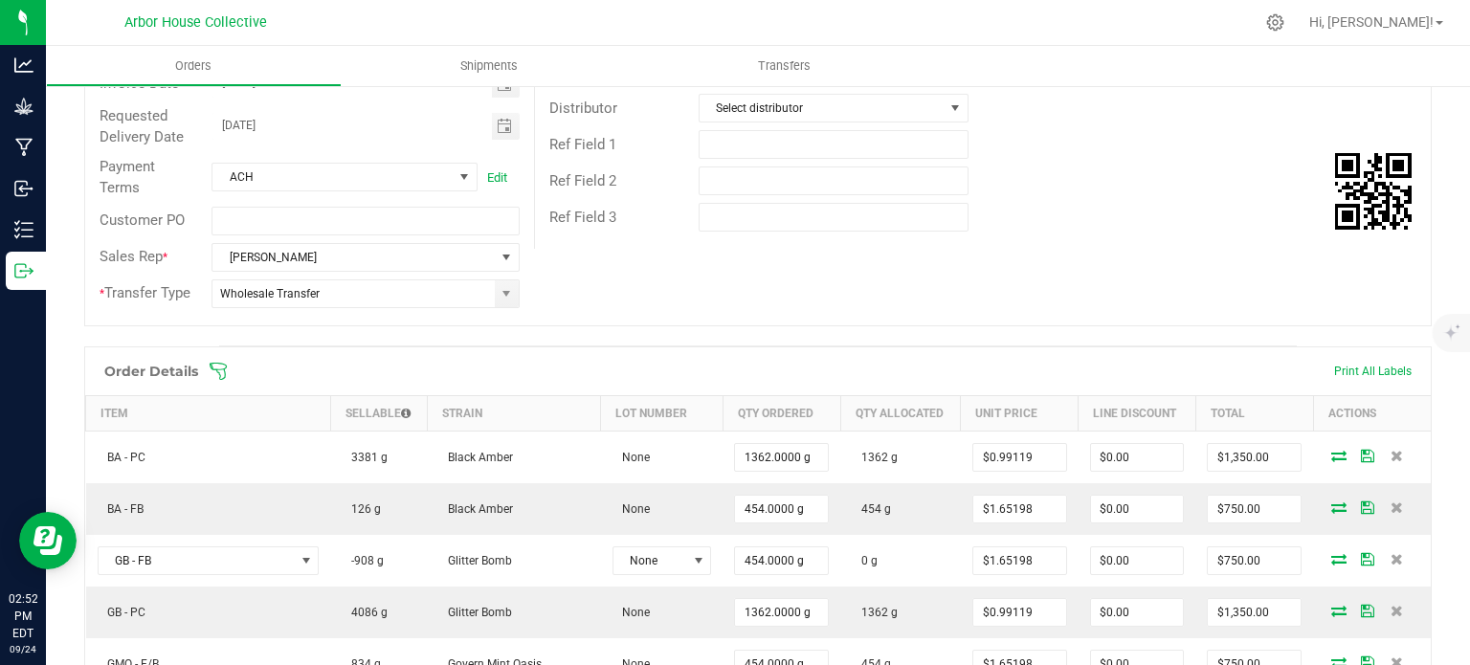
scroll to position [0, 0]
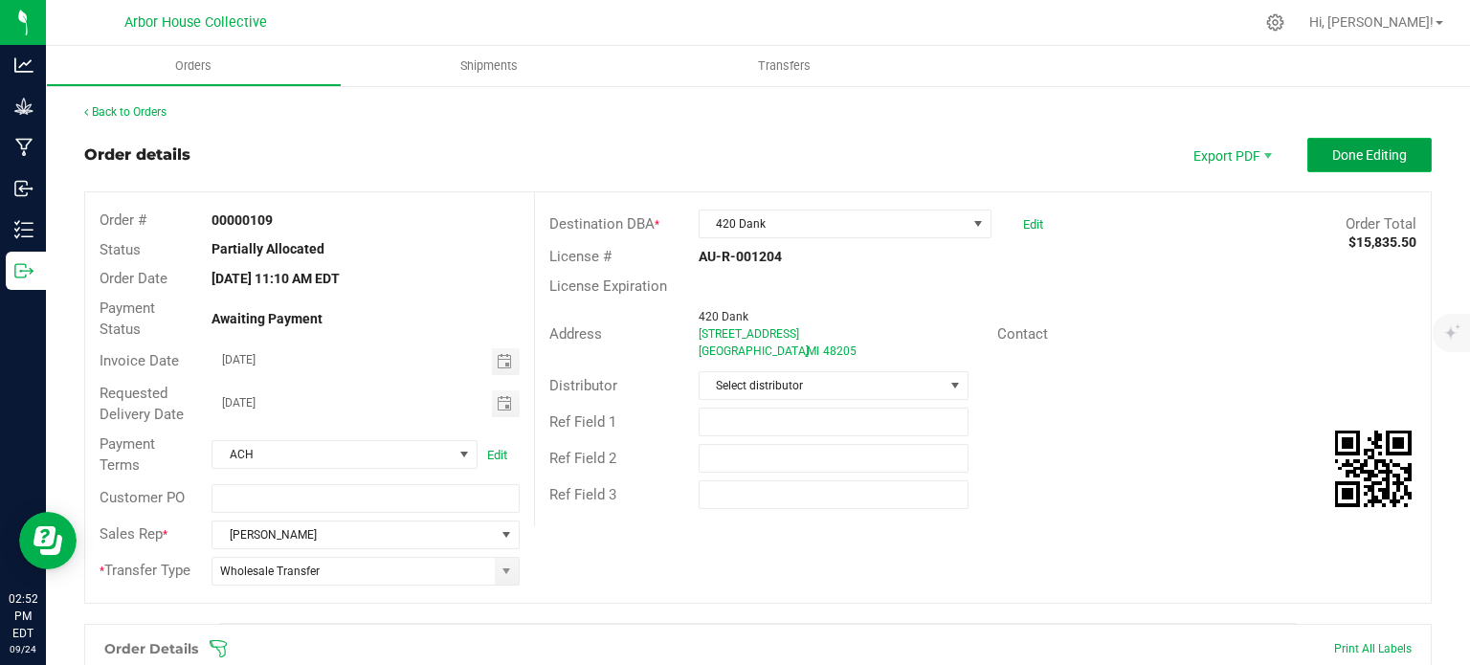
click at [1340, 160] on span "Done Editing" at bounding box center [1369, 154] width 75 height 15
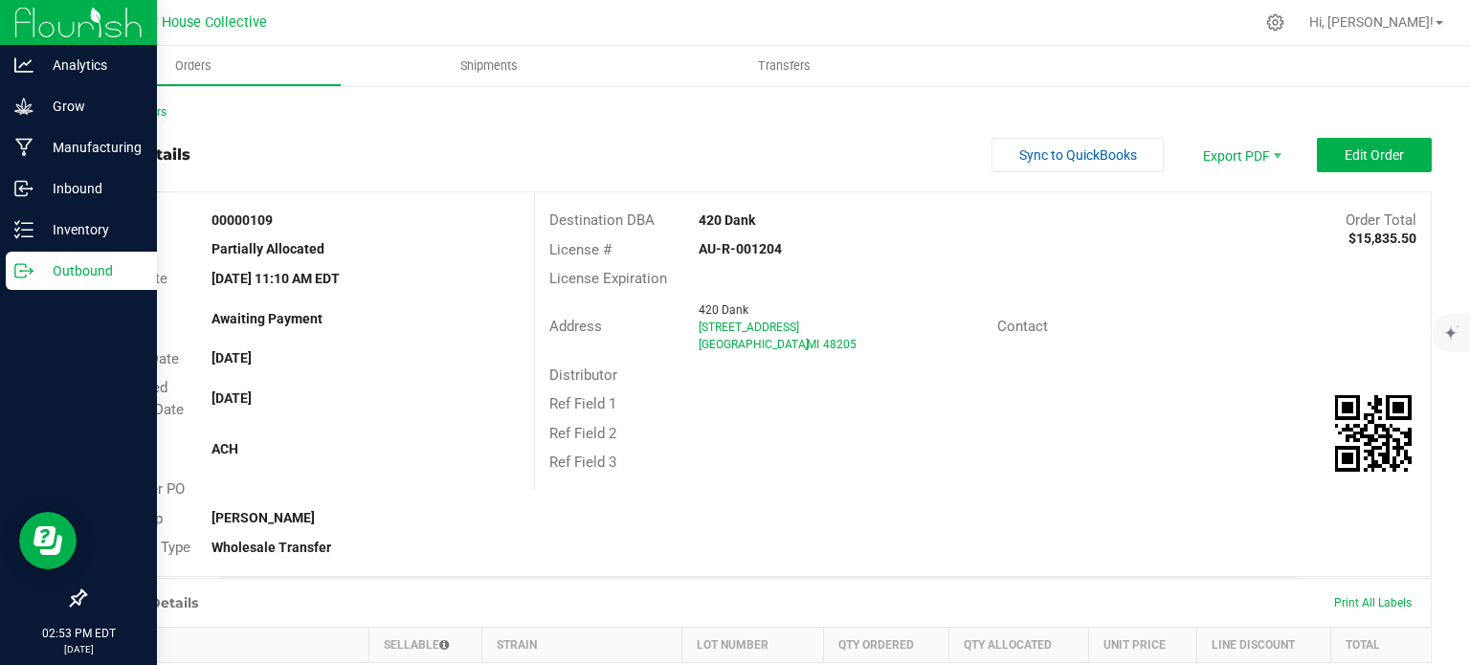
click at [40, 269] on p "Outbound" at bounding box center [90, 270] width 115 height 23
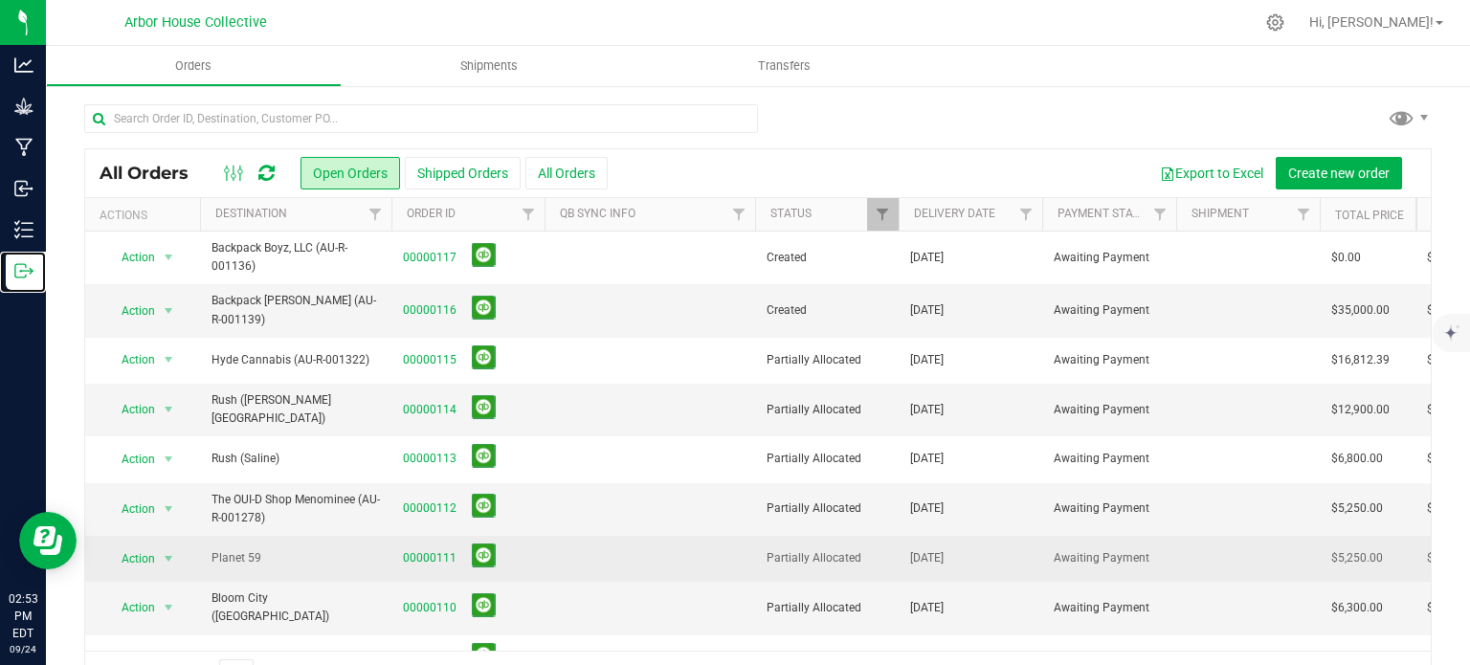
scroll to position [116, 0]
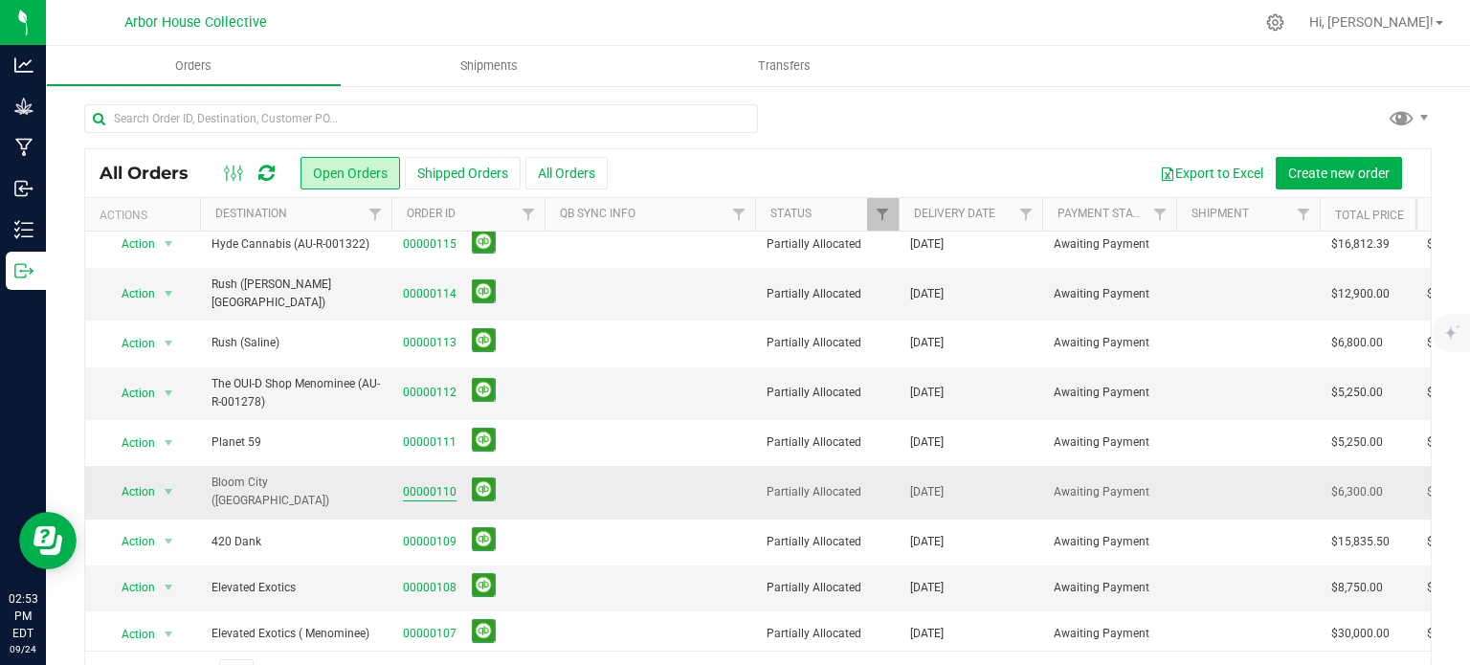
click at [416, 483] on link "00000110" at bounding box center [430, 492] width 54 height 18
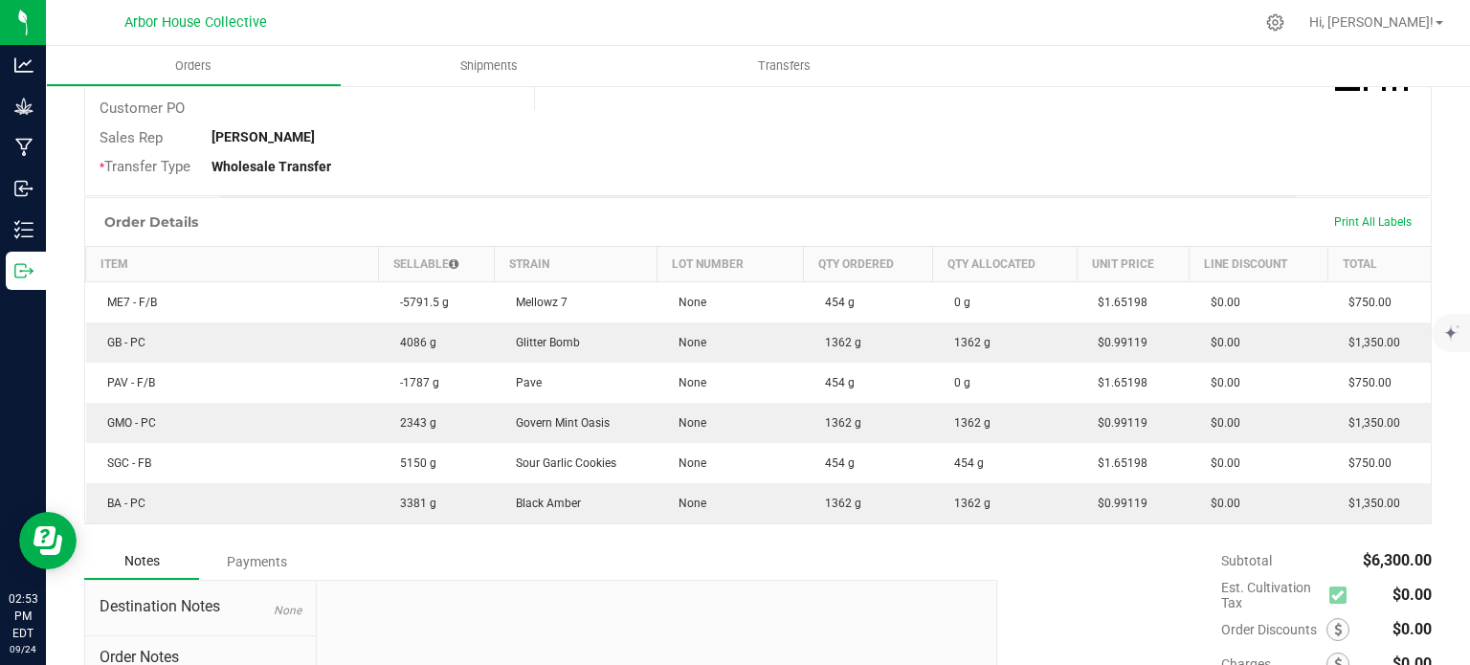
scroll to position [375, 0]
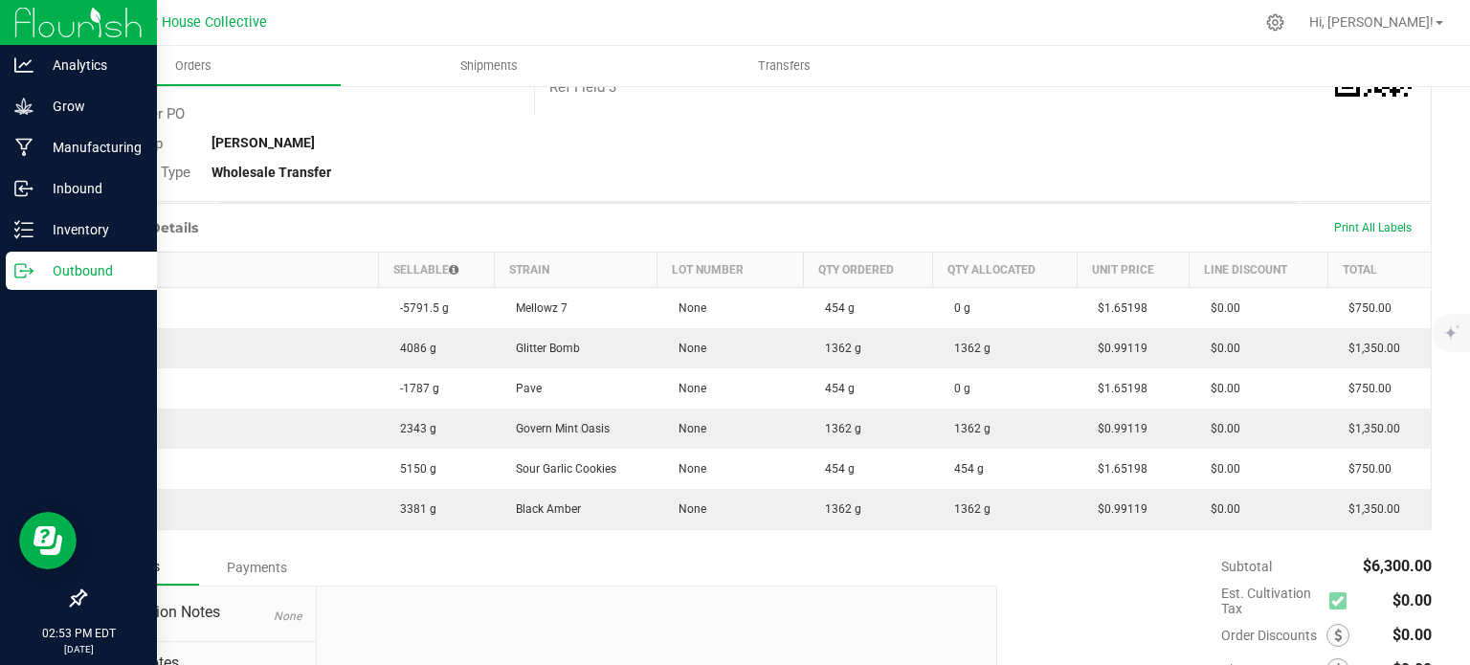
click at [39, 263] on p "Outbound" at bounding box center [90, 270] width 115 height 23
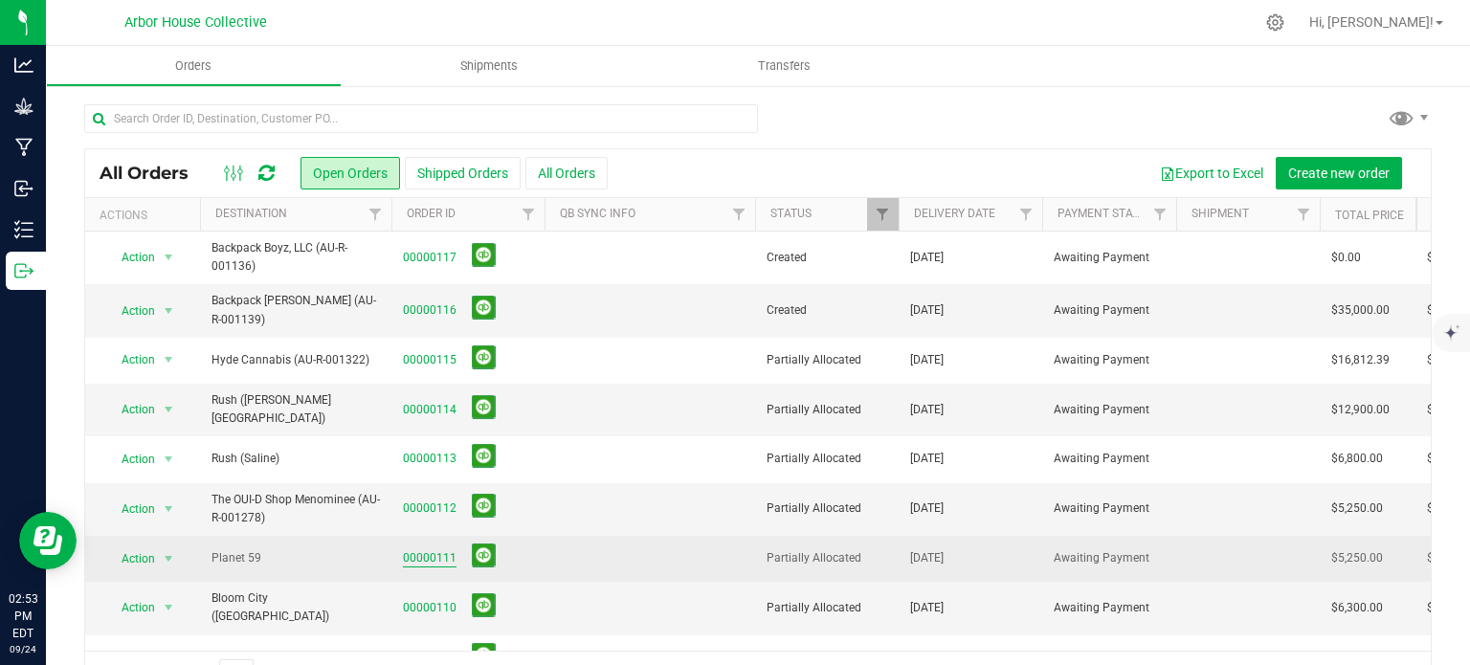
click at [441, 549] on link "00000111" at bounding box center [430, 558] width 54 height 18
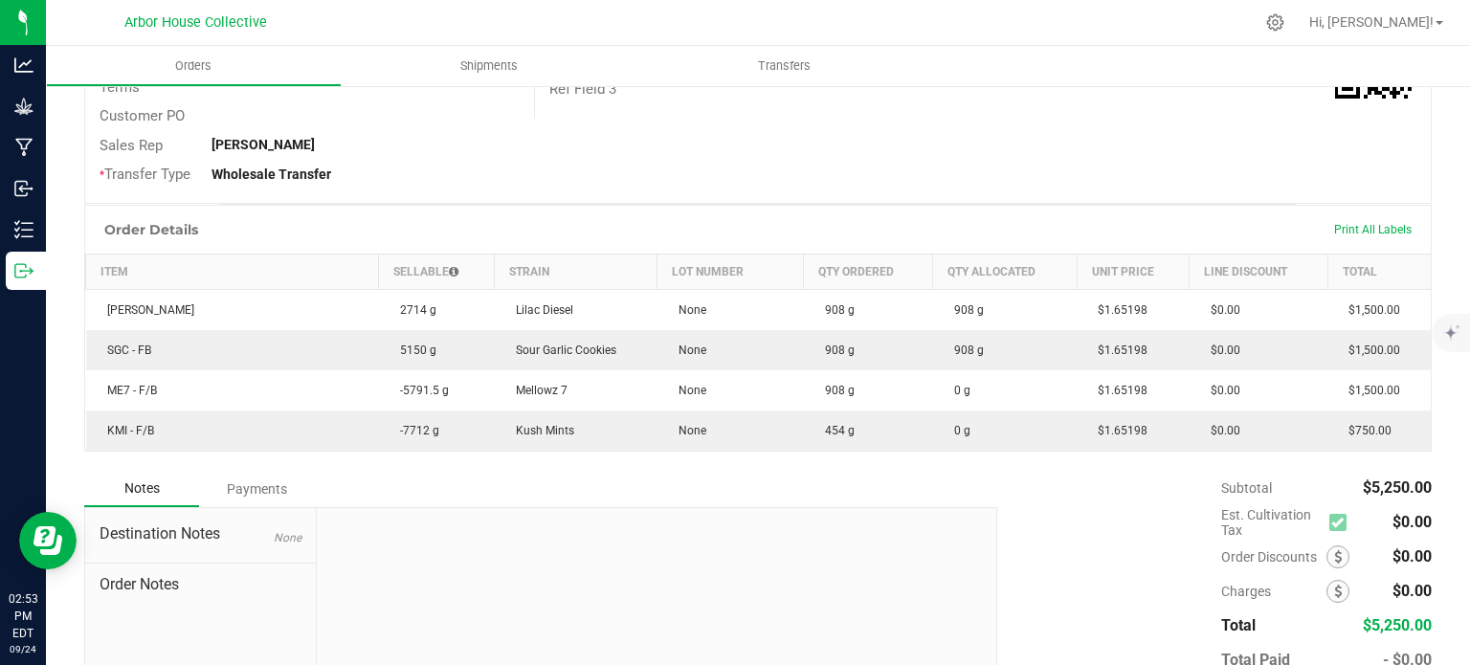
scroll to position [393, 0]
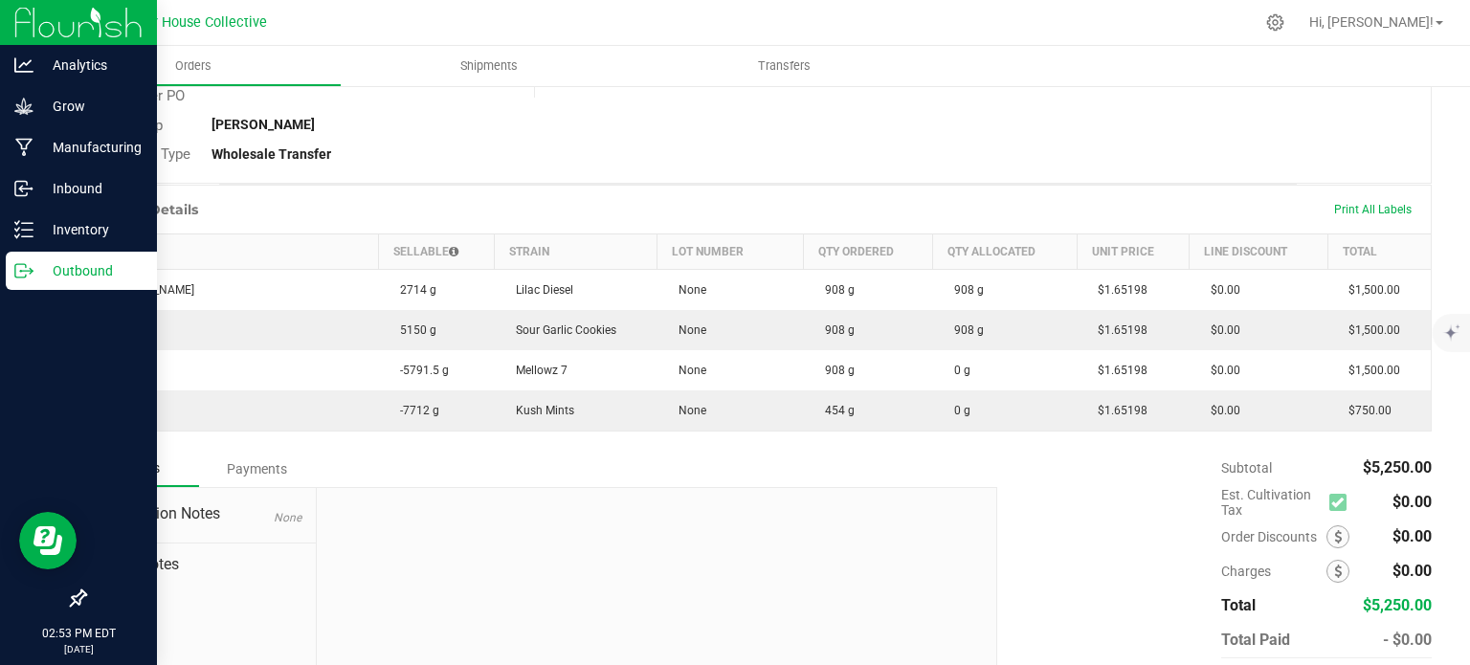
click at [30, 270] on icon at bounding box center [23, 270] width 19 height 19
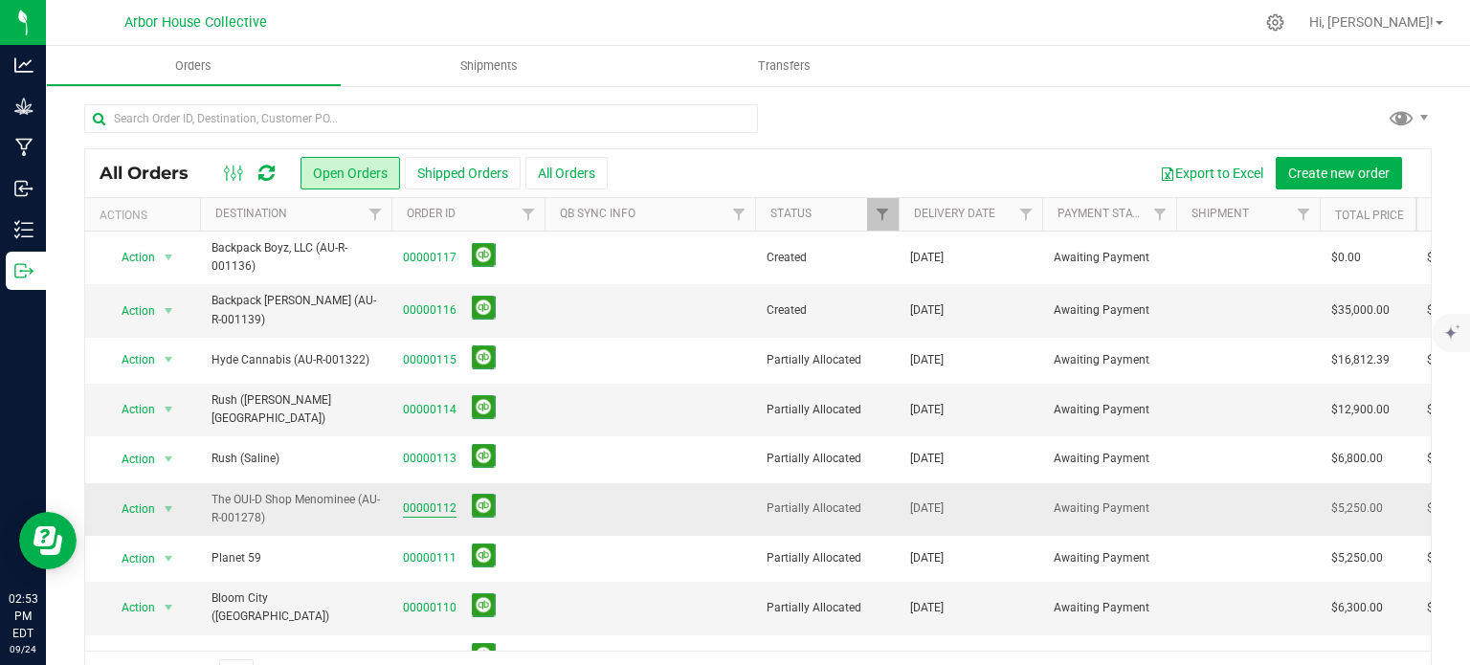
click at [422, 500] on link "00000112" at bounding box center [430, 509] width 54 height 18
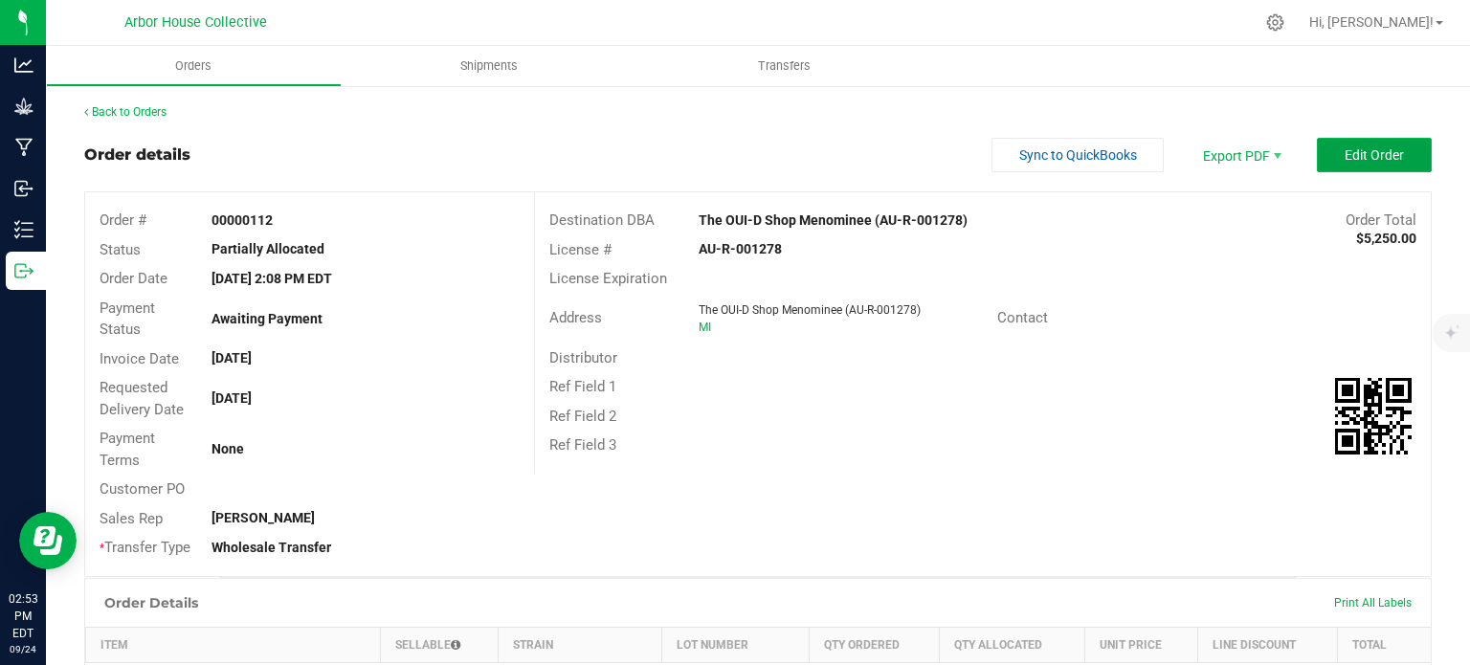
click at [1371, 153] on span "Edit Order" at bounding box center [1374, 154] width 59 height 15
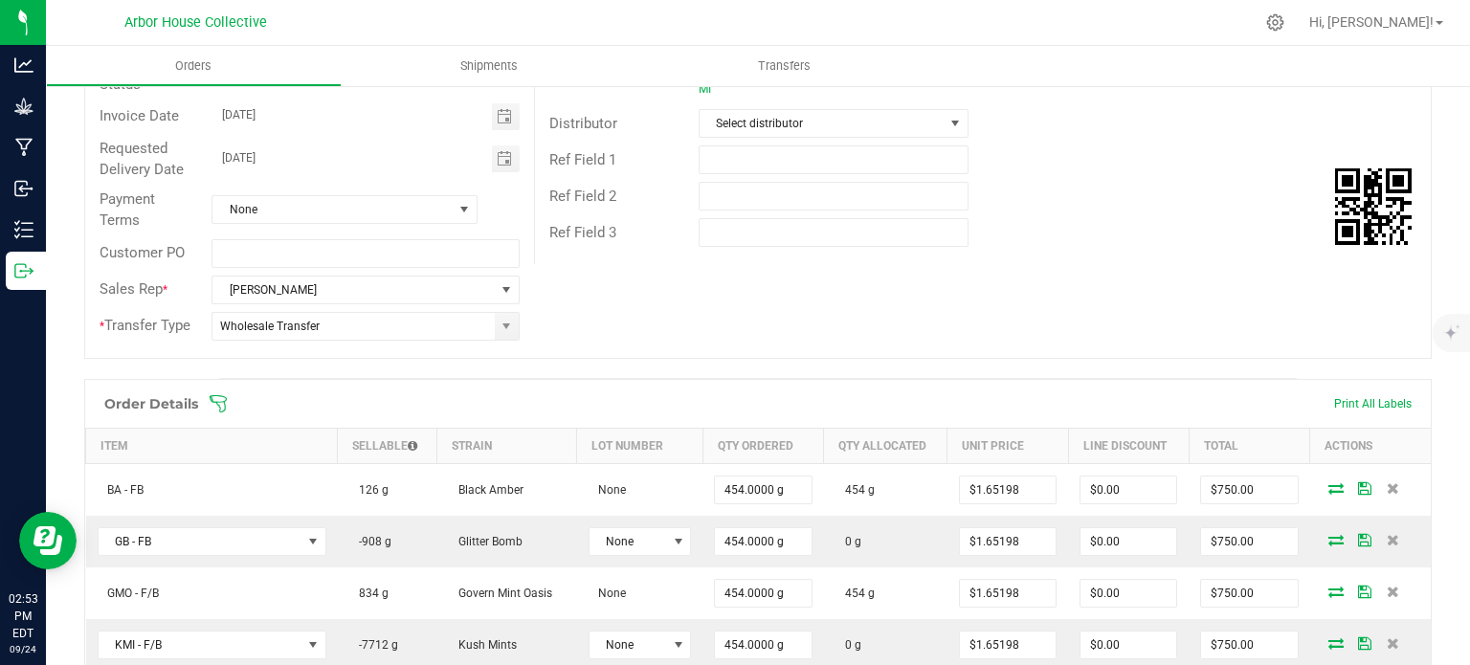
scroll to position [358, 0]
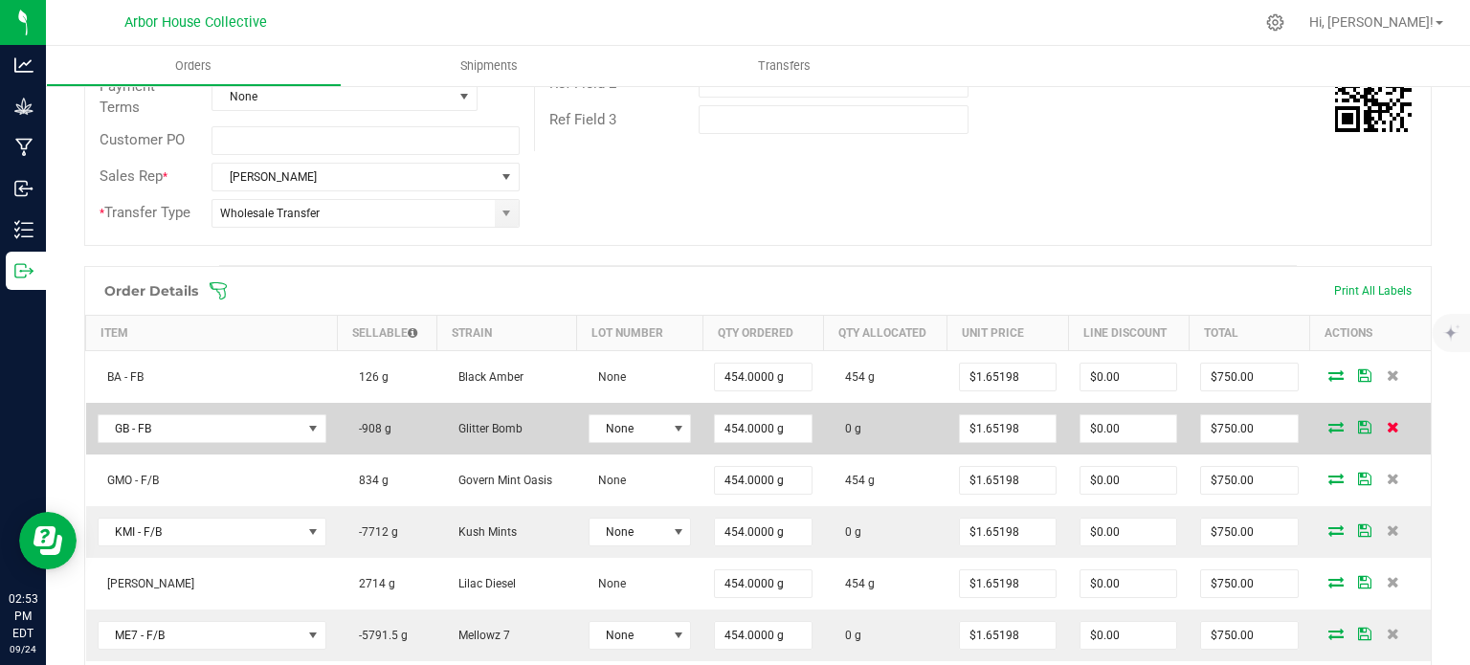
click at [1387, 421] on icon at bounding box center [1393, 426] width 12 height 11
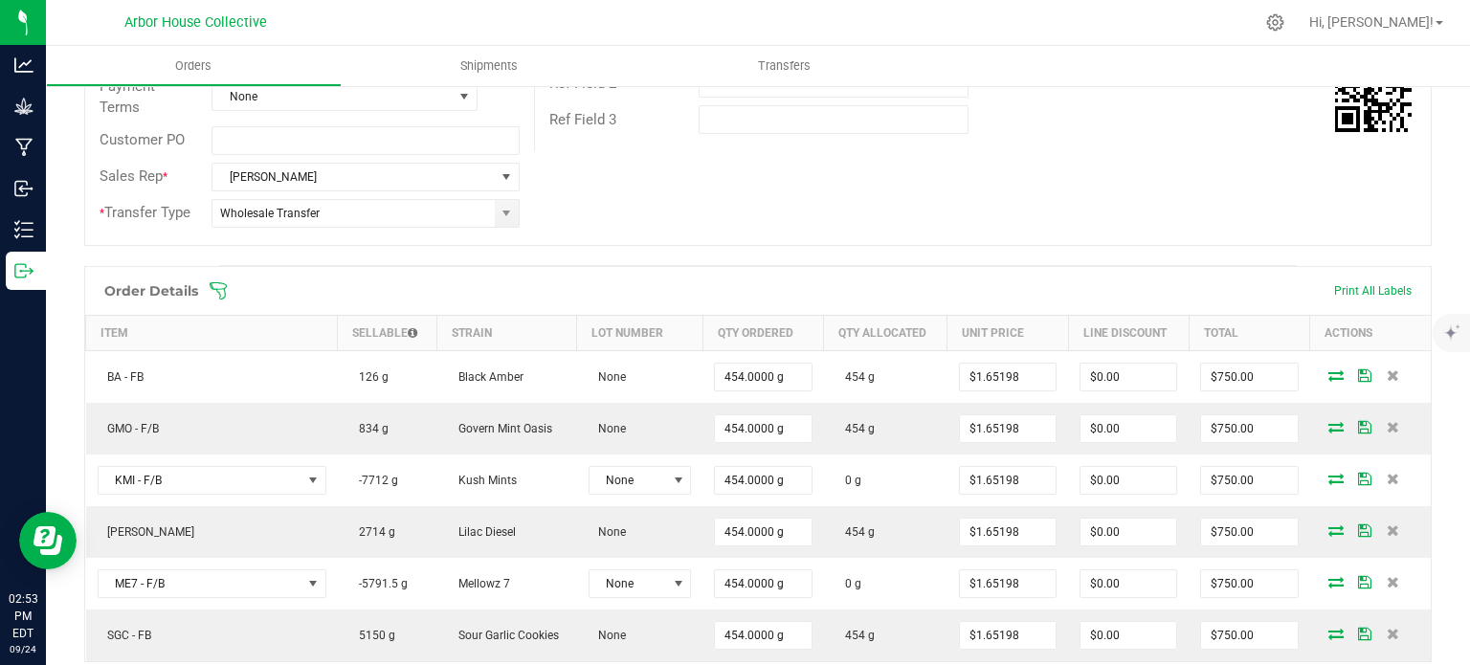
scroll to position [0, 0]
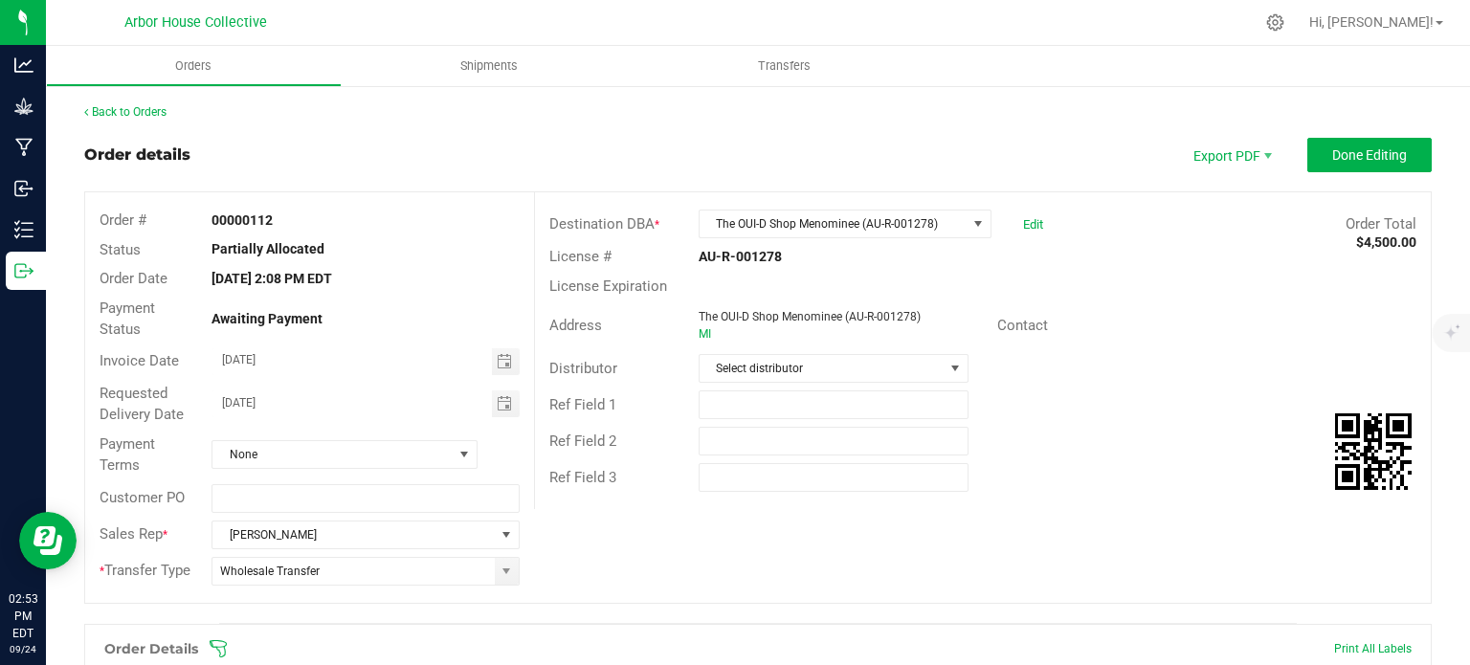
click at [1389, 145] on button "Done Editing" at bounding box center [1369, 155] width 124 height 34
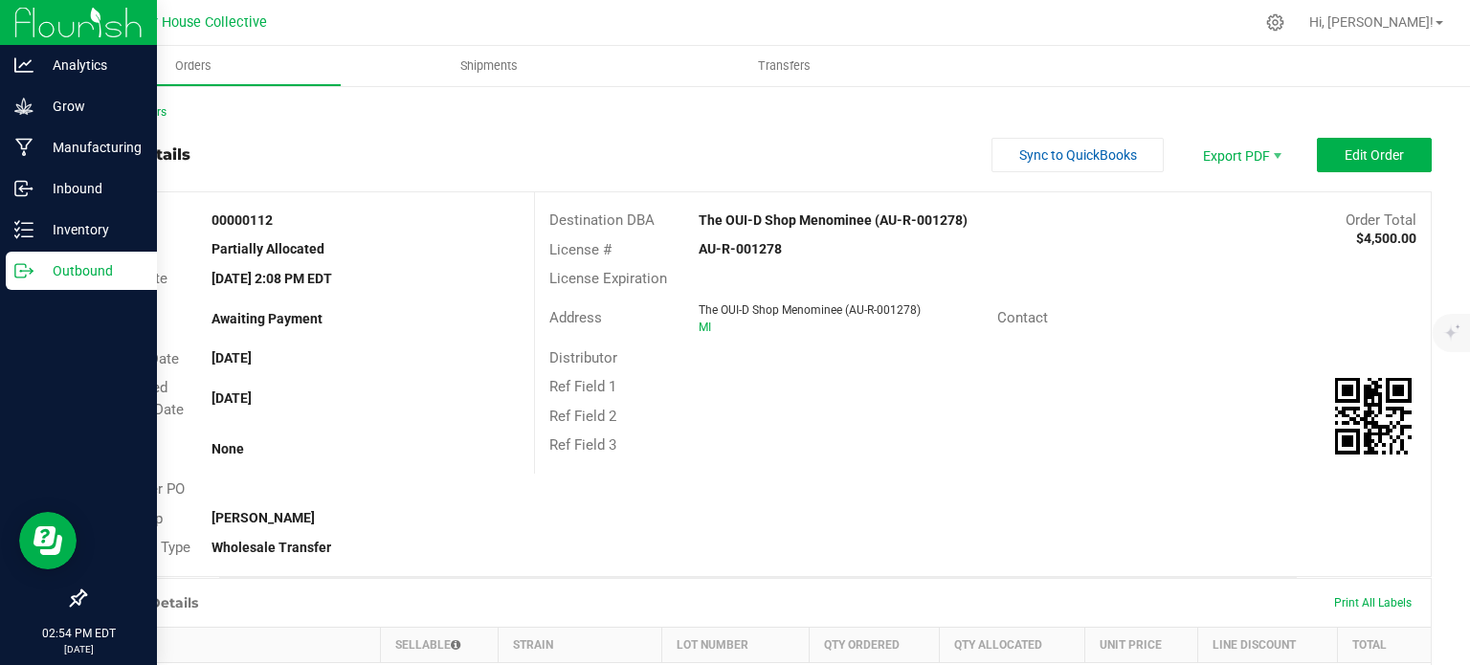
click at [38, 271] on p "Outbound" at bounding box center [90, 270] width 115 height 23
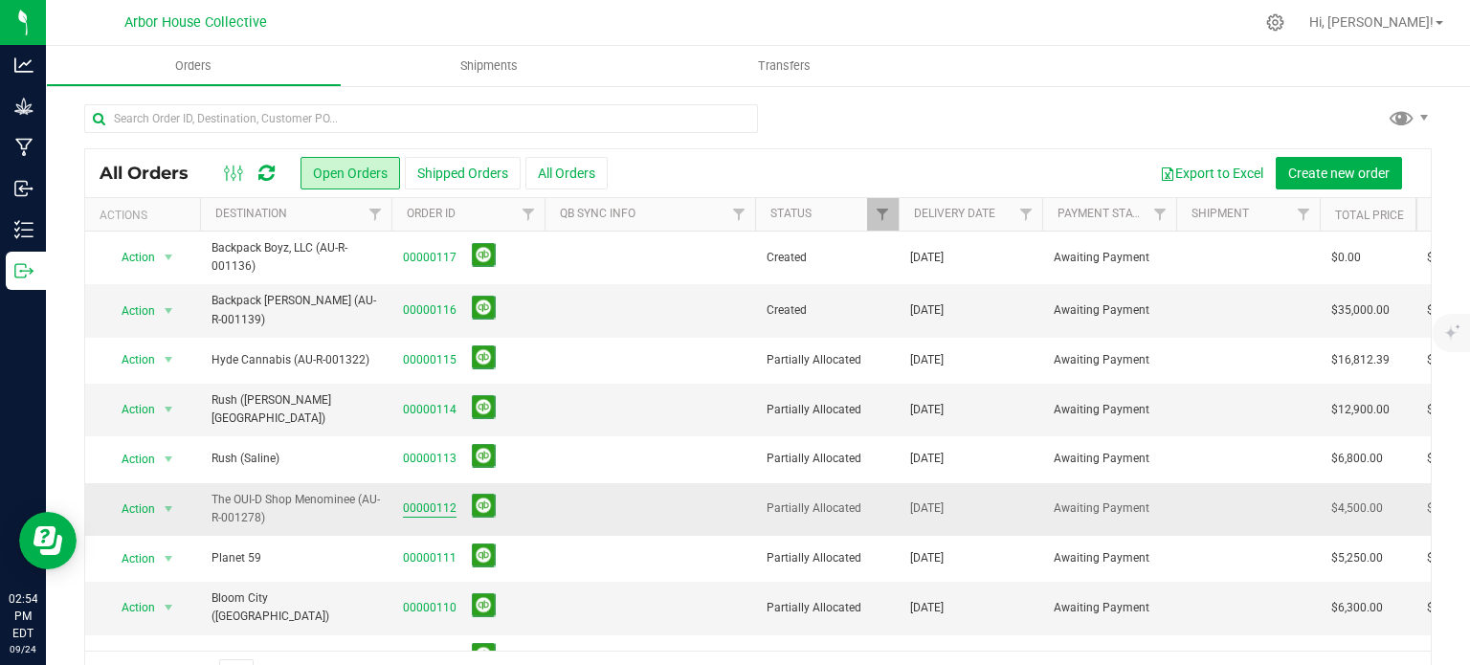
click at [426, 501] on link "00000112" at bounding box center [430, 509] width 54 height 18
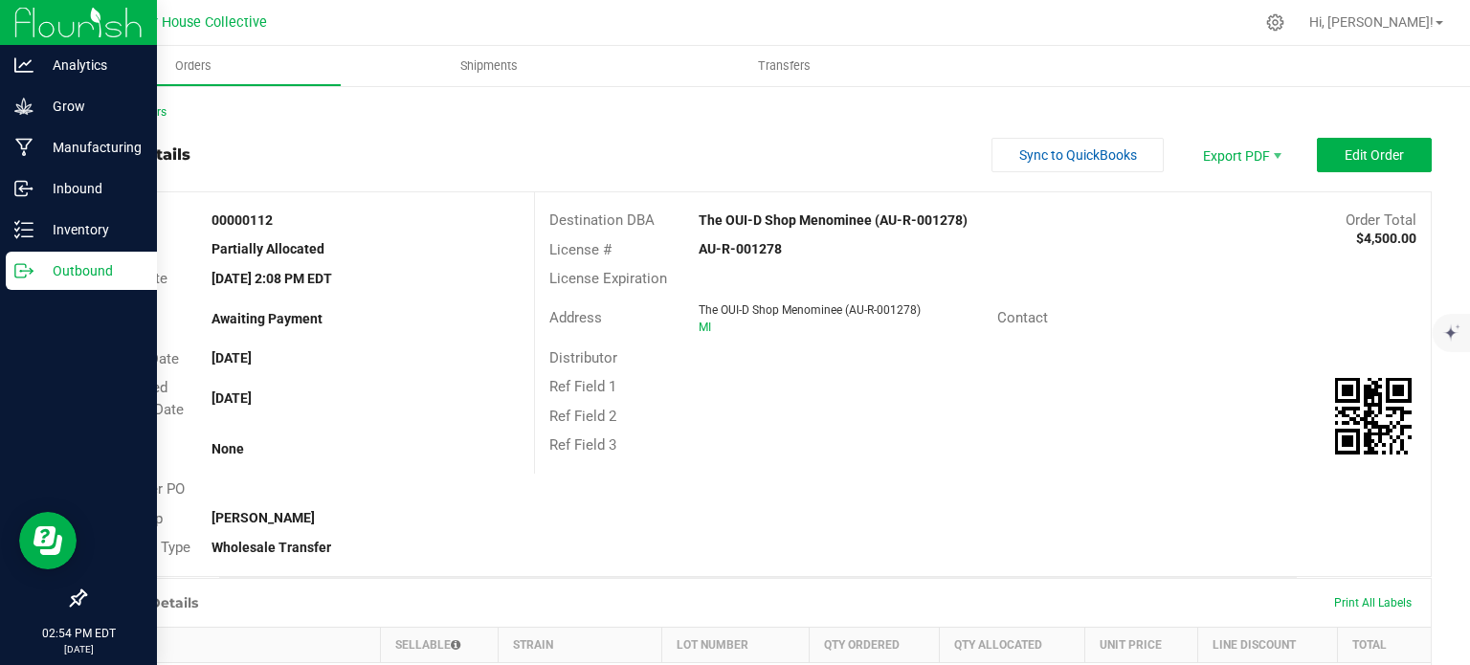
click at [36, 269] on p "Outbound" at bounding box center [90, 270] width 115 height 23
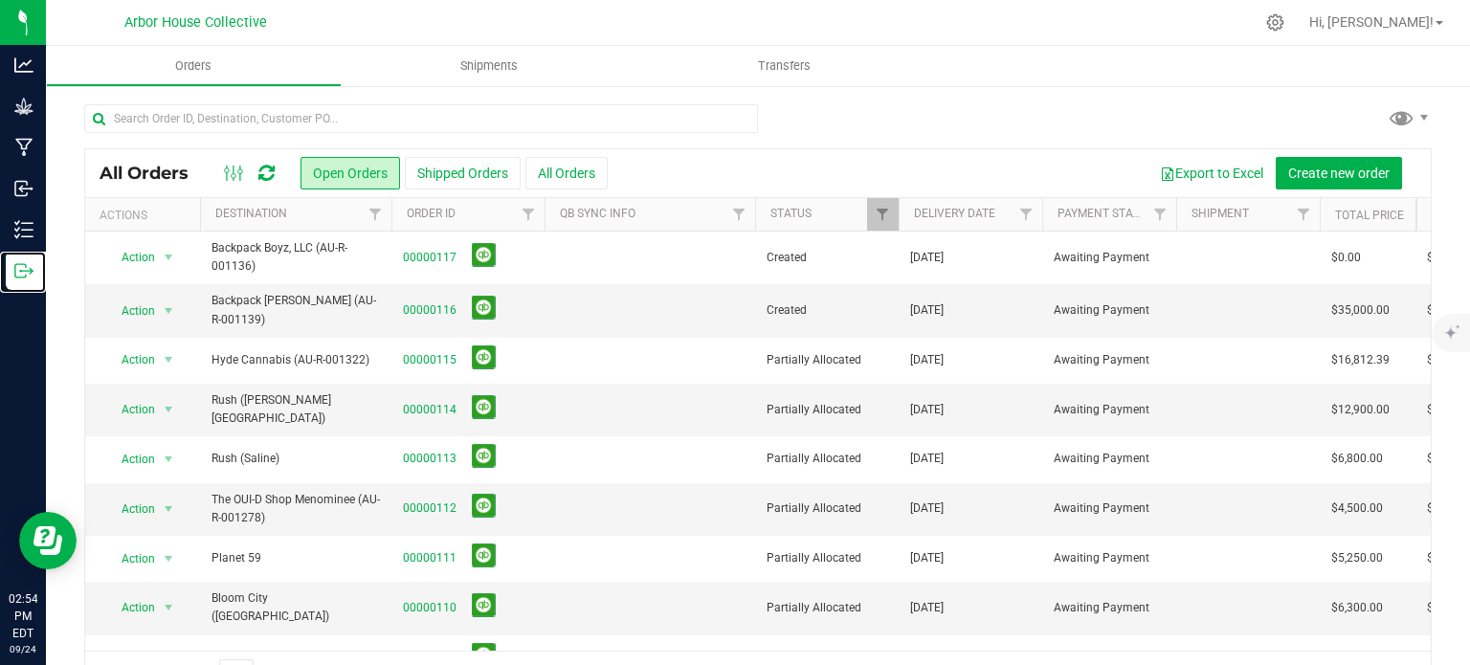
scroll to position [116, 0]
